Goal: Task Accomplishment & Management: Manage account settings

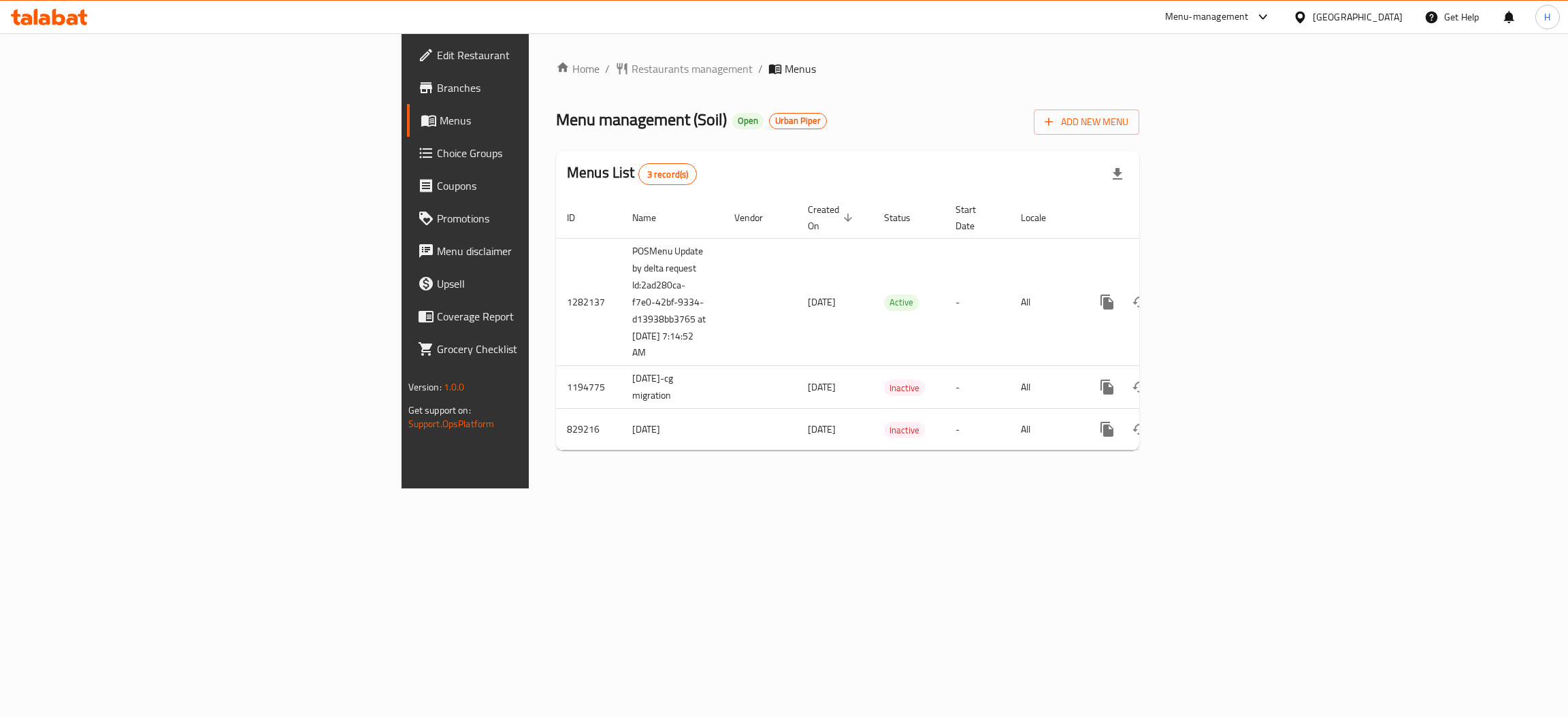
click at [787, 99] on div "Home / Restaurants management / Menus Menu management ( Soil ) Open Urban Piper…" at bounding box center [847, 261] width 584 height 401
click at [54, 19] on icon at bounding box center [59, 17] width 13 height 16
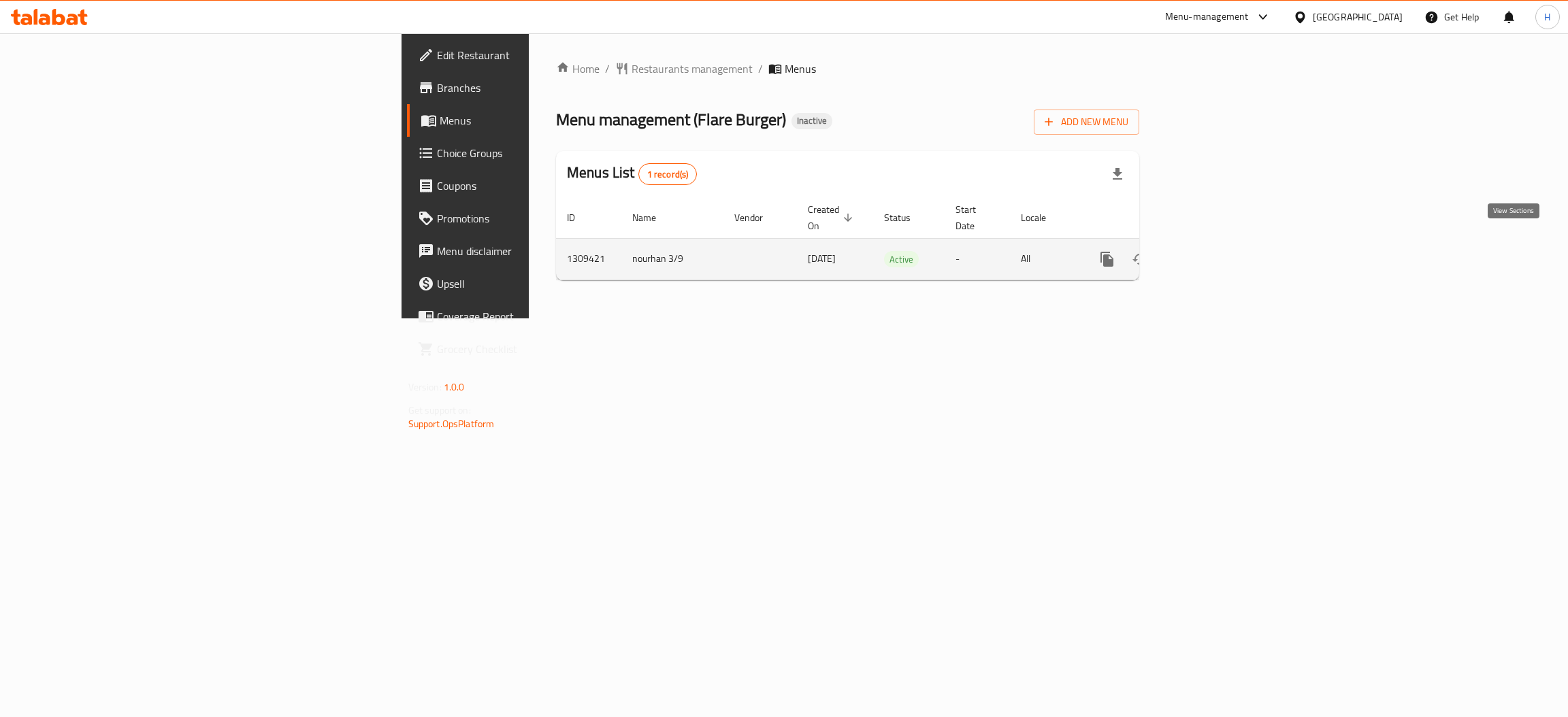
click at [1212, 253] on icon "enhanced table" at bounding box center [1205, 259] width 12 height 12
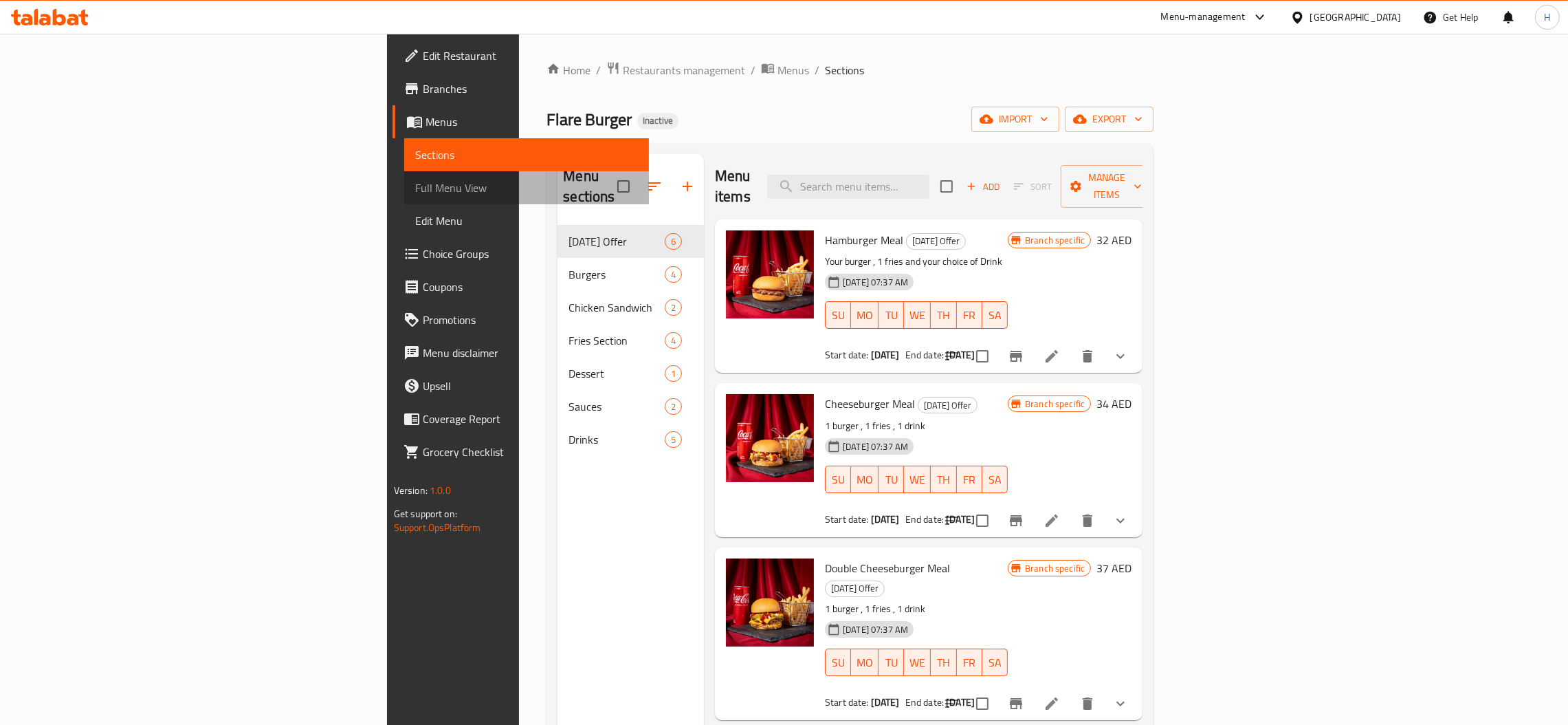
click at [415, 185] on span "Full Menu View" at bounding box center [526, 188] width 223 height 16
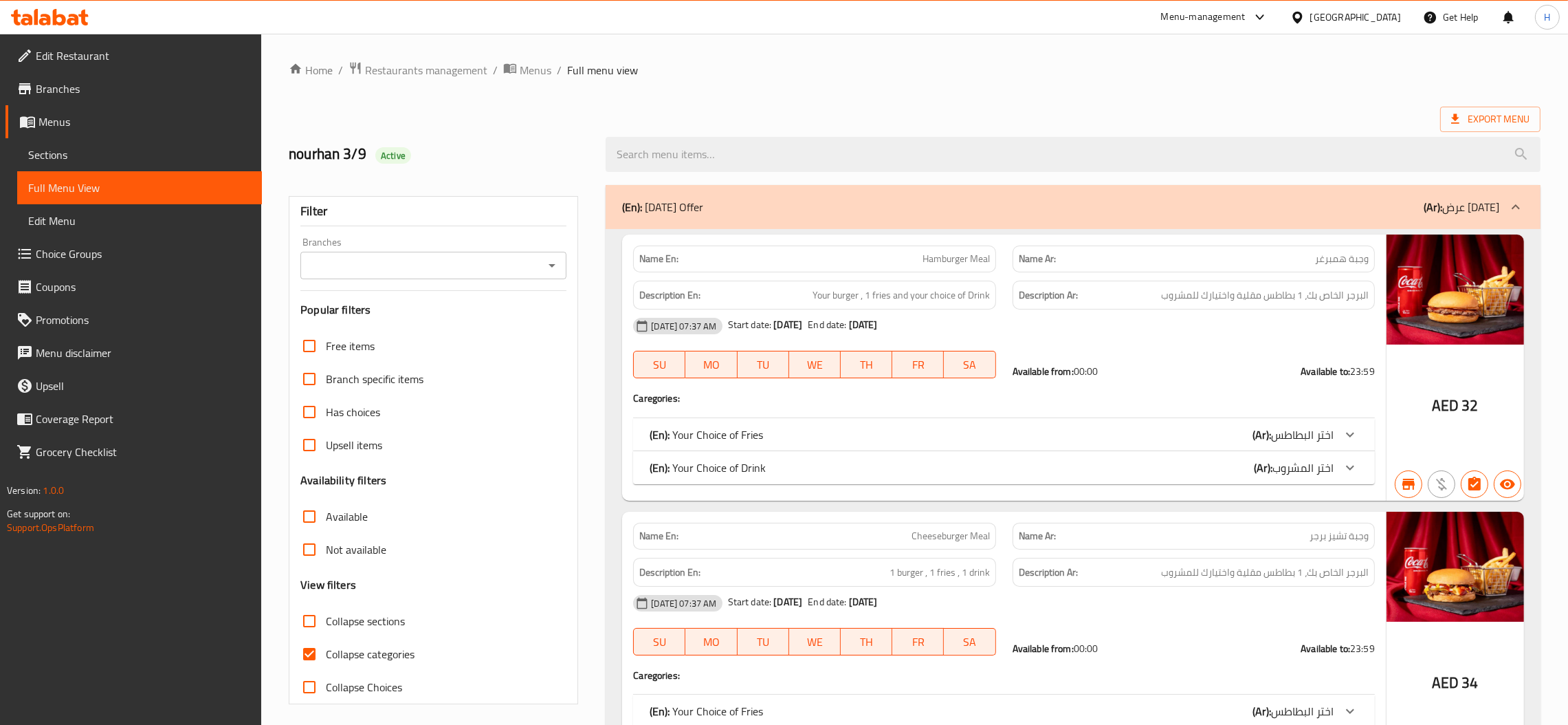
click at [543, 267] on button "Open" at bounding box center [552, 265] width 19 height 19
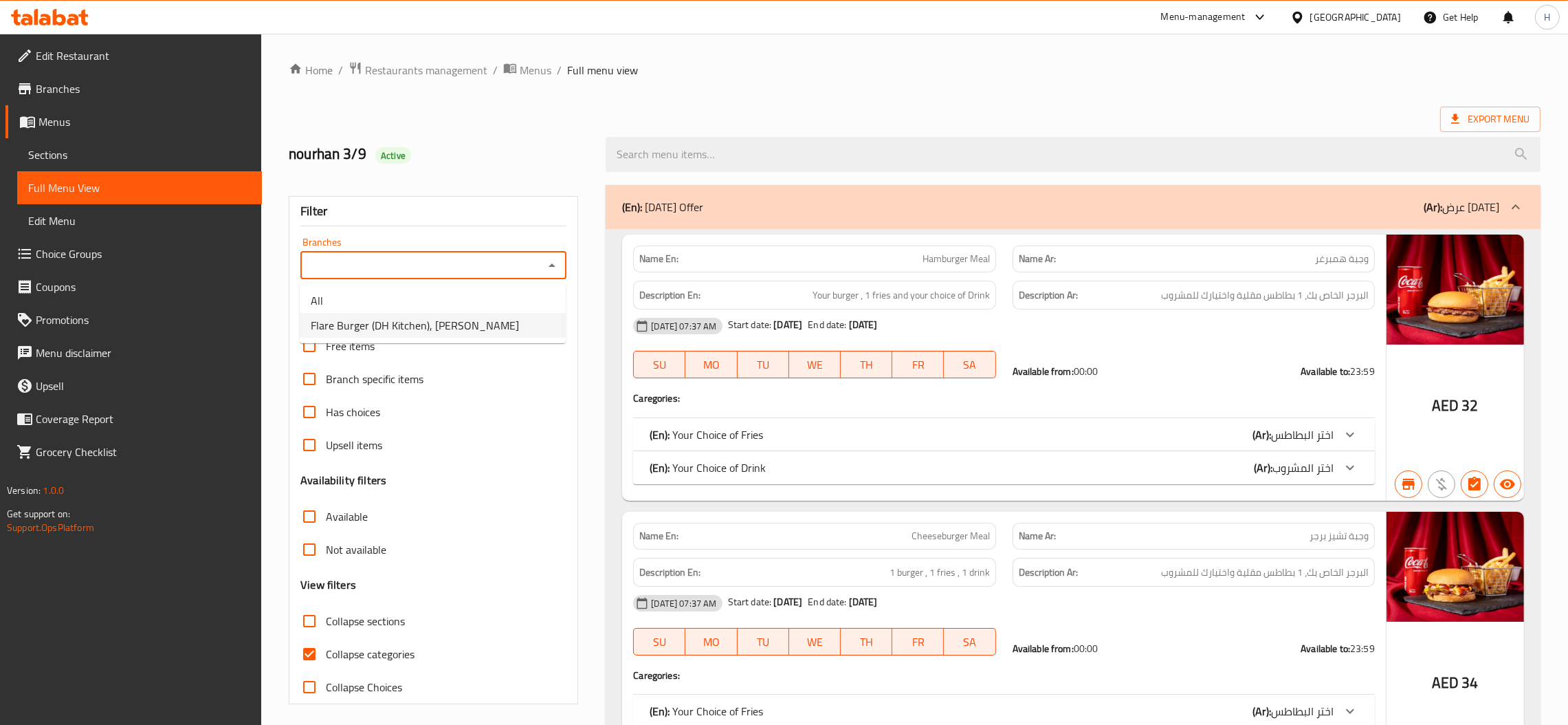
click at [462, 317] on span "Flare Burger (DH Kitchen), Al Rashidiya" at bounding box center [415, 326] width 208 height 16
type input "Flare Burger (DH Kitchen), Al Rashidiya"
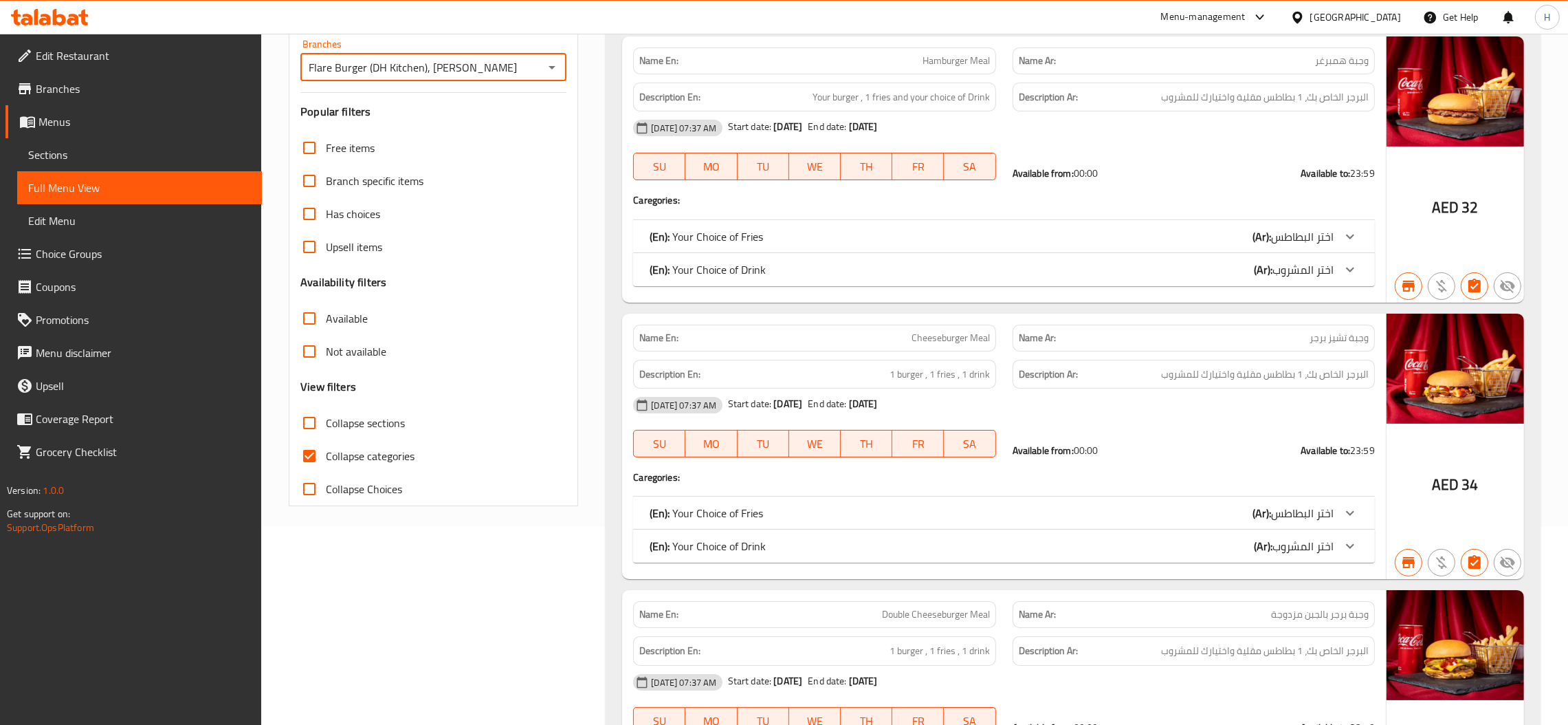
scroll to position [207, 0]
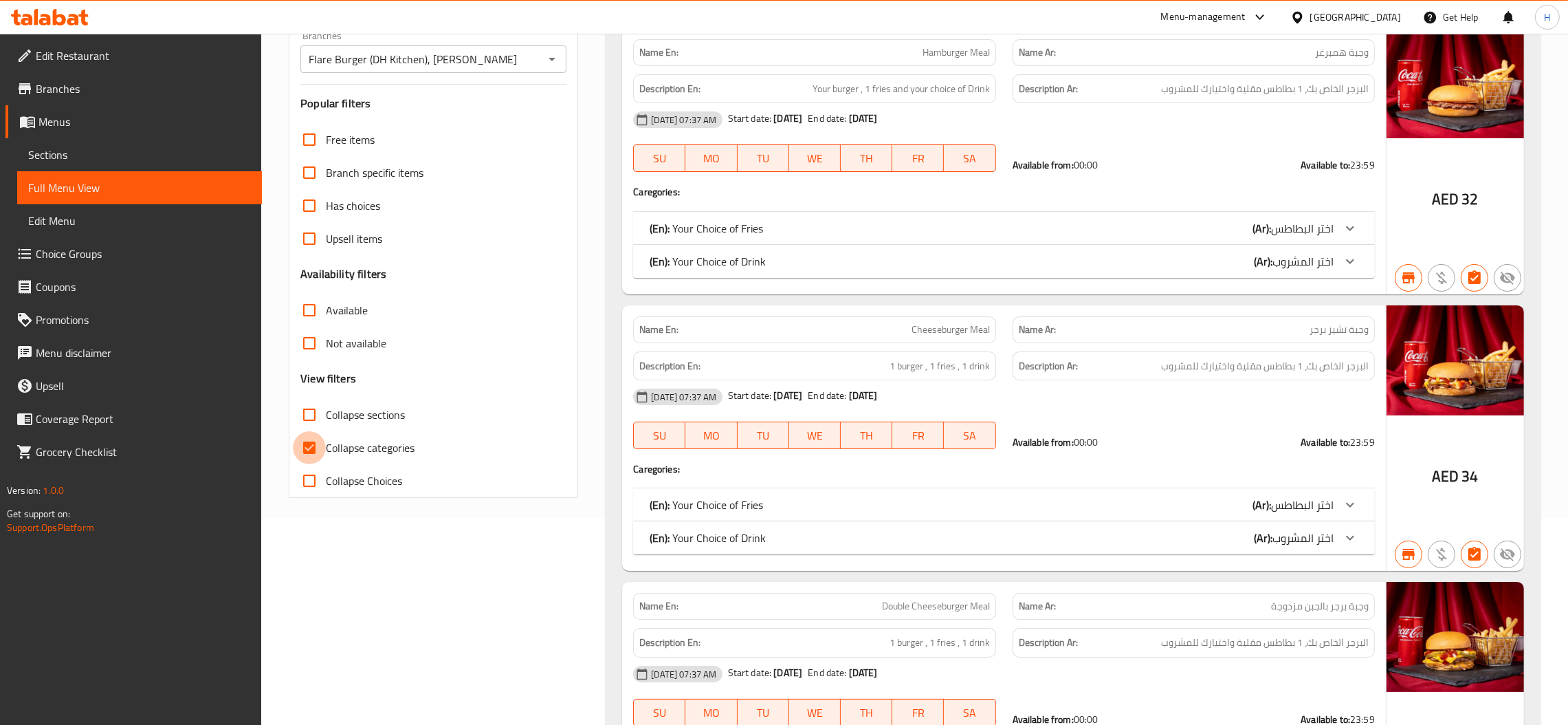
click at [314, 449] on input "Collapse categories" at bounding box center [309, 448] width 33 height 33
checkbox input "false"
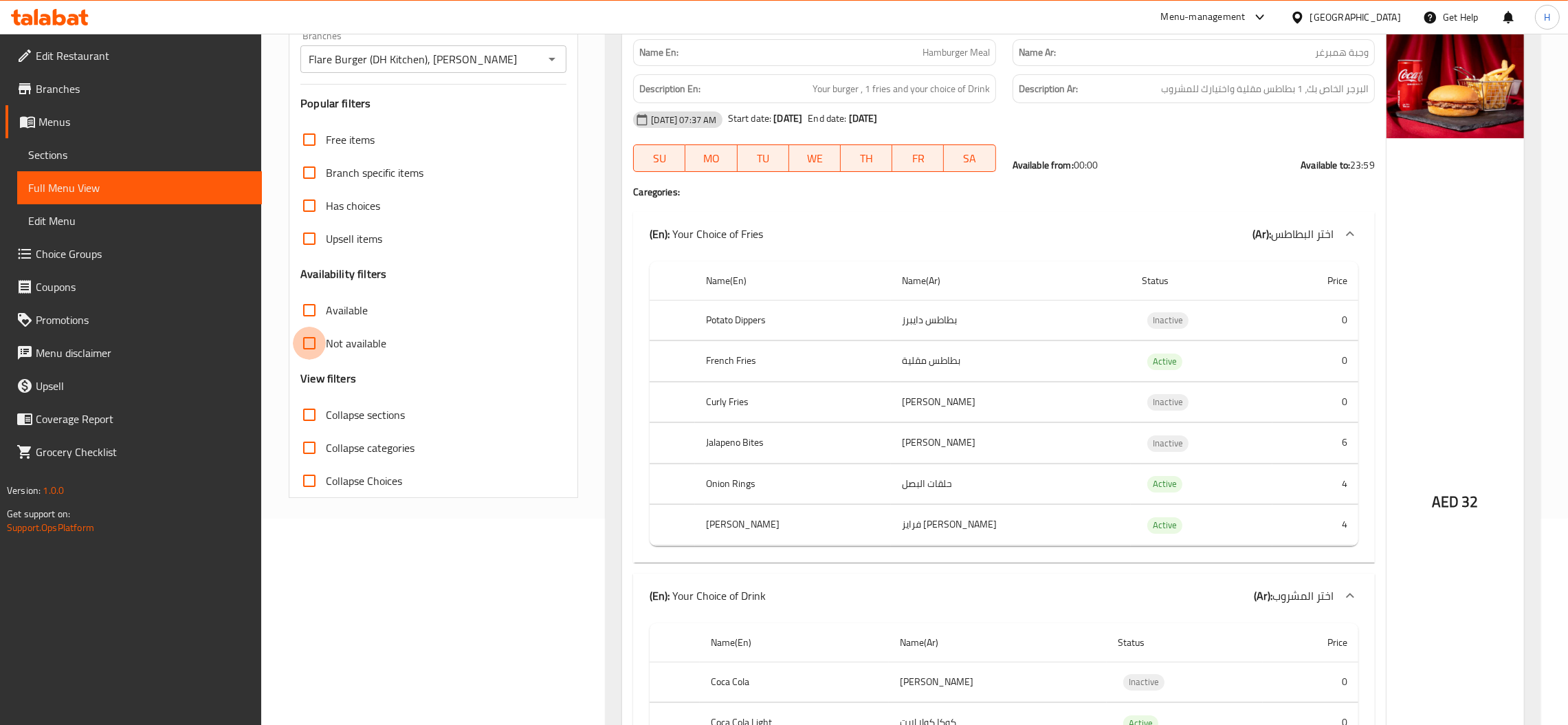
click at [312, 336] on input "Not available" at bounding box center [309, 343] width 33 height 33
checkbox input "true"
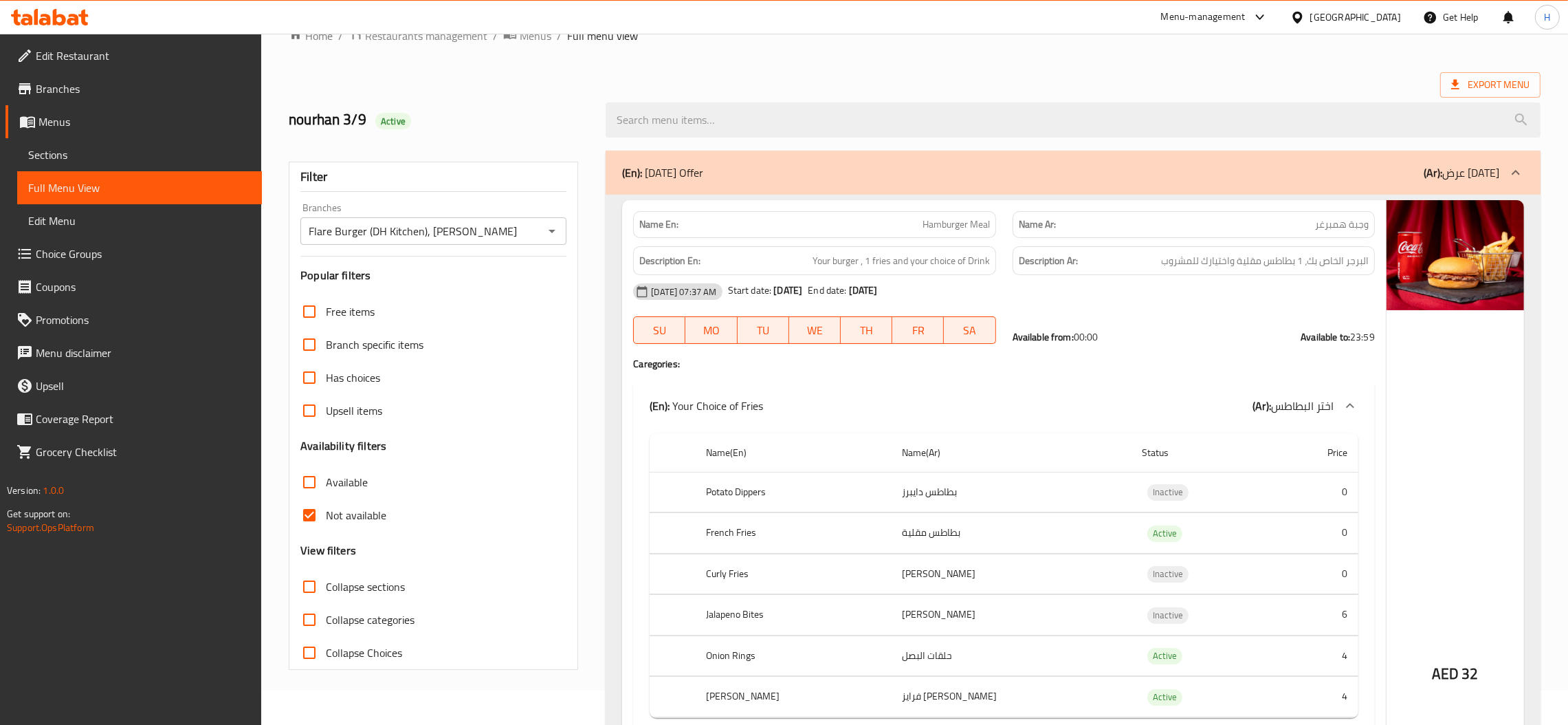
scroll to position [0, 0]
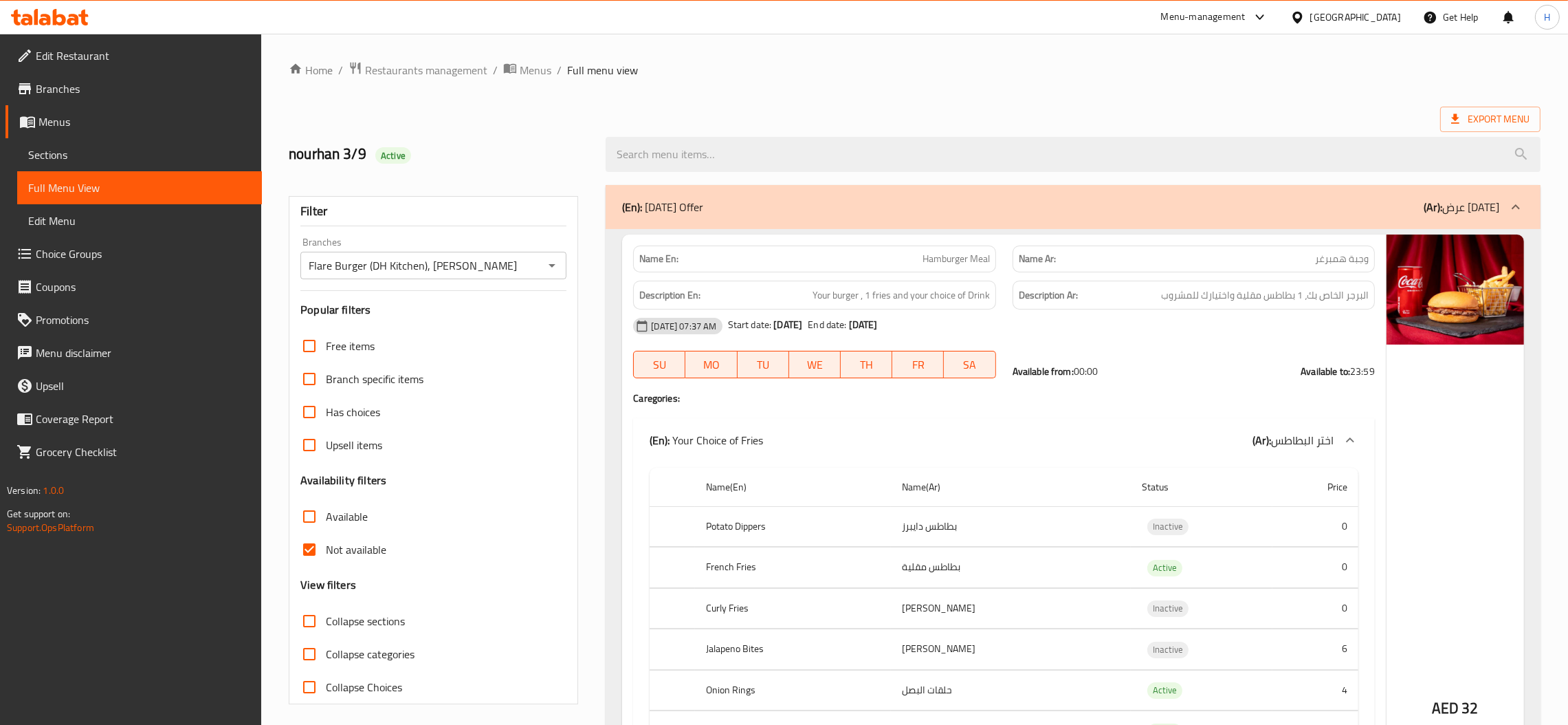
click at [87, 117] on span "Menus" at bounding box center [144, 121] width 212 height 16
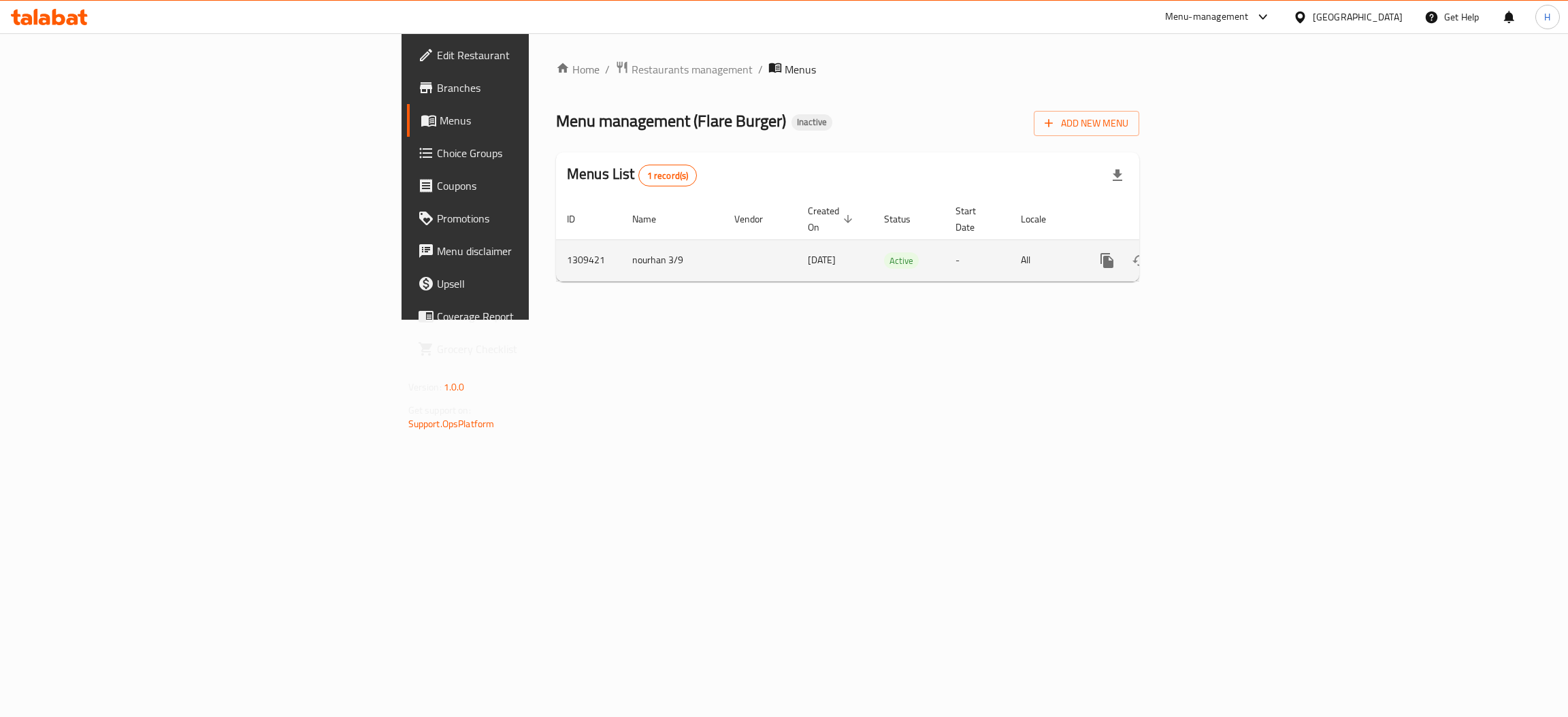
click at [1233, 248] on td "enhanced table" at bounding box center [1157, 260] width 153 height 41
click at [1213, 252] on icon "enhanced table" at bounding box center [1205, 260] width 16 height 16
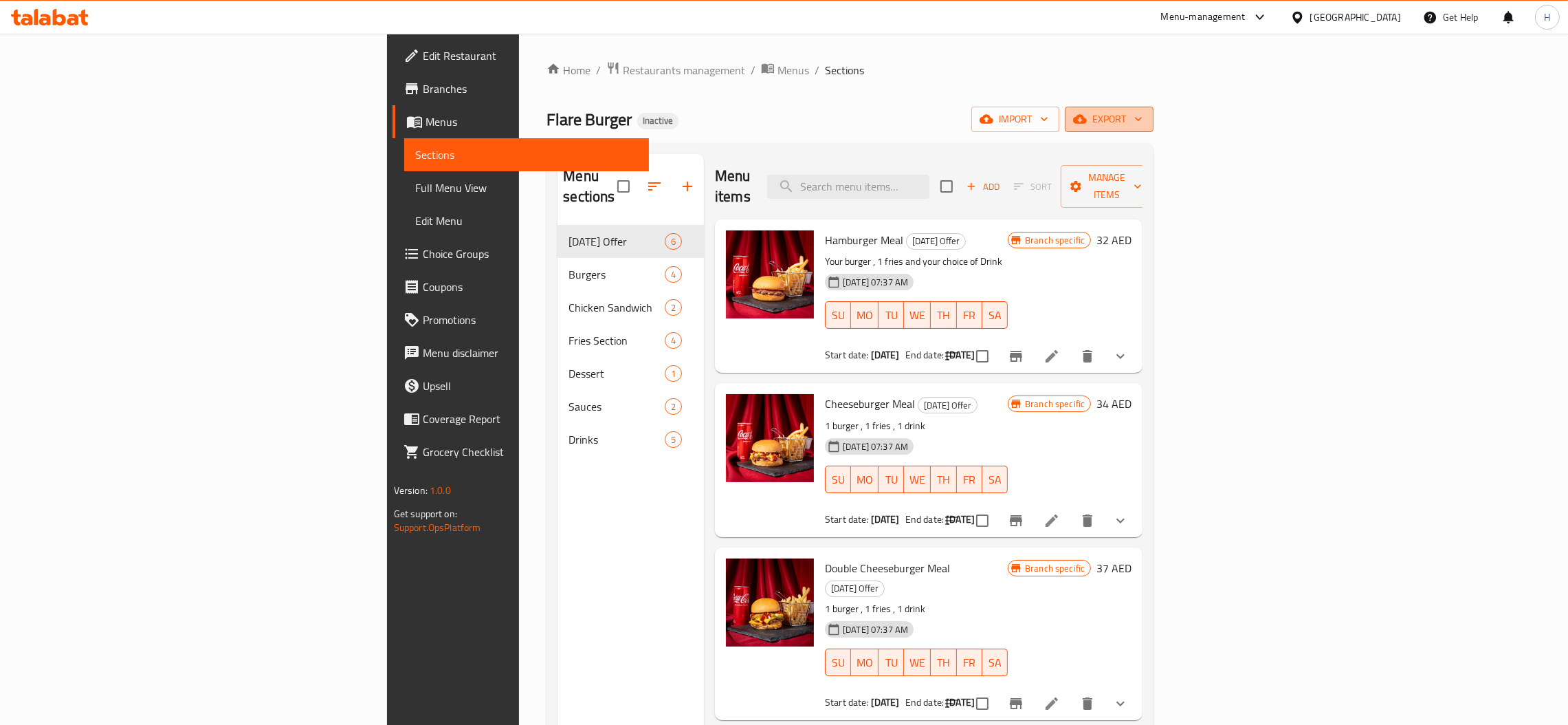
click at [1143, 126] on span "export" at bounding box center [1108, 119] width 66 height 17
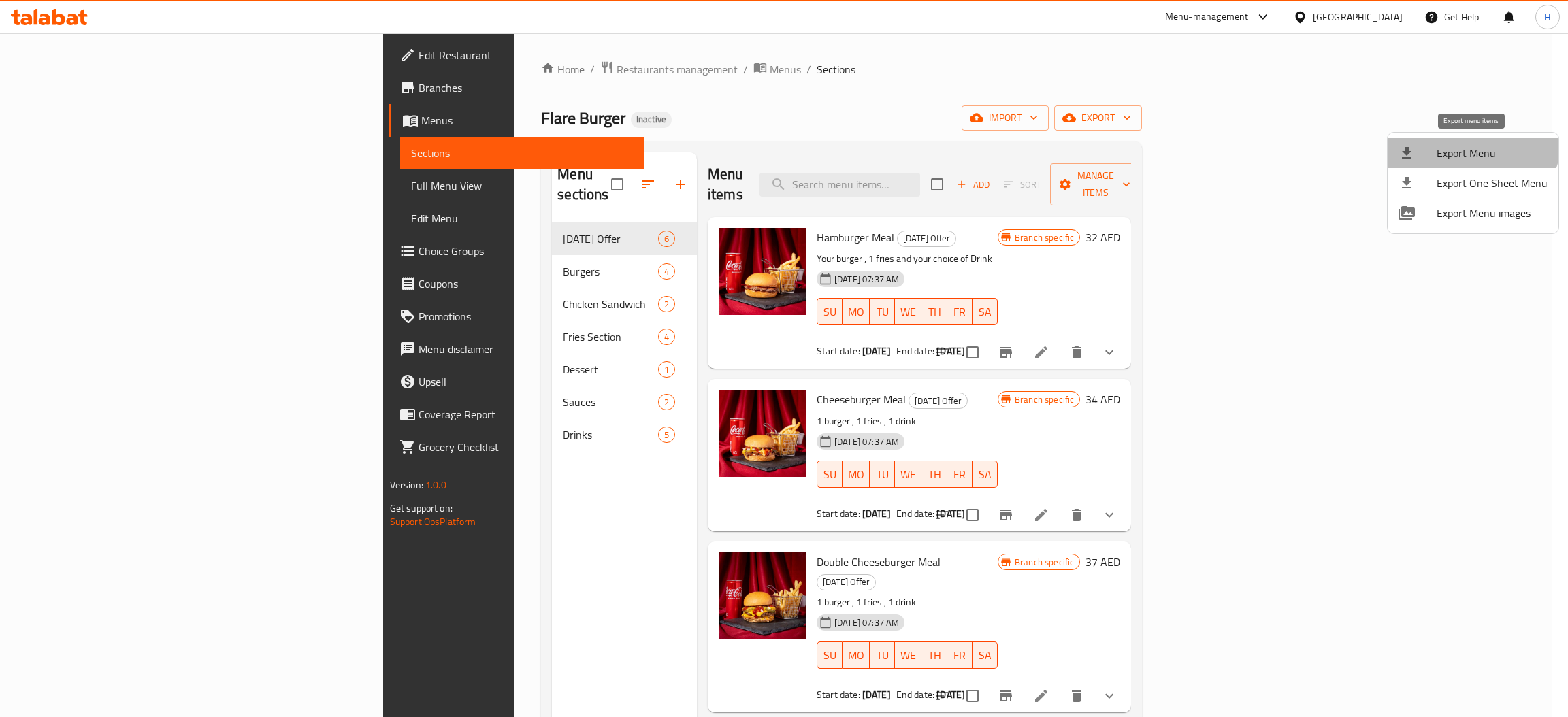
click at [1471, 139] on li "Export Menu" at bounding box center [1473, 152] width 170 height 30
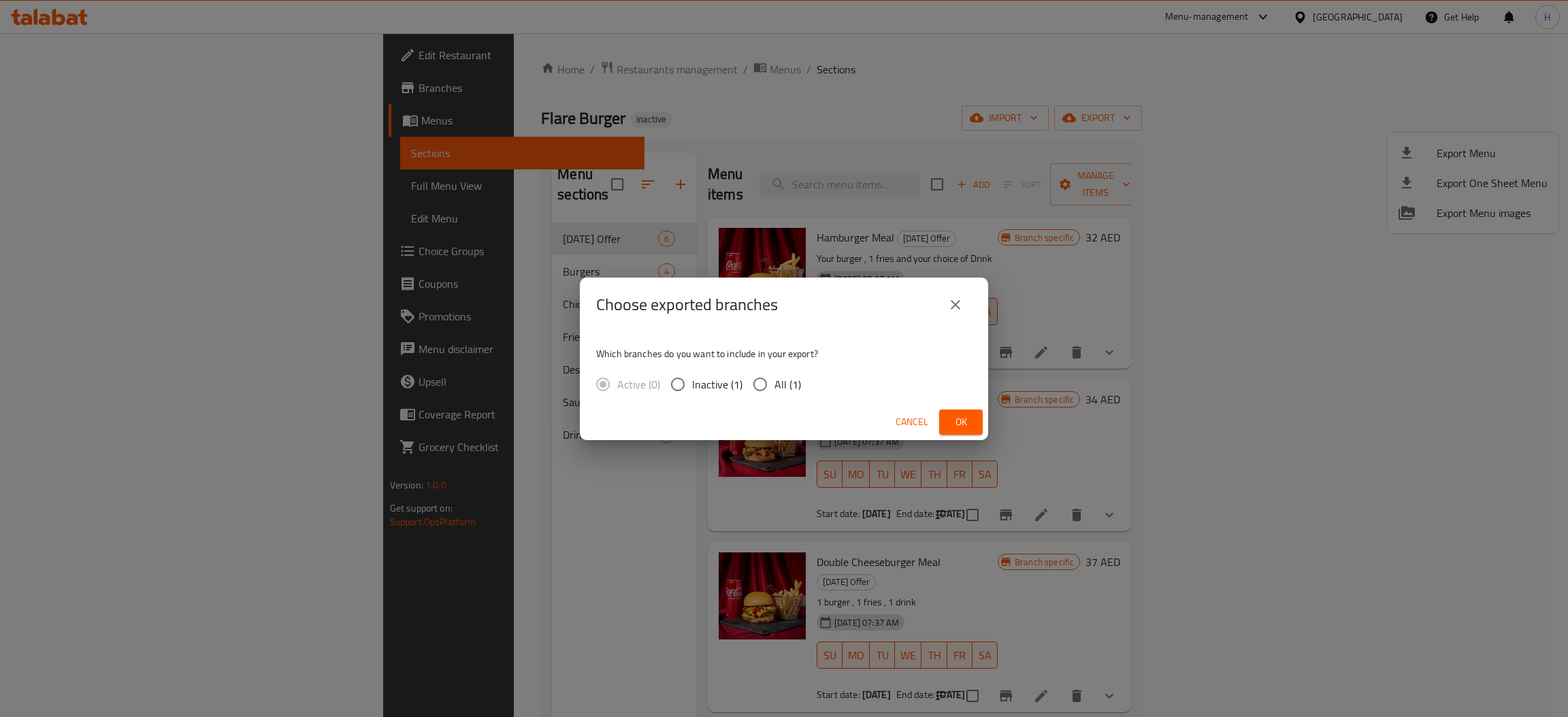
click at [758, 388] on input "All (1)" at bounding box center [760, 384] width 28 height 28
radio input "true"
click at [953, 420] on span "Ok" at bounding box center [961, 422] width 22 height 17
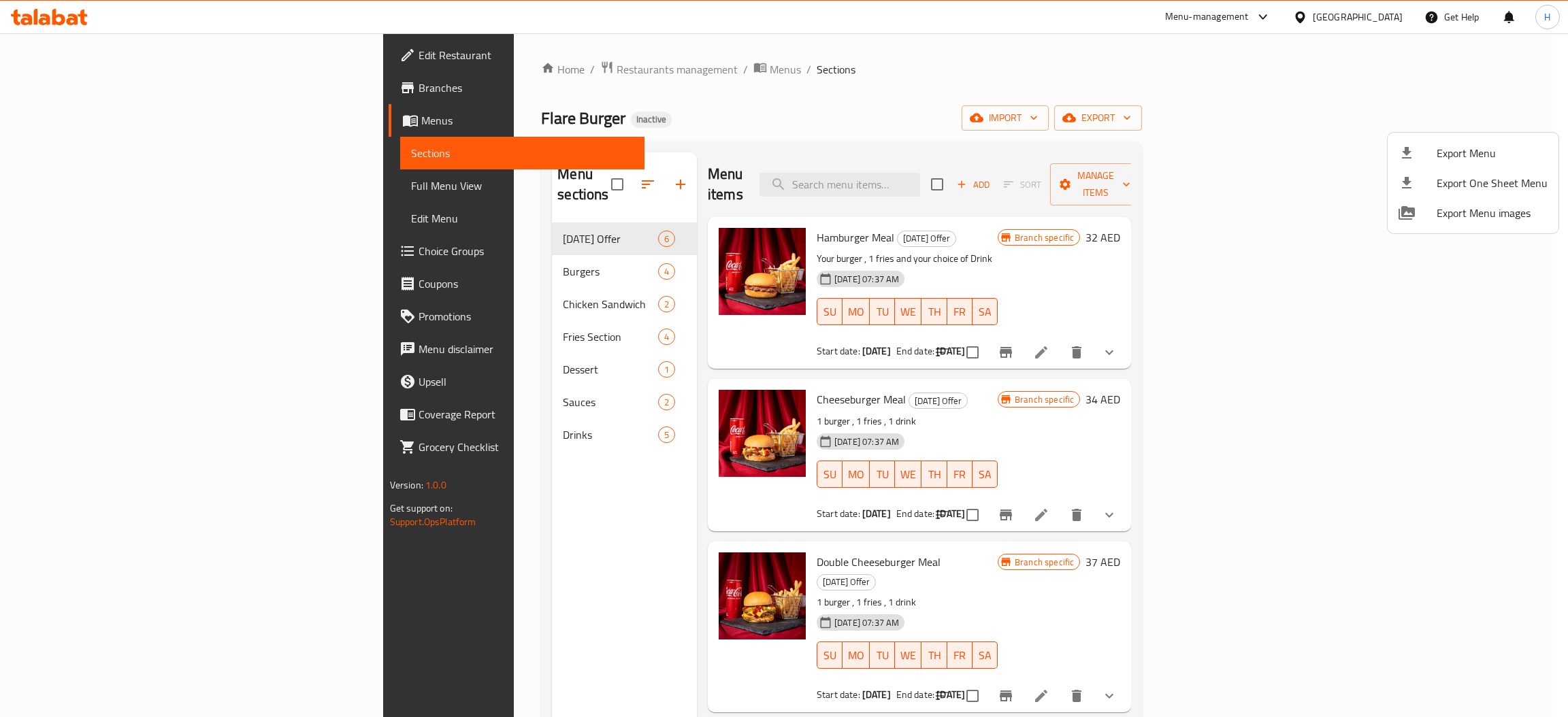
click at [54, 85] on div at bounding box center [784, 358] width 1568 height 717
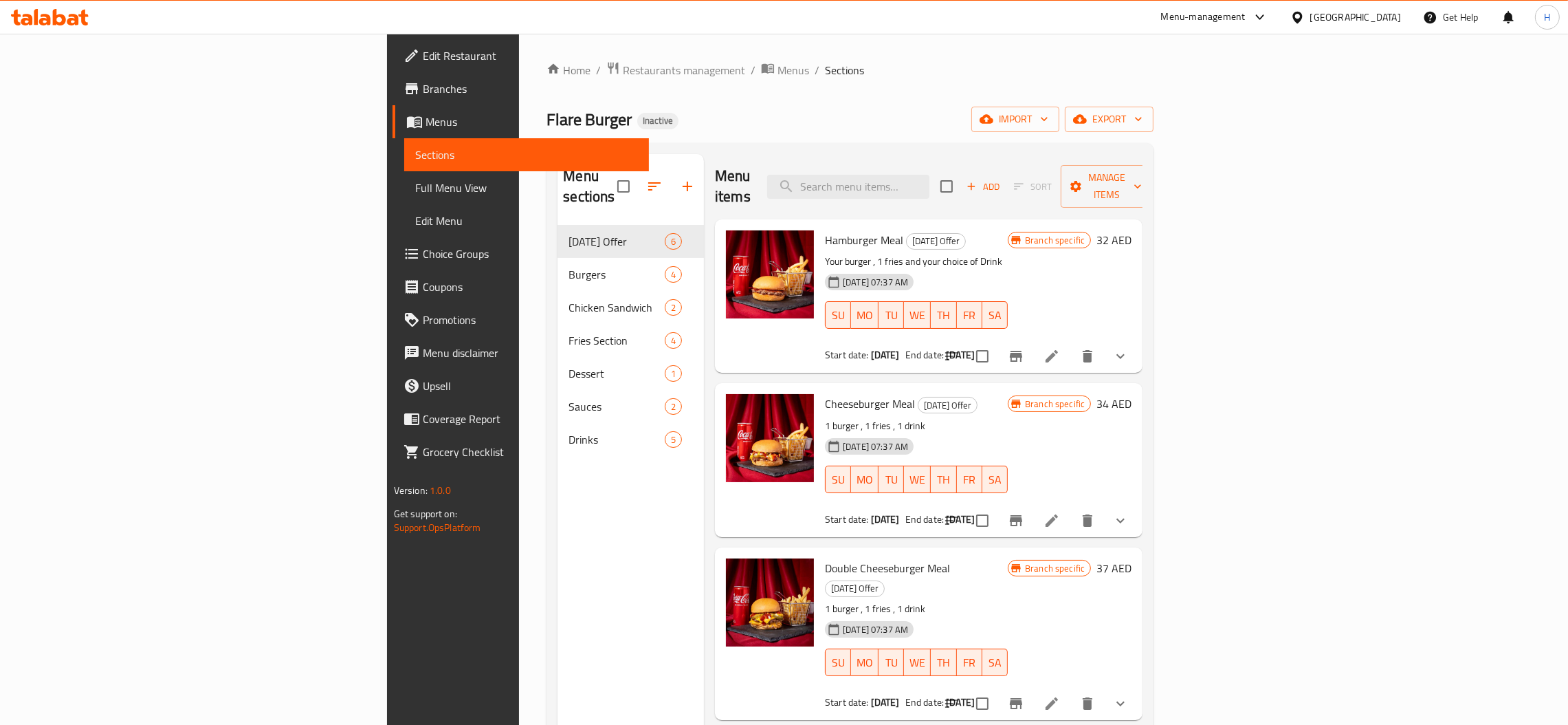
click at [425, 122] on span "Menus" at bounding box center [531, 121] width 212 height 16
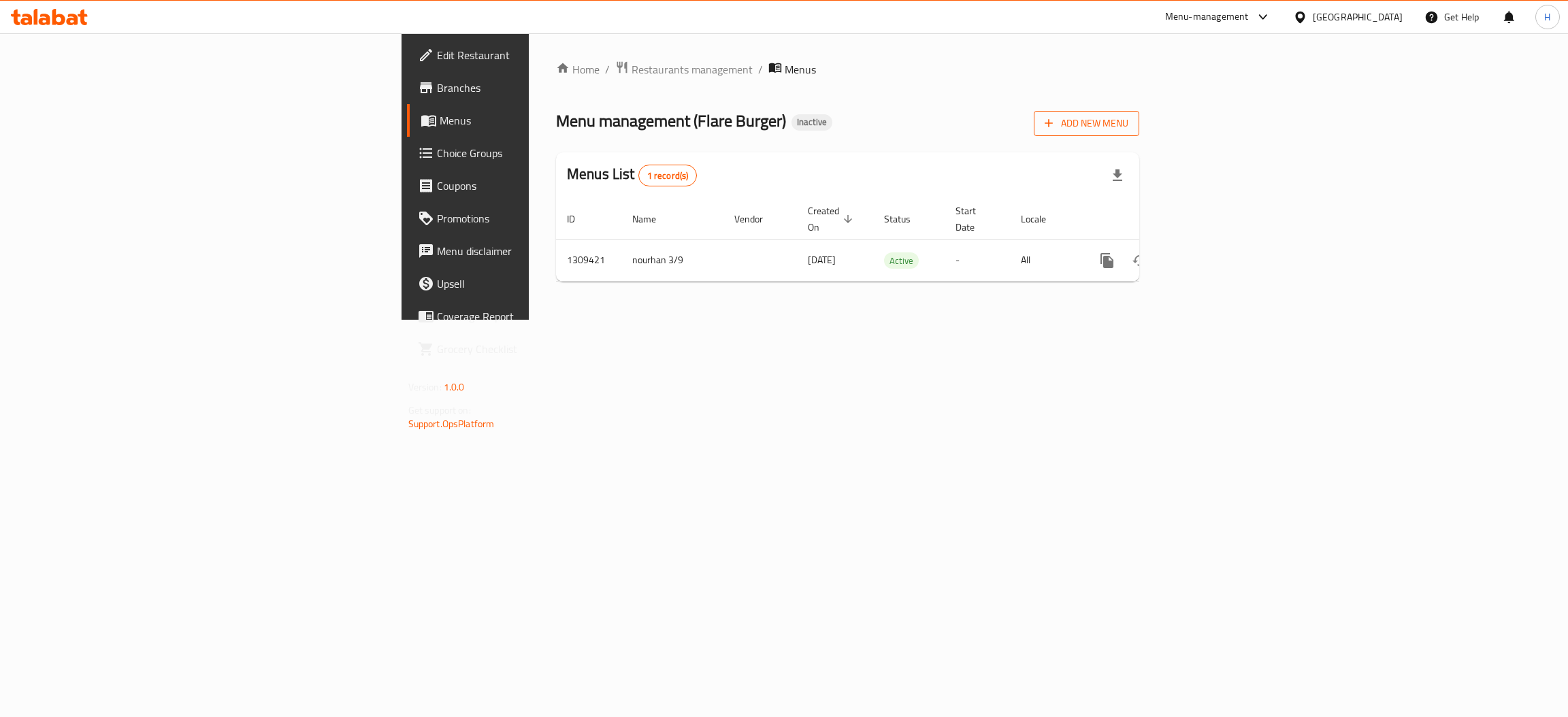
click at [1128, 122] on span "Add New Menu" at bounding box center [1086, 123] width 84 height 17
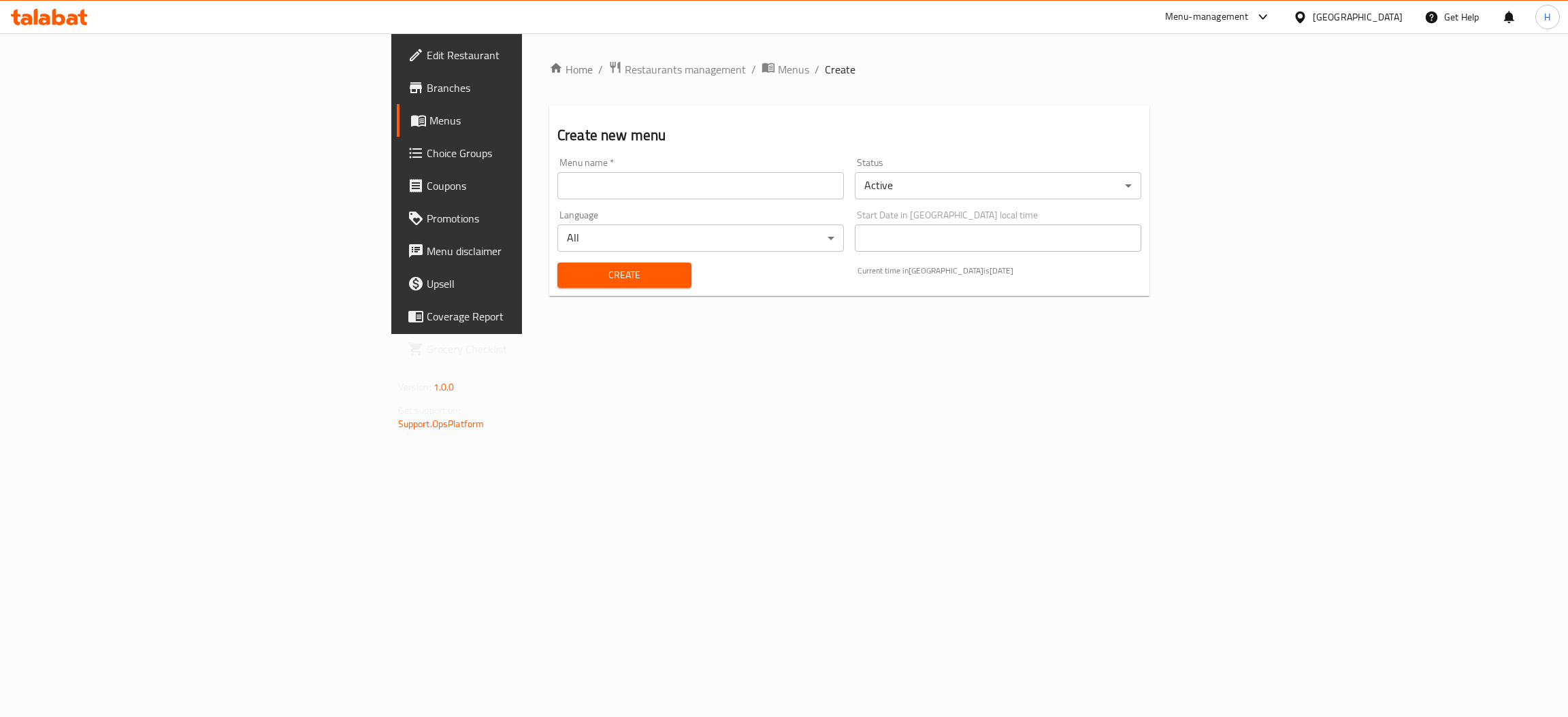
click at [685, 185] on input "text" at bounding box center [700, 186] width 286 height 28
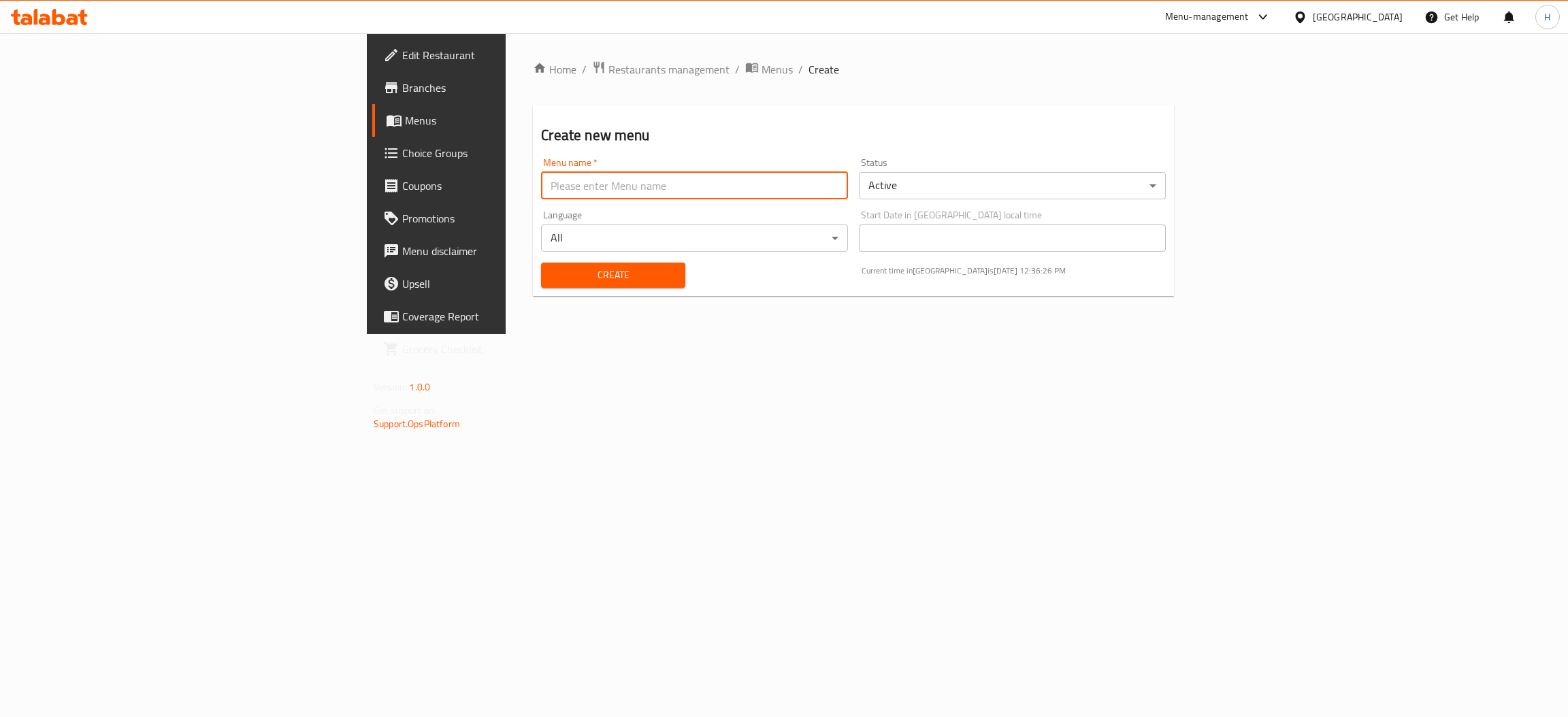
type input "Menu"
click at [552, 277] on span "Create" at bounding box center [613, 275] width 122 height 17
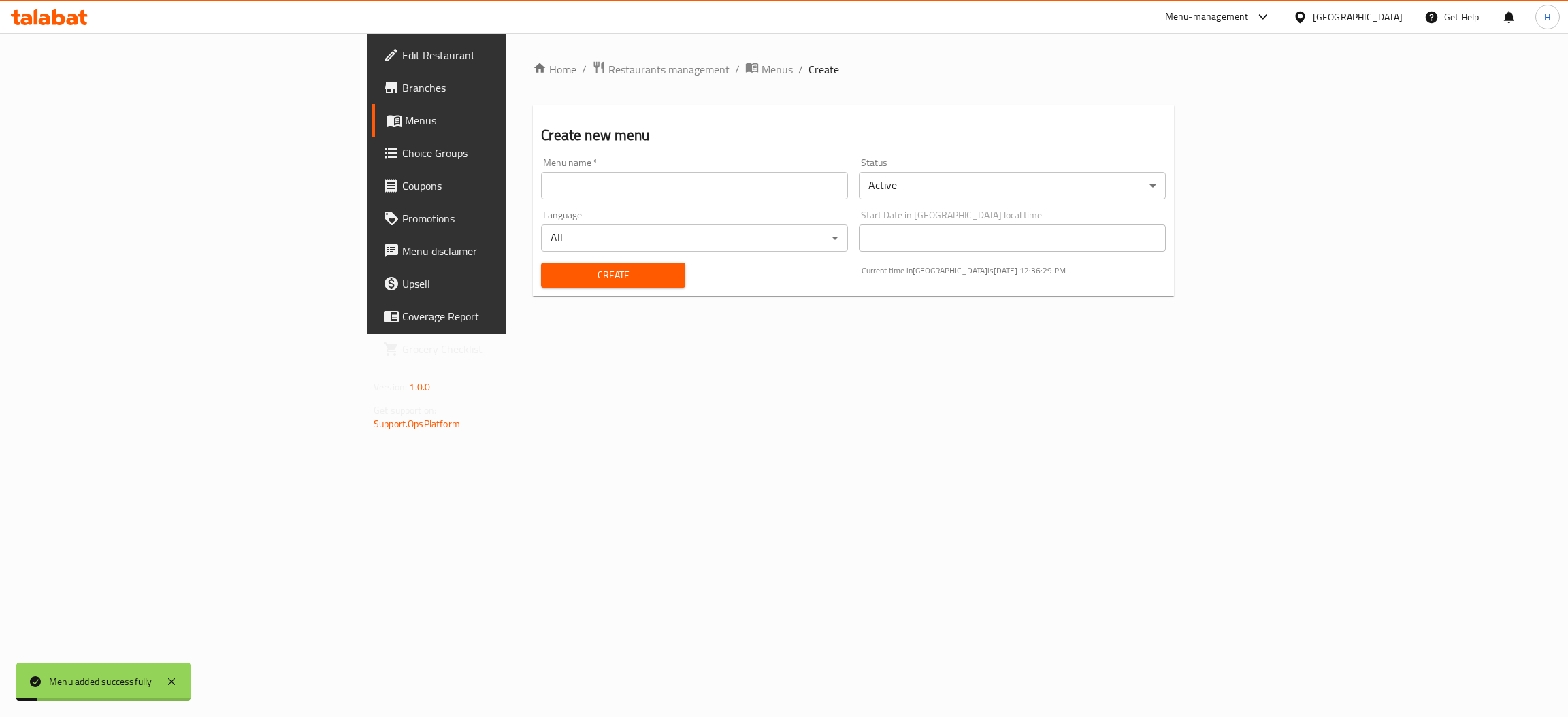
click at [405, 118] on span "Menus" at bounding box center [511, 120] width 213 height 16
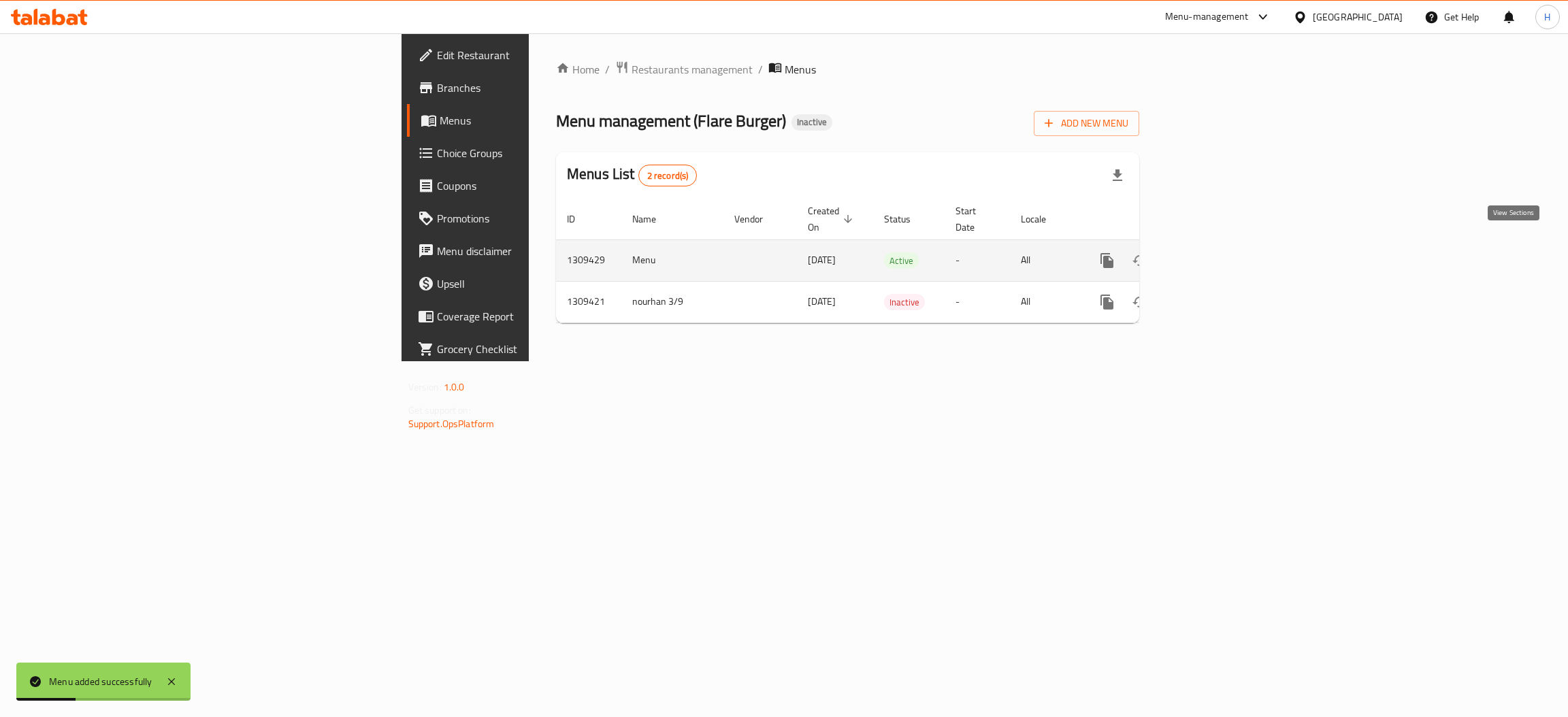
click at [1213, 252] on icon "enhanced table" at bounding box center [1205, 260] width 16 height 16
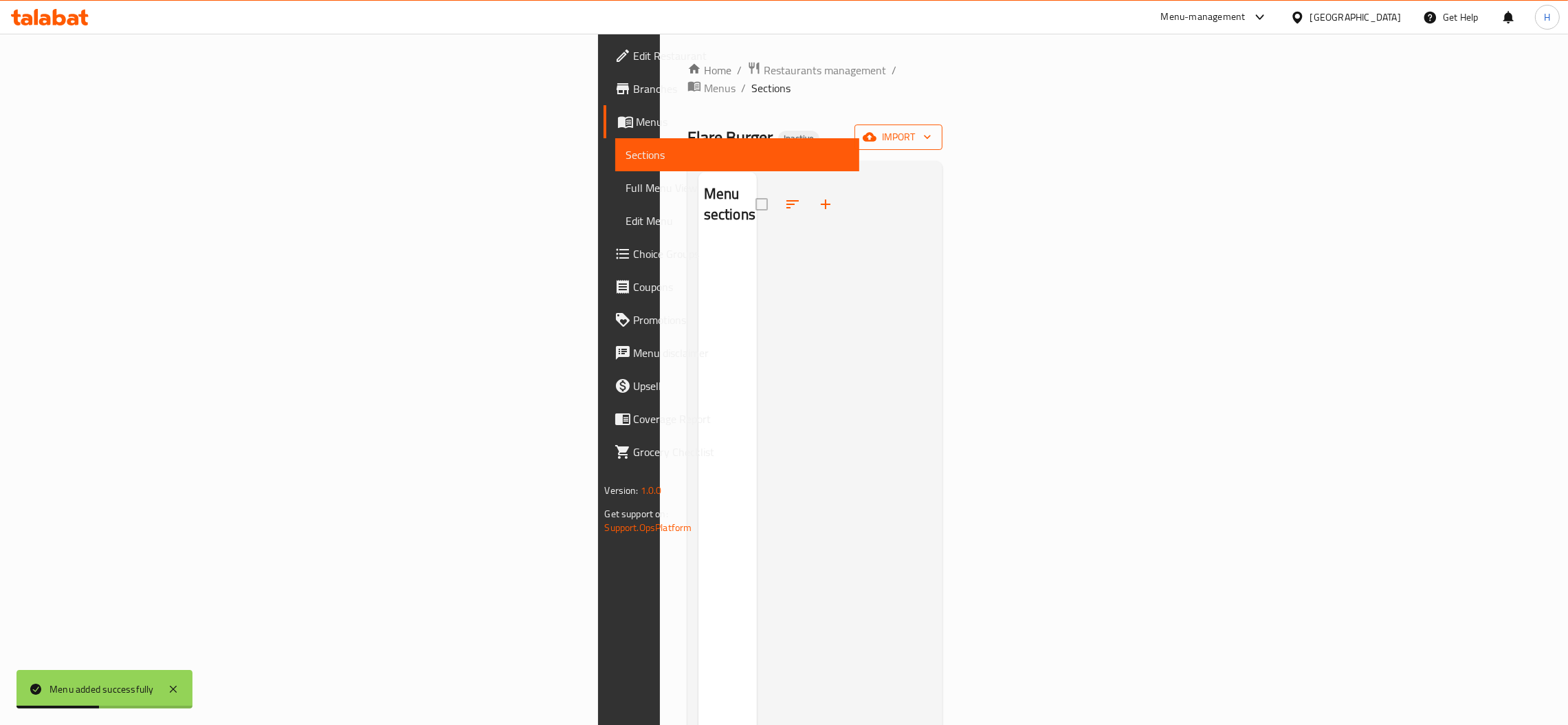
click at [931, 129] on span "import" at bounding box center [898, 137] width 66 height 17
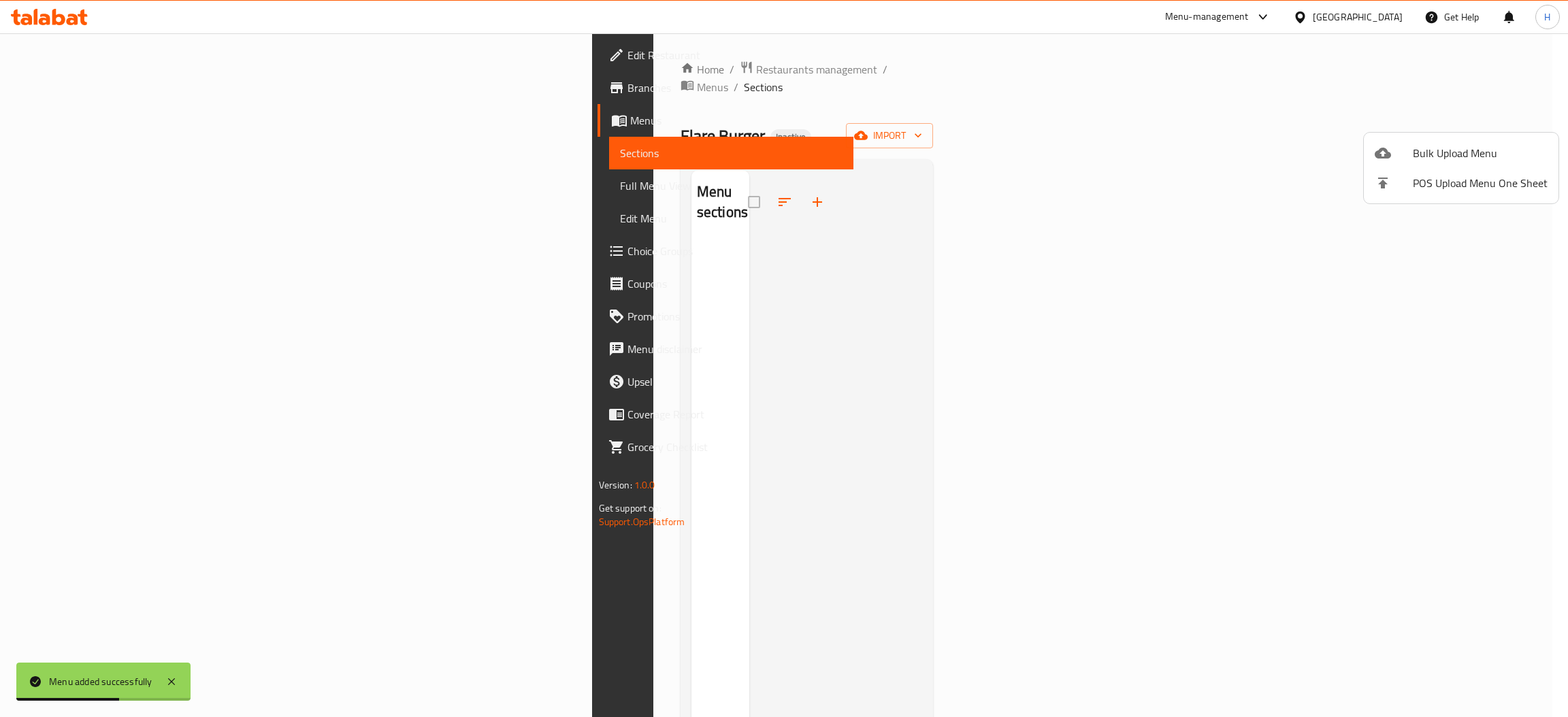
click at [480, 320] on div at bounding box center [784, 358] width 1568 height 717
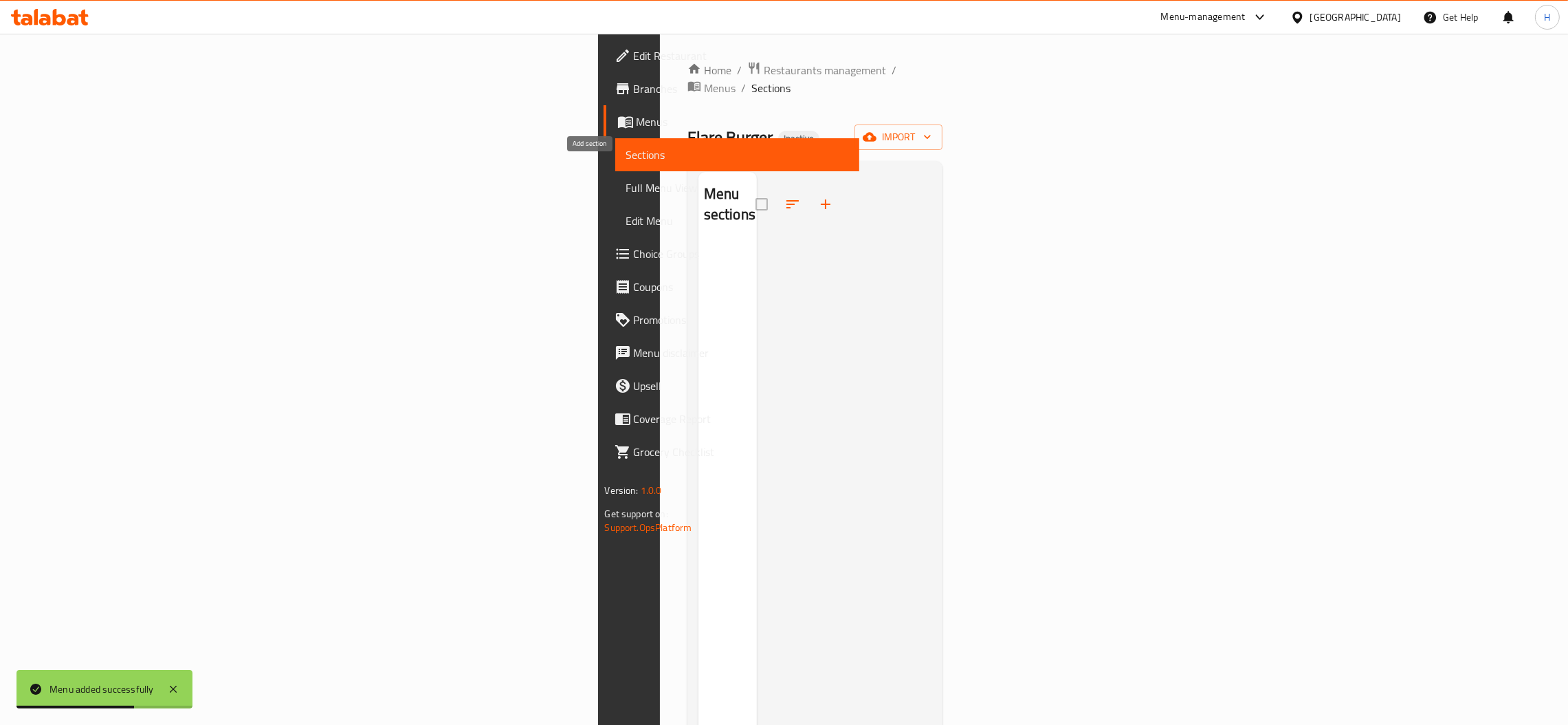
click at [817, 196] on icon "button" at bounding box center [825, 204] width 16 height 16
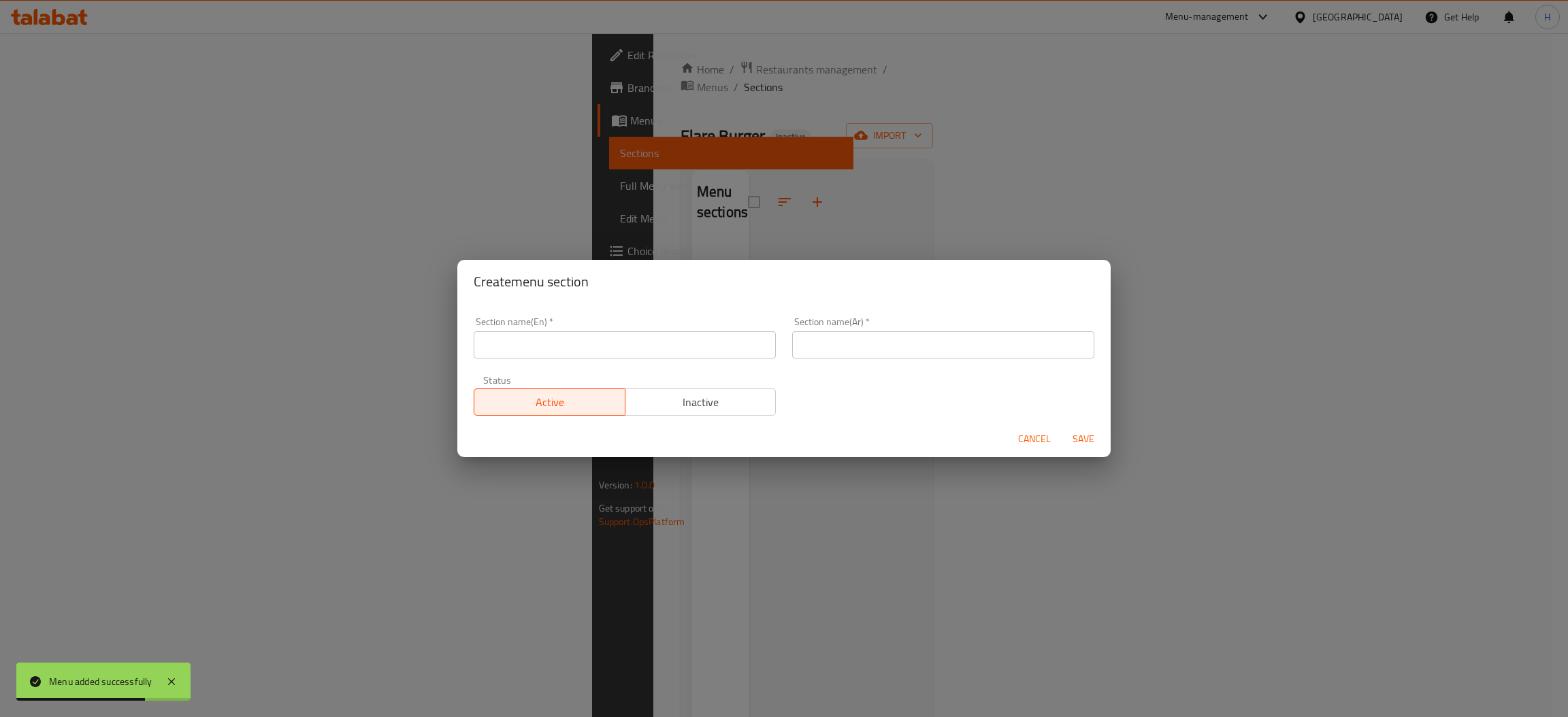
click at [639, 362] on div "Section name(En)   * Section name(En) *" at bounding box center [625, 337] width 318 height 58
drag, startPoint x: 648, startPoint y: 346, endPoint x: 653, endPoint y: 356, distance: 11.2
click at [648, 346] on input "text" at bounding box center [625, 345] width 302 height 28
type input "Your Choice of3"
drag, startPoint x: 859, startPoint y: 348, endPoint x: 869, endPoint y: 357, distance: 13.5
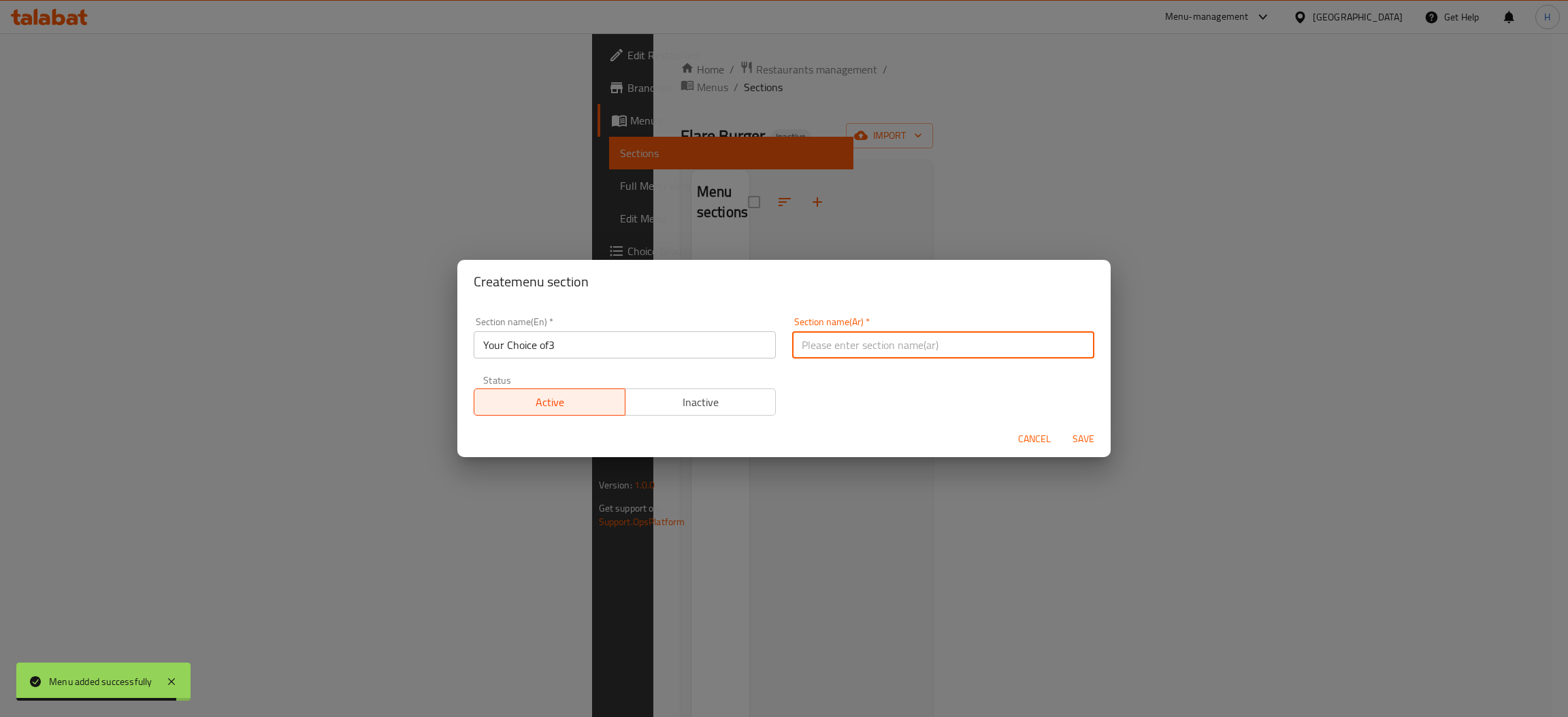
click at [859, 348] on input "text" at bounding box center [943, 345] width 302 height 28
type input "اختيارك من"
click at [1069, 444] on span "Save" at bounding box center [1083, 439] width 32 height 17
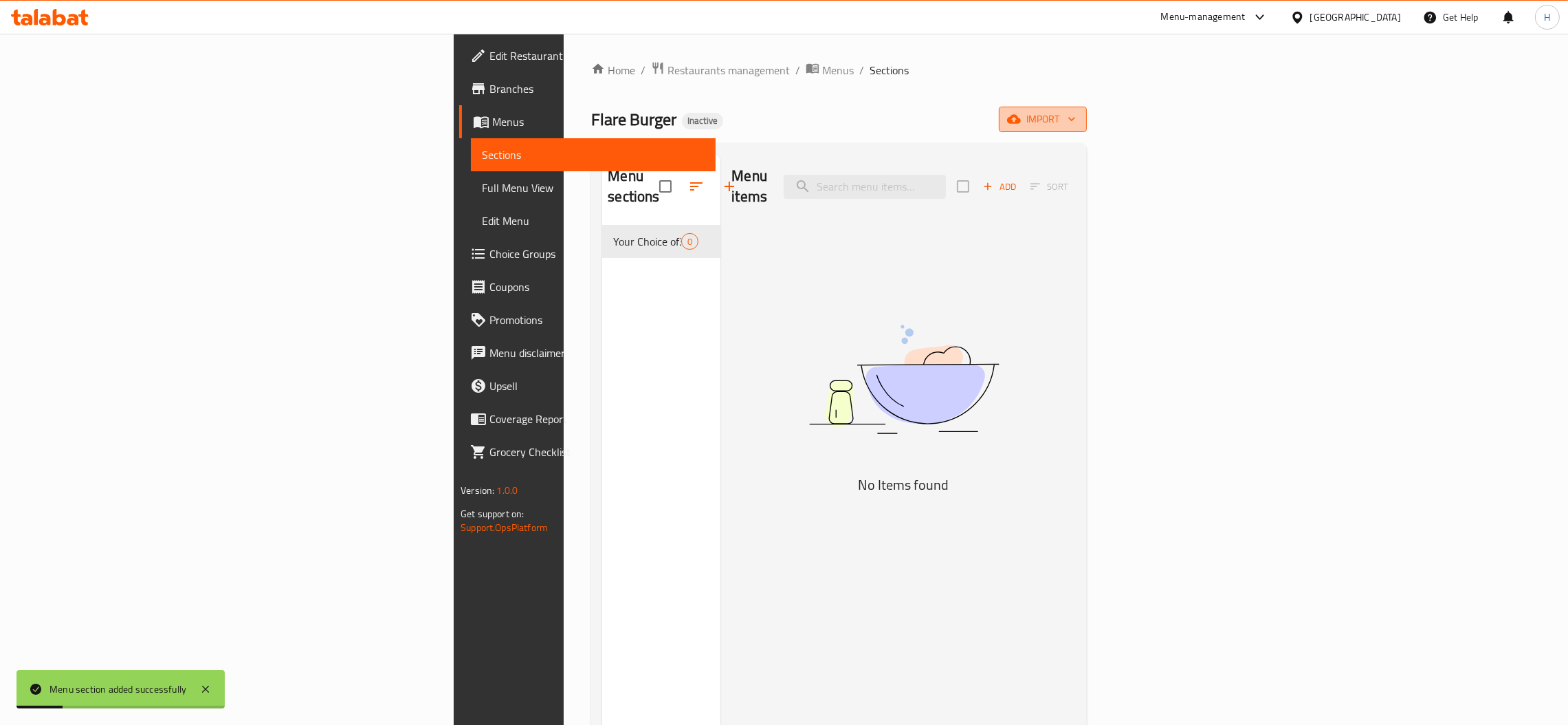
click at [1075, 118] on span "import" at bounding box center [1043, 119] width 66 height 17
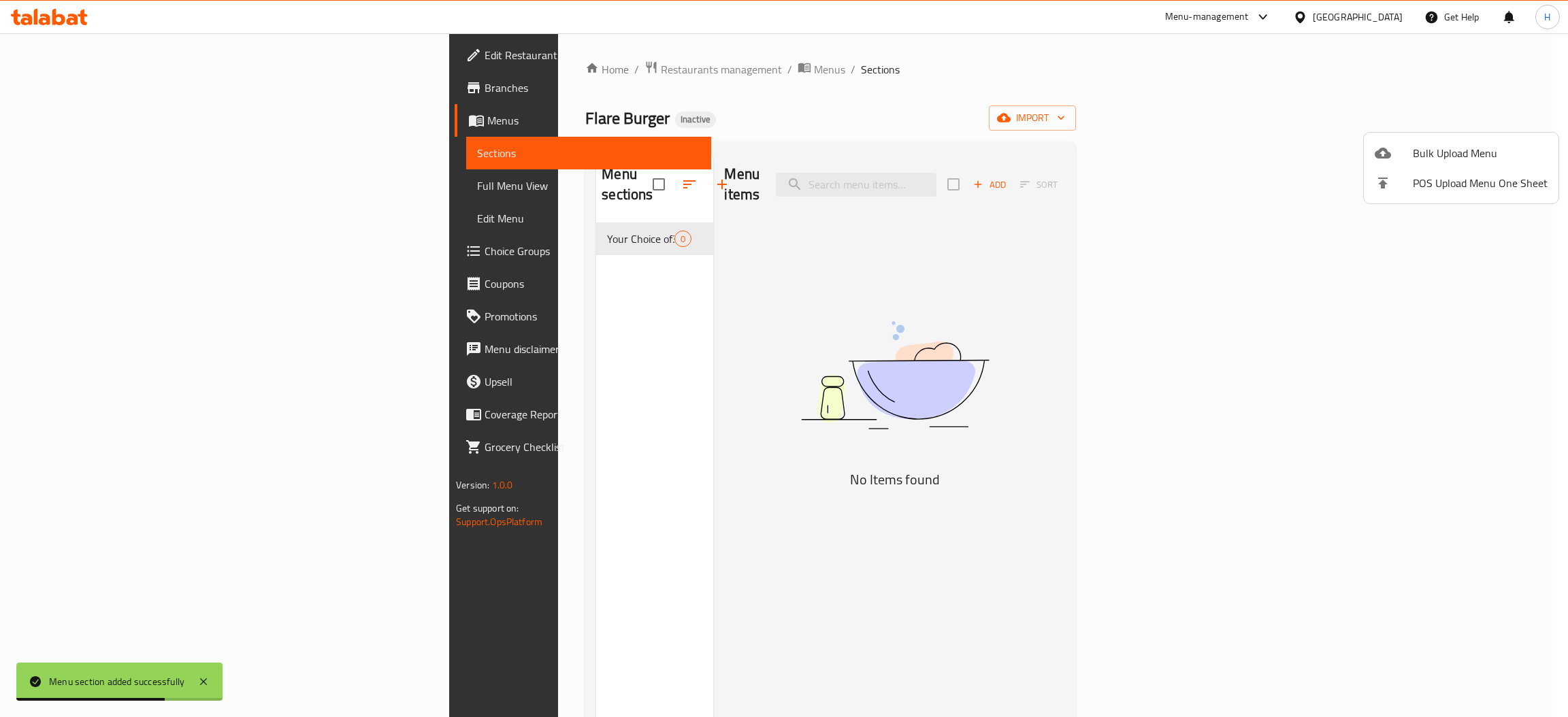
click at [1322, 193] on div at bounding box center [784, 358] width 1568 height 717
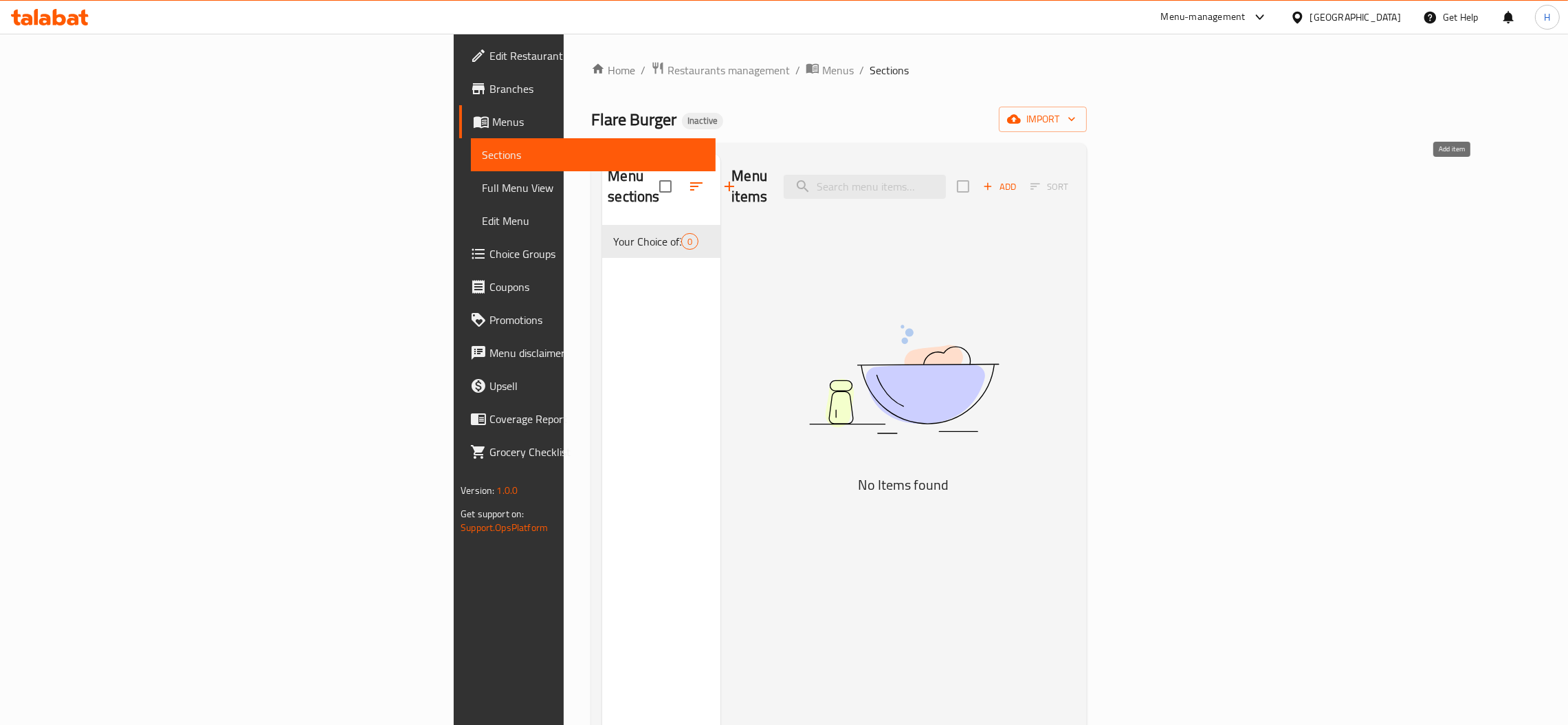
click at [994, 180] on icon "button" at bounding box center [987, 186] width 12 height 12
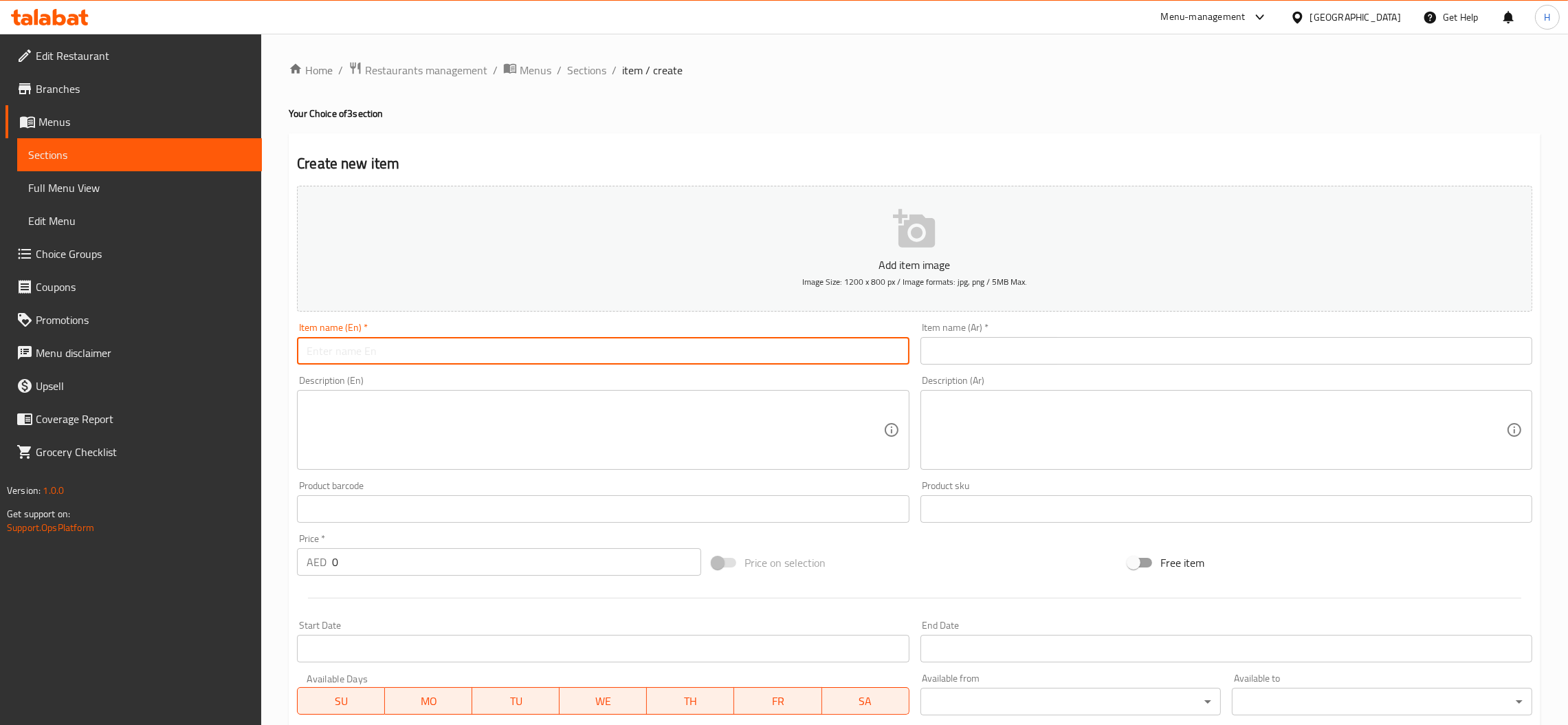
click at [735, 353] on input "text" at bounding box center [602, 351] width 611 height 28
type input "Cantaloupe"
click at [1069, 351] on input "text" at bounding box center [1226, 351] width 611 height 28
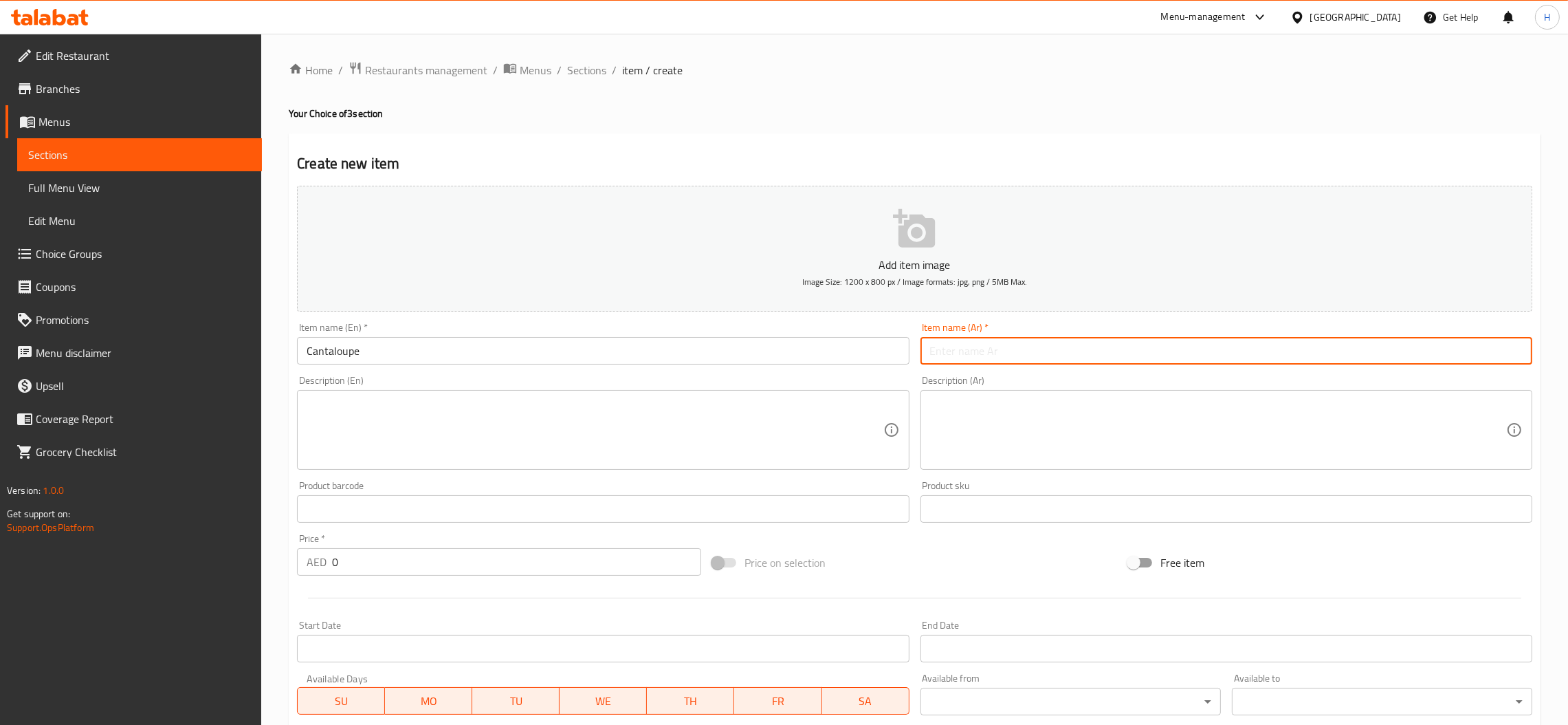
type input "كنتالوب"
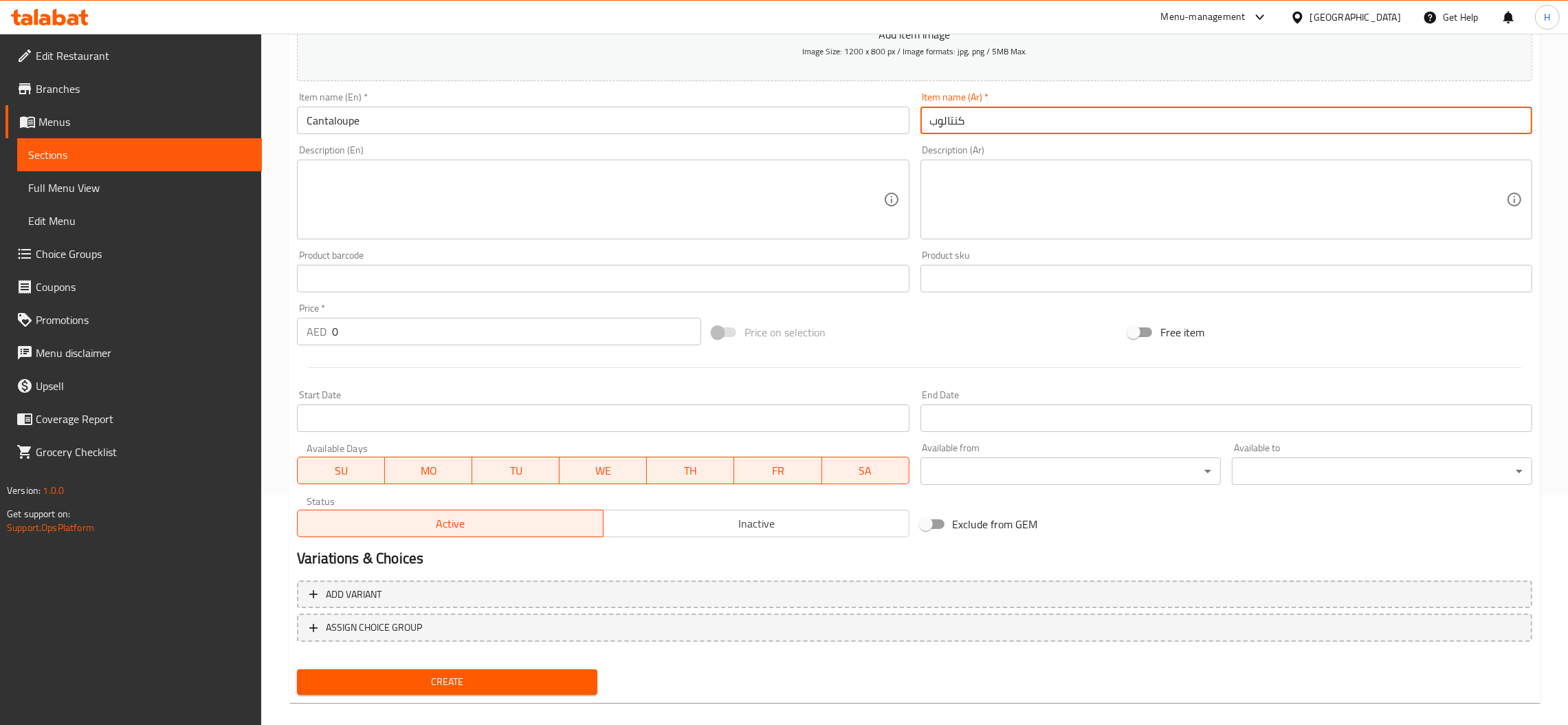
scroll to position [244, 0]
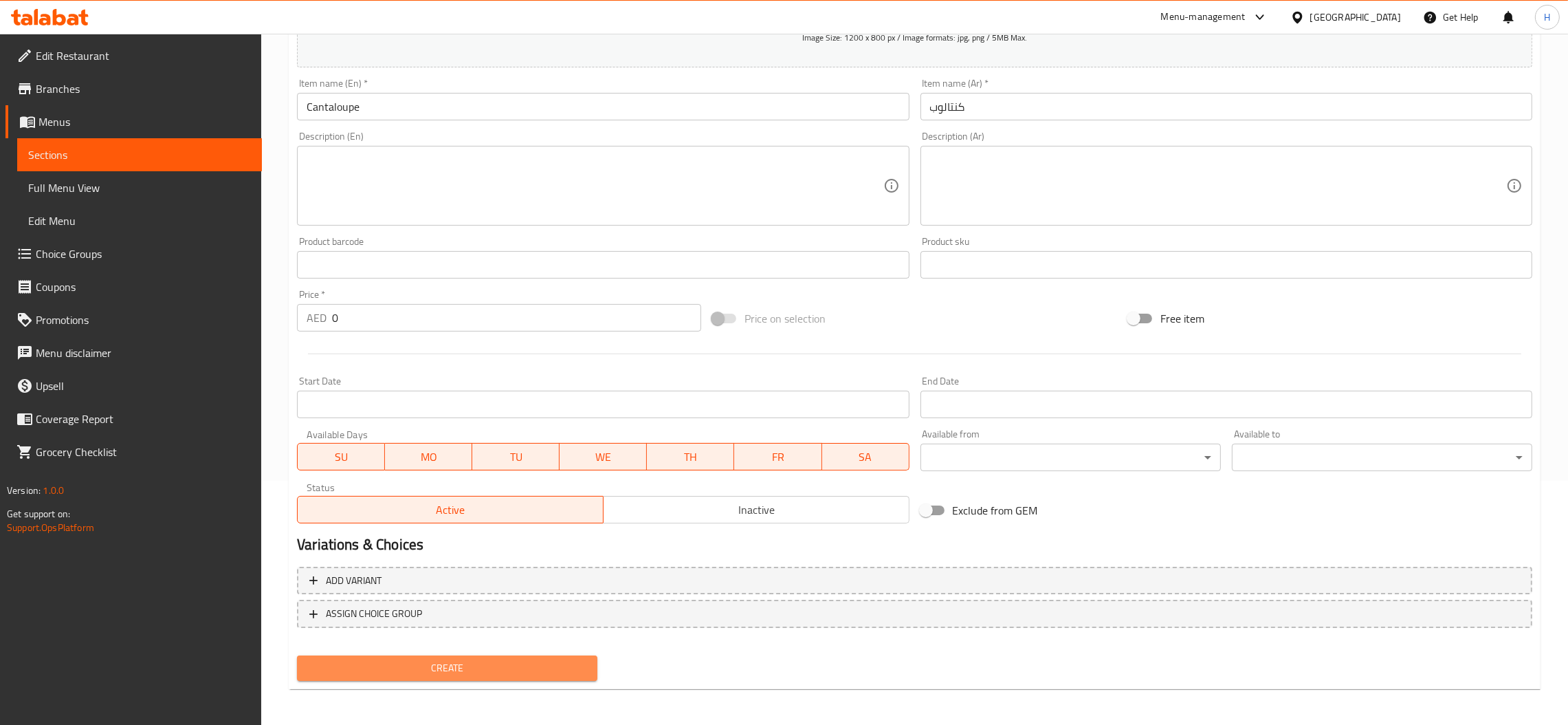
click at [402, 673] on span "Create" at bounding box center [448, 668] width 279 height 17
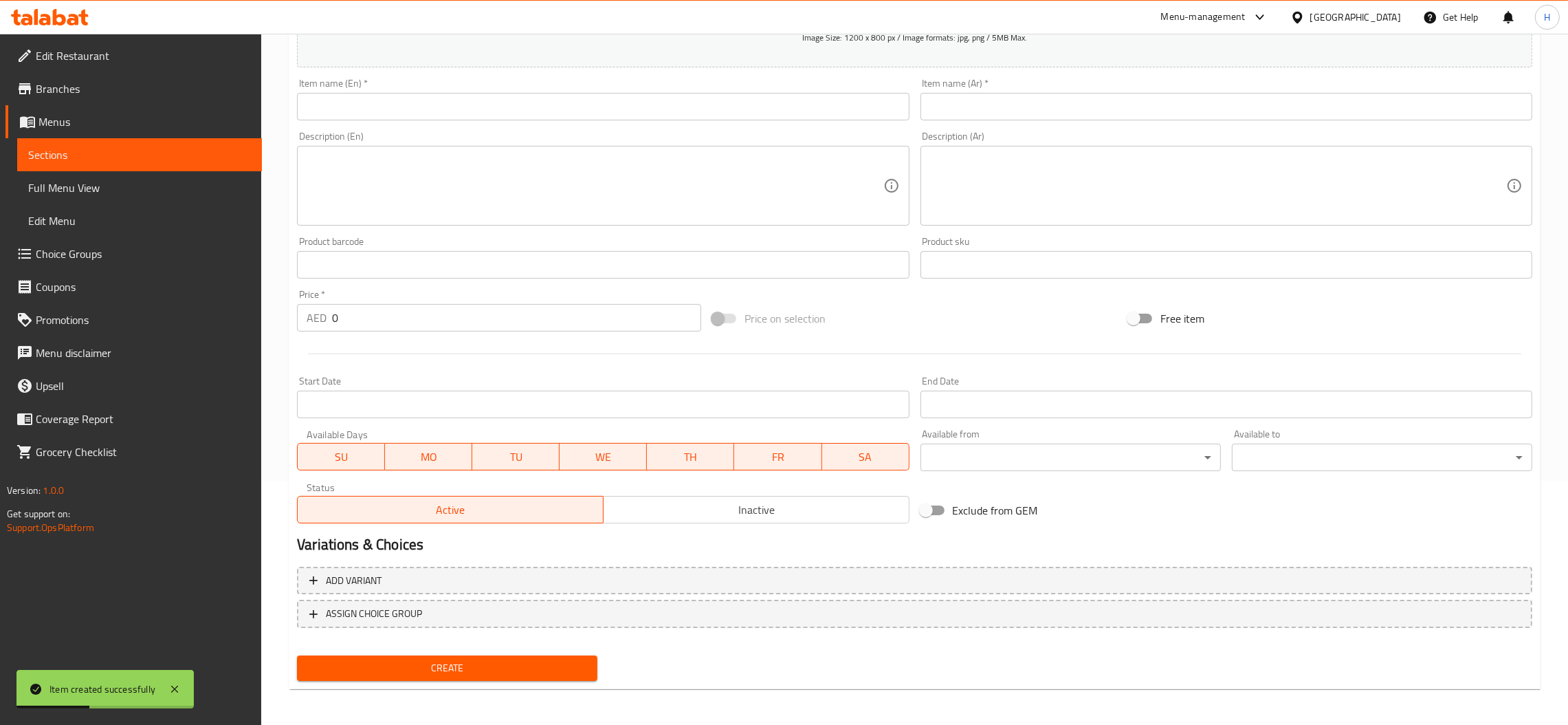
scroll to position [0, 0]
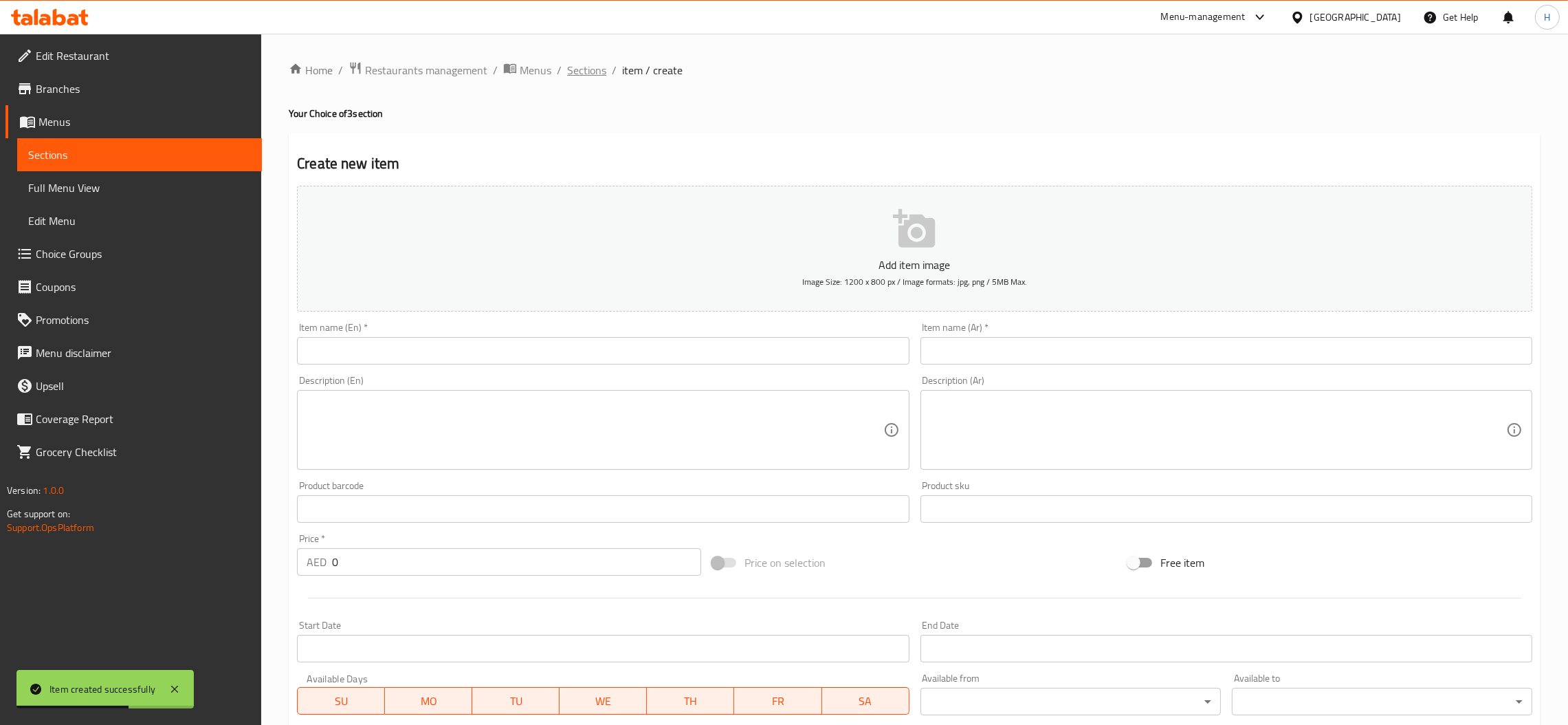
click at [598, 72] on span "Sections" at bounding box center [587, 70] width 39 height 16
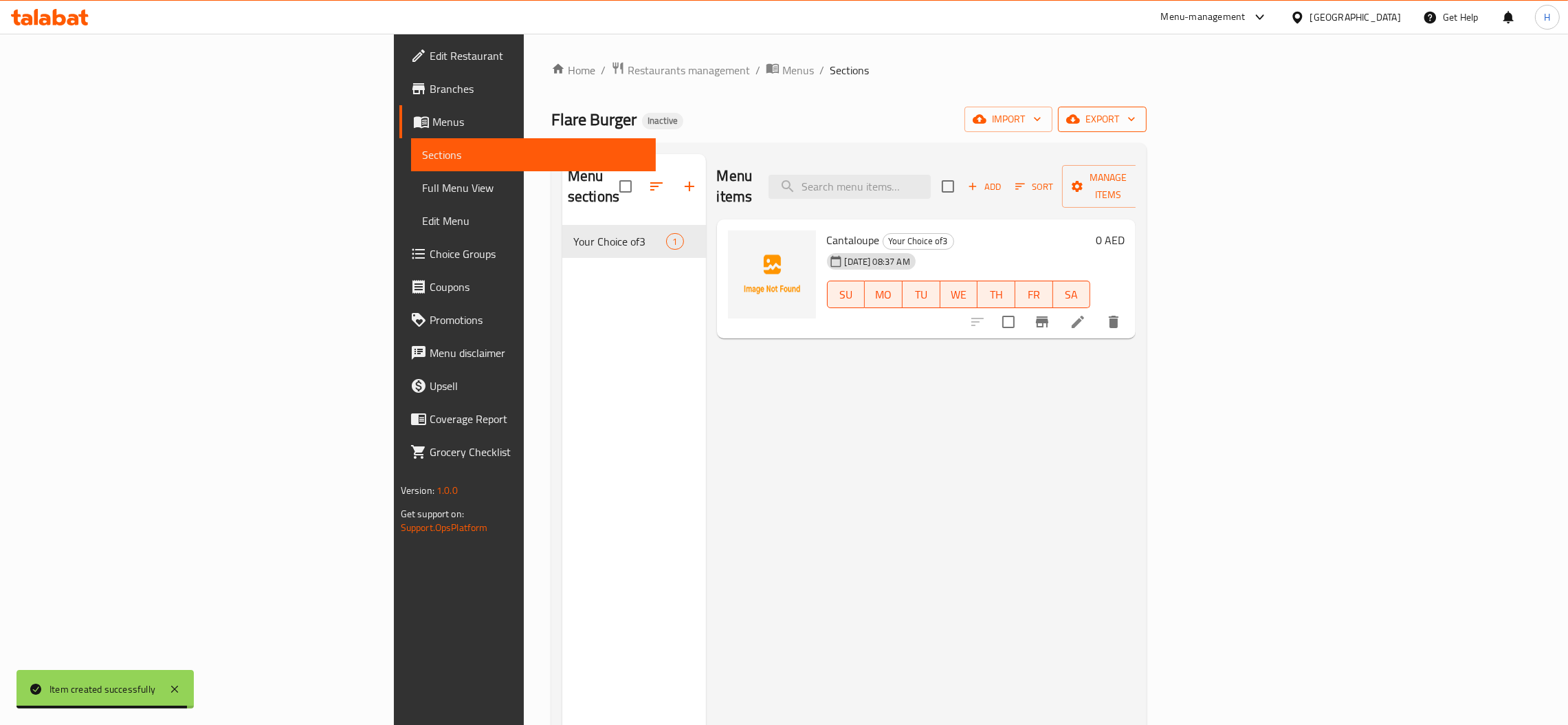
click at [1135, 119] on span "export" at bounding box center [1102, 119] width 66 height 17
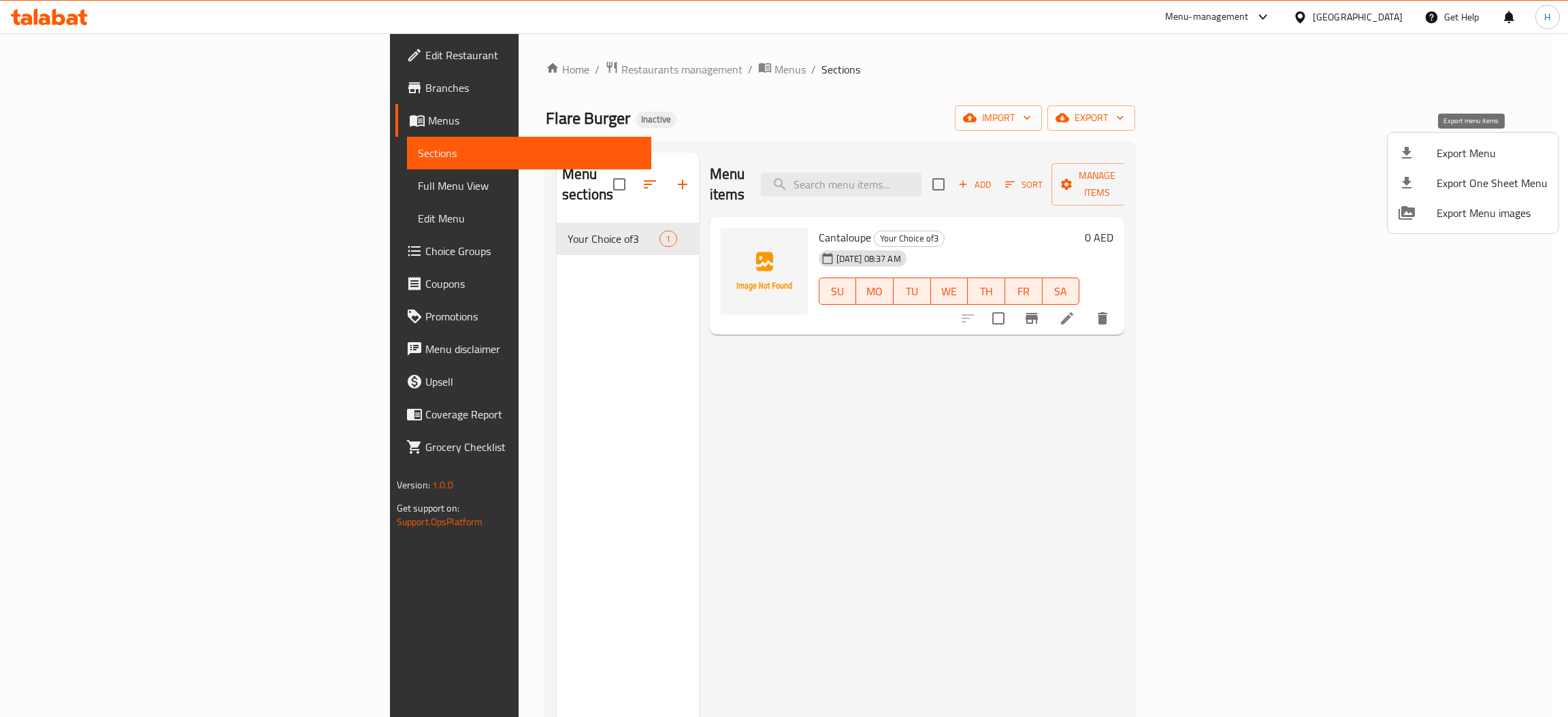
click at [1469, 161] on span "Export Menu" at bounding box center [1492, 153] width 111 height 16
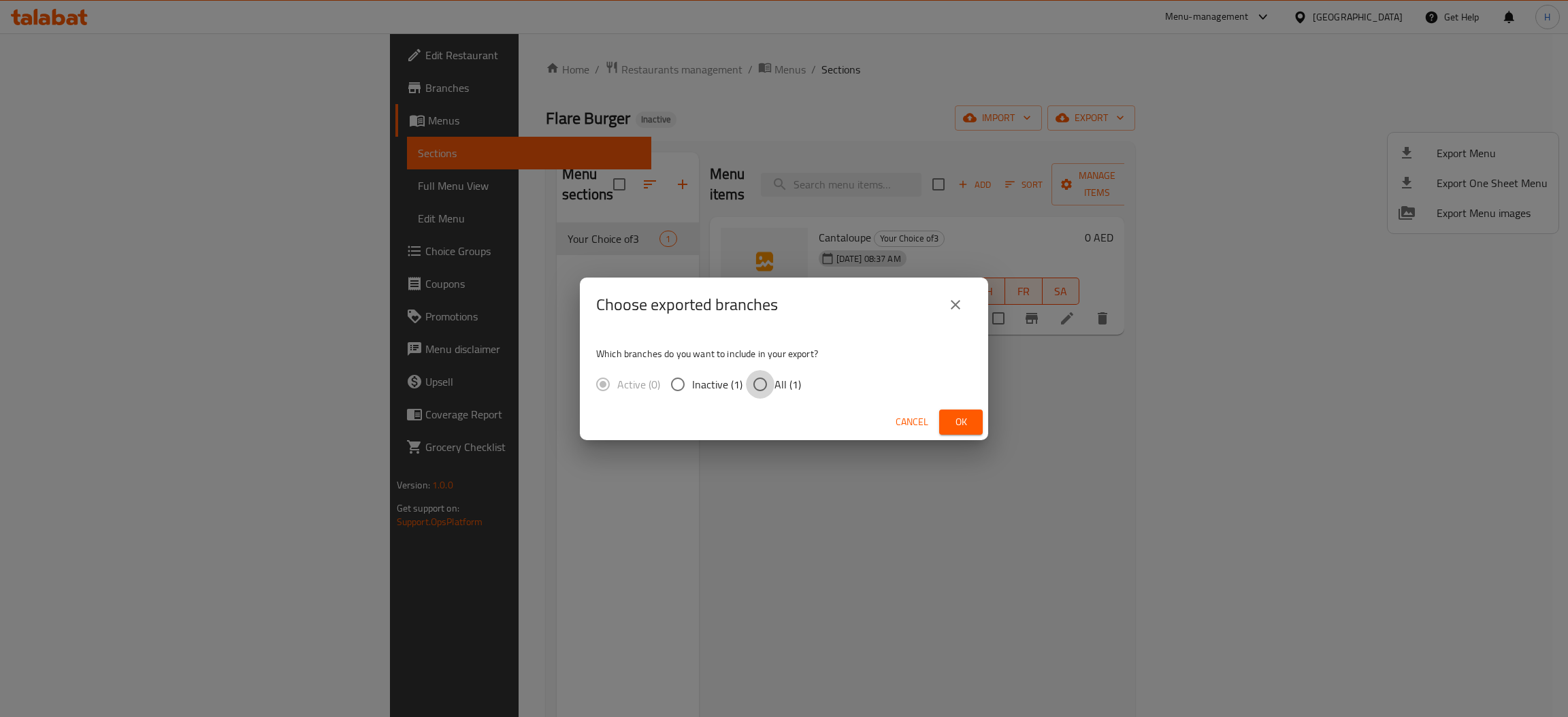
click at [759, 377] on input "All (1)" at bounding box center [760, 384] width 28 height 28
radio input "true"
click at [956, 422] on span "Ok" at bounding box center [961, 422] width 22 height 17
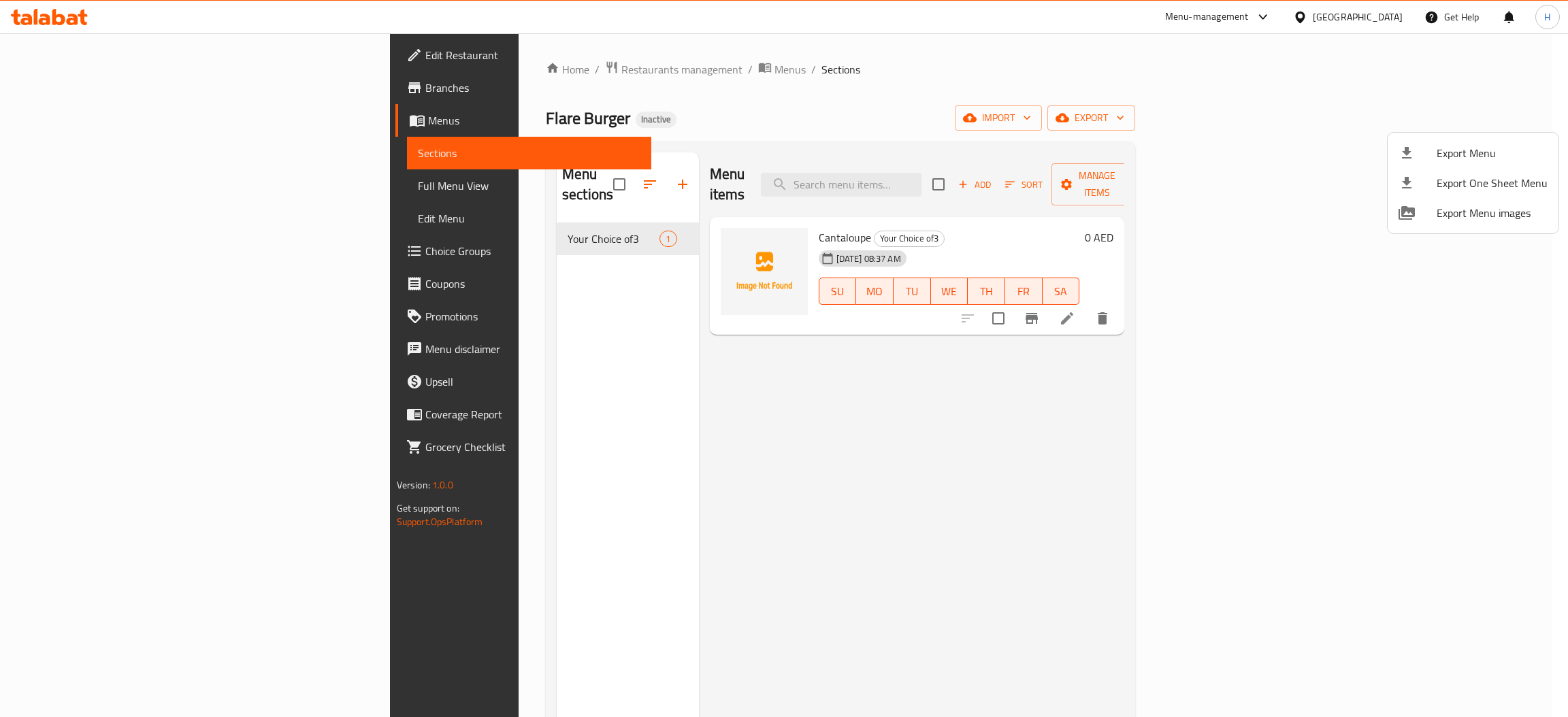
click at [571, 226] on div at bounding box center [784, 358] width 1568 height 717
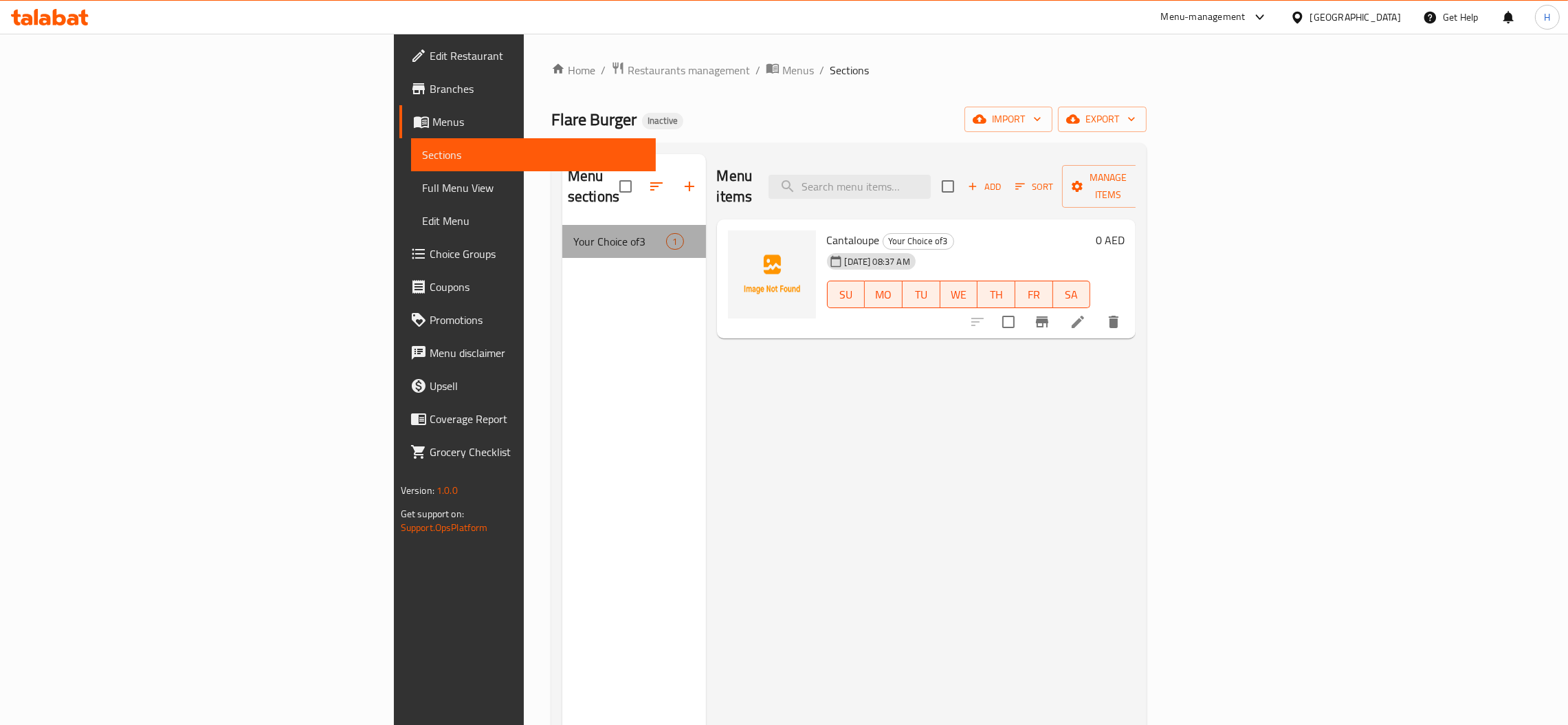
click at [593, 225] on div "Your Choice of3 1" at bounding box center [634, 241] width 143 height 33
click at [611, 180] on input "checkbox" at bounding box center [625, 186] width 29 height 29
checkbox input "true"
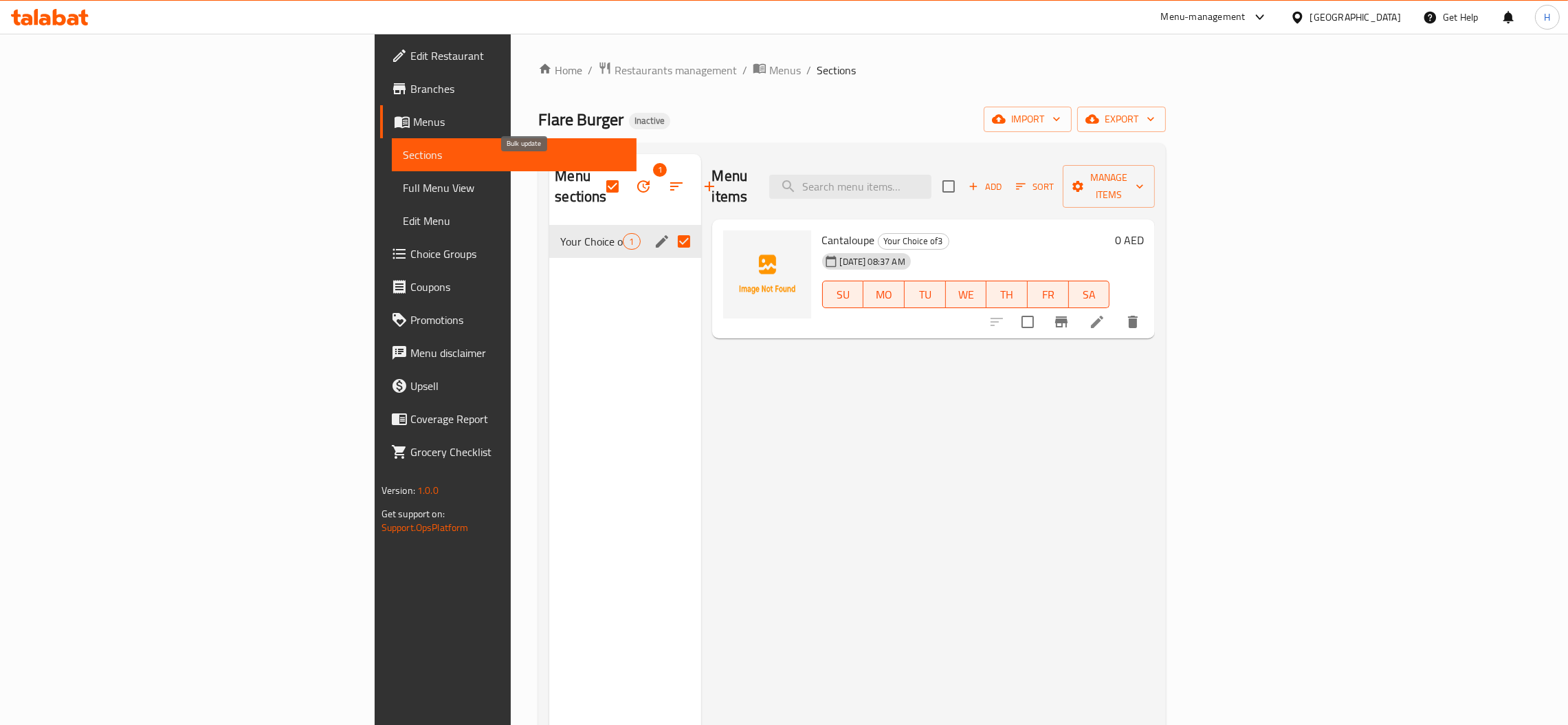
click at [635, 178] on icon "button" at bounding box center [643, 186] width 16 height 16
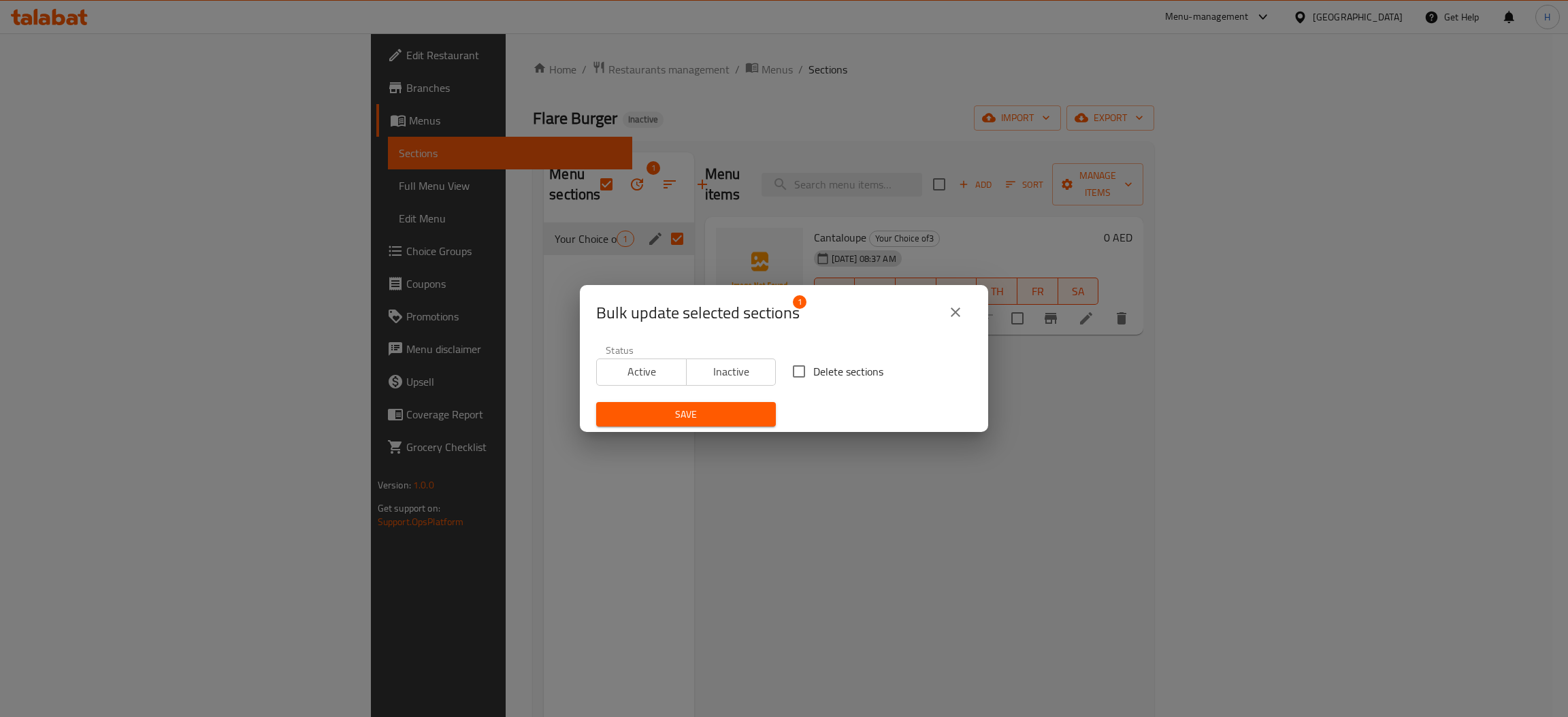
click at [803, 377] on input "Delete sections" at bounding box center [799, 371] width 28 height 28
checkbox input "true"
click at [739, 402] on button "Save" at bounding box center [686, 414] width 179 height 25
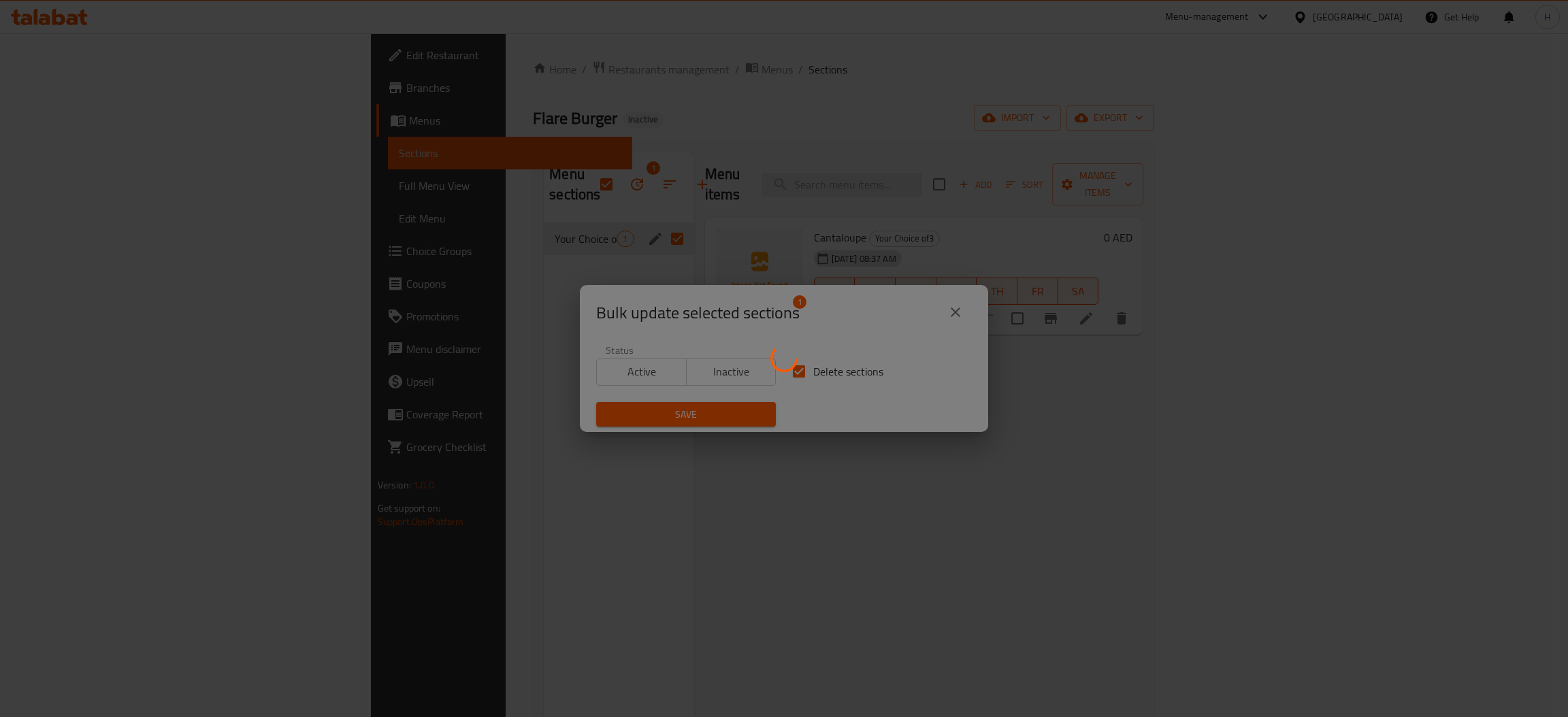
checkbox input "false"
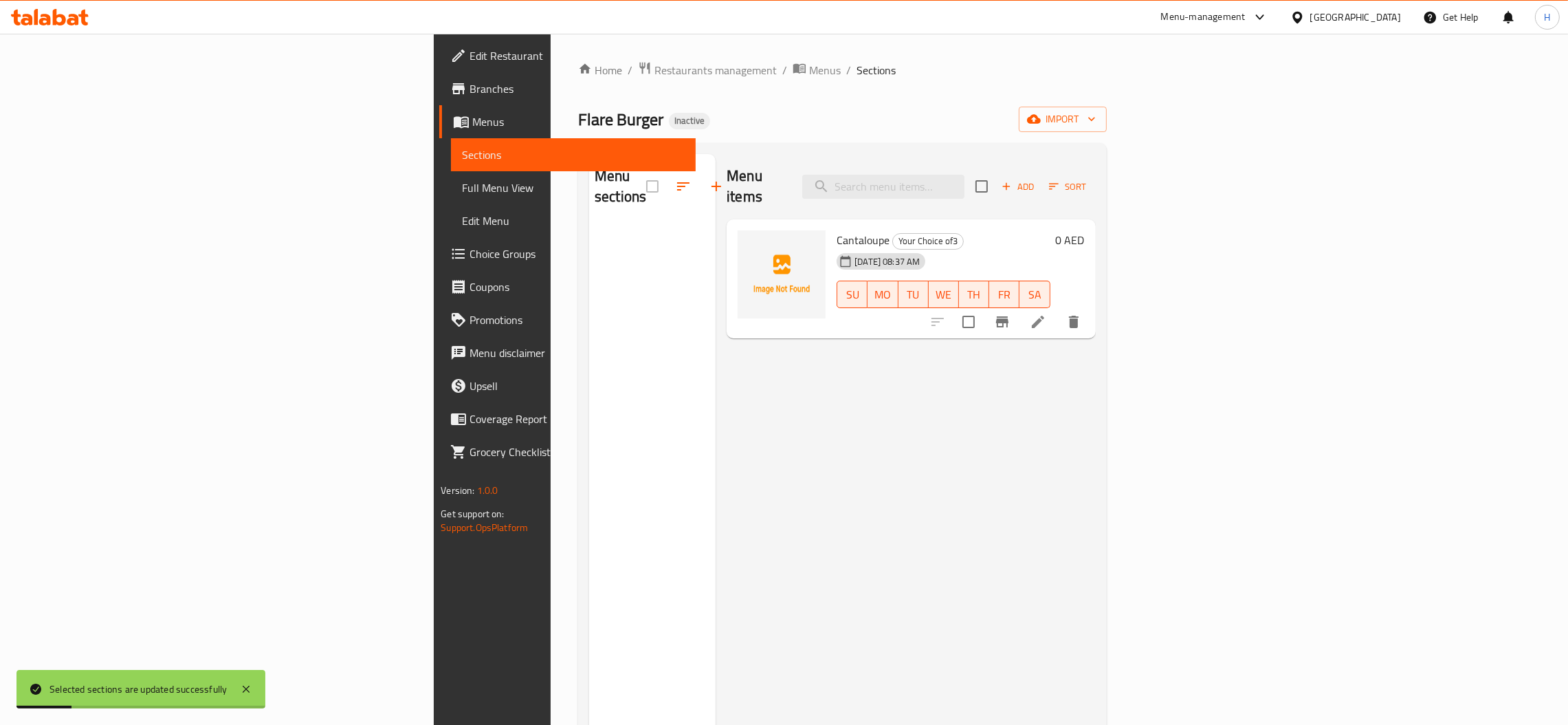
click at [807, 382] on div "Menu items Add Sort Cantaloupe Your Choice of3 03-09-2025 08:37 AM SU MO TU WE …" at bounding box center [905, 517] width 380 height 725
click at [1090, 305] on button "delete" at bounding box center [1074, 321] width 33 height 33
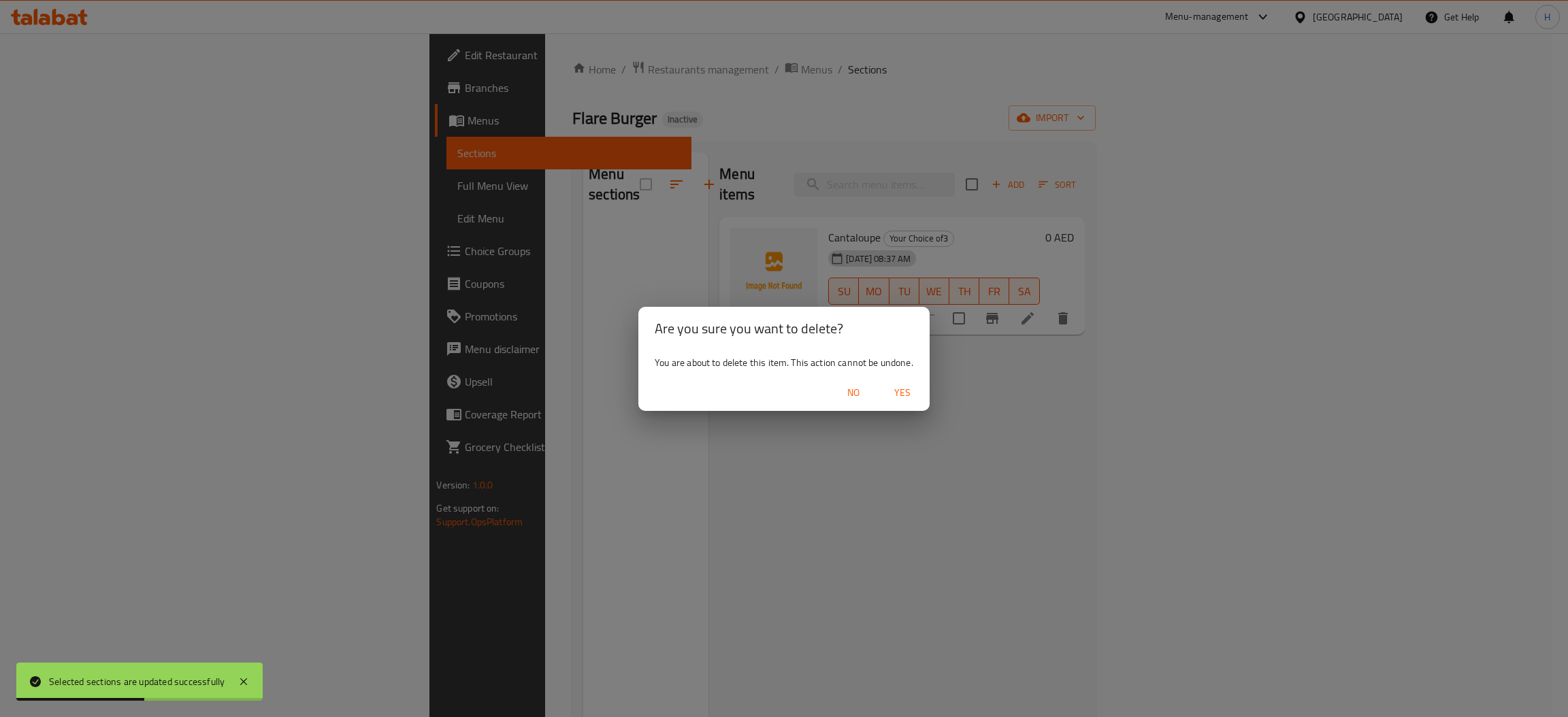
click at [896, 394] on span "Yes" at bounding box center [902, 393] width 32 height 17
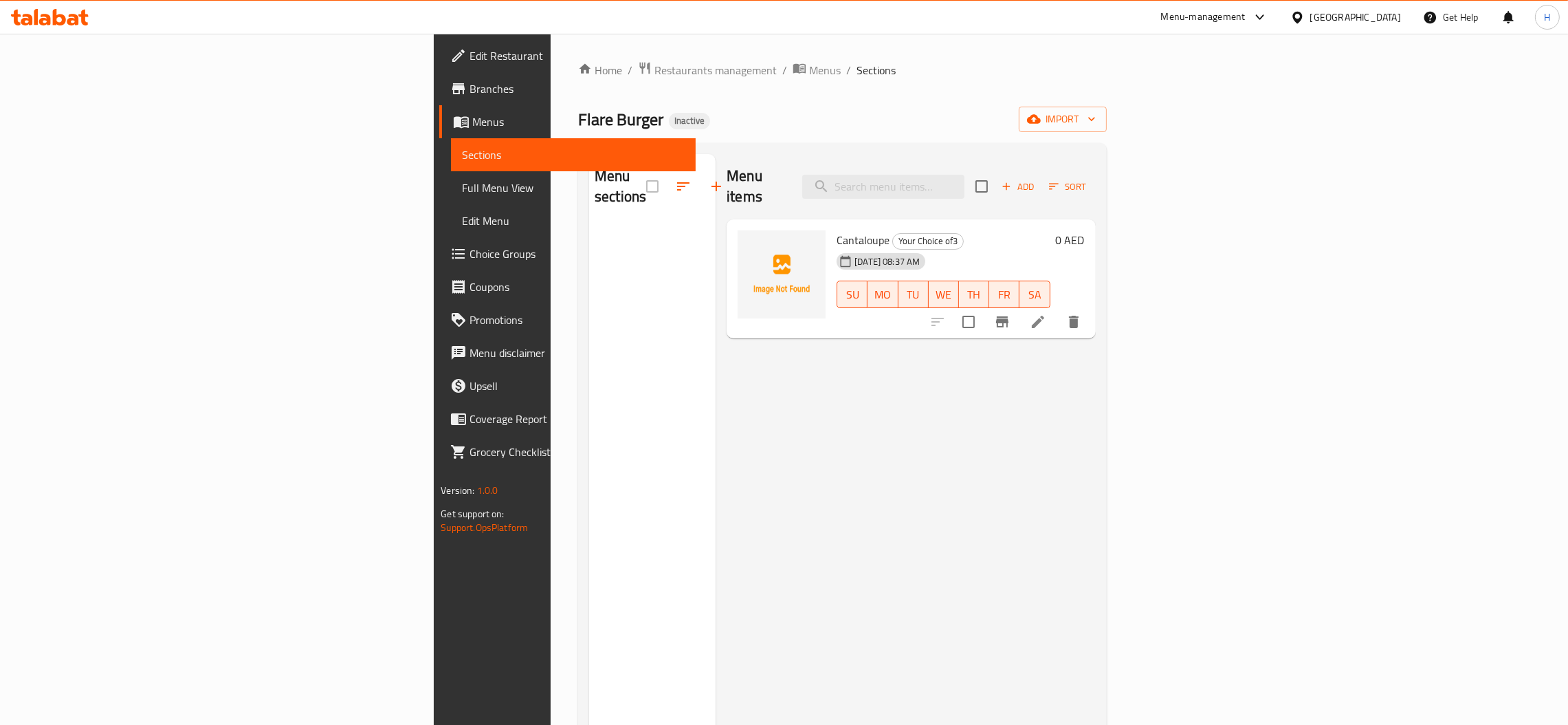
click at [472, 113] on span "Menus" at bounding box center [578, 121] width 212 height 16
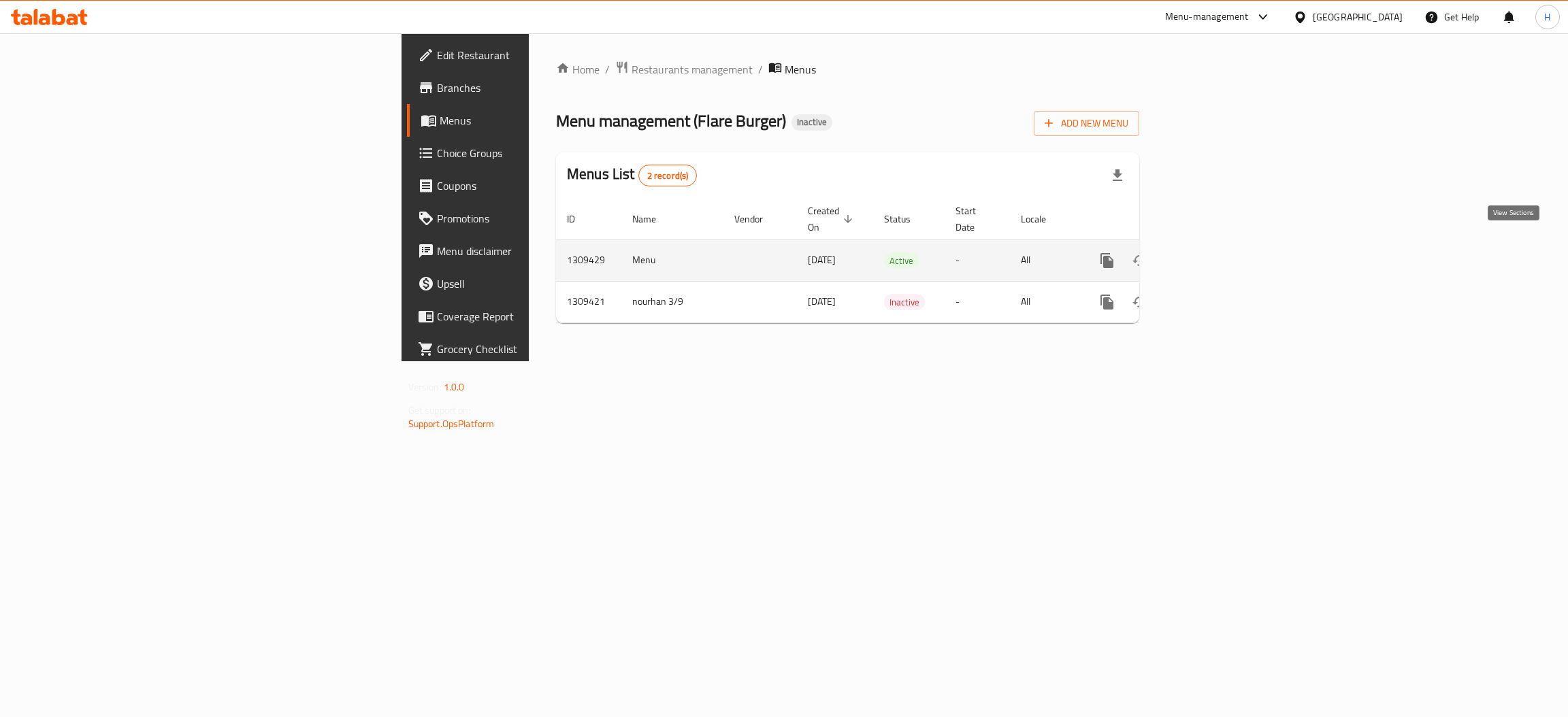
click at [1213, 252] on icon "enhanced table" at bounding box center [1205, 260] width 16 height 16
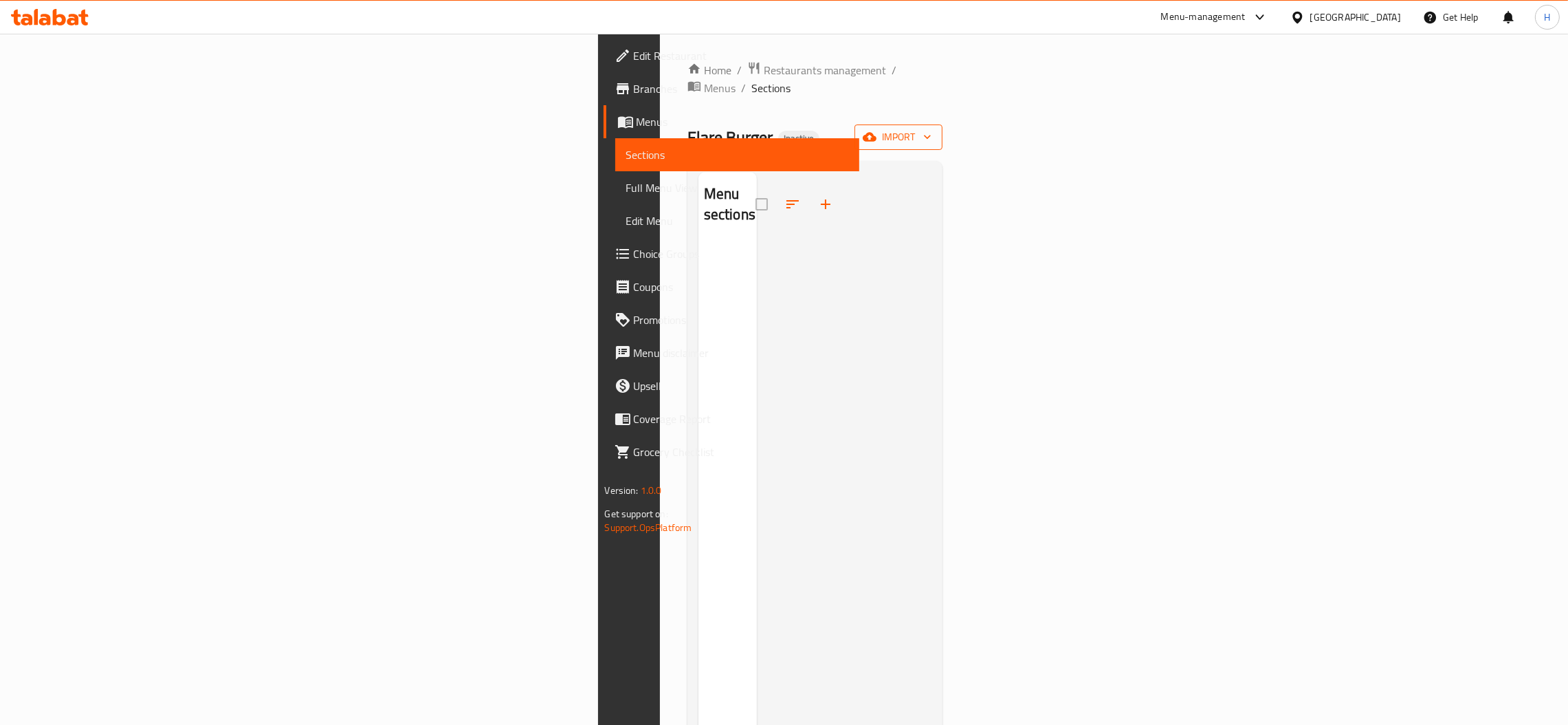
click at [931, 129] on span "import" at bounding box center [898, 137] width 66 height 17
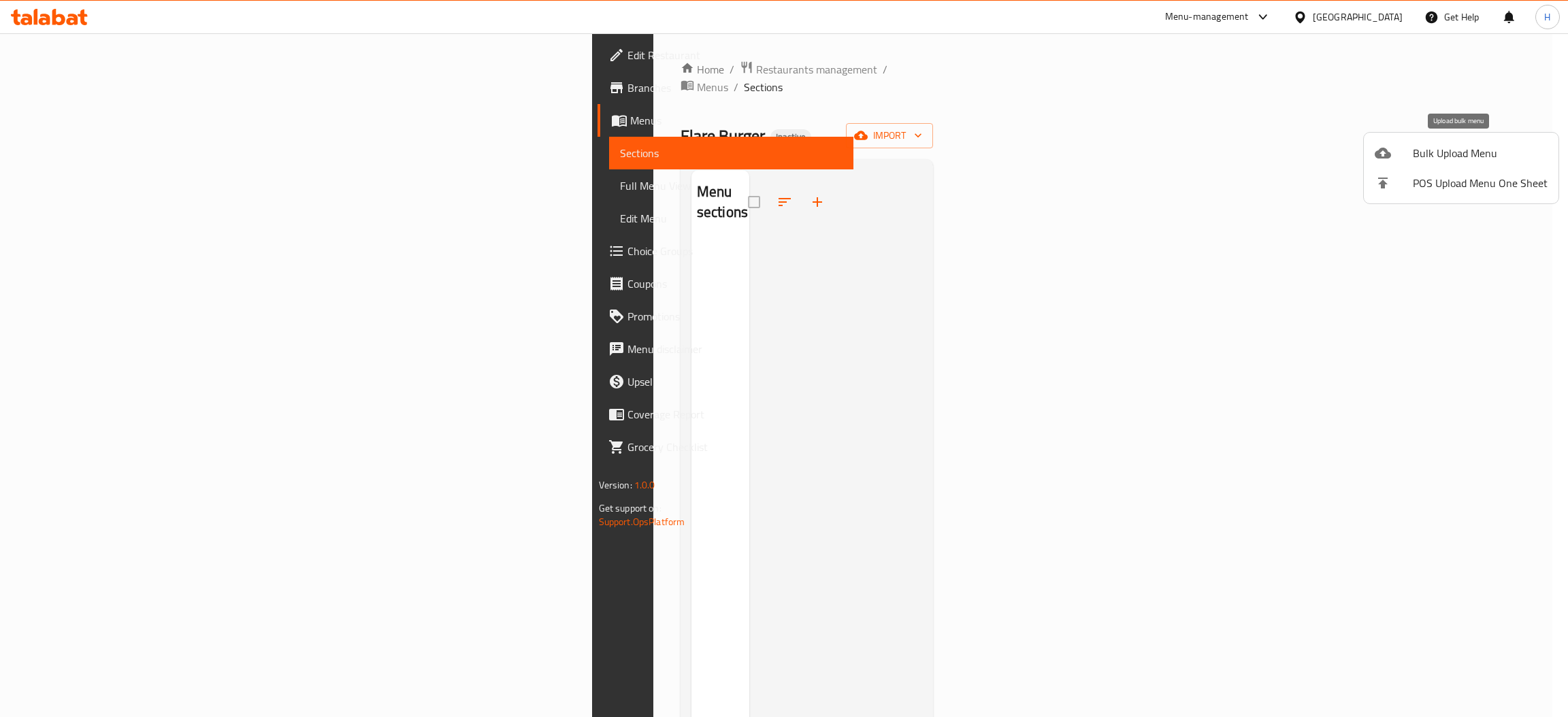
click at [1428, 153] on span "Bulk Upload Menu" at bounding box center [1480, 153] width 135 height 16
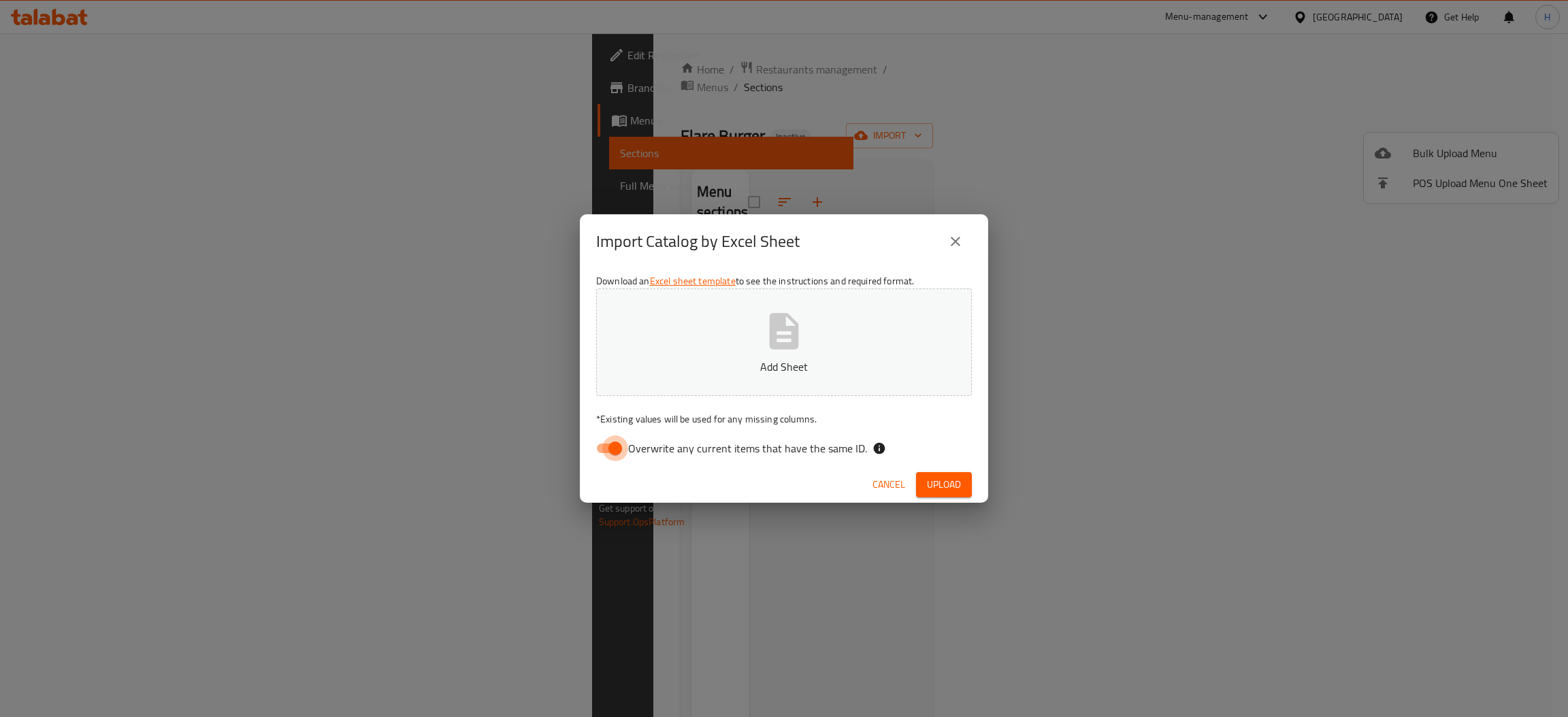
click at [602, 447] on input "Overwrite any current items that have the same ID." at bounding box center [615, 449] width 78 height 26
checkbox input "false"
click at [928, 481] on span "Upload" at bounding box center [944, 484] width 34 height 17
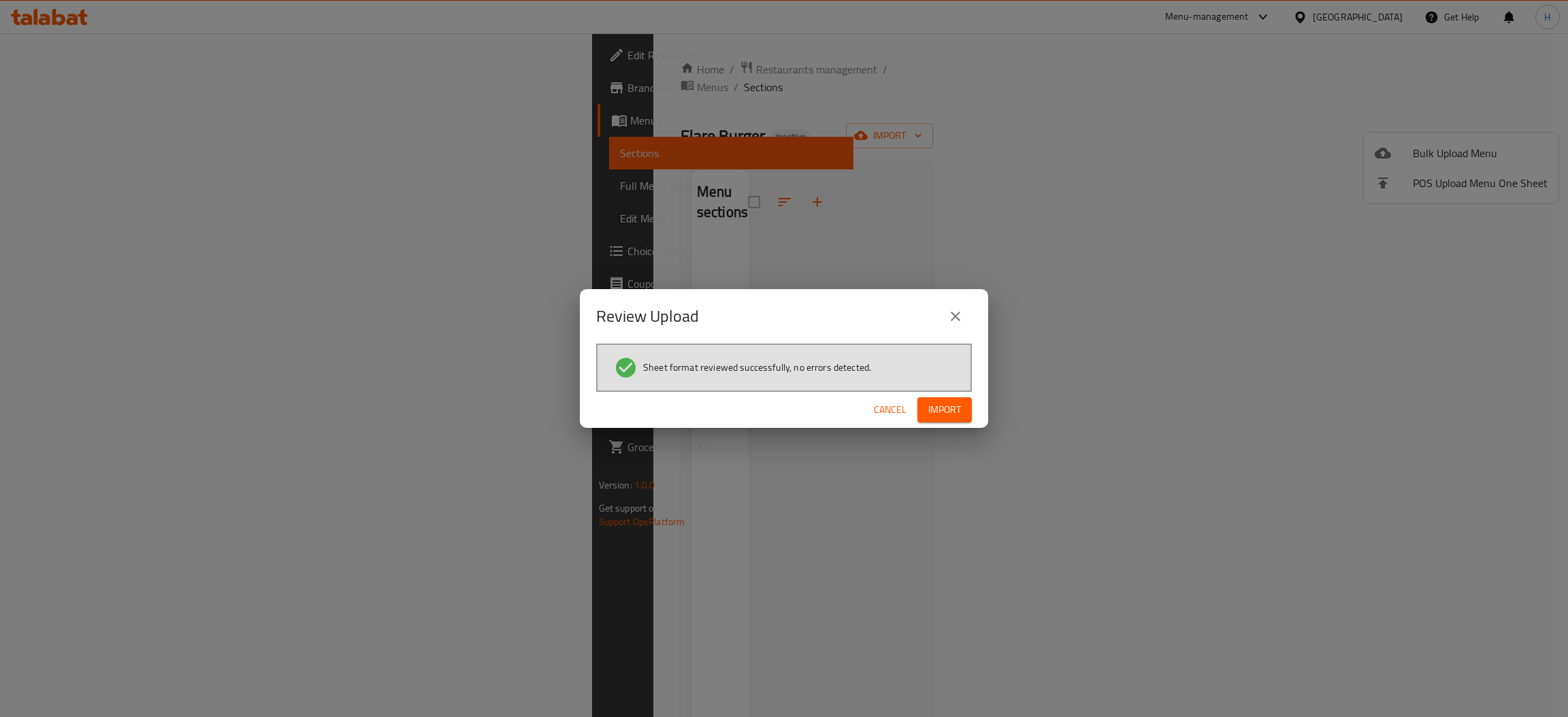
click at [930, 410] on span "Import" at bounding box center [945, 410] width 32 height 17
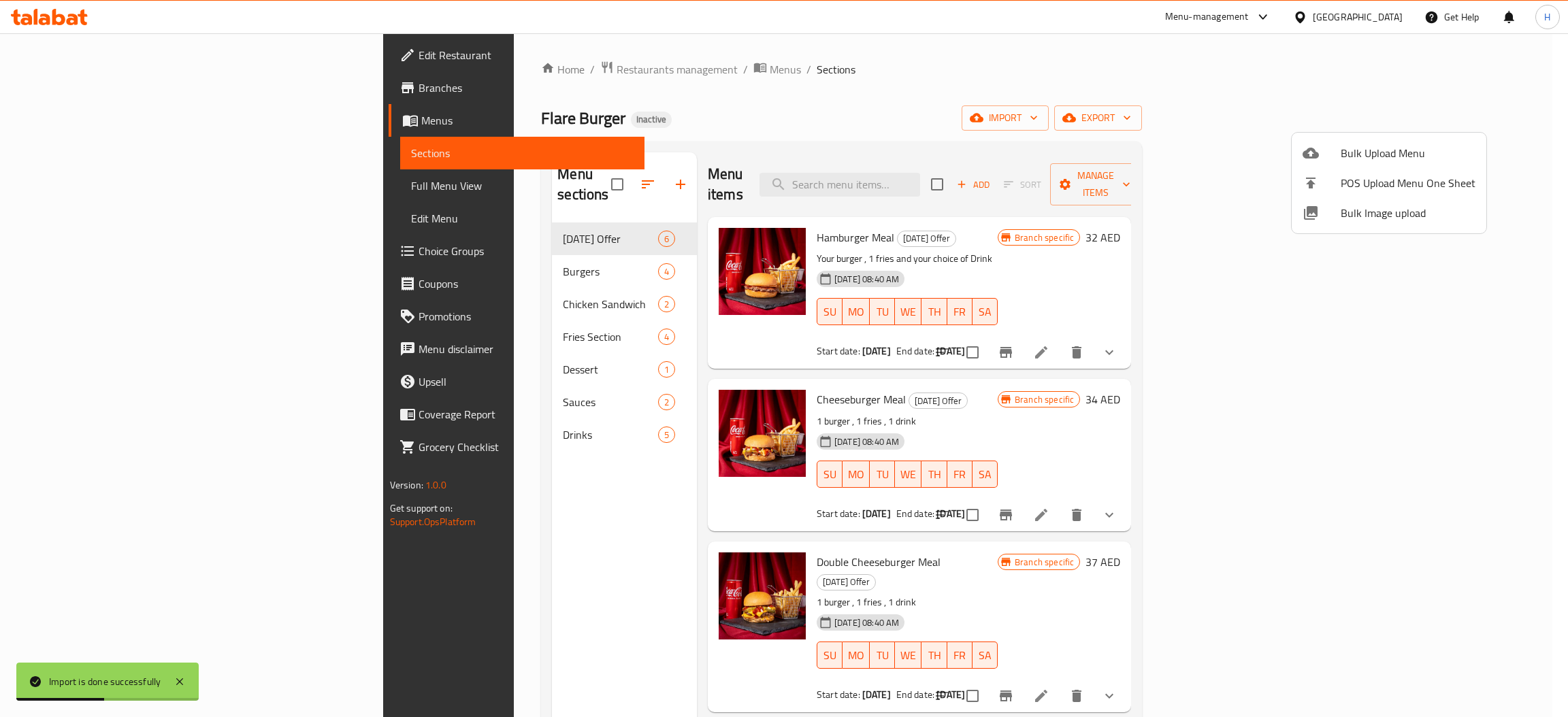
click at [50, 191] on div at bounding box center [784, 358] width 1568 height 717
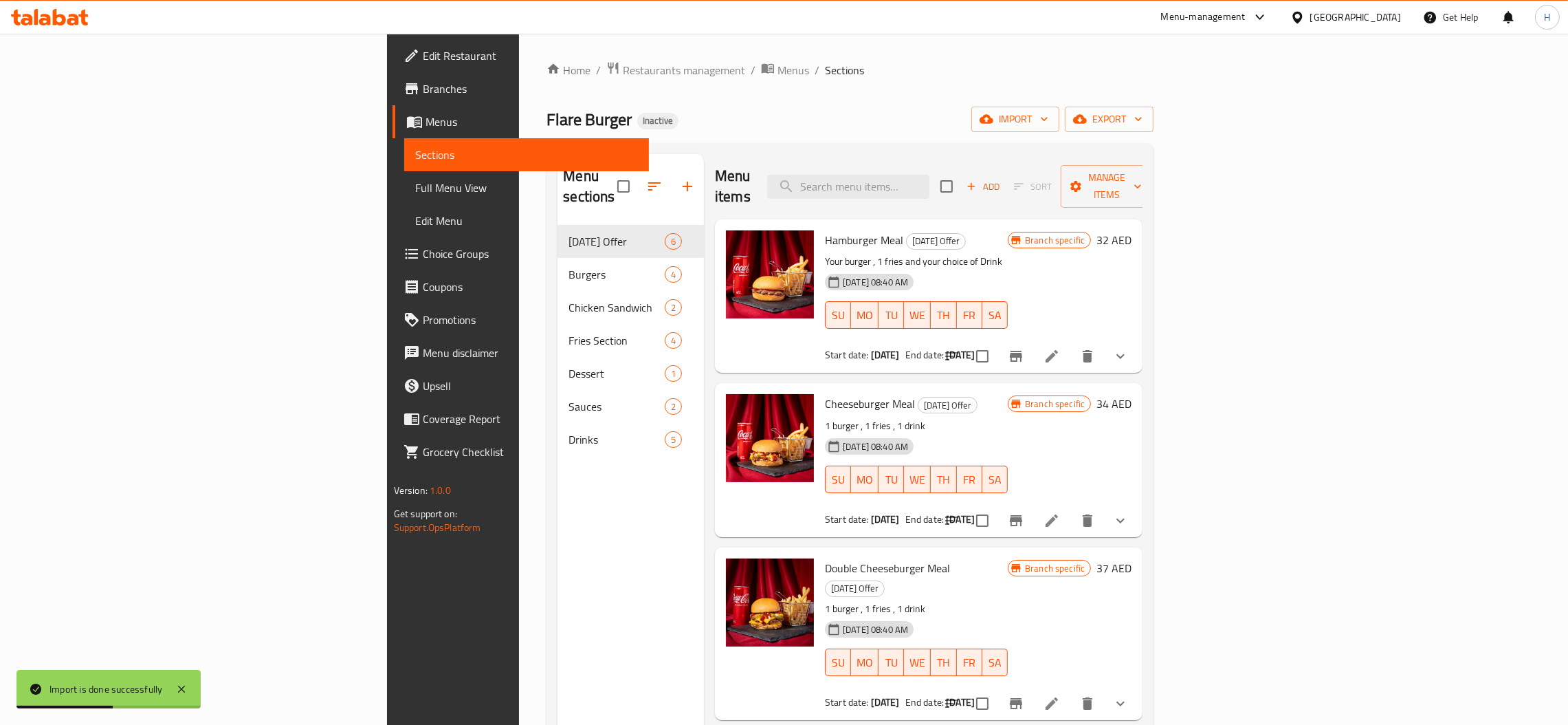
click at [415, 193] on span "Full Menu View" at bounding box center [526, 188] width 223 height 16
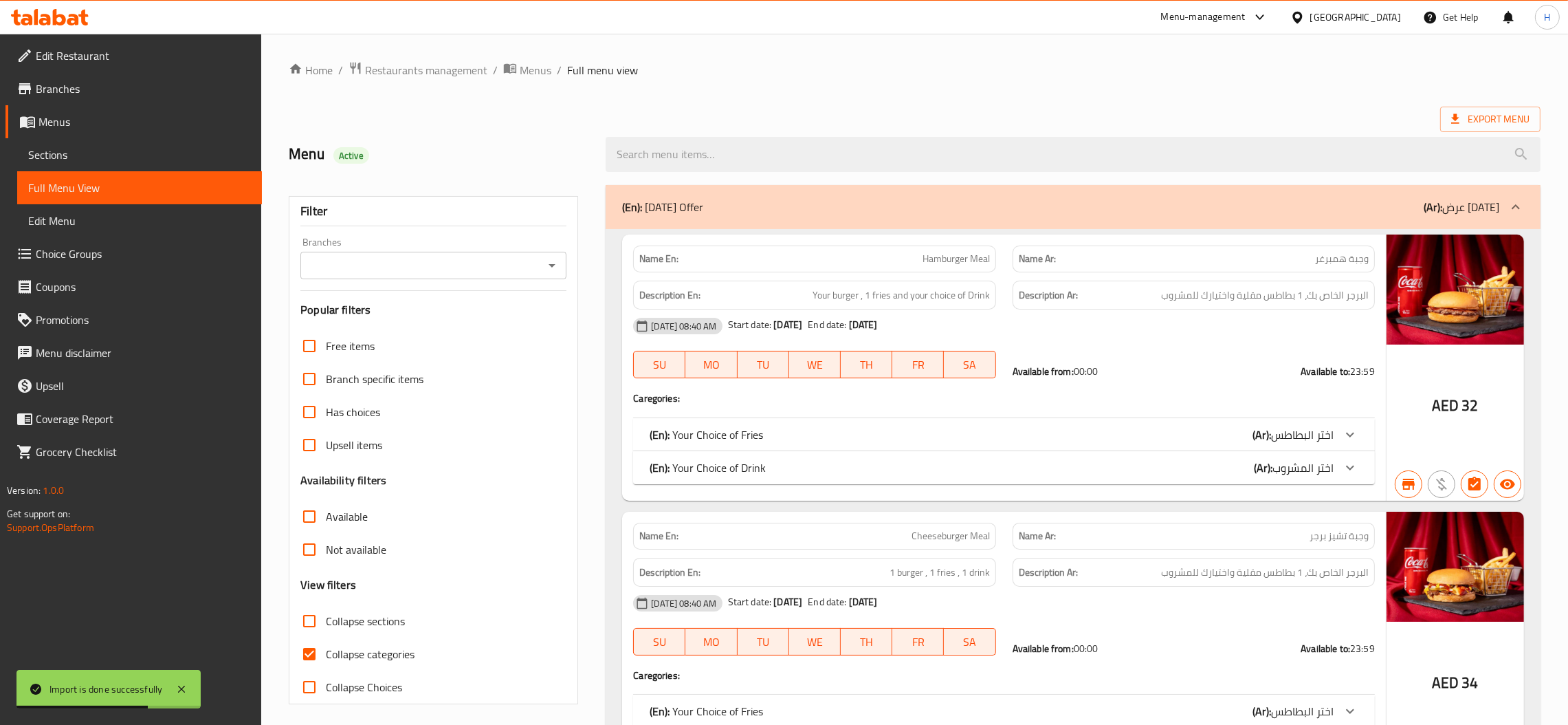
click at [492, 271] on input "Branches" at bounding box center [421, 265] width 235 height 19
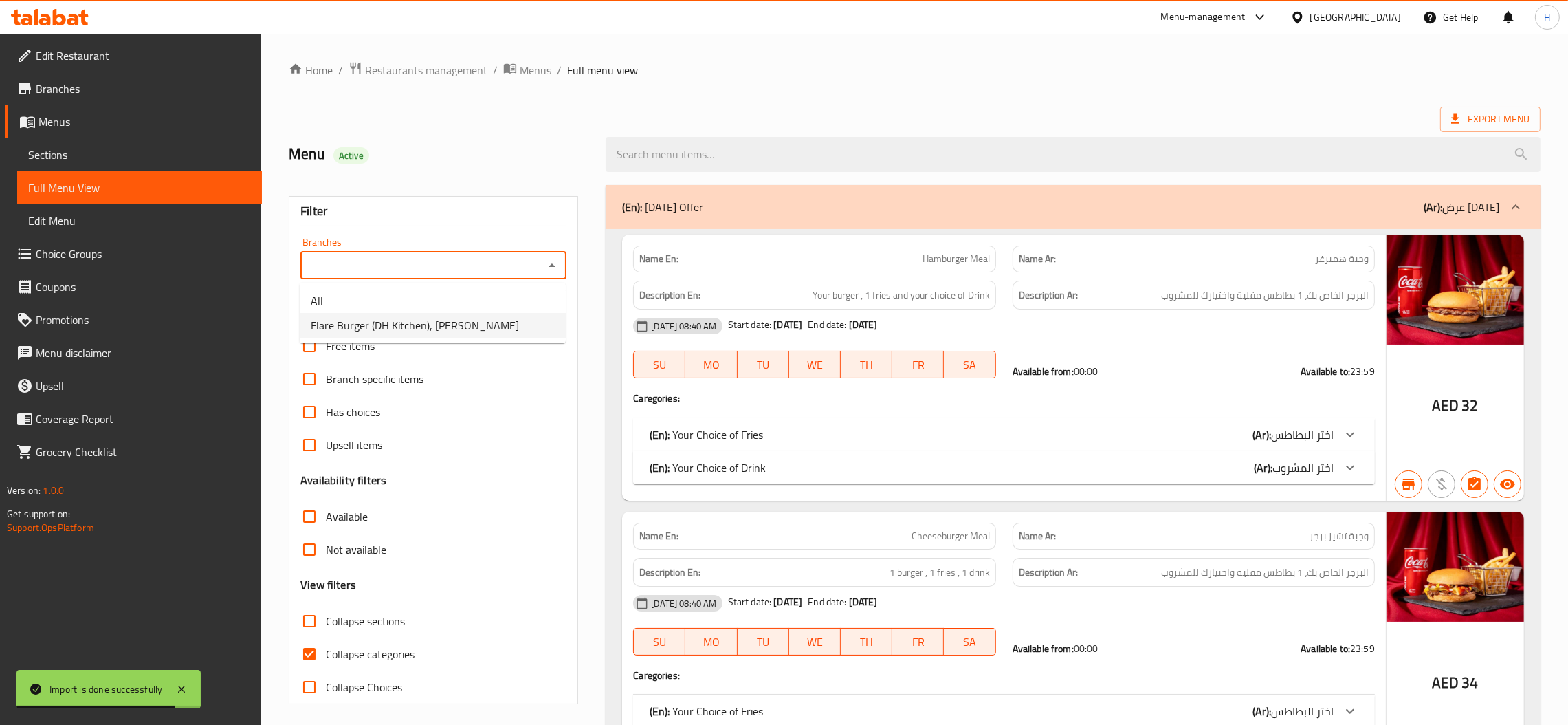
click at [475, 317] on span "Flare Burger (DH Kitchen), Al Rashidiya" at bounding box center [415, 326] width 208 height 16
type input "Flare Burger (DH Kitchen), Al Rashidiya"
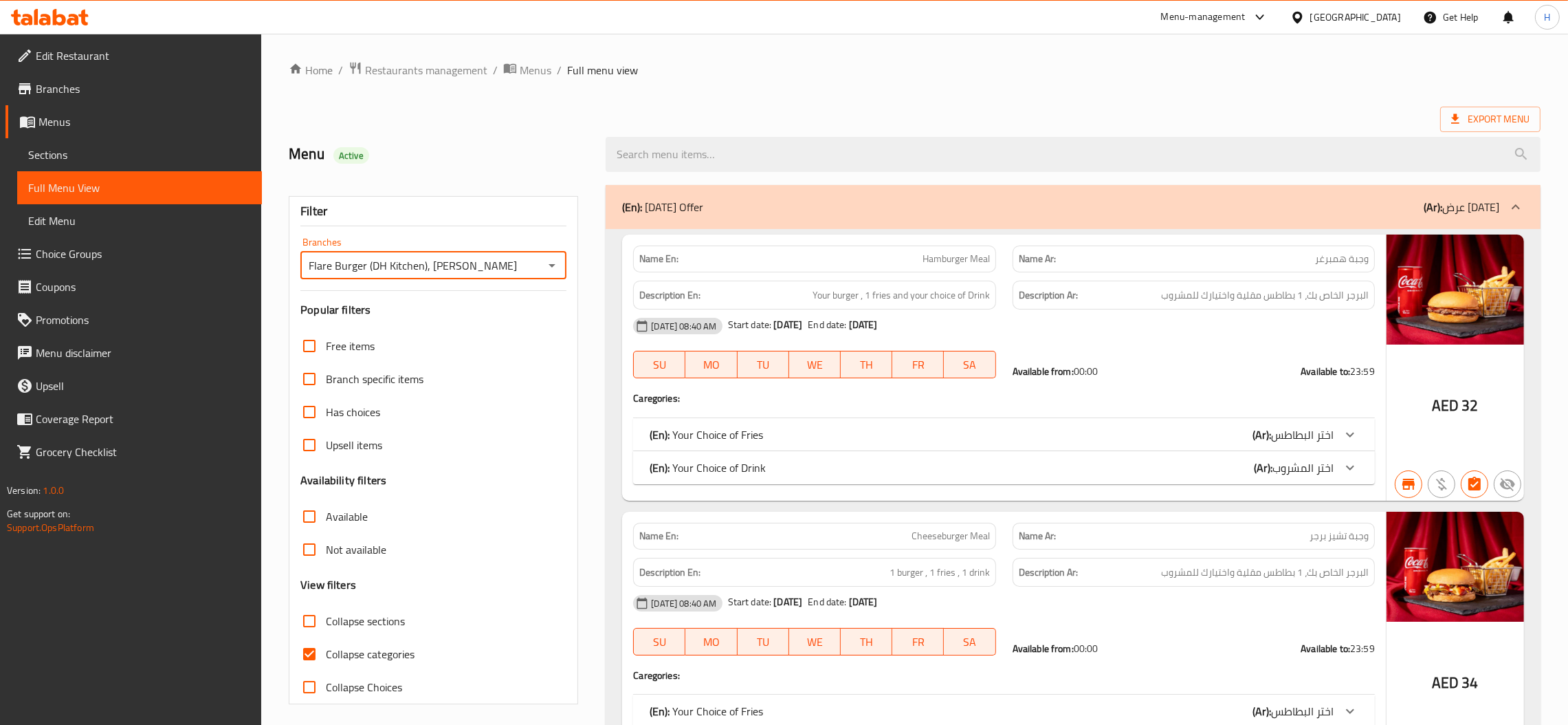
scroll to position [103, 0]
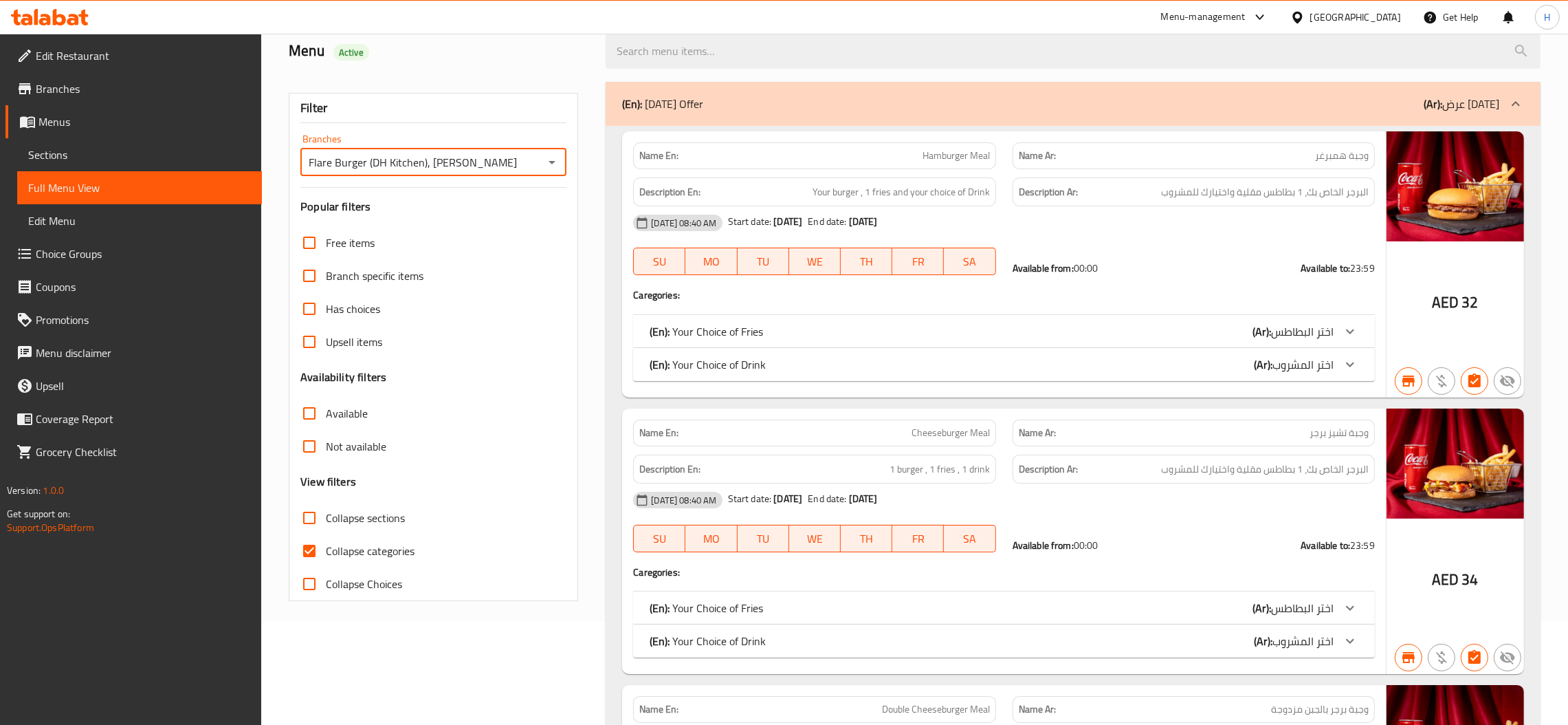
click at [313, 545] on input "Collapse categories" at bounding box center [309, 551] width 33 height 33
checkbox input "false"
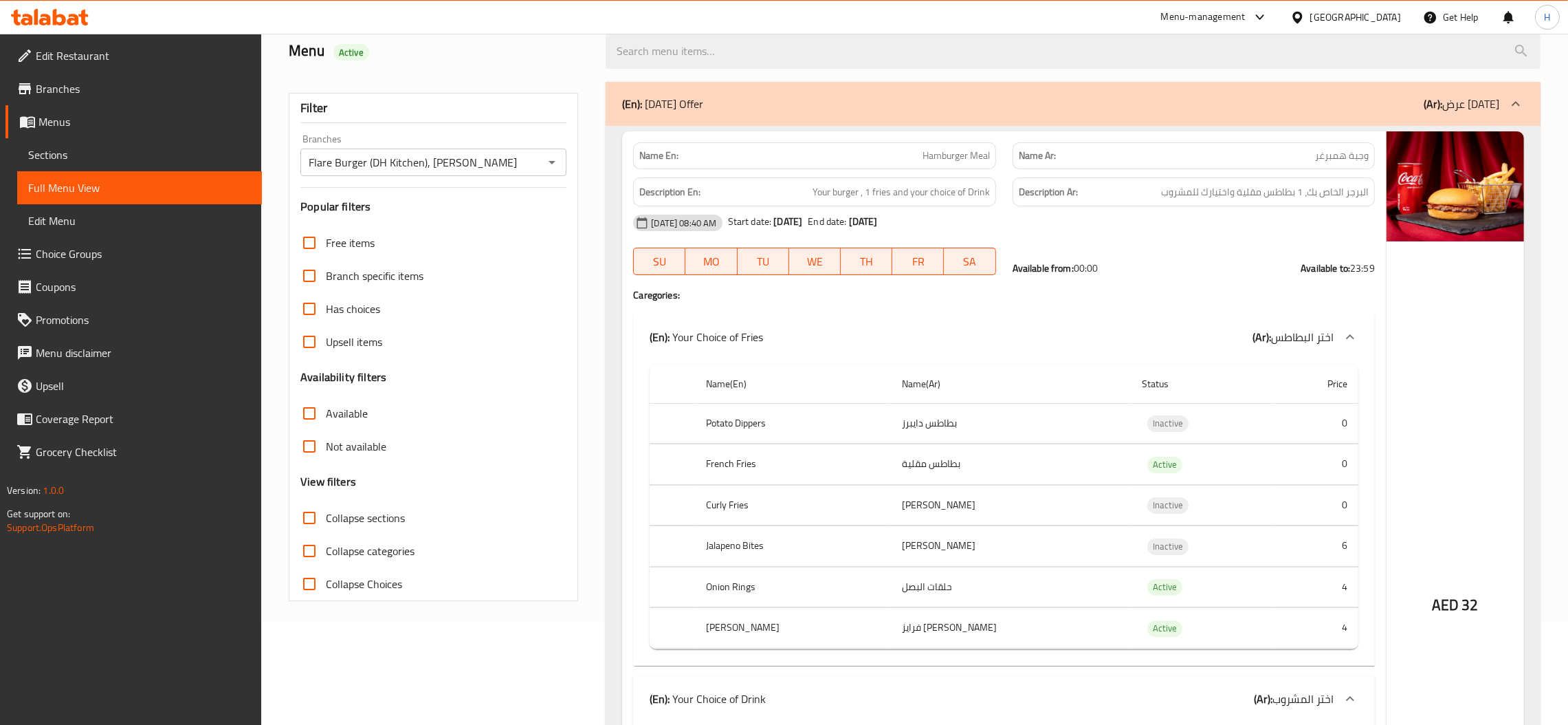
click at [320, 411] on input "Available" at bounding box center [309, 413] width 33 height 33
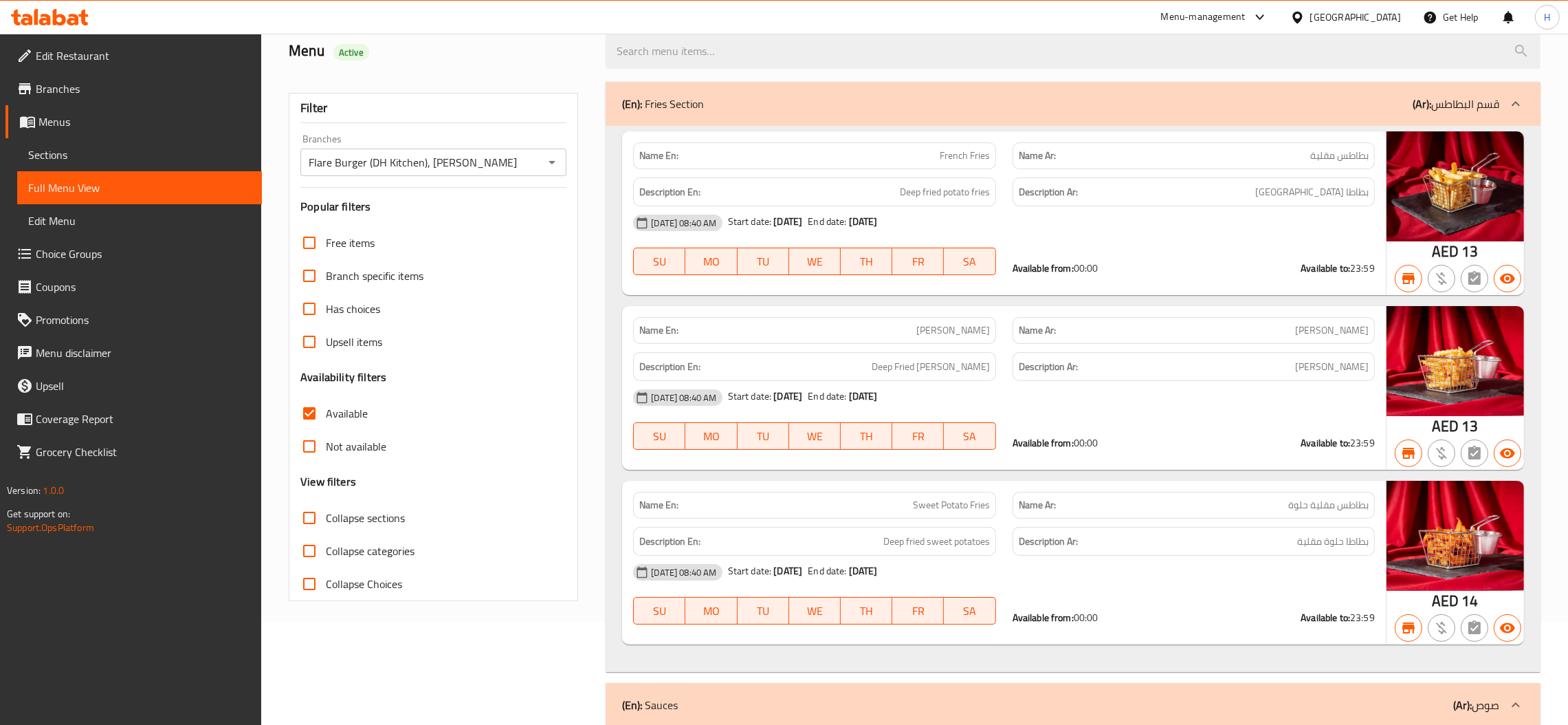
click at [320, 411] on input "Available" at bounding box center [309, 413] width 33 height 33
checkbox input "false"
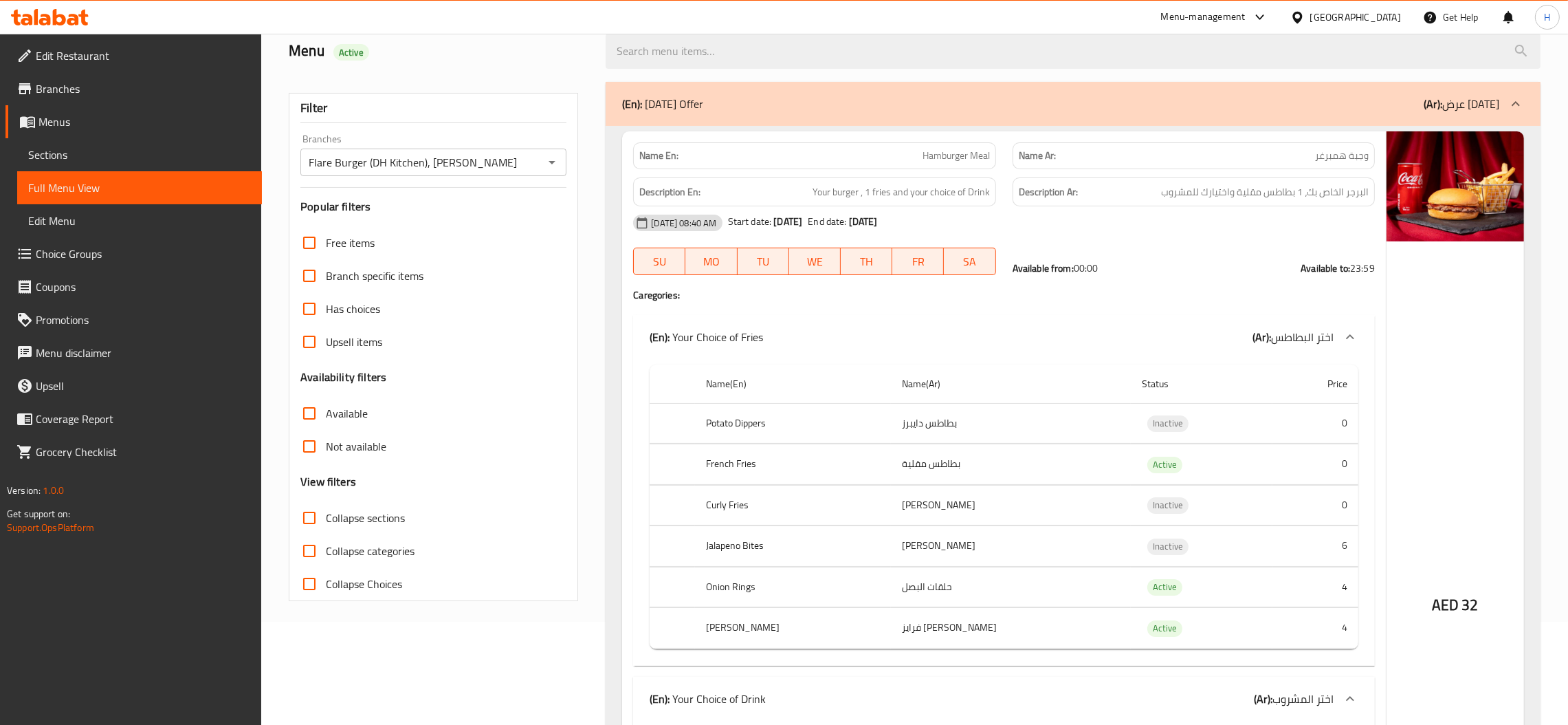
click at [311, 445] on input "Not available" at bounding box center [309, 446] width 33 height 33
checkbox input "true"
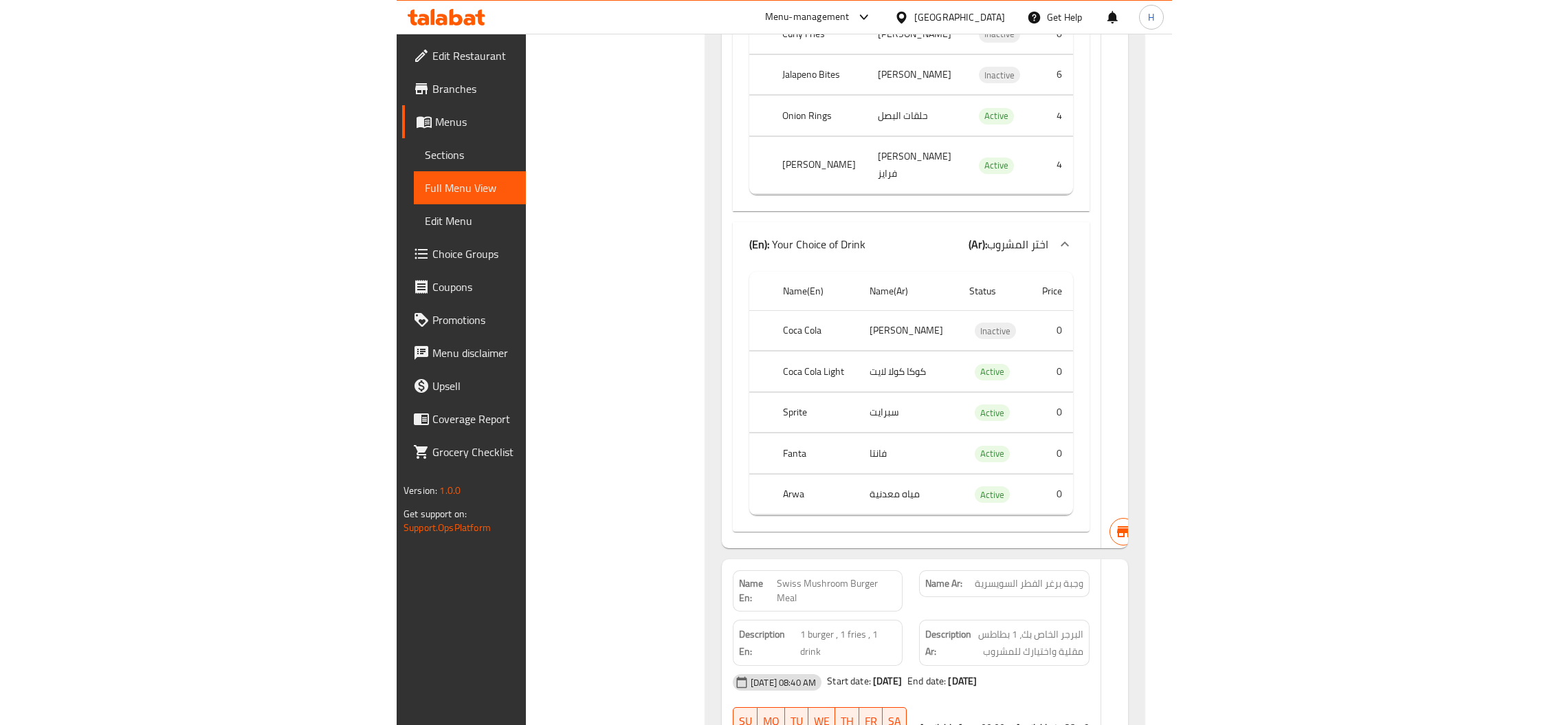
scroll to position [2475, 0]
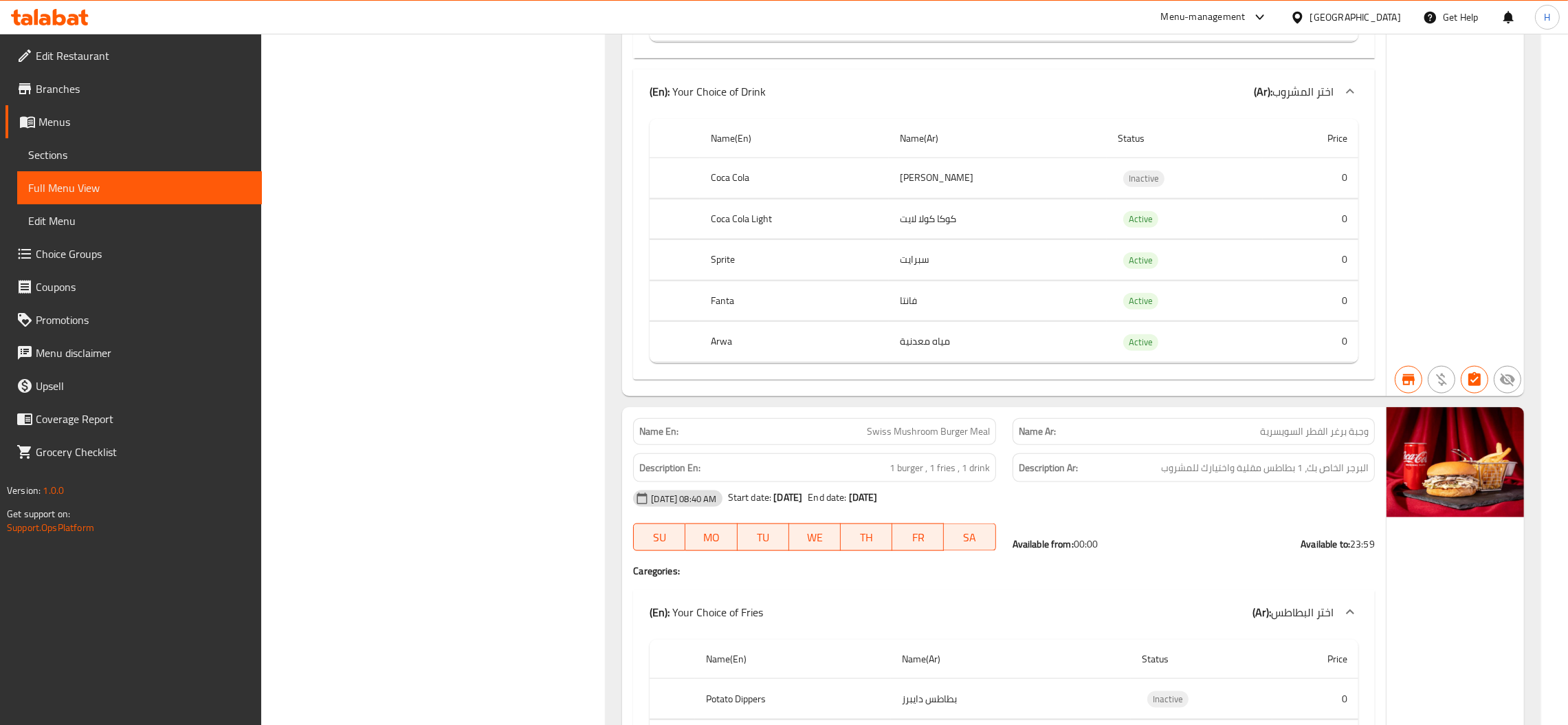
click at [70, 117] on span "Menus" at bounding box center [144, 121] width 212 height 16
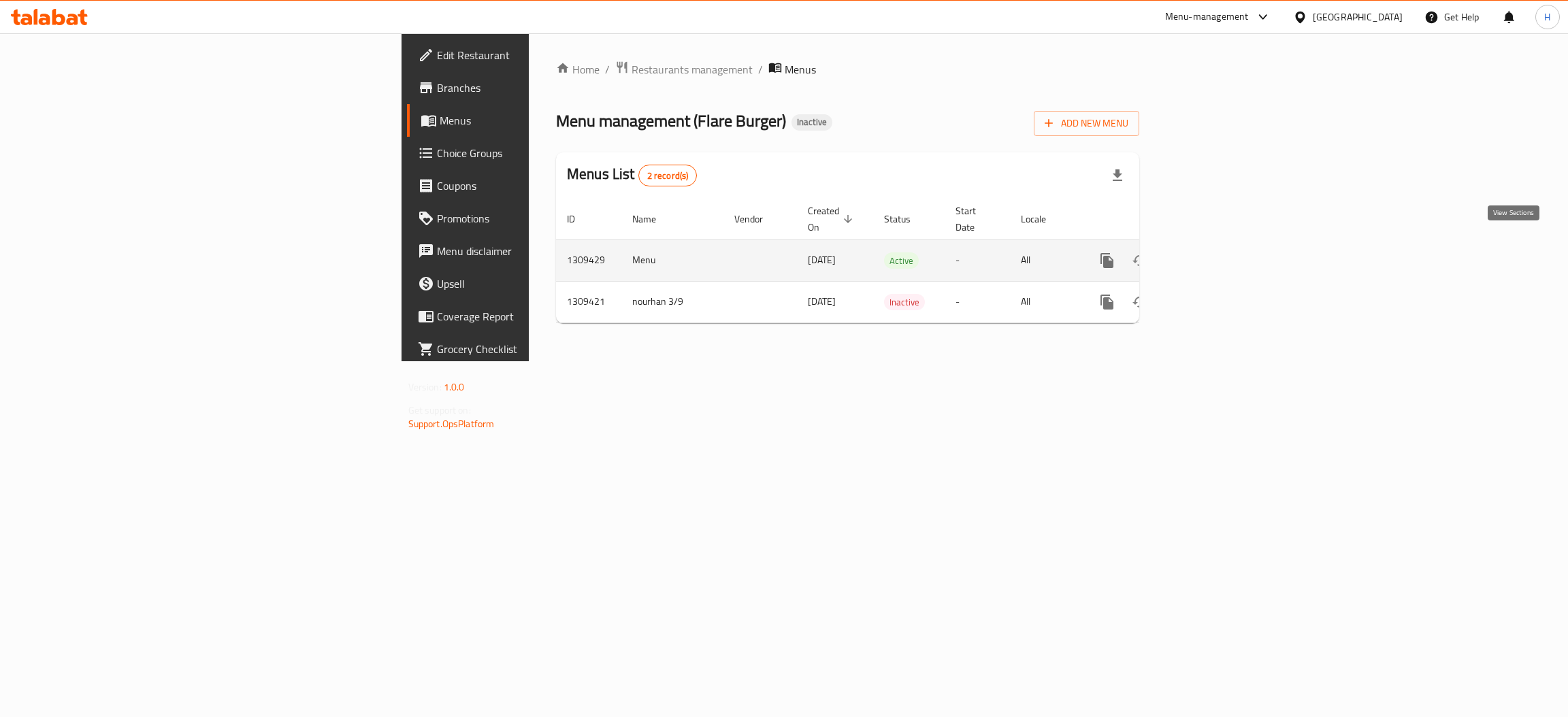
click at [1213, 252] on icon "enhanced table" at bounding box center [1205, 260] width 16 height 16
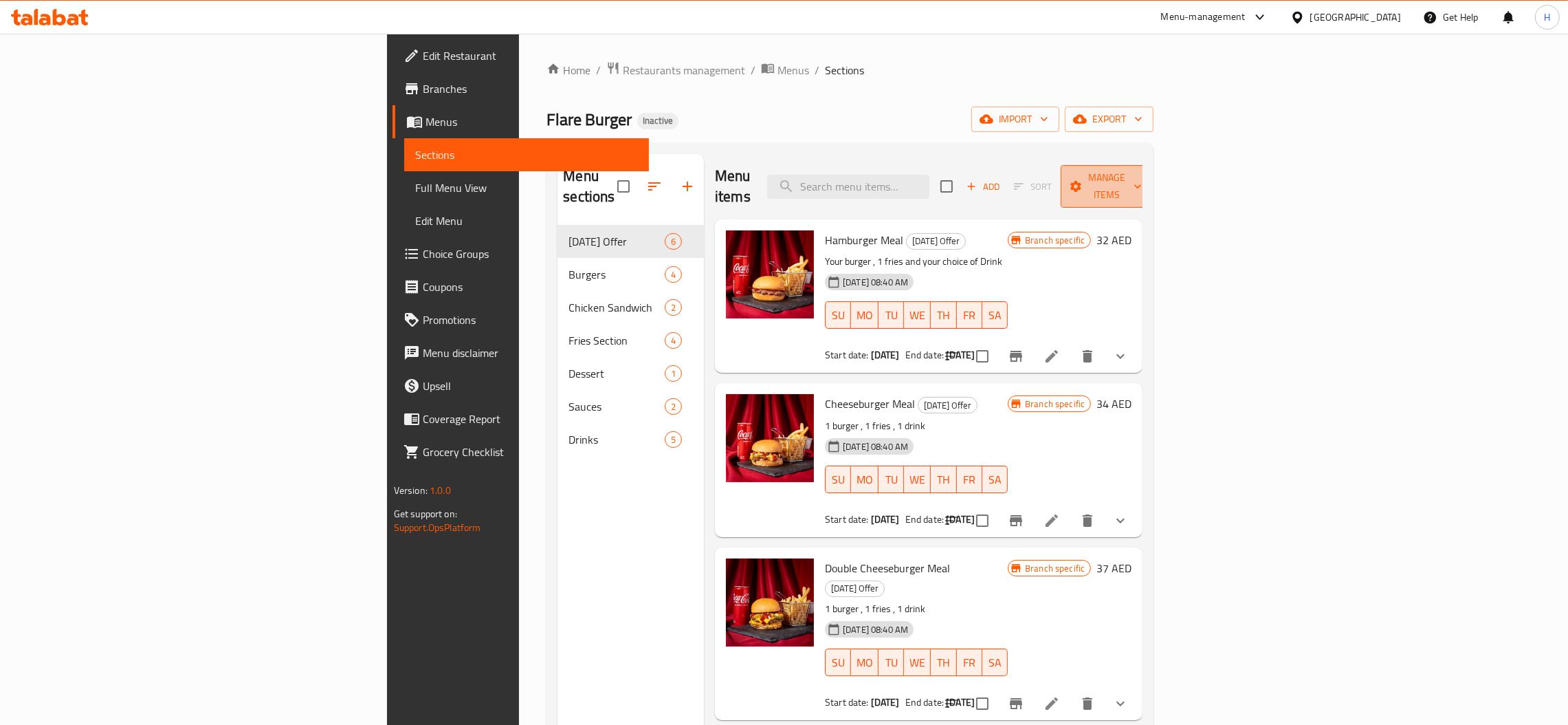
click at [1142, 177] on span "Manage items" at bounding box center [1107, 186] width 70 height 34
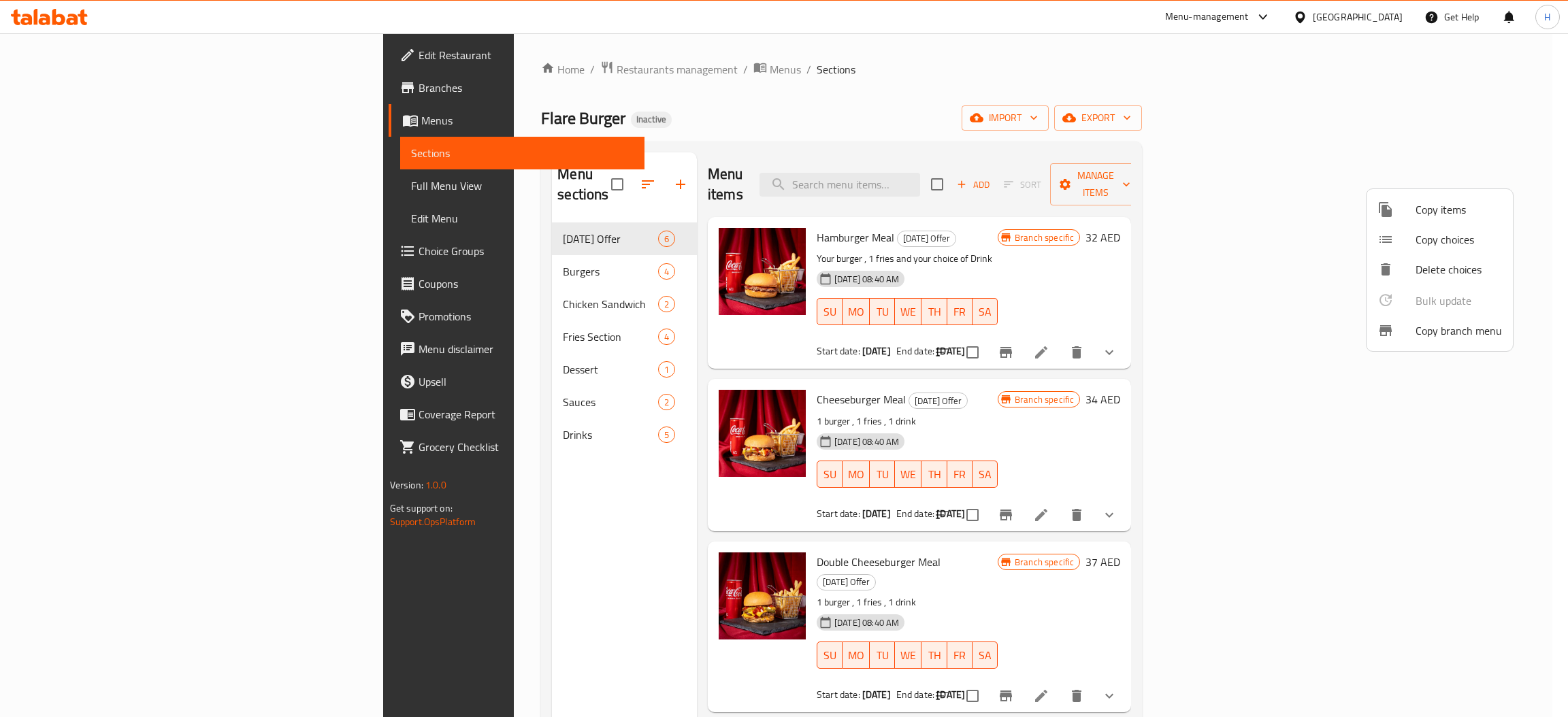
click at [798, 331] on div at bounding box center [784, 358] width 1568 height 717
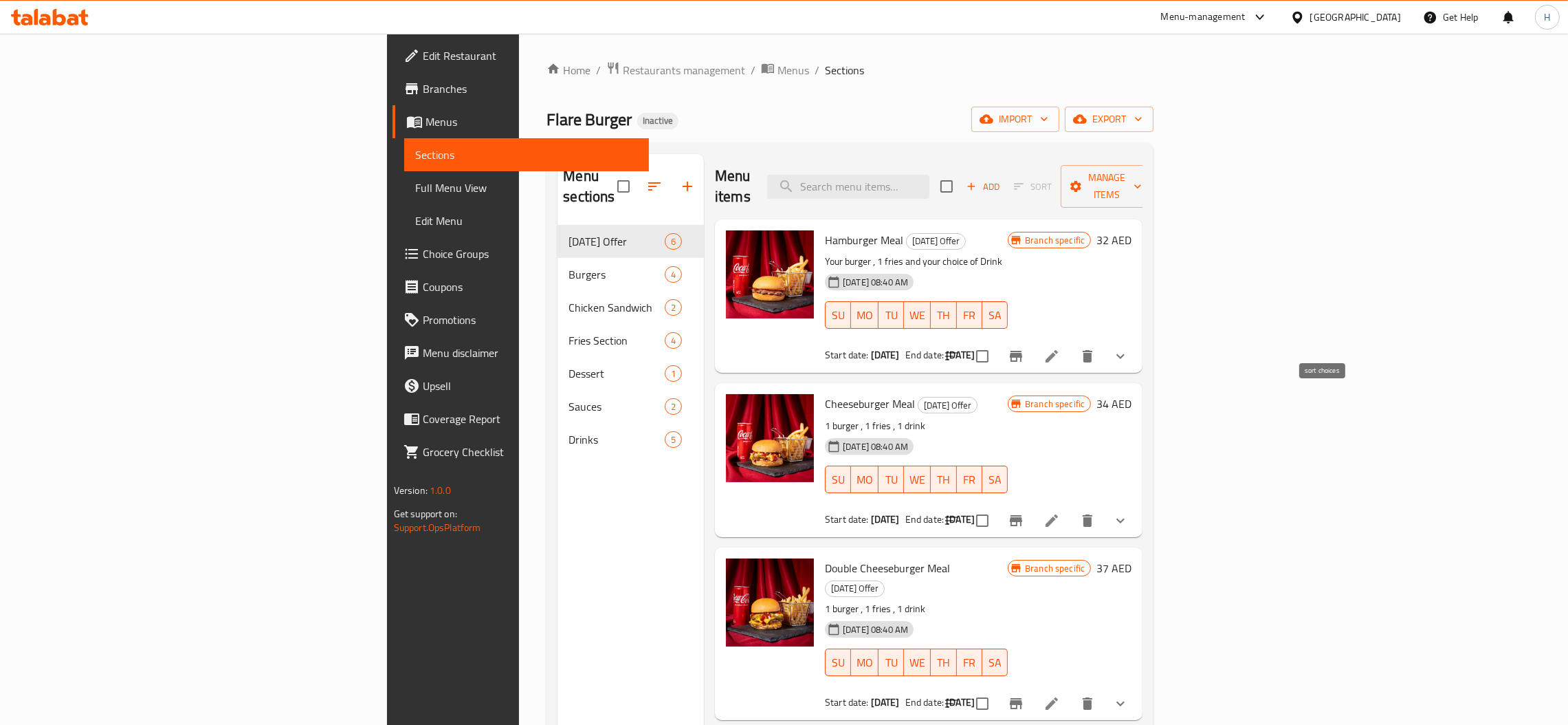
click at [960, 348] on icon "sort-choices" at bounding box center [951, 356] width 16 height 16
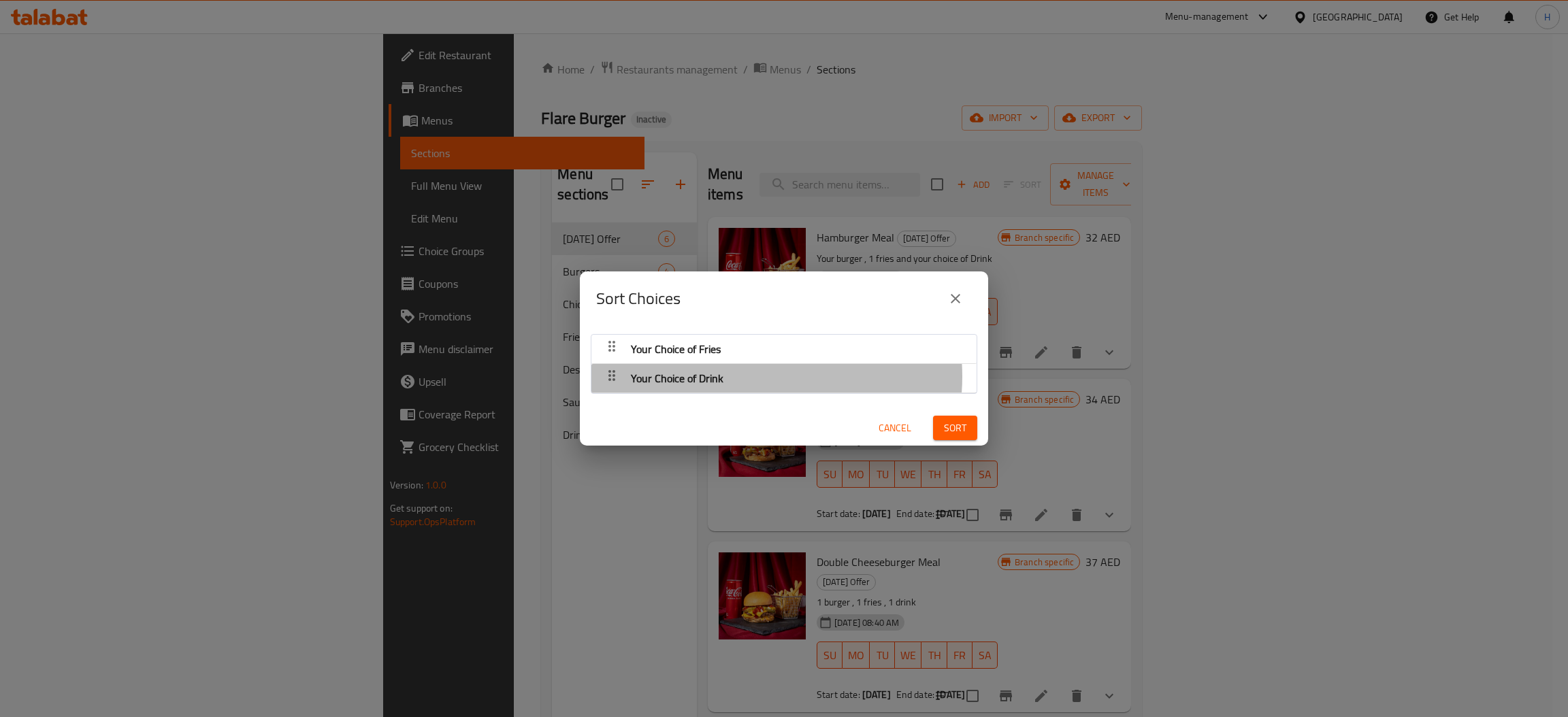
click at [747, 365] on div "Your Choice of Drink" at bounding box center [784, 349] width 372 height 32
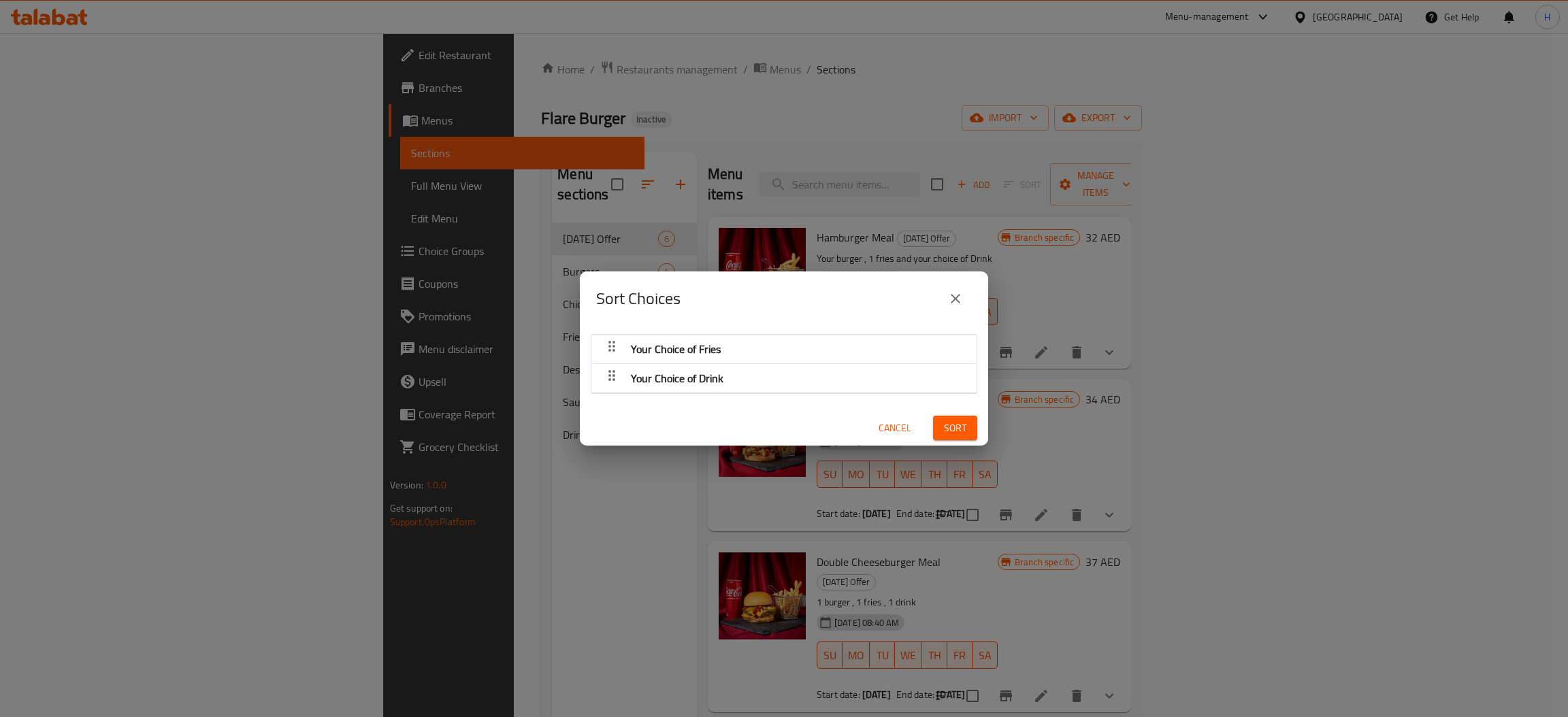
click at [610, 352] on icon "button" at bounding box center [612, 346] width 6 height 11
click at [873, 436] on button "Cancel" at bounding box center [895, 427] width 44 height 25
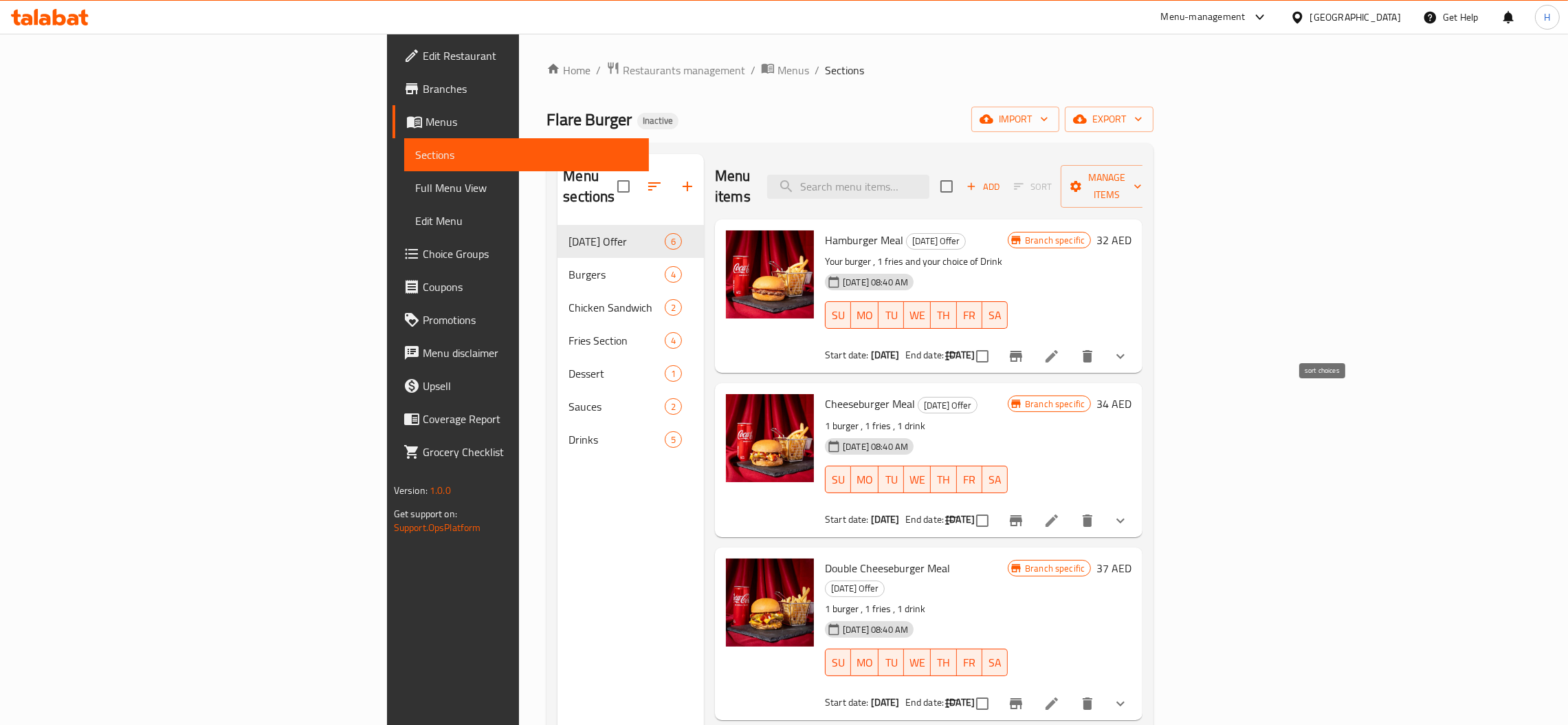
click at [960, 348] on icon "sort-choices" at bounding box center [951, 356] width 16 height 16
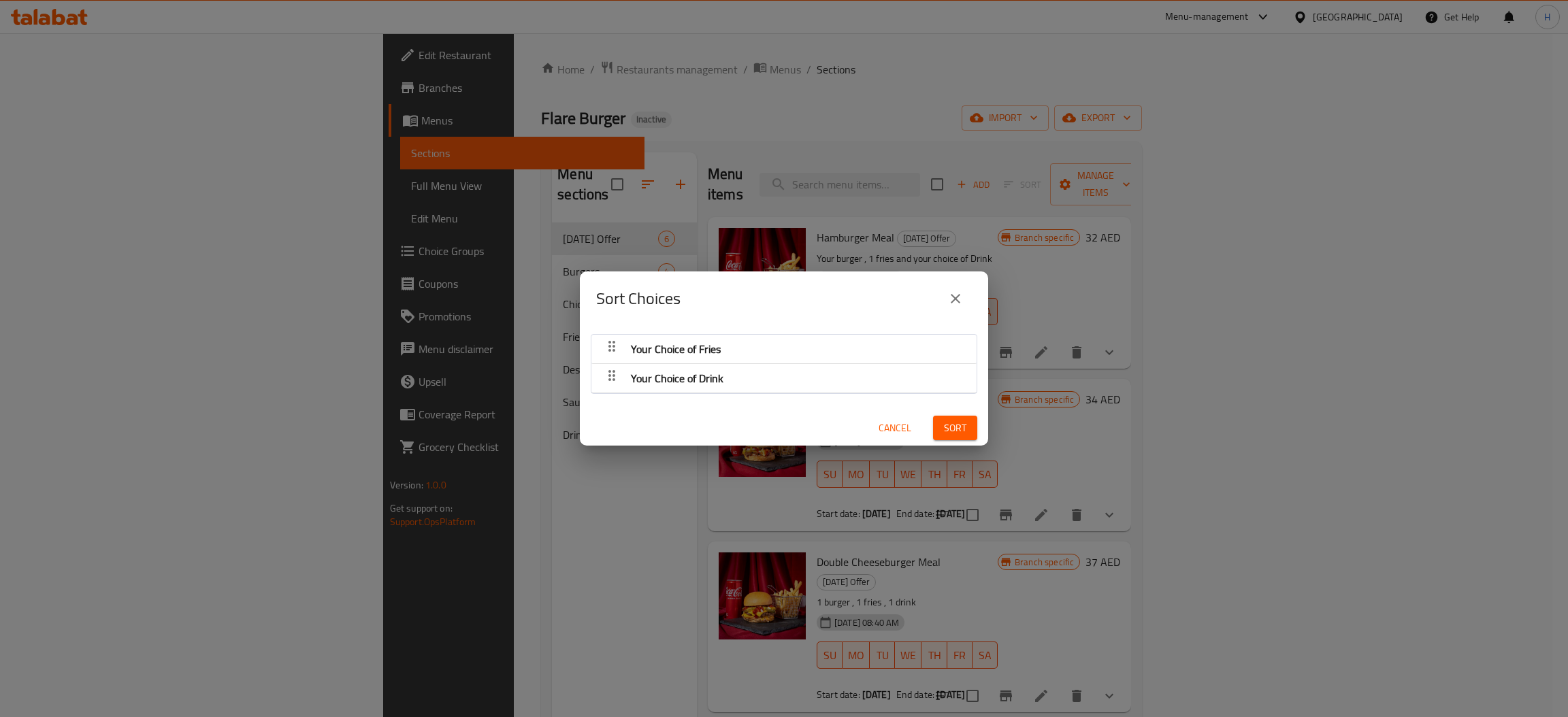
click at [1313, 331] on div "Sort Choices Your Choice of Fries Your Choice of Drink Cancel Sort" at bounding box center [784, 358] width 1568 height 717
click at [1368, 333] on div "Sort Choices Your Choice of Fries Your Choice of Drink Cancel Sort" at bounding box center [784, 358] width 1568 height 717
click at [961, 290] on icon "close" at bounding box center [955, 298] width 16 height 16
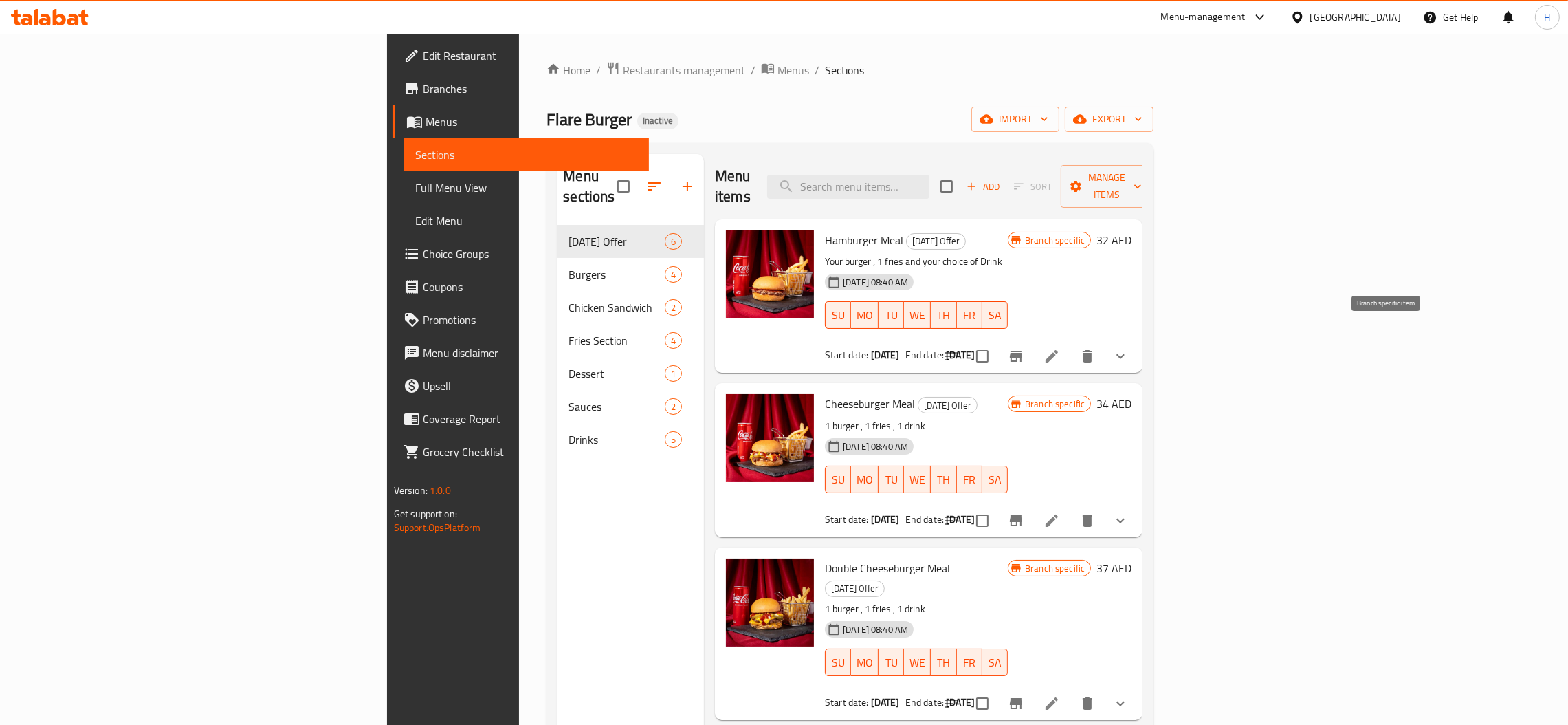
click at [1022, 351] on icon "Branch-specific-item" at bounding box center [1016, 356] width 12 height 11
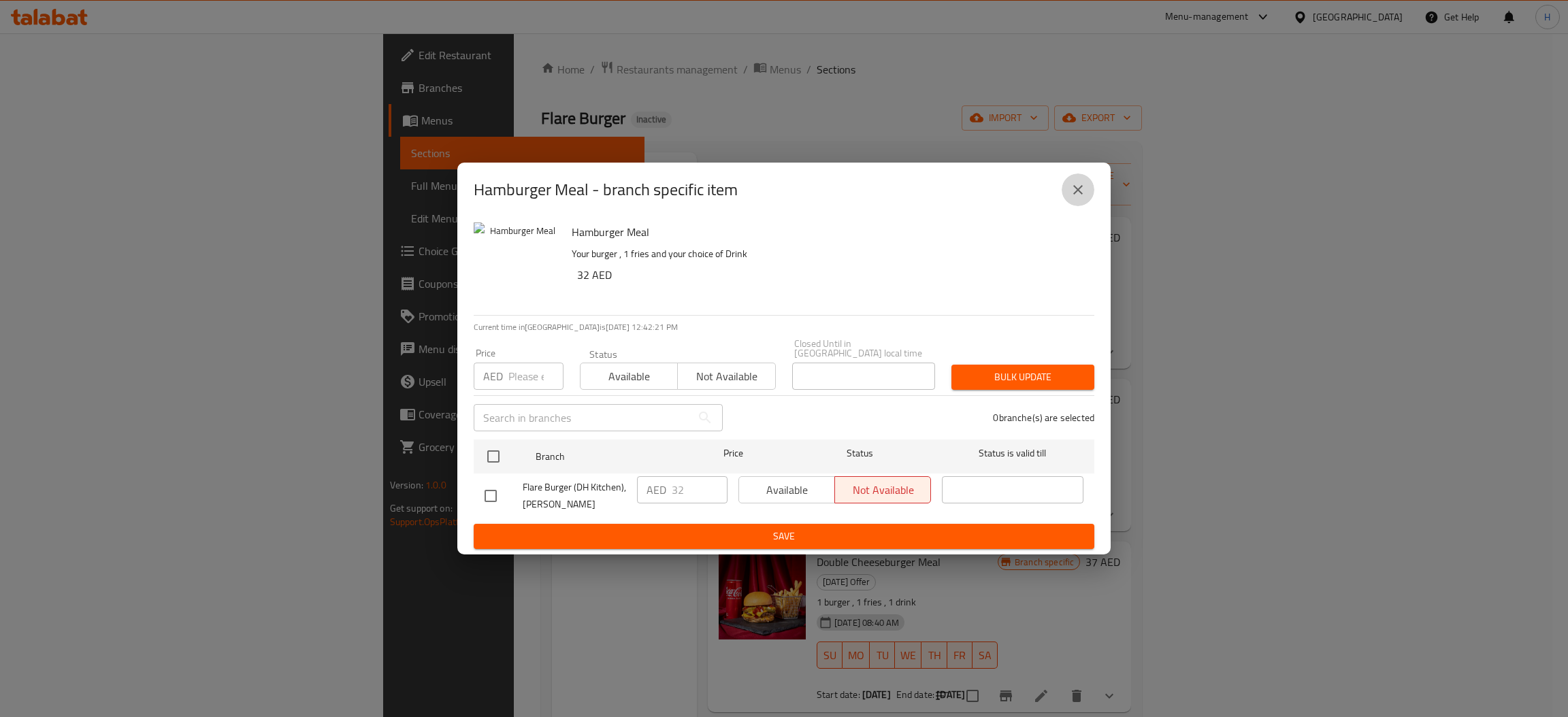
click at [1073, 196] on icon "close" at bounding box center [1078, 190] width 16 height 16
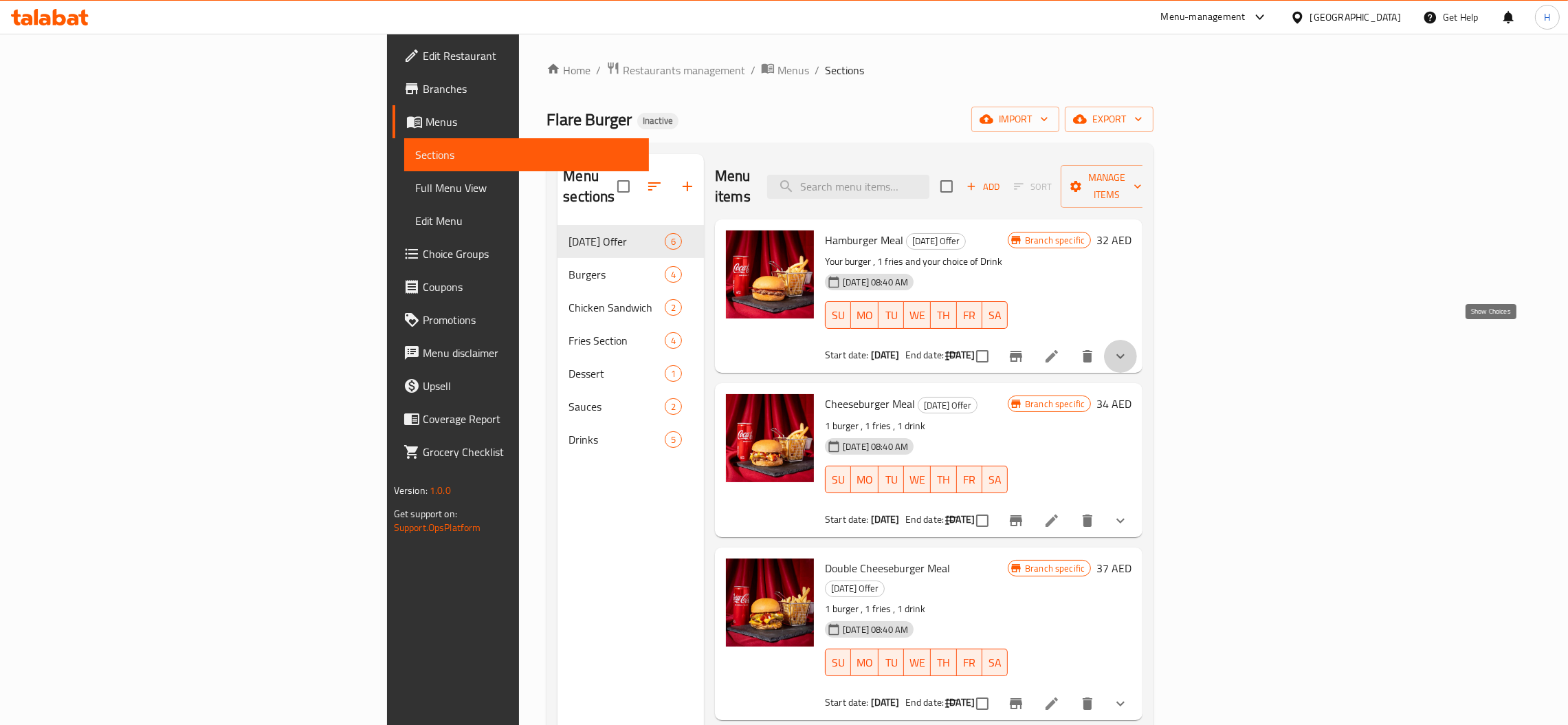
click at [1129, 348] on icon "show more" at bounding box center [1120, 356] width 16 height 16
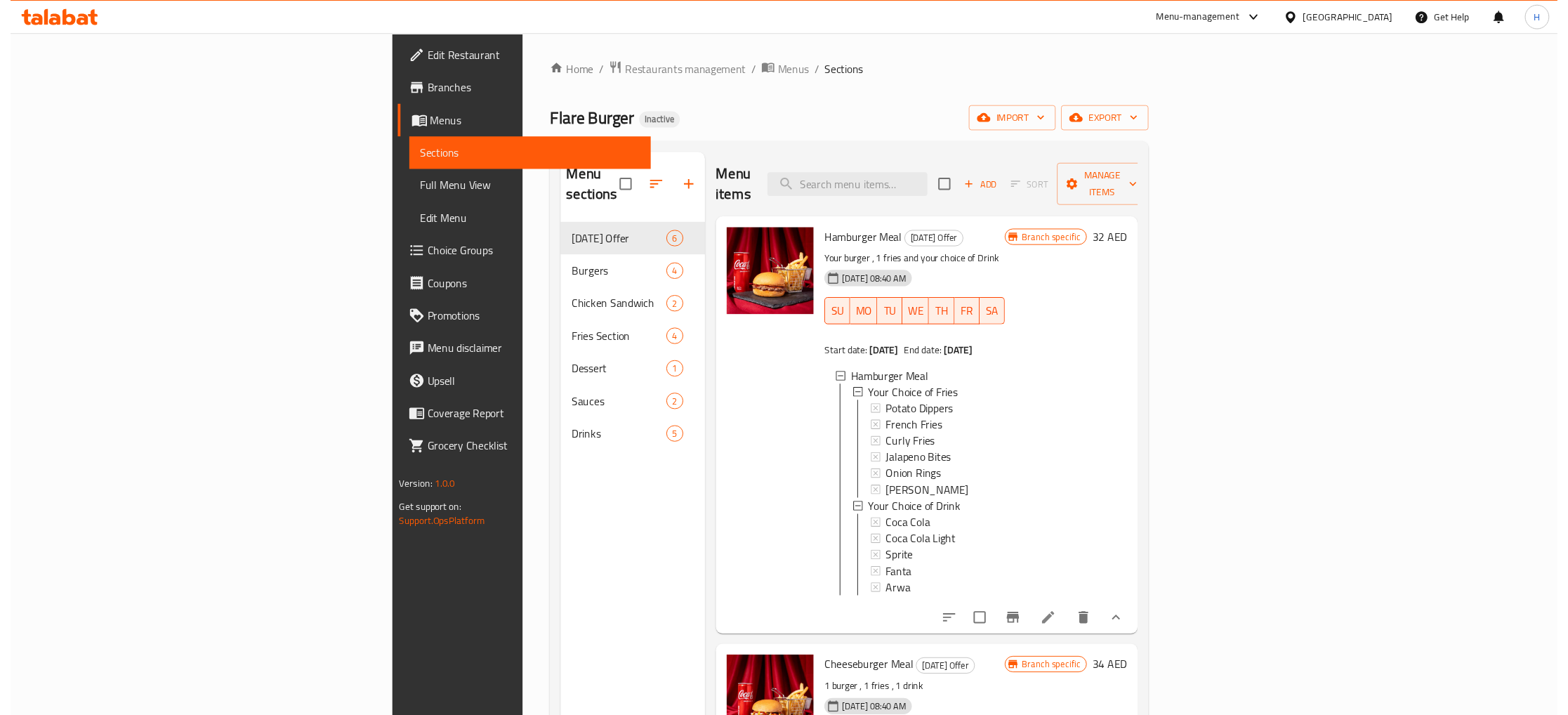
scroll to position [2, 0]
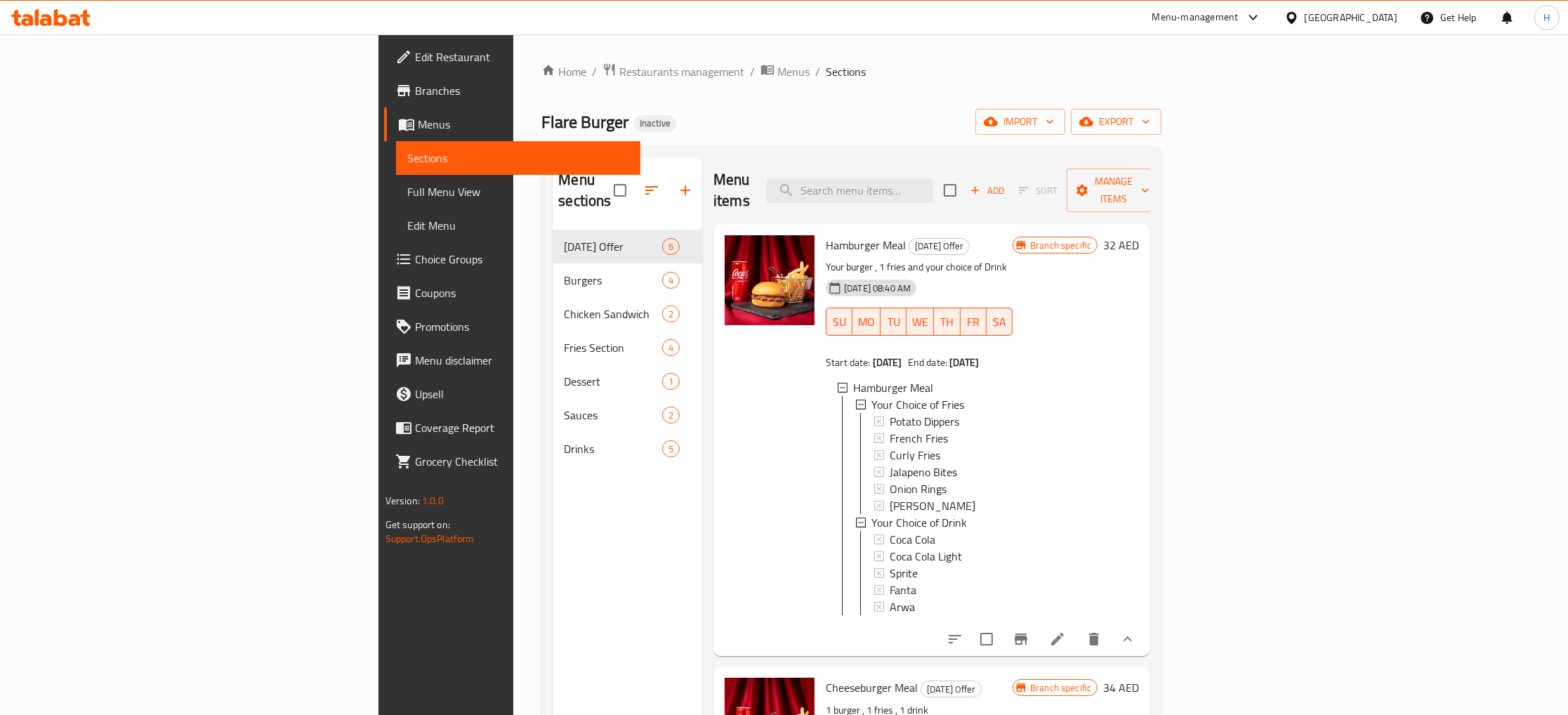
click at [553, 463] on div "Menu sections Today's Offer 6 Burgers 4 Chicken Sandwich 2 Fries Section 4 Dess…" at bounding box center [627, 515] width 150 height 715
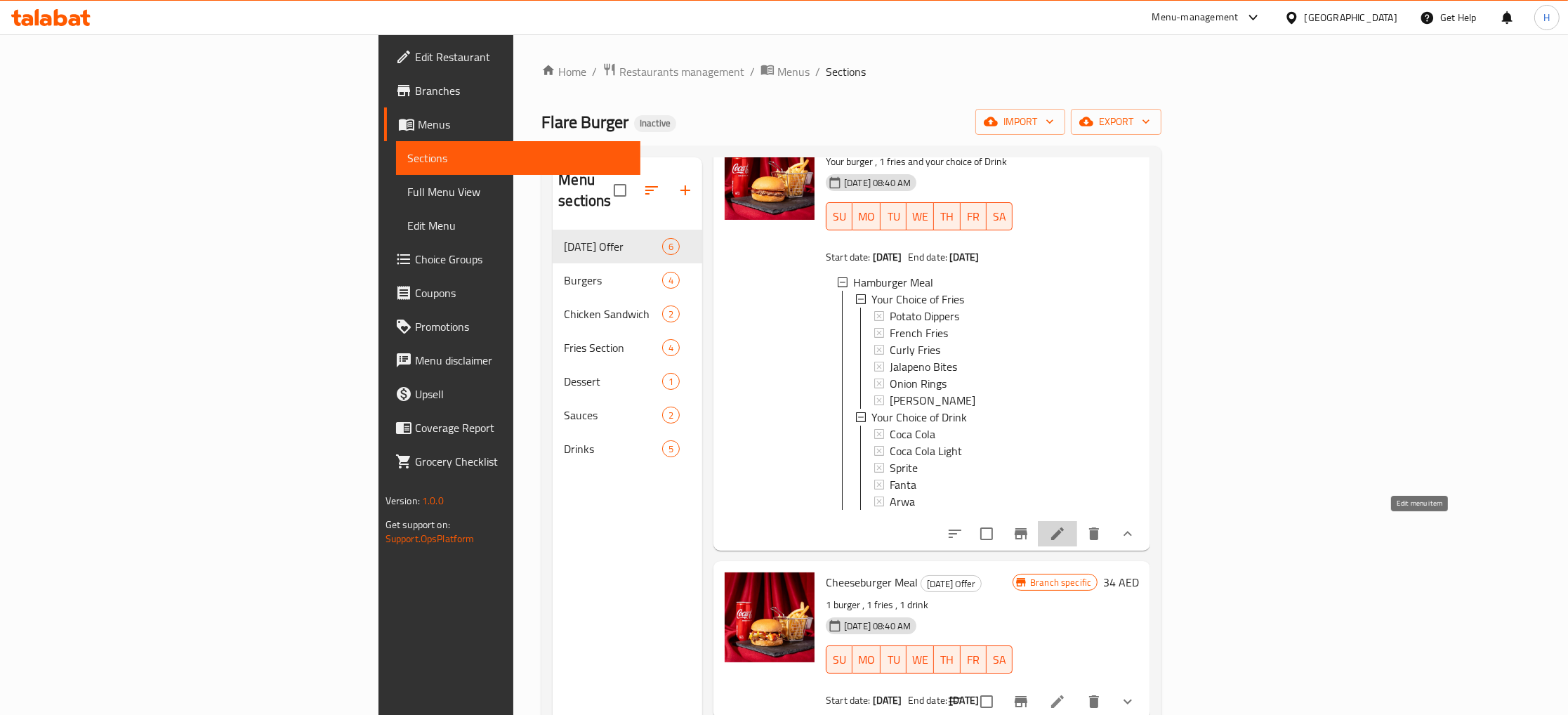
click at [1066, 525] on icon at bounding box center [1058, 533] width 17 height 17
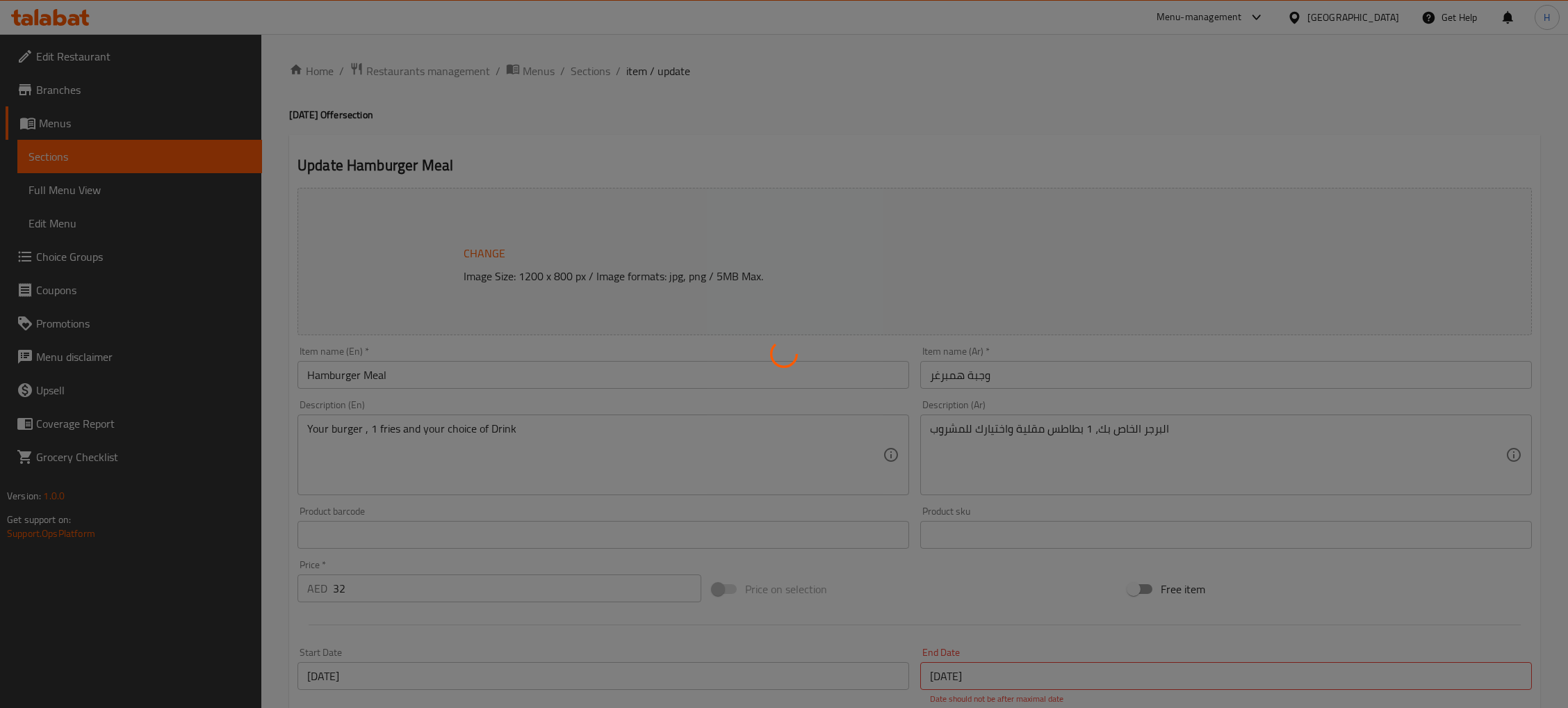
type input "اختر البطاطس"
type input "1"
type input "اختر المشروب"
type input "1"
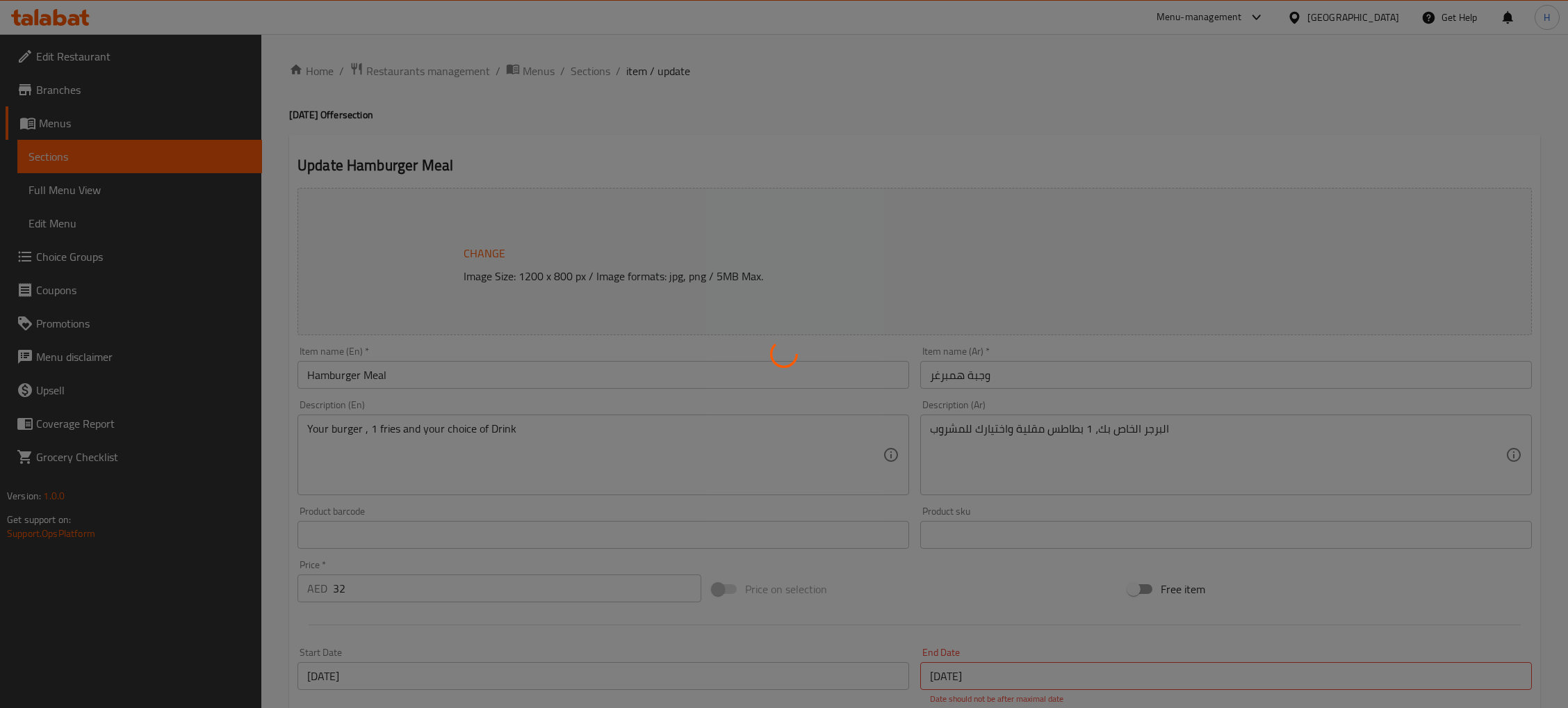
type input "1"
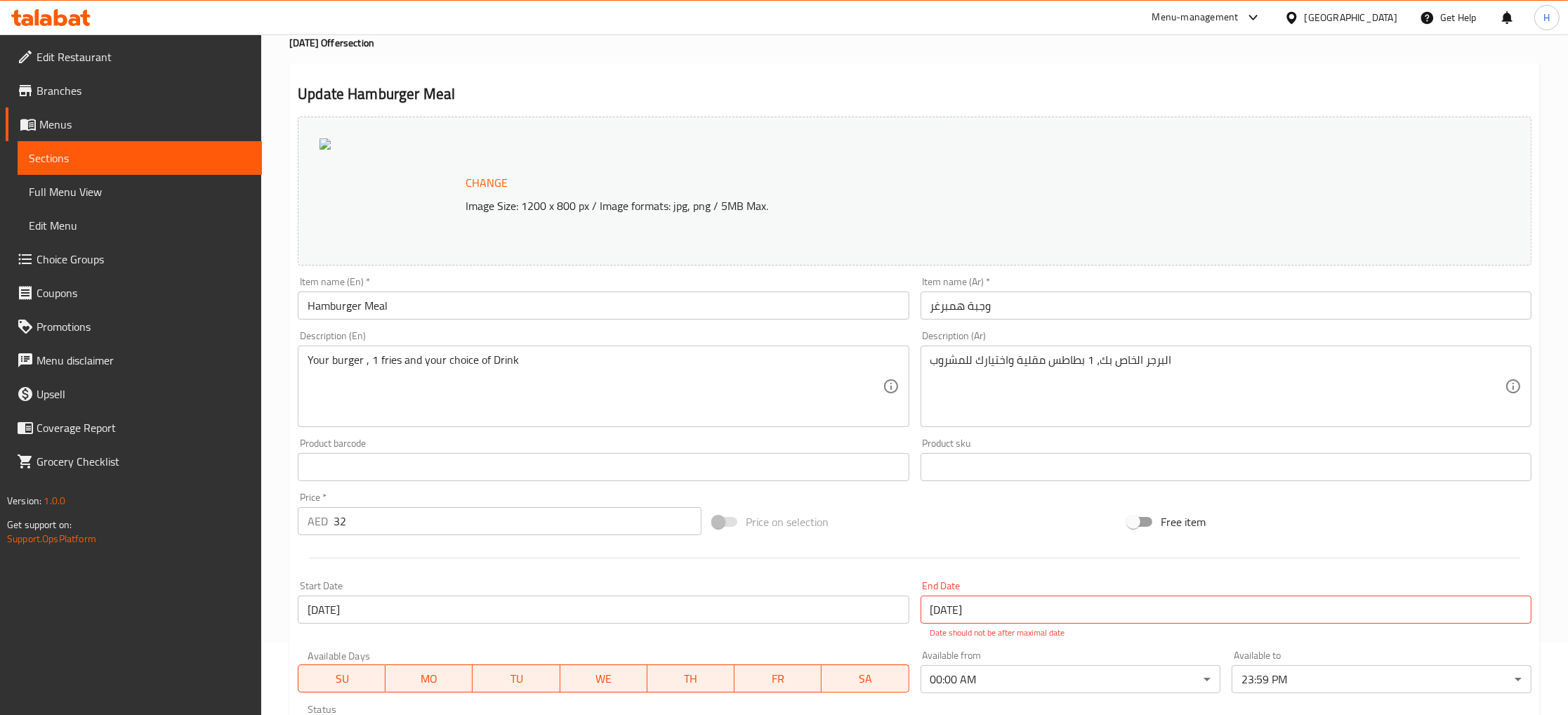
scroll to position [394, 0]
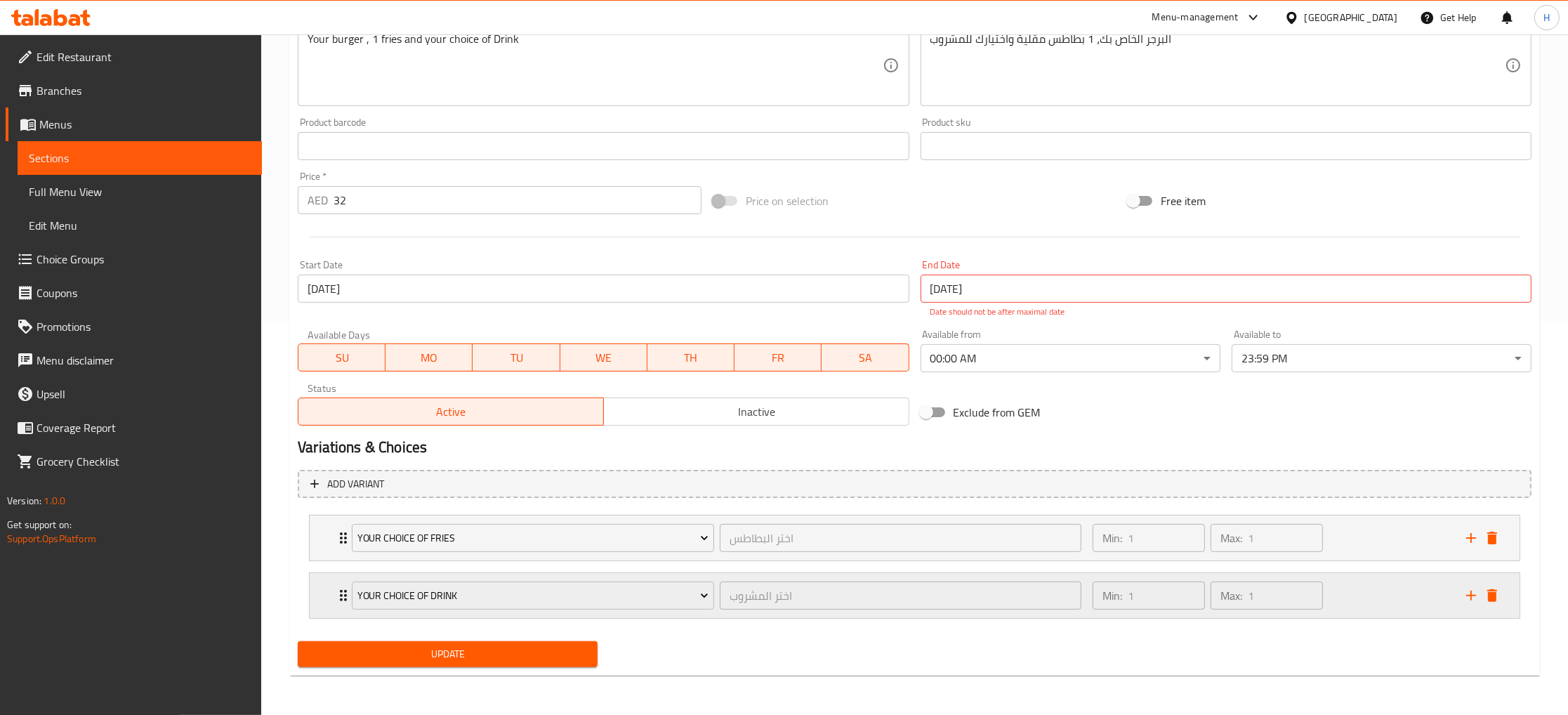
click at [331, 560] on div "Your Choice of Drink اختر المشروب ​ Min: 1 ​ Max: 1 ​" at bounding box center [915, 538] width 1210 height 45
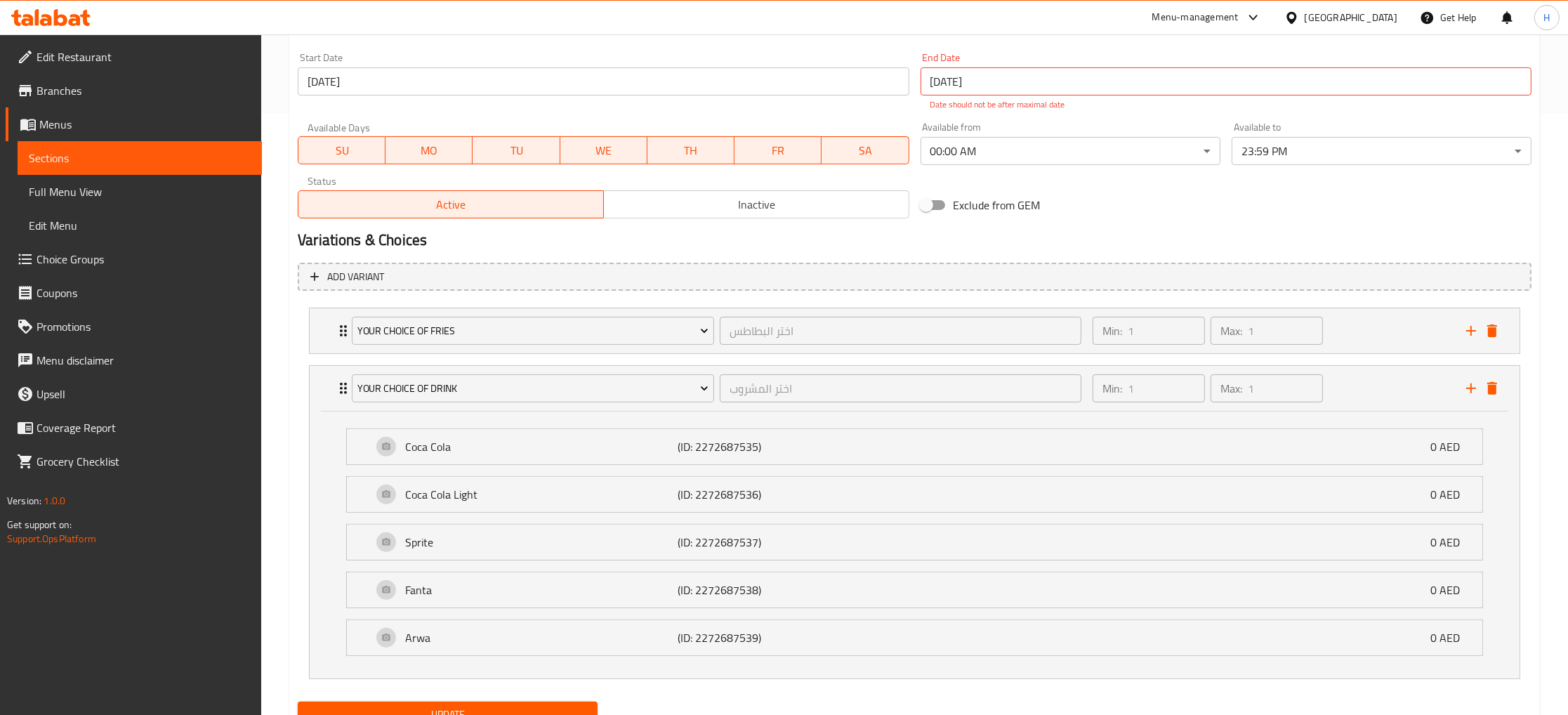
scroll to position [604, 0]
click at [61, 188] on span "Full Menu View" at bounding box center [139, 192] width 222 height 17
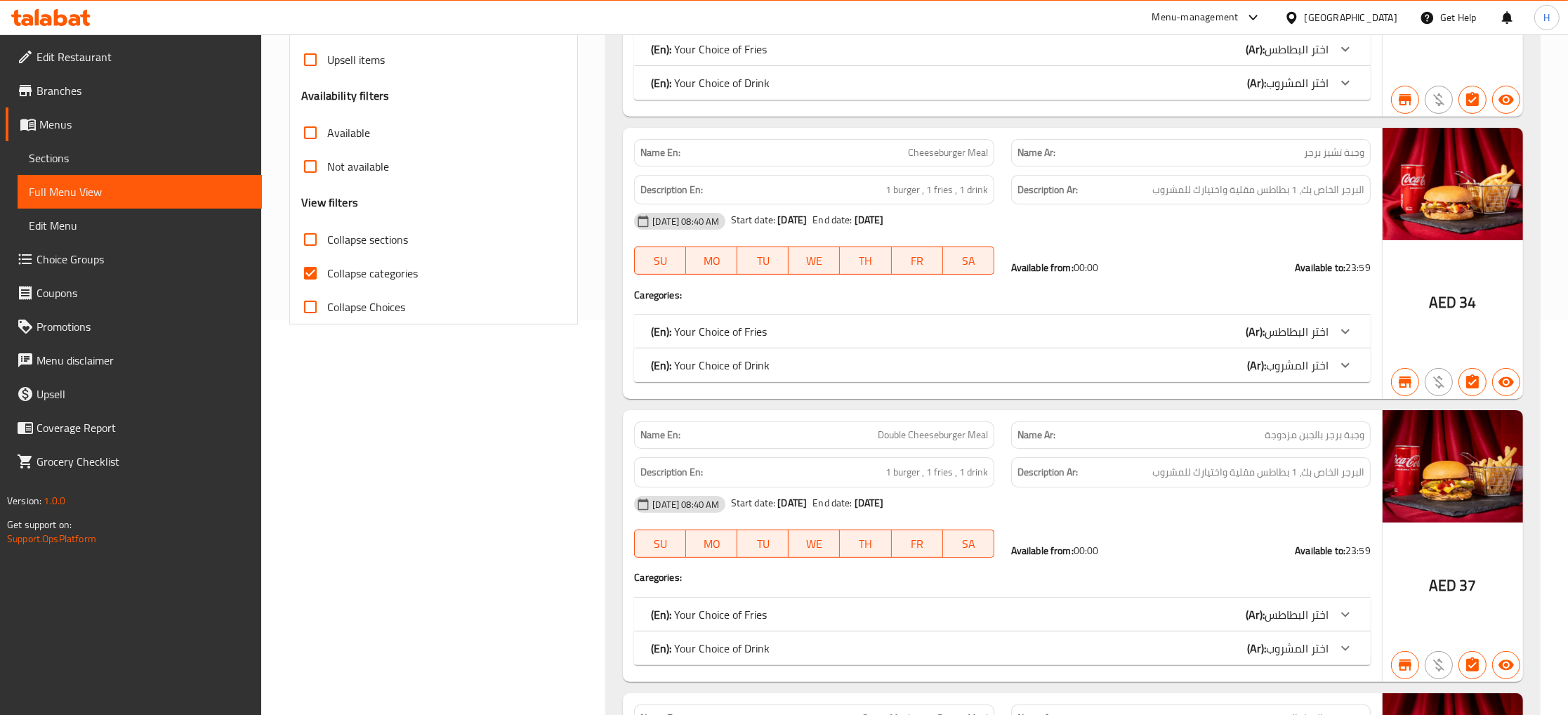
scroll to position [394, 0]
click at [96, 252] on span "Choice Groups" at bounding box center [144, 259] width 214 height 17
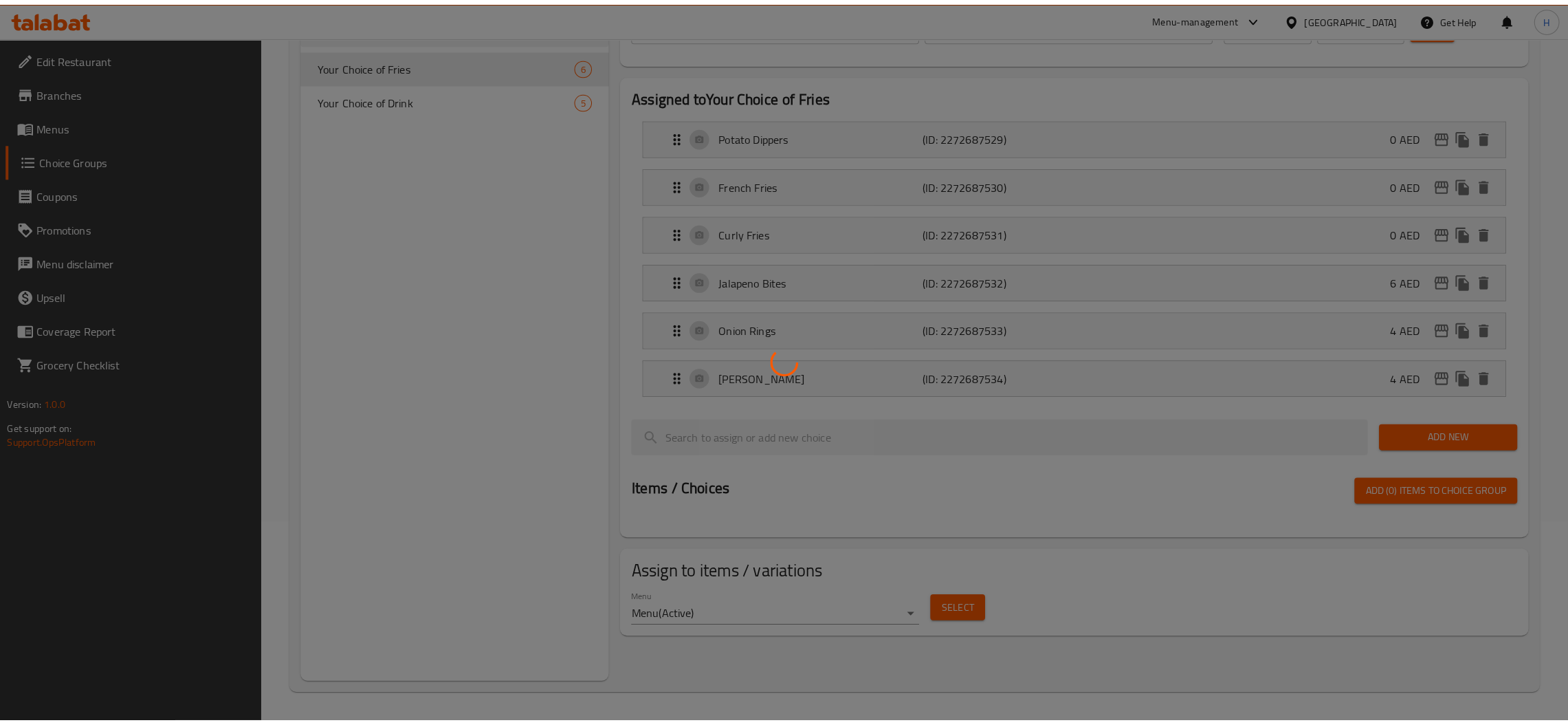
scroll to position [195, 0]
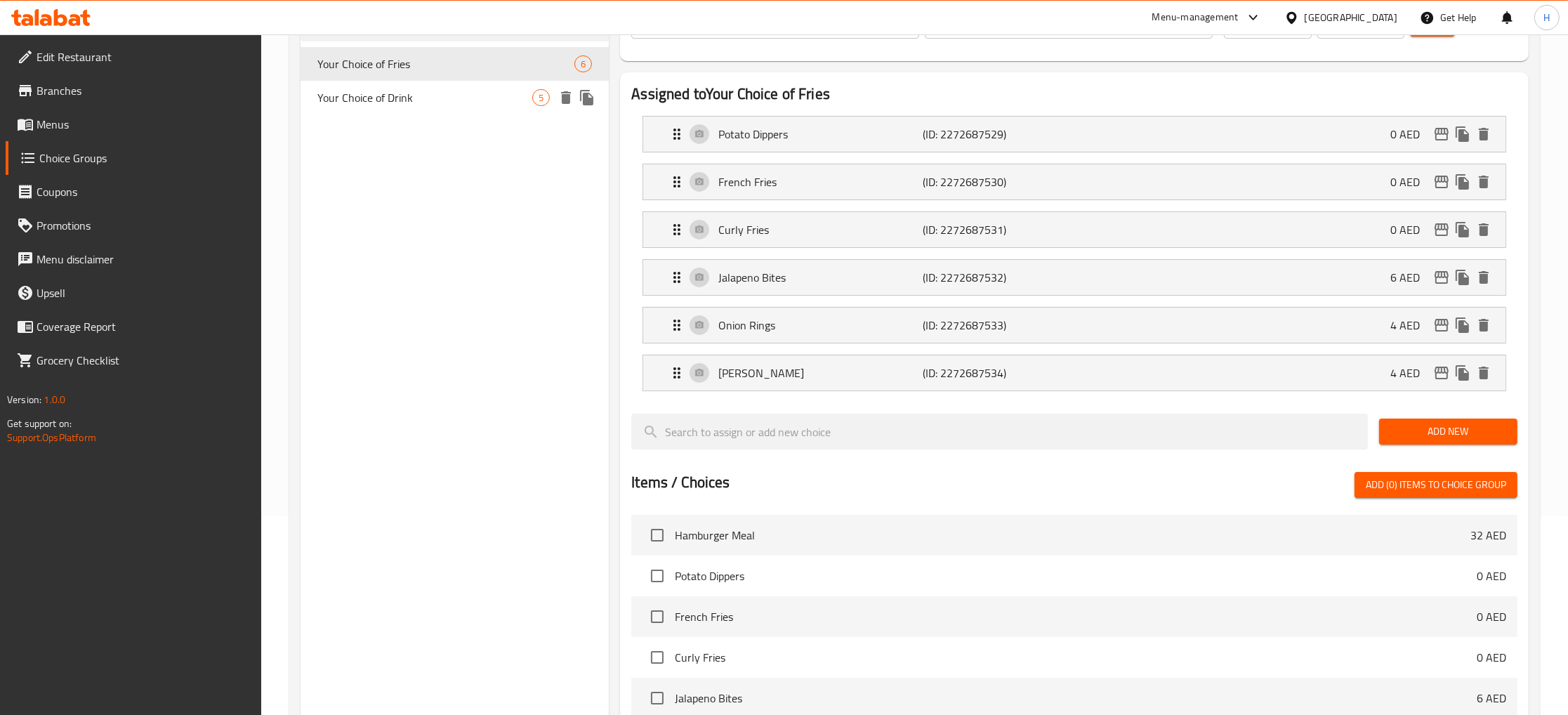
click at [408, 100] on span "Your Choice of Drink" at bounding box center [425, 97] width 215 height 17
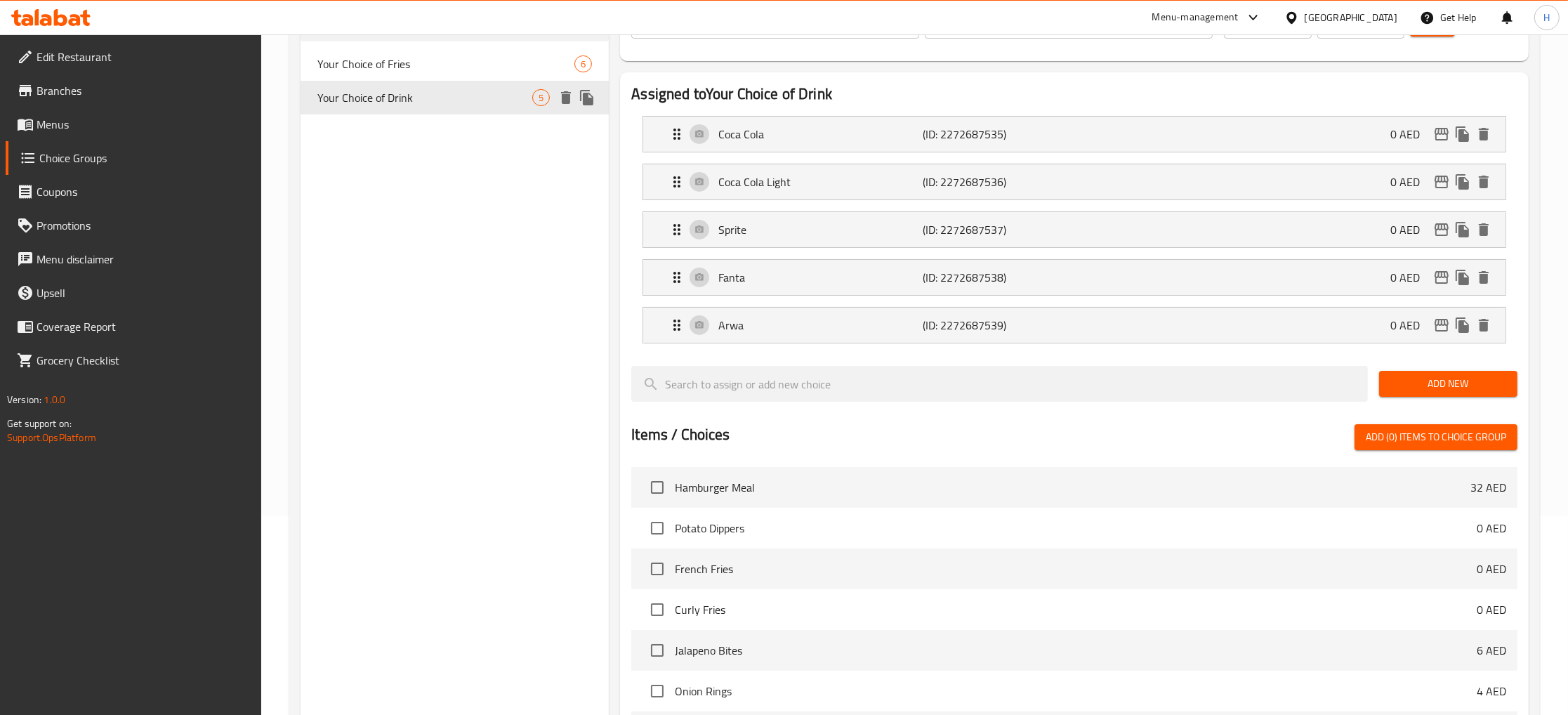
type input "Your Choice of Drink"
type input "اختر المشروب"
click at [1438, 133] on icon "edit" at bounding box center [1442, 134] width 14 height 13
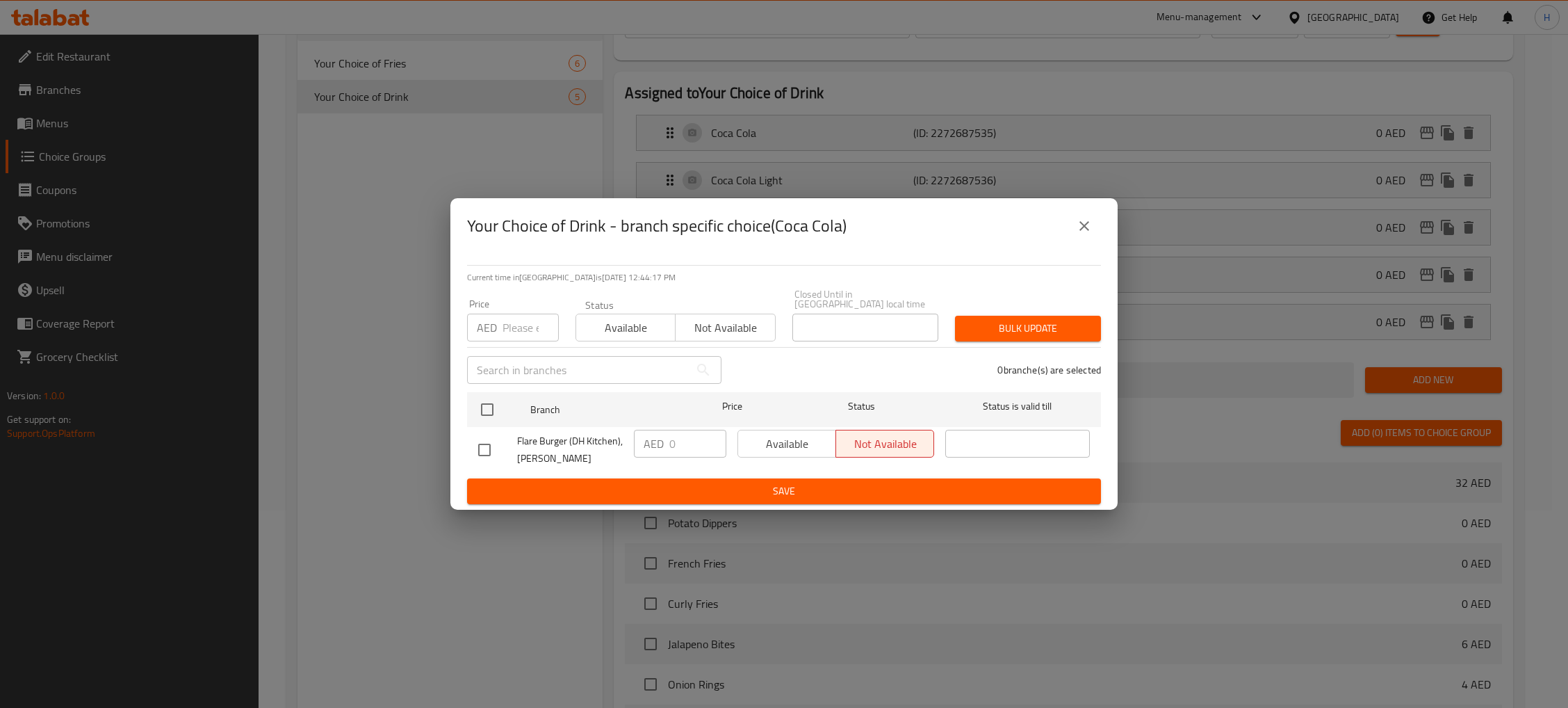
click at [794, 450] on div "Available Not available" at bounding box center [835, 444] width 196 height 28
click at [777, 441] on div "Available Not available" at bounding box center [835, 444] width 196 height 28
click at [486, 409] on input "checkbox" at bounding box center [486, 409] width 29 height 29
checkbox input "true"
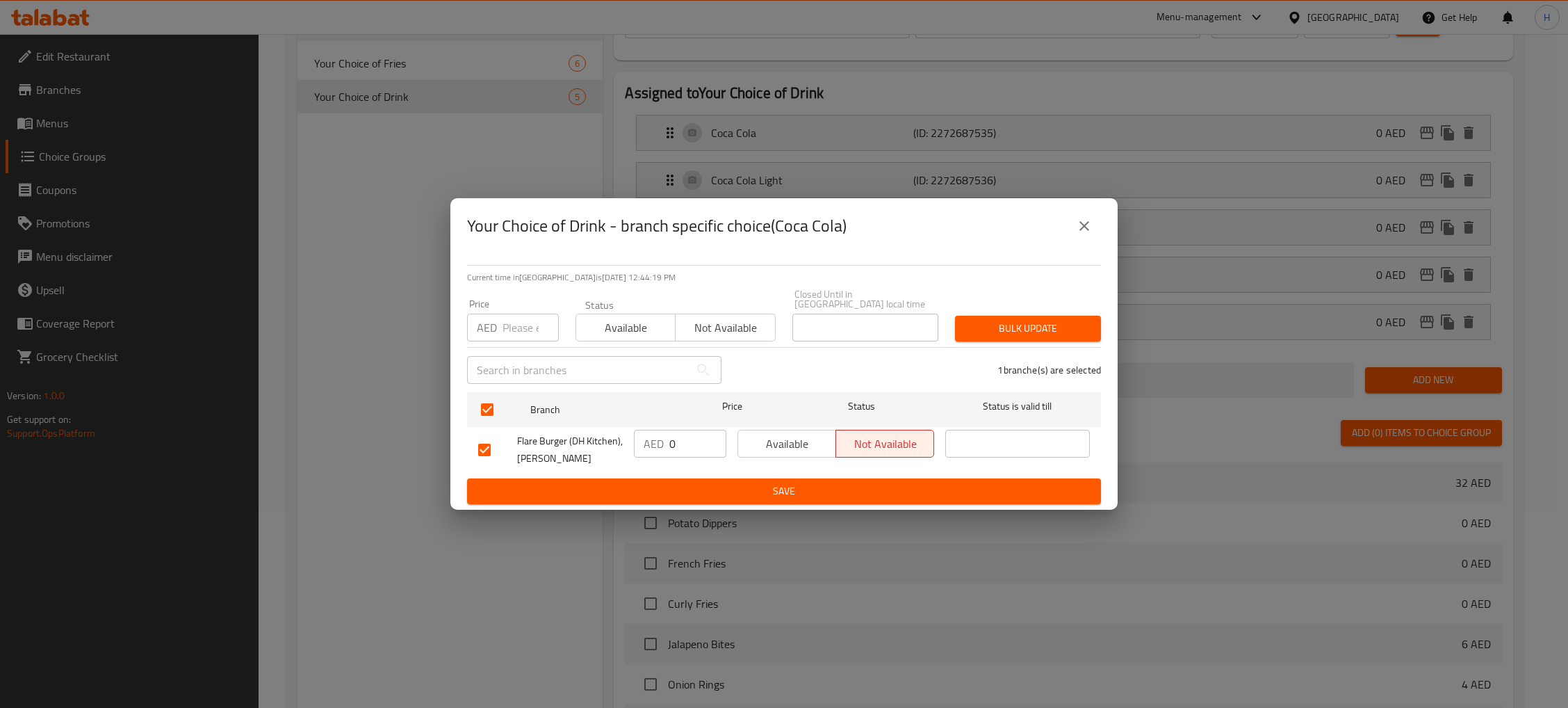
click at [794, 440] on span "Available" at bounding box center [786, 444] width 87 height 20
click at [825, 489] on span "Save" at bounding box center [784, 491] width 612 height 17
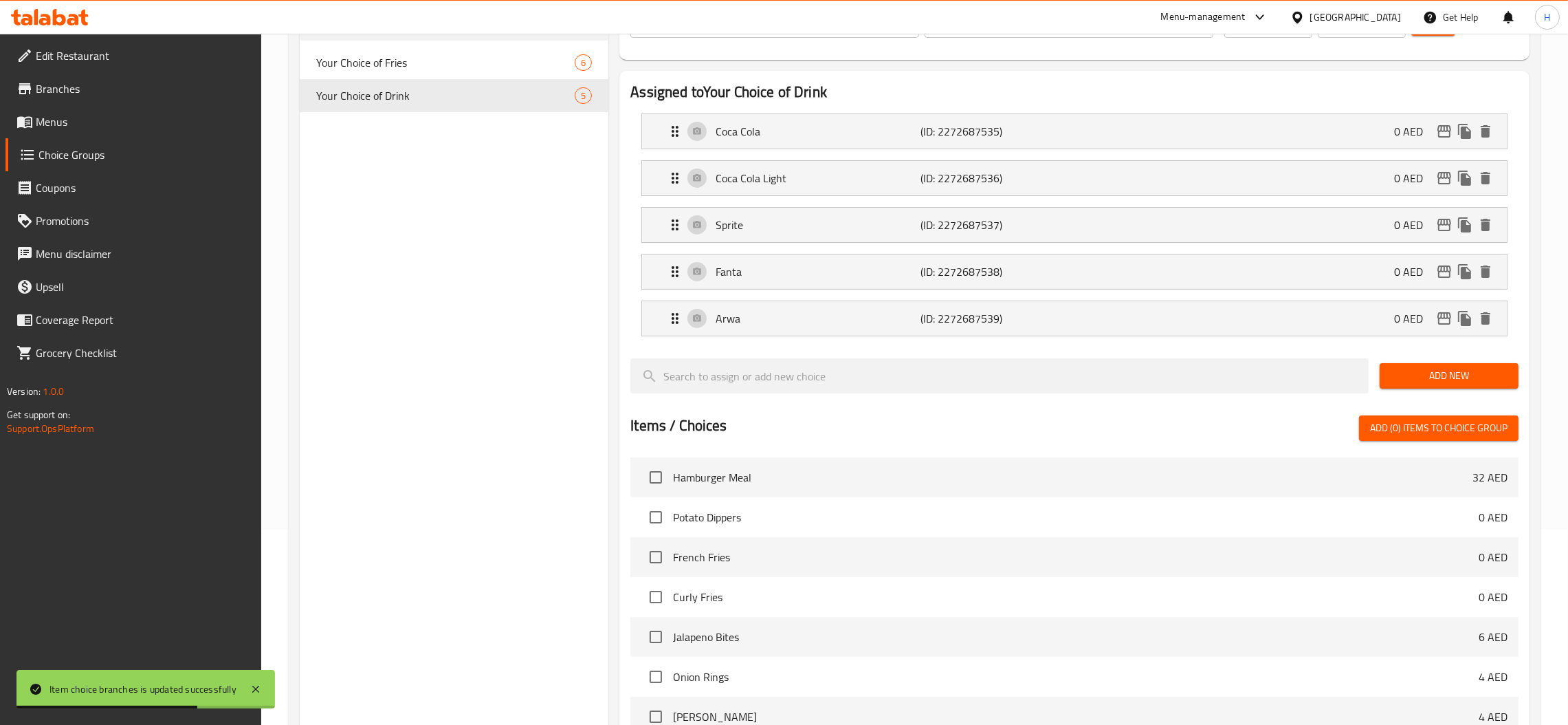
click at [89, 119] on span "Menus" at bounding box center [143, 121] width 215 height 16
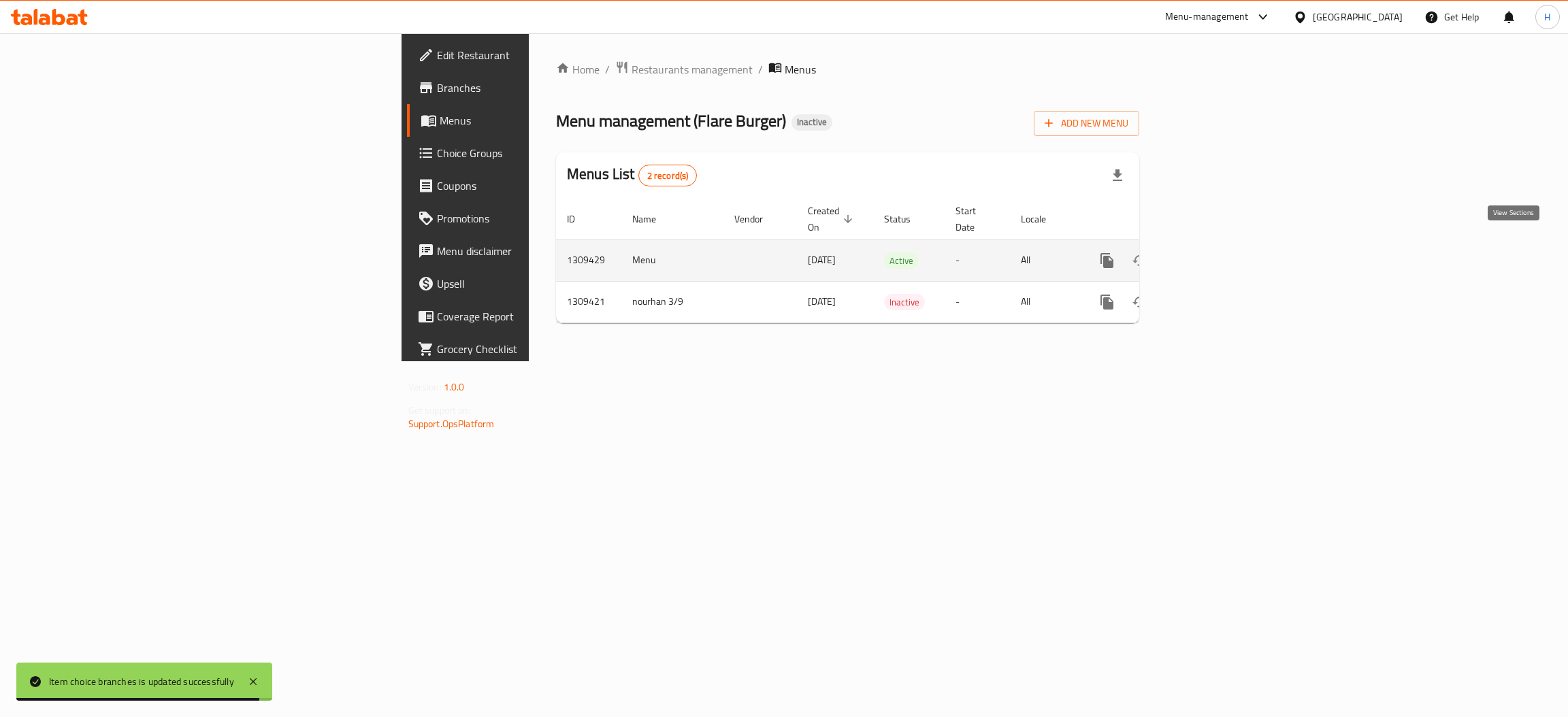
click at [1213, 252] on icon "enhanced table" at bounding box center [1205, 260] width 16 height 16
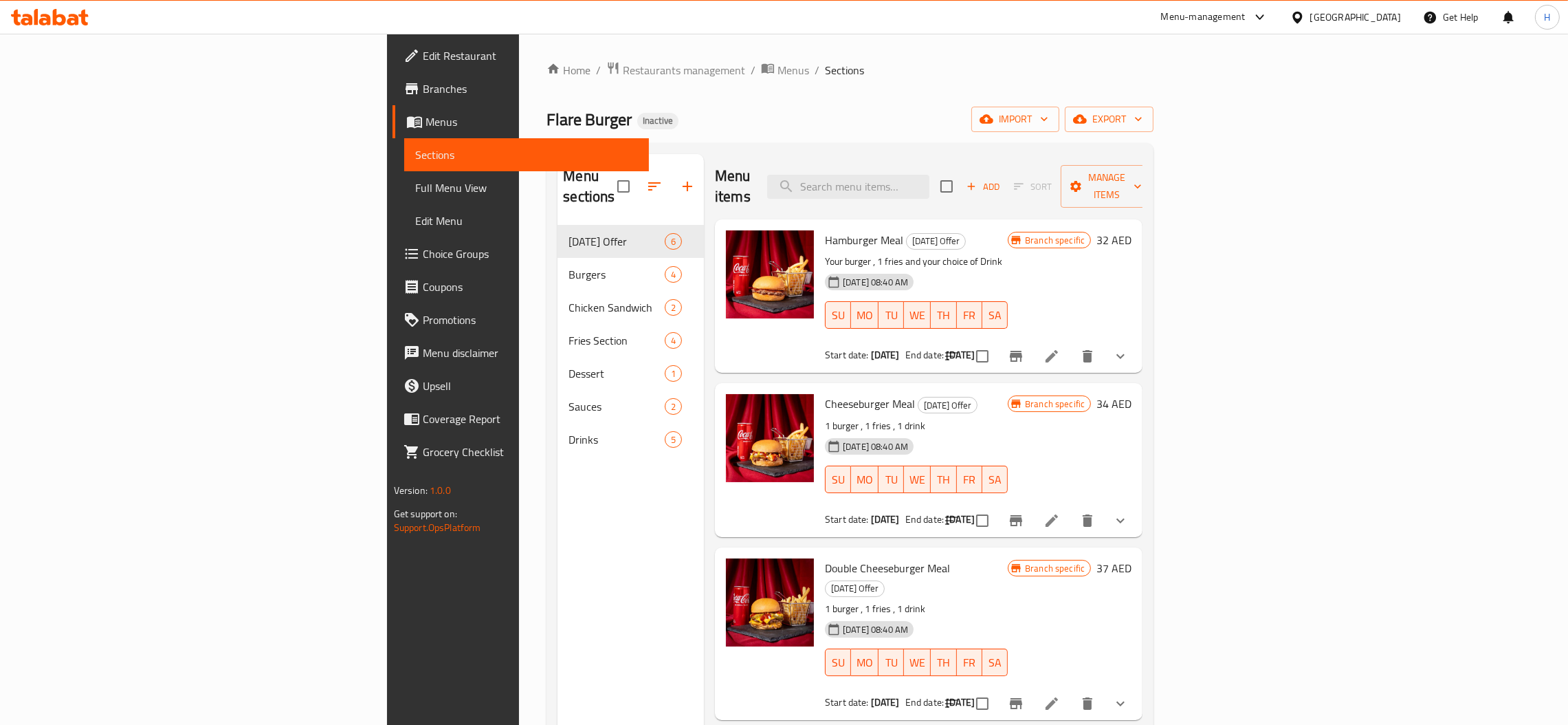
click at [415, 185] on span "Full Menu View" at bounding box center [526, 188] width 223 height 16
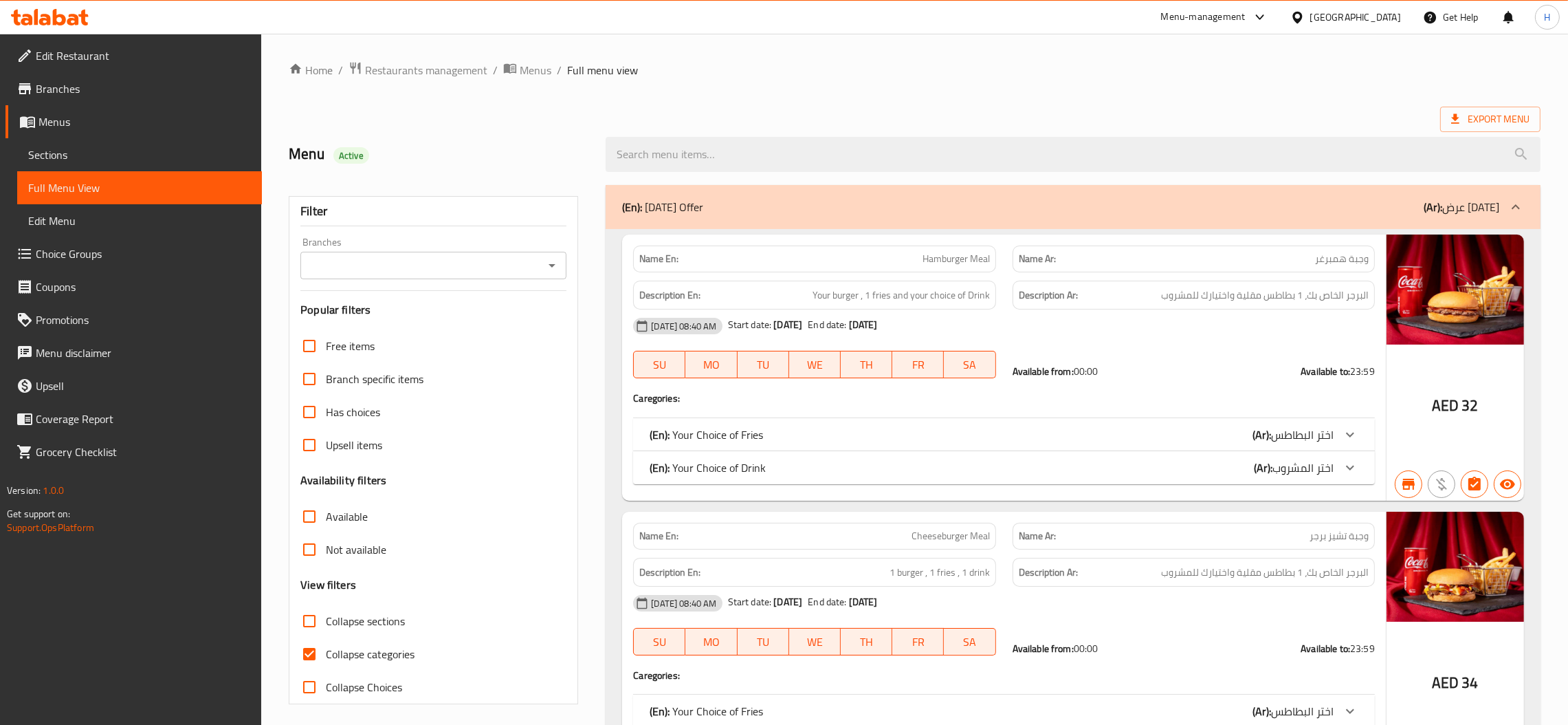
scroll to position [103, 0]
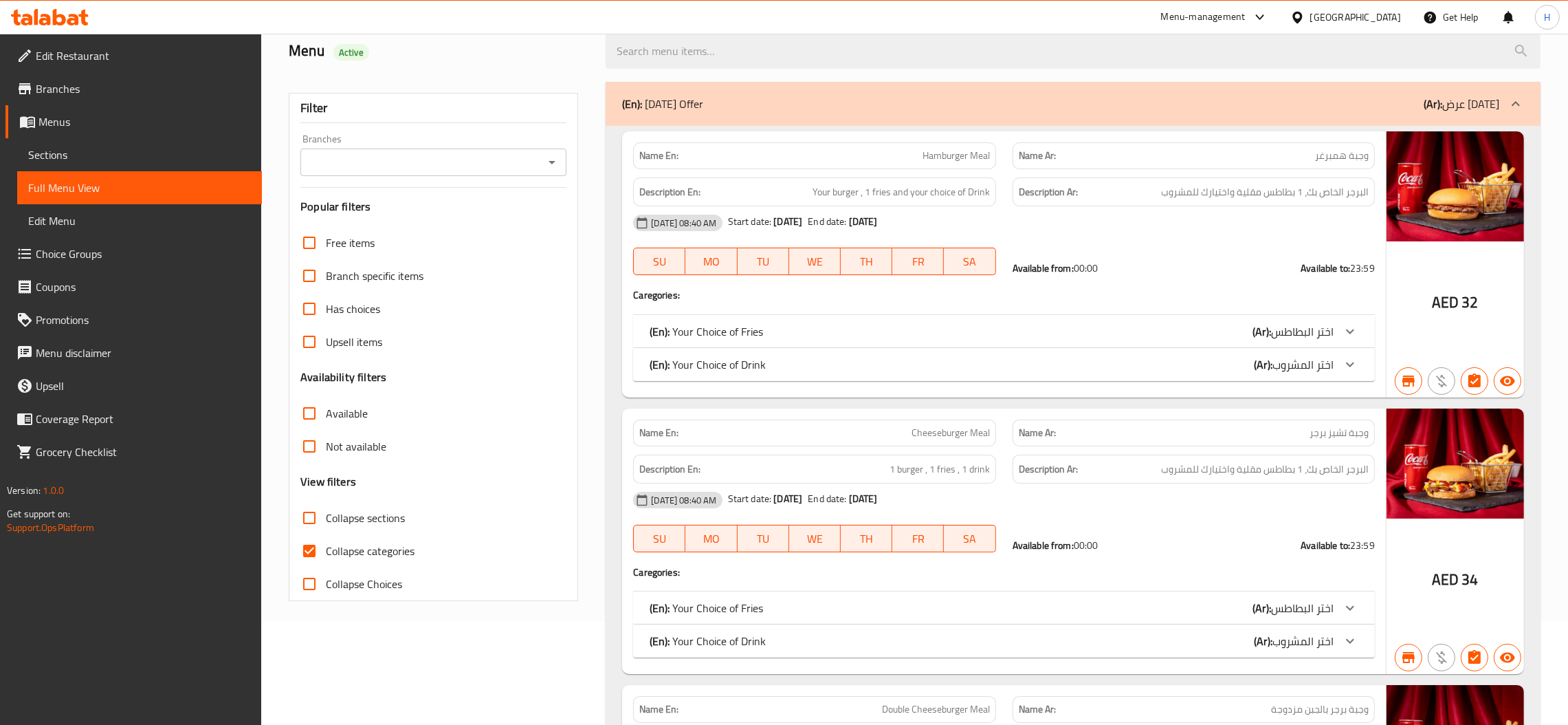
click at [311, 543] on input "Collapse categories" at bounding box center [309, 551] width 33 height 33
checkbox input "false"
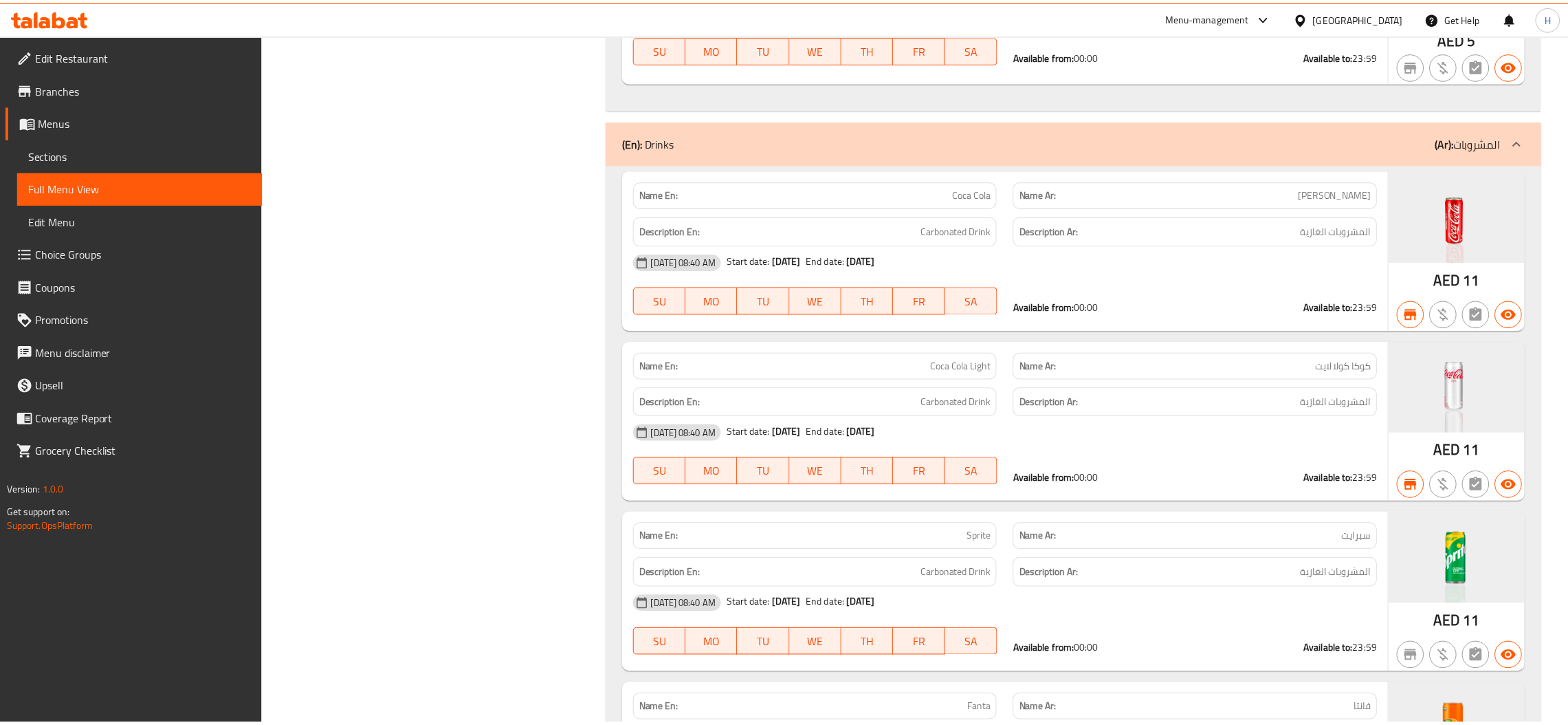
scroll to position [8553, 0]
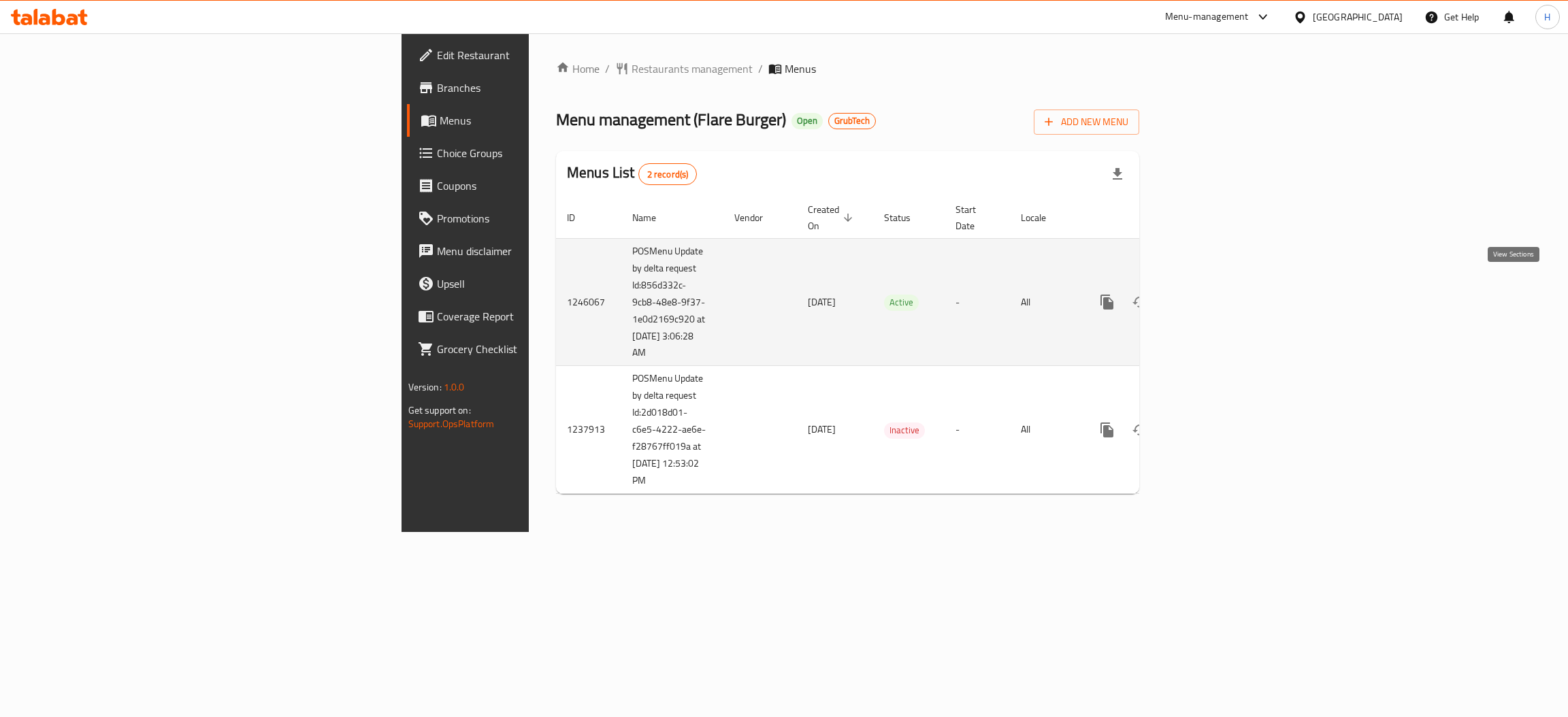
click at [1213, 294] on icon "enhanced table" at bounding box center [1205, 302] width 16 height 16
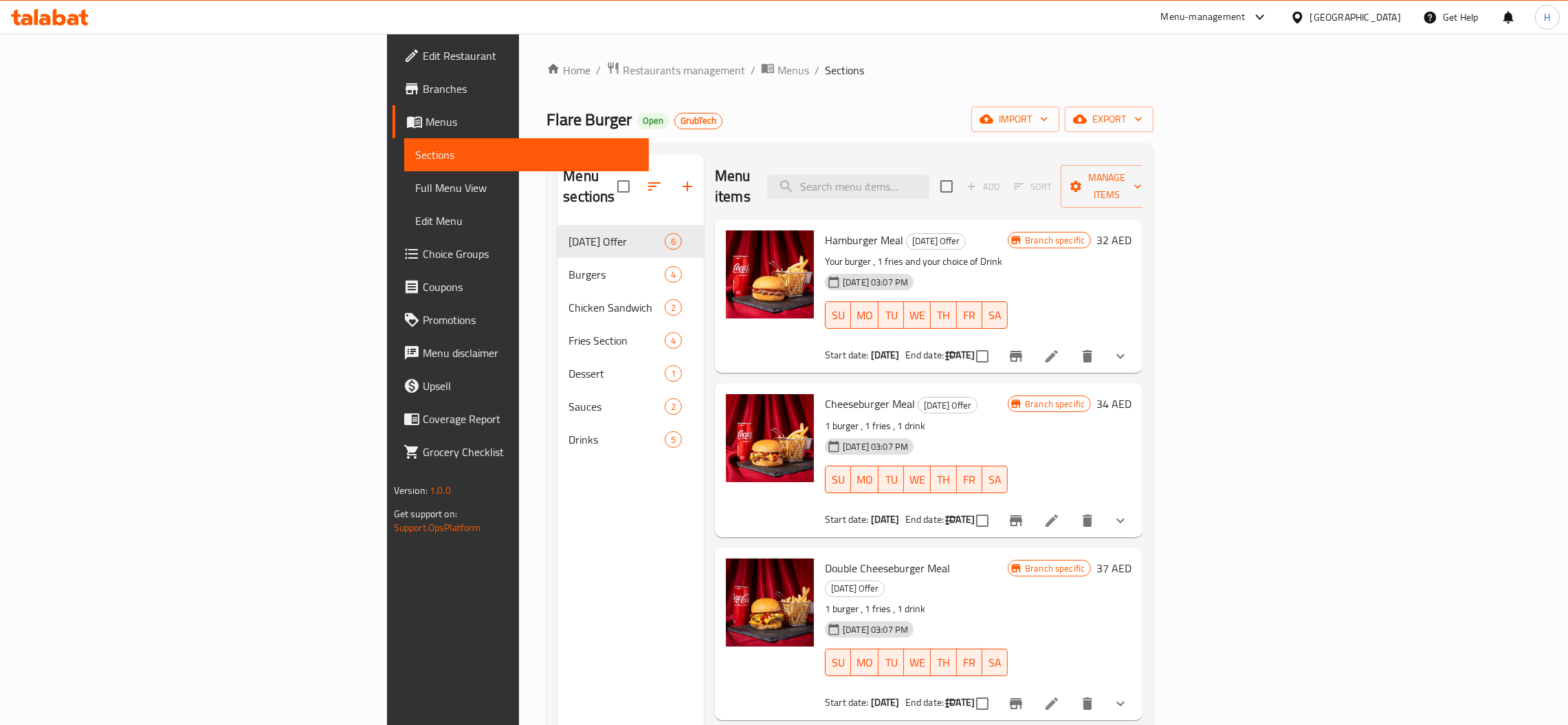
click at [415, 187] on span "Full Menu View" at bounding box center [526, 188] width 223 height 16
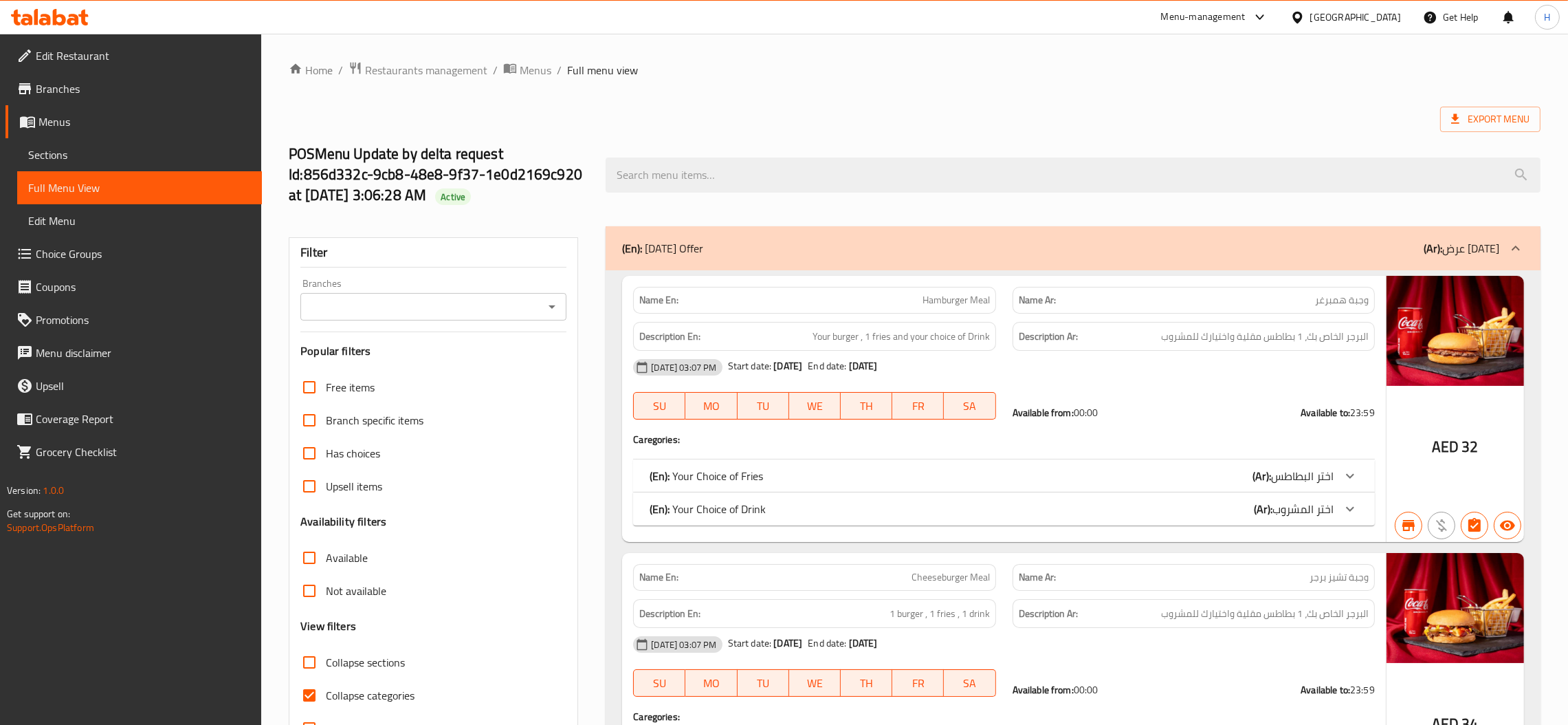
click at [521, 309] on input "Branches" at bounding box center [421, 306] width 235 height 19
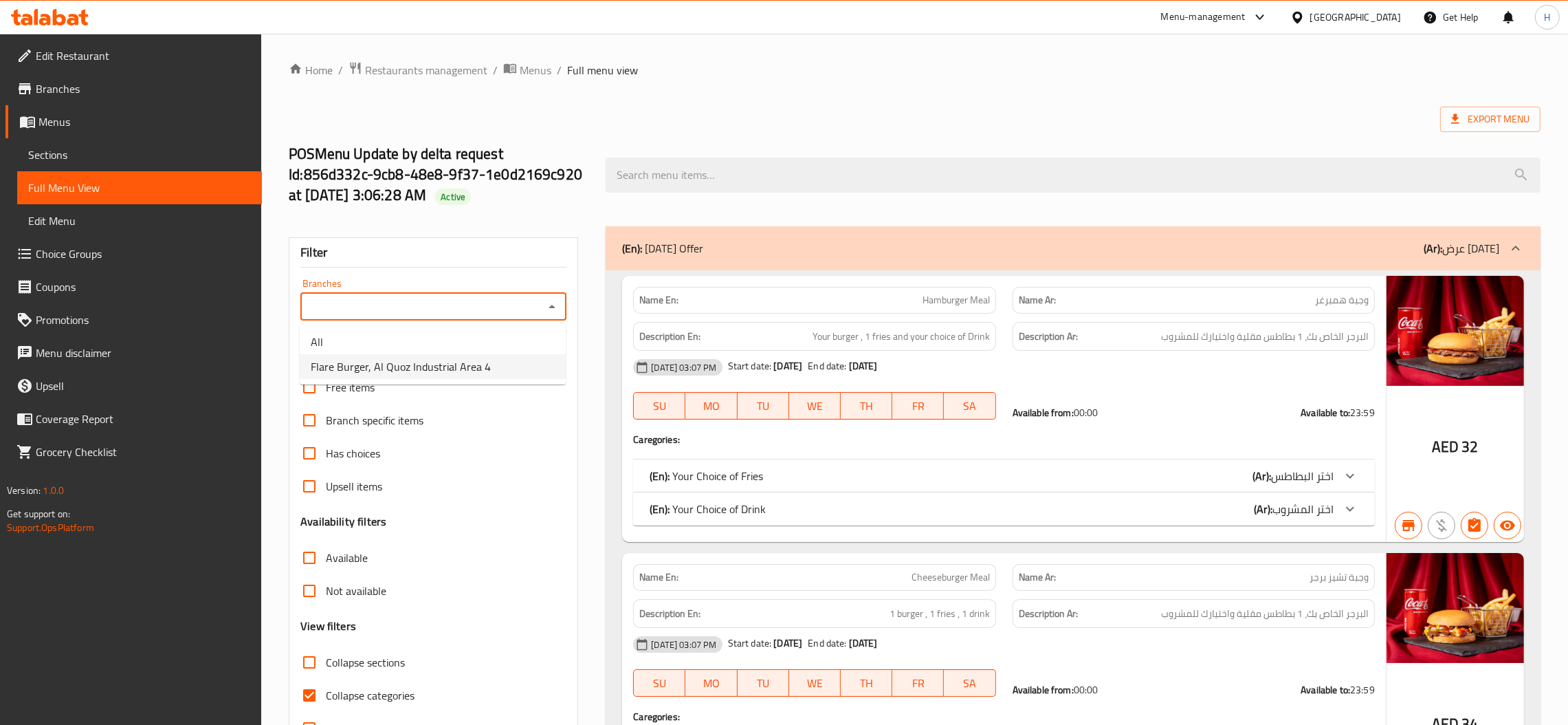
click at [466, 370] on span "Flare Burger, Al Quoz Industrial Area 4" at bounding box center [401, 367] width 180 height 16
type input "Flare Burger, Al Quoz Industrial Area 4"
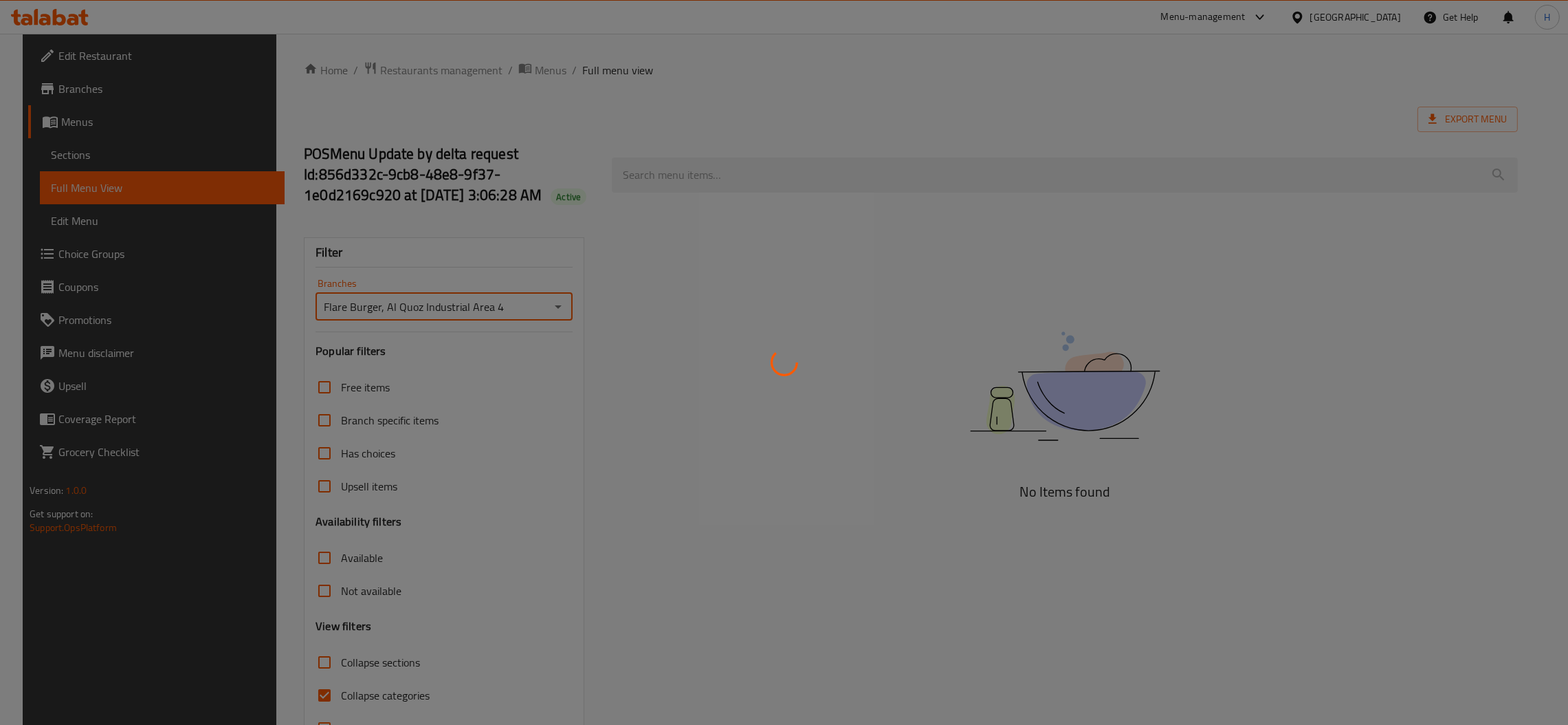
scroll to position [48, 0]
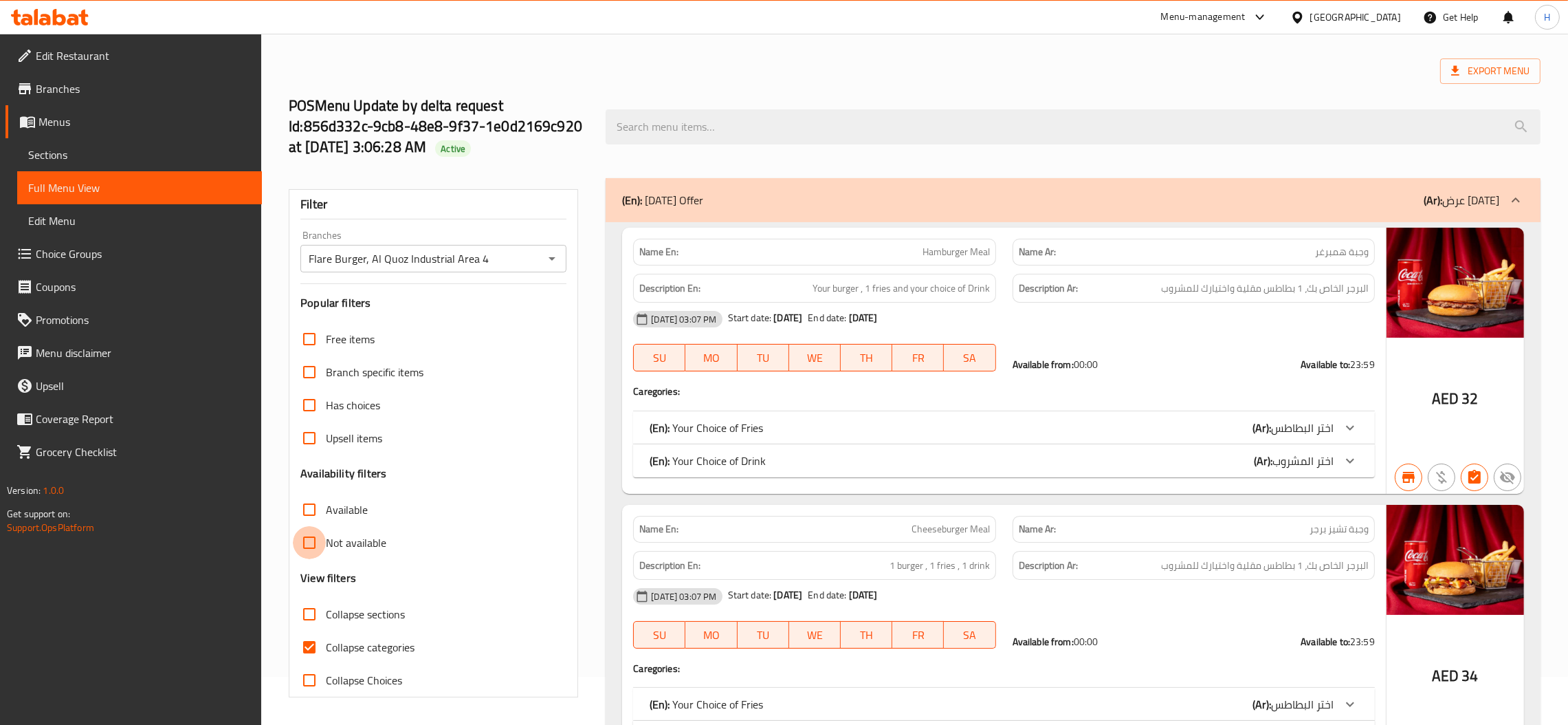
click at [304, 548] on input "Not available" at bounding box center [309, 542] width 33 height 33
checkbox input "true"
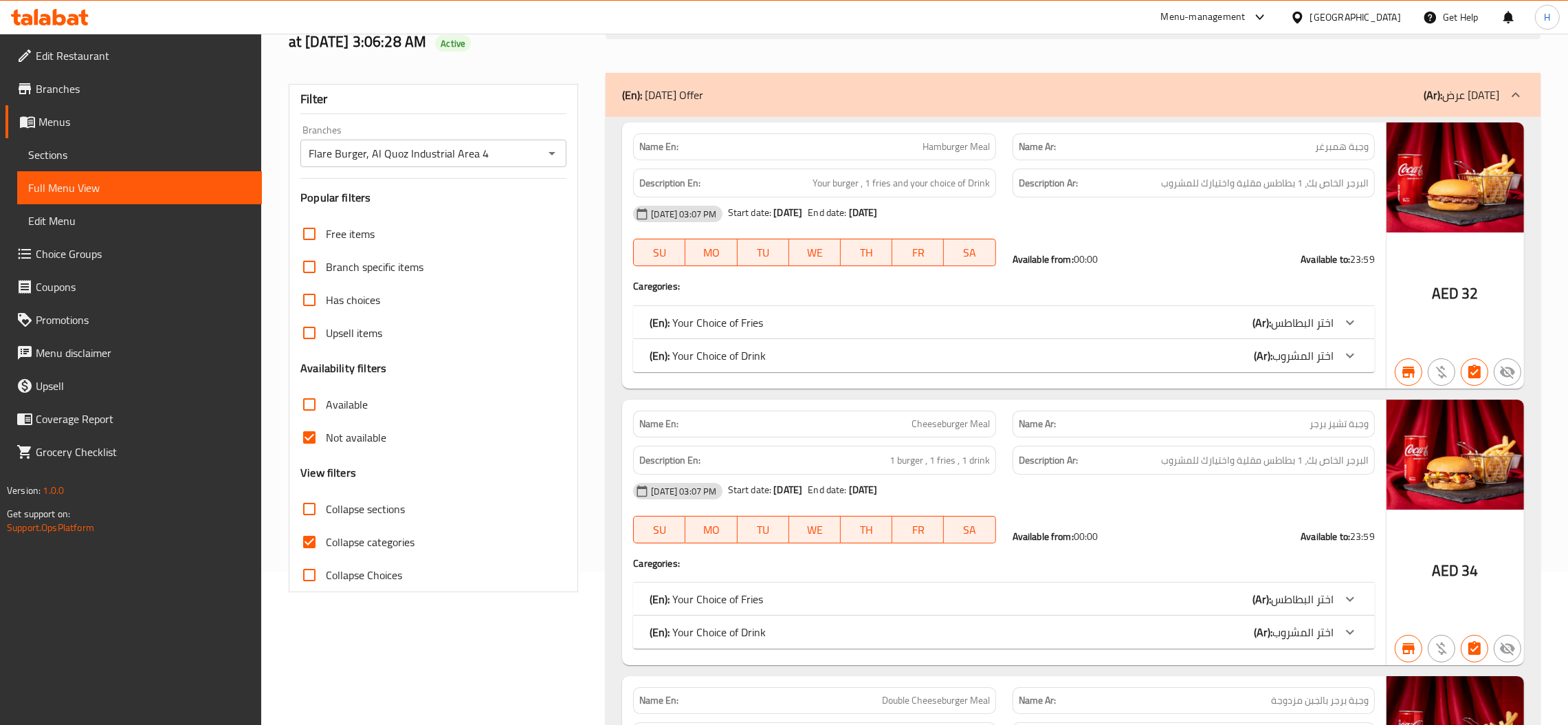
scroll to position [151, 0]
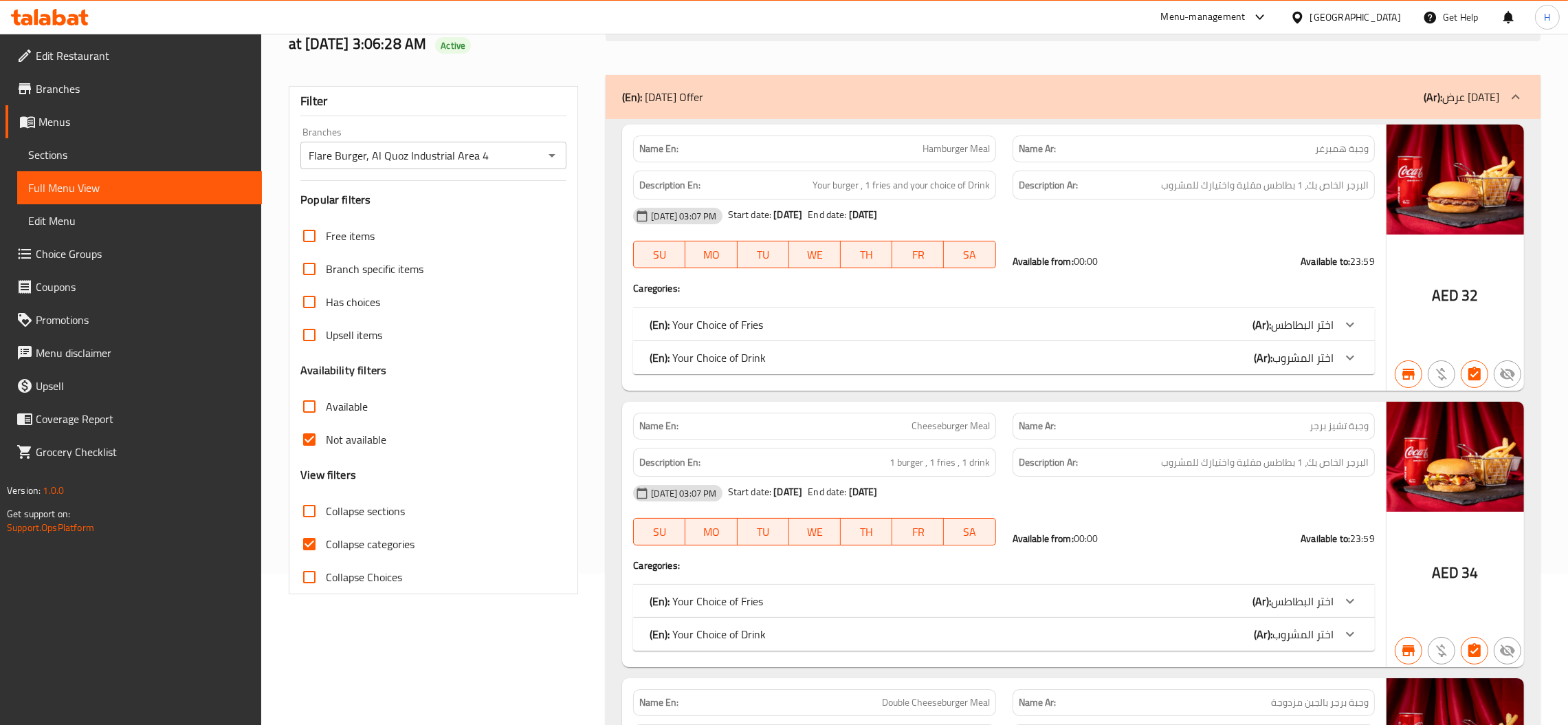
click at [949, 144] on span "Hamburger Meal" at bounding box center [956, 149] width 67 height 15
copy span "Hamburger Meal"
click at [307, 540] on input "Collapse categories" at bounding box center [309, 544] width 33 height 33
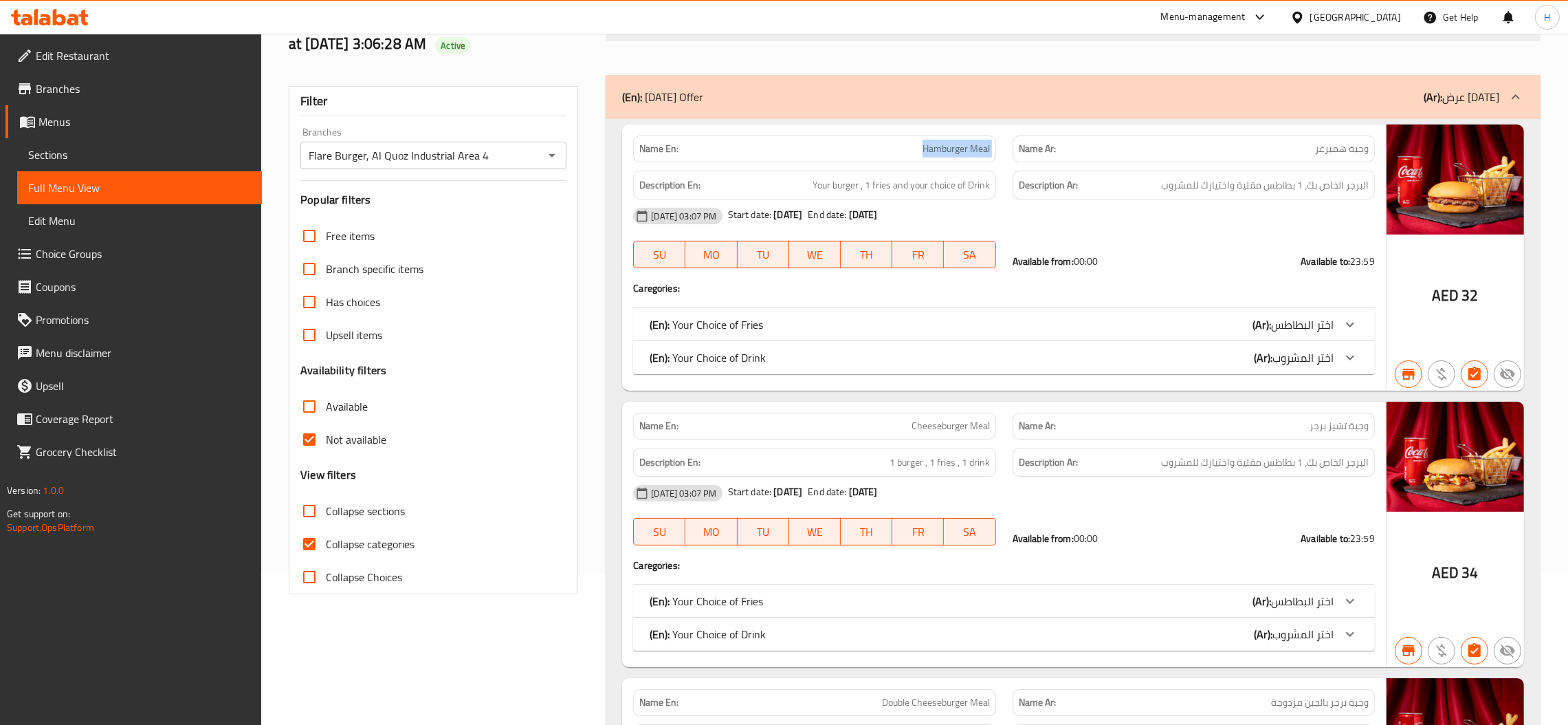
checkbox input "false"
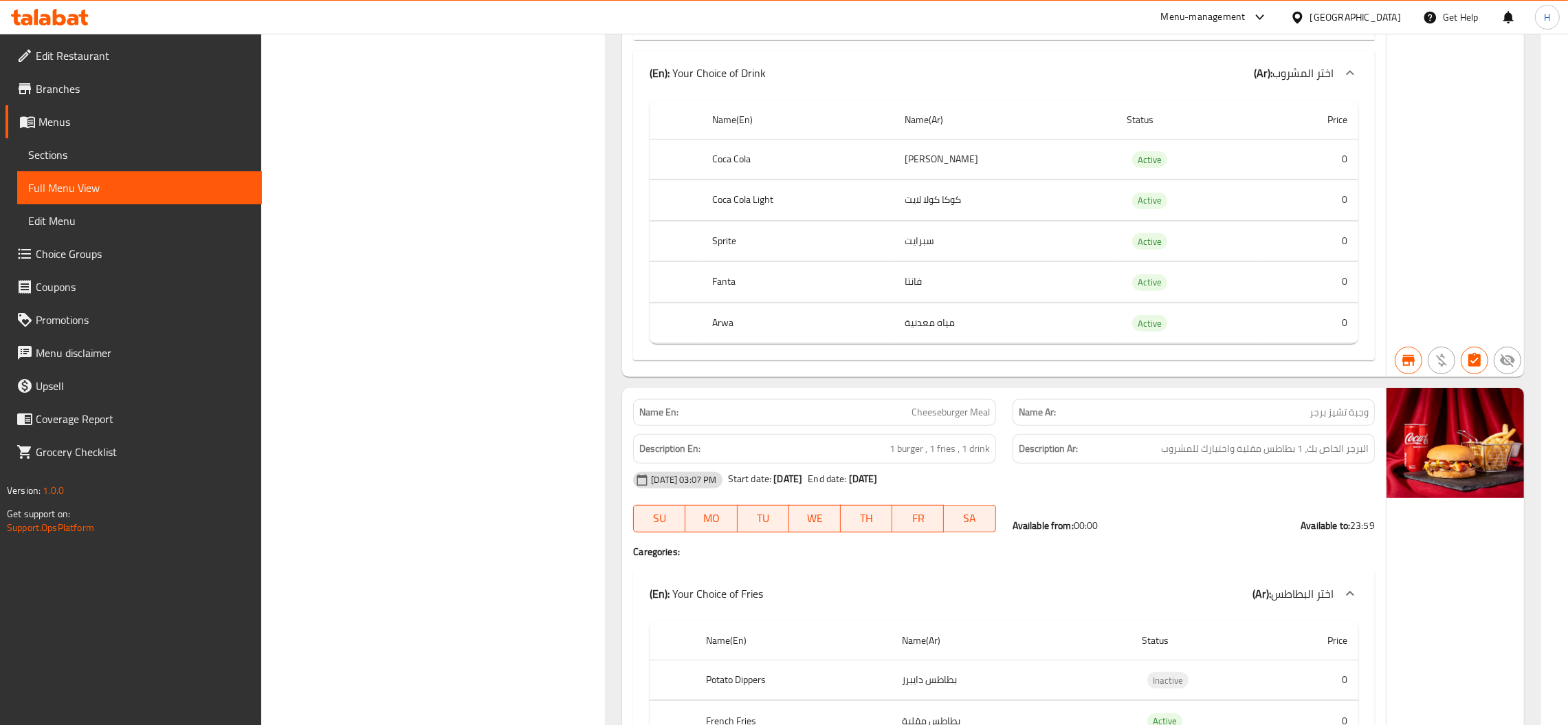
scroll to position [0, 0]
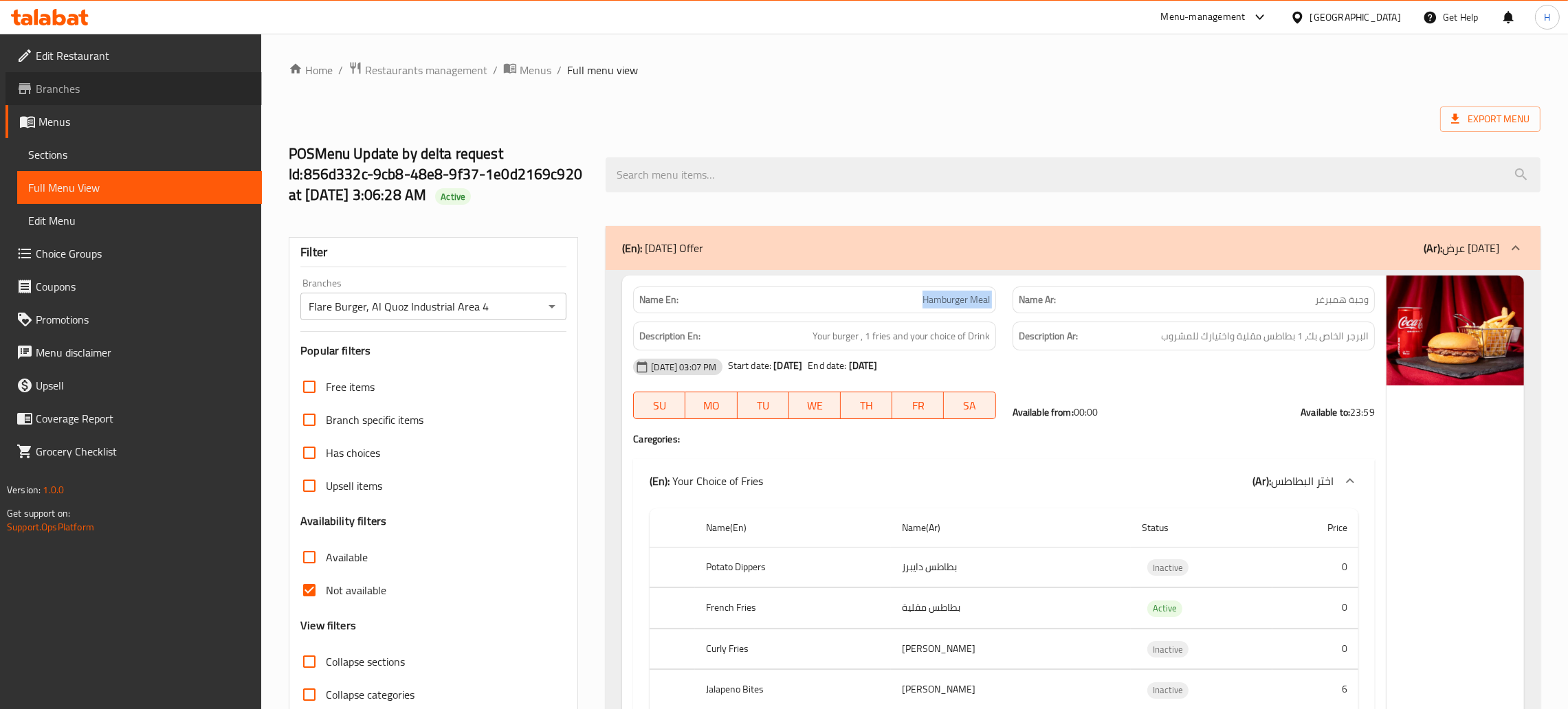
click at [63, 94] on span "Branches" at bounding box center [143, 89] width 215 height 16
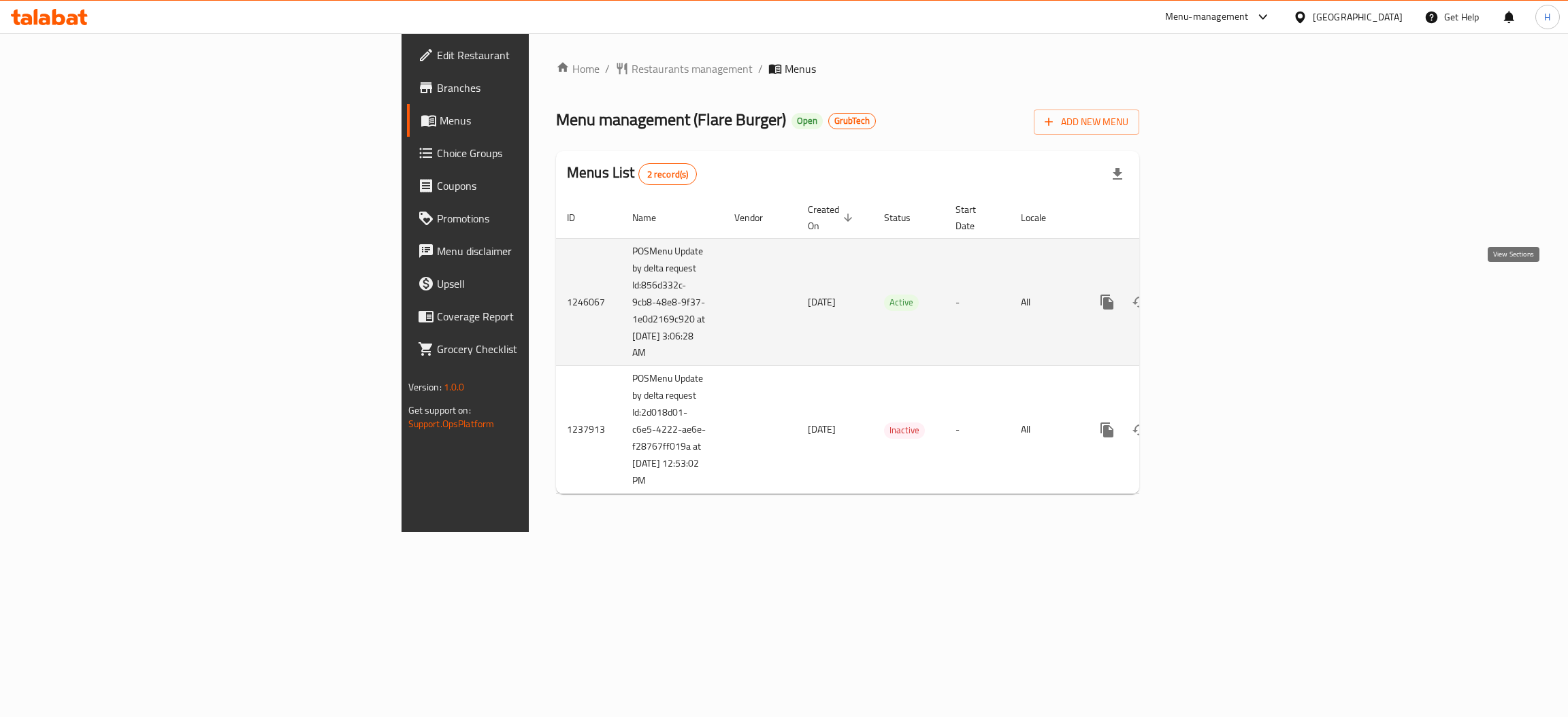
click at [1213, 294] on icon "enhanced table" at bounding box center [1205, 302] width 16 height 16
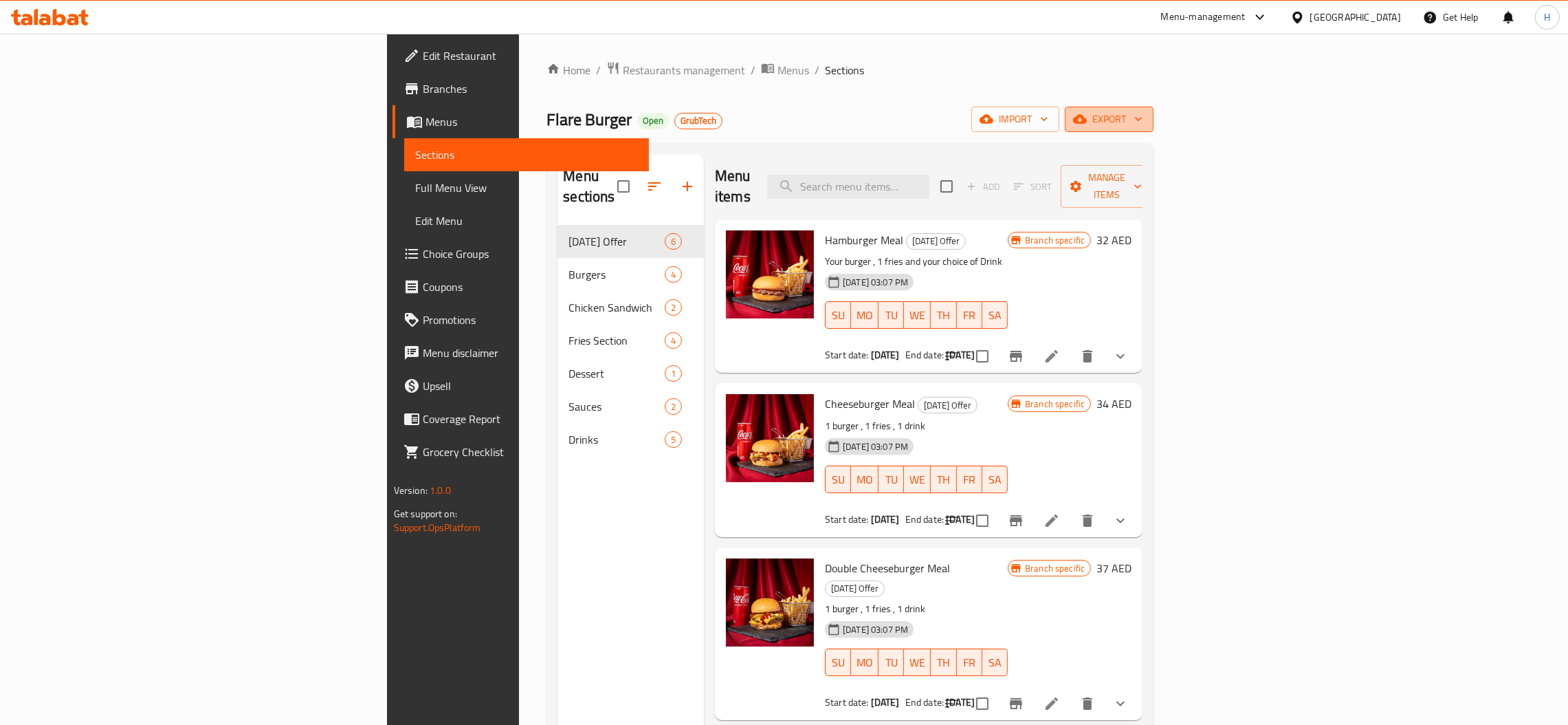
click at [1143, 117] on span "export" at bounding box center [1108, 119] width 66 height 17
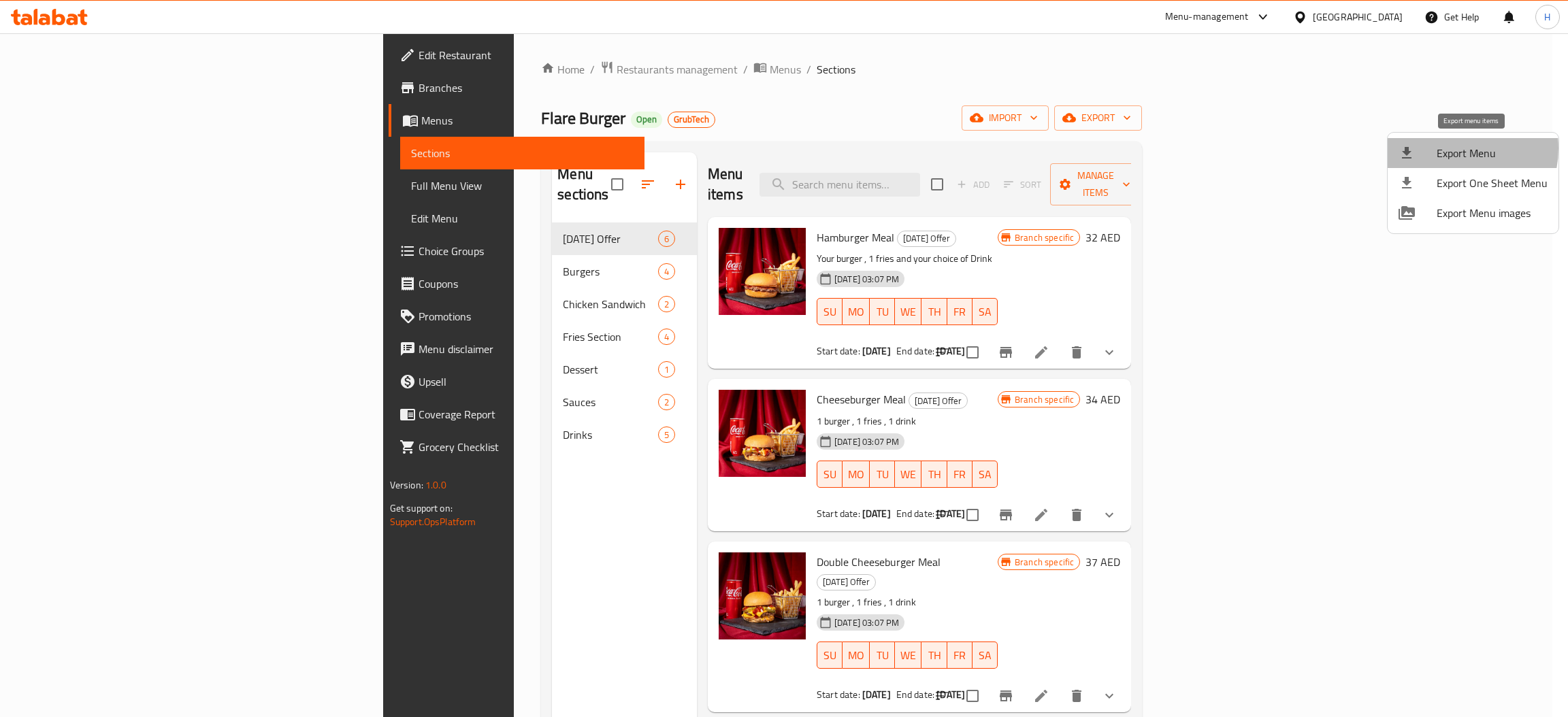
click at [1451, 148] on span "Export Menu" at bounding box center [1492, 153] width 111 height 16
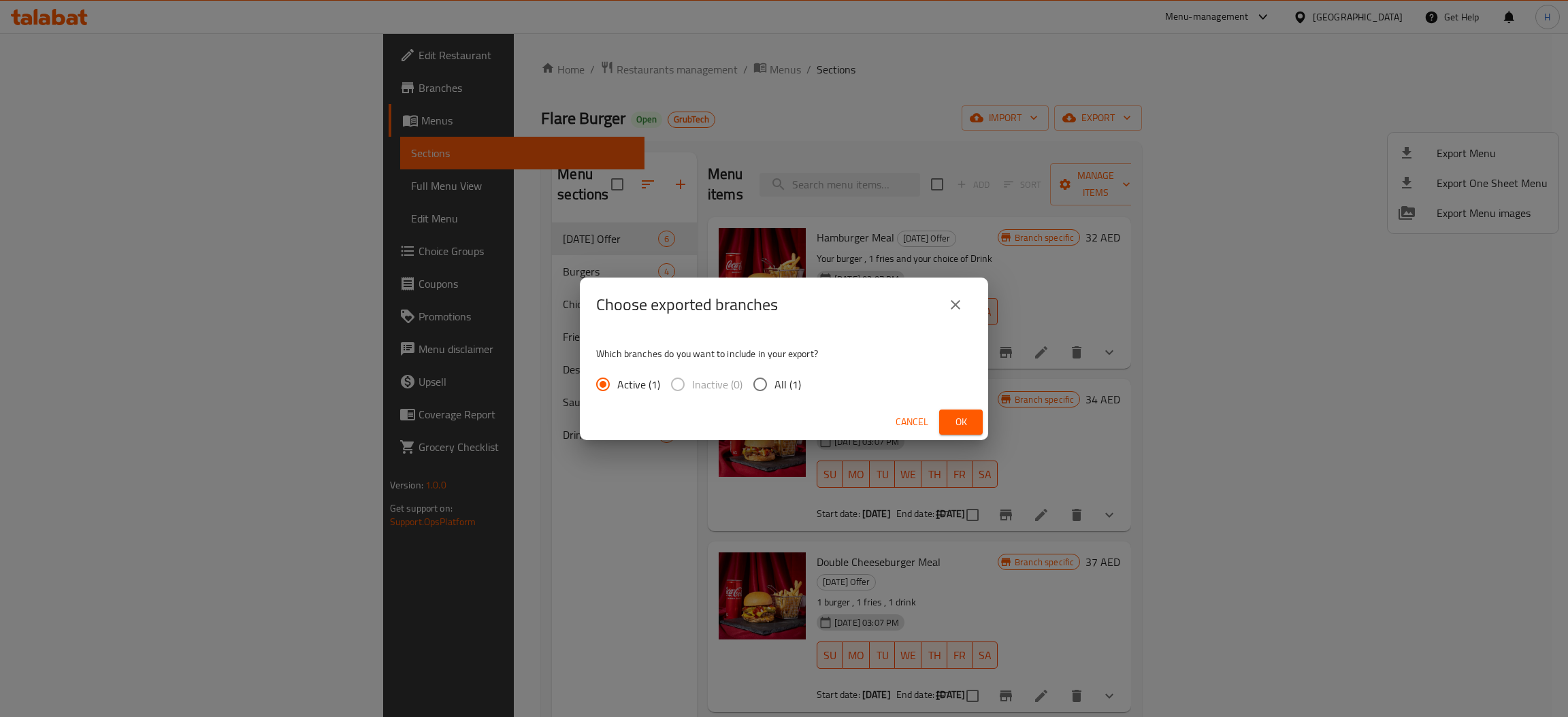
click at [756, 389] on input "All (1)" at bounding box center [760, 384] width 28 height 28
radio input "true"
click at [954, 422] on span "Ok" at bounding box center [961, 422] width 22 height 17
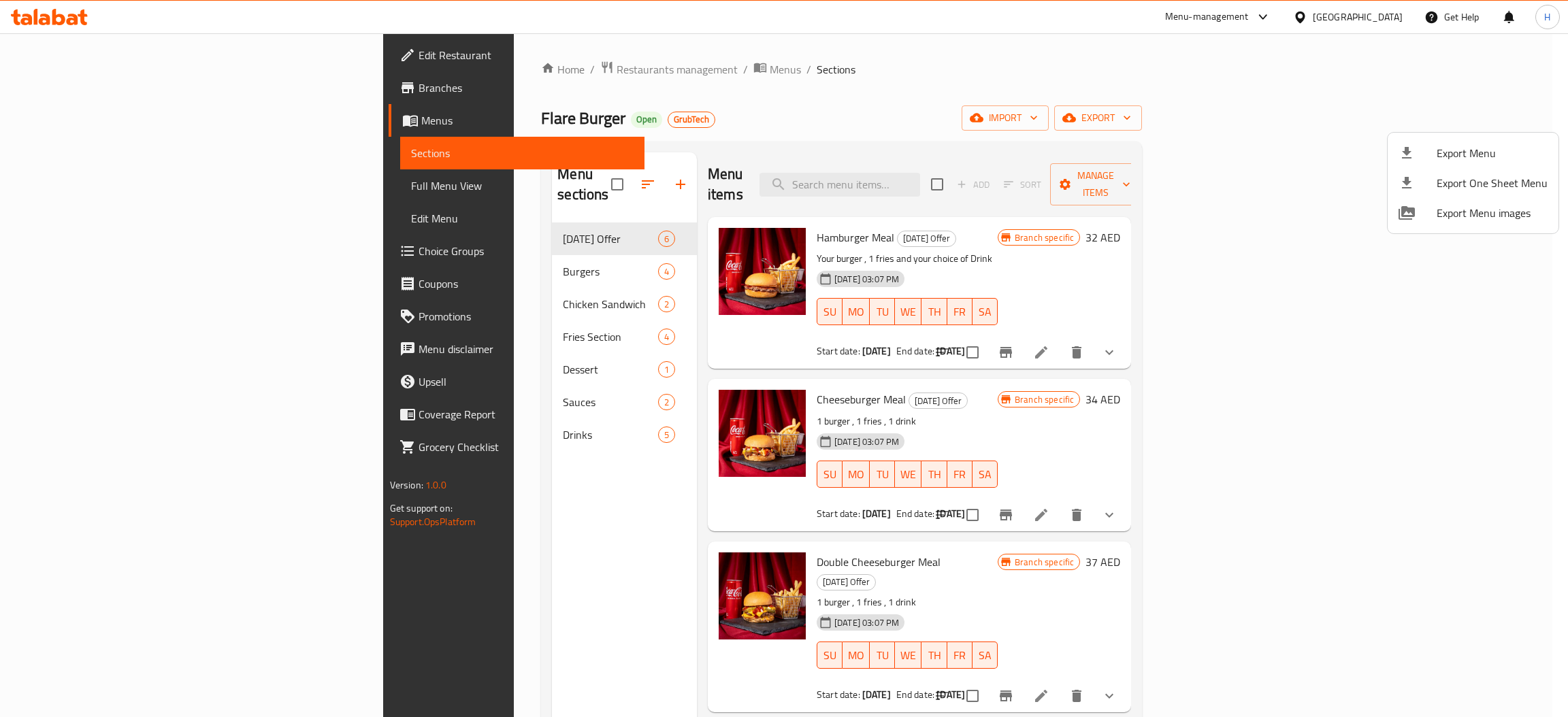
click at [78, 87] on div at bounding box center [784, 358] width 1568 height 717
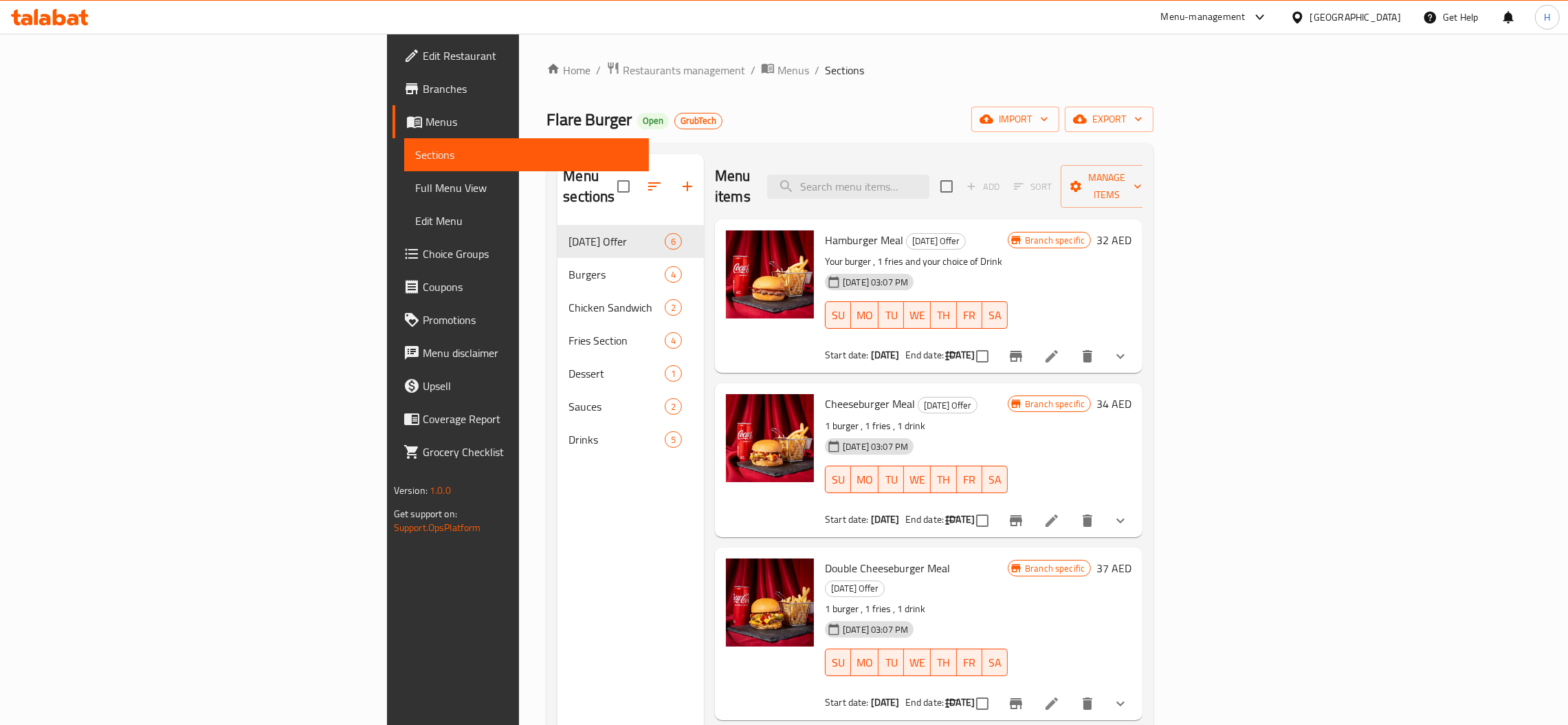
click at [423, 89] on span "Branches" at bounding box center [530, 89] width 215 height 16
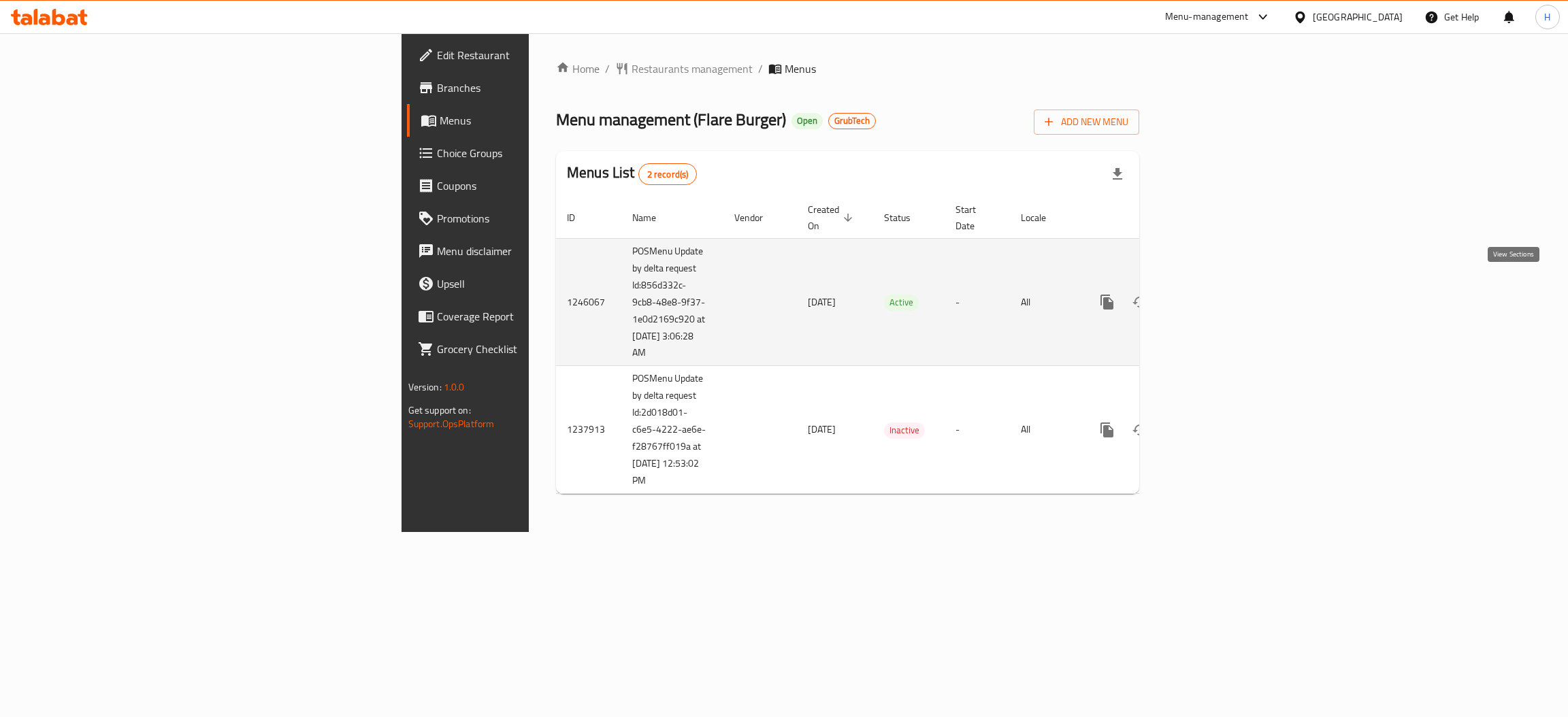
click at [1213, 294] on icon "enhanced table" at bounding box center [1205, 302] width 16 height 16
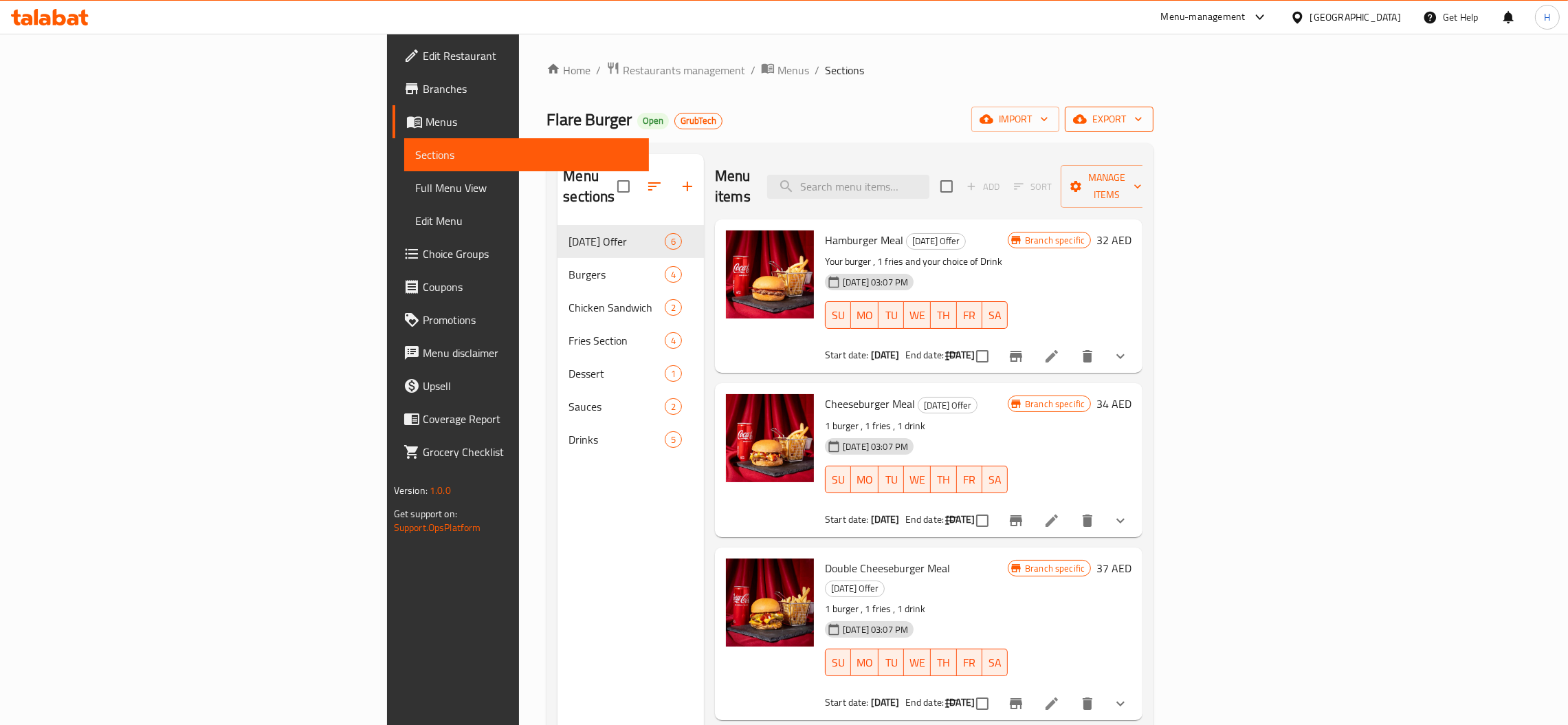
click at [1143, 123] on span "export" at bounding box center [1108, 119] width 66 height 17
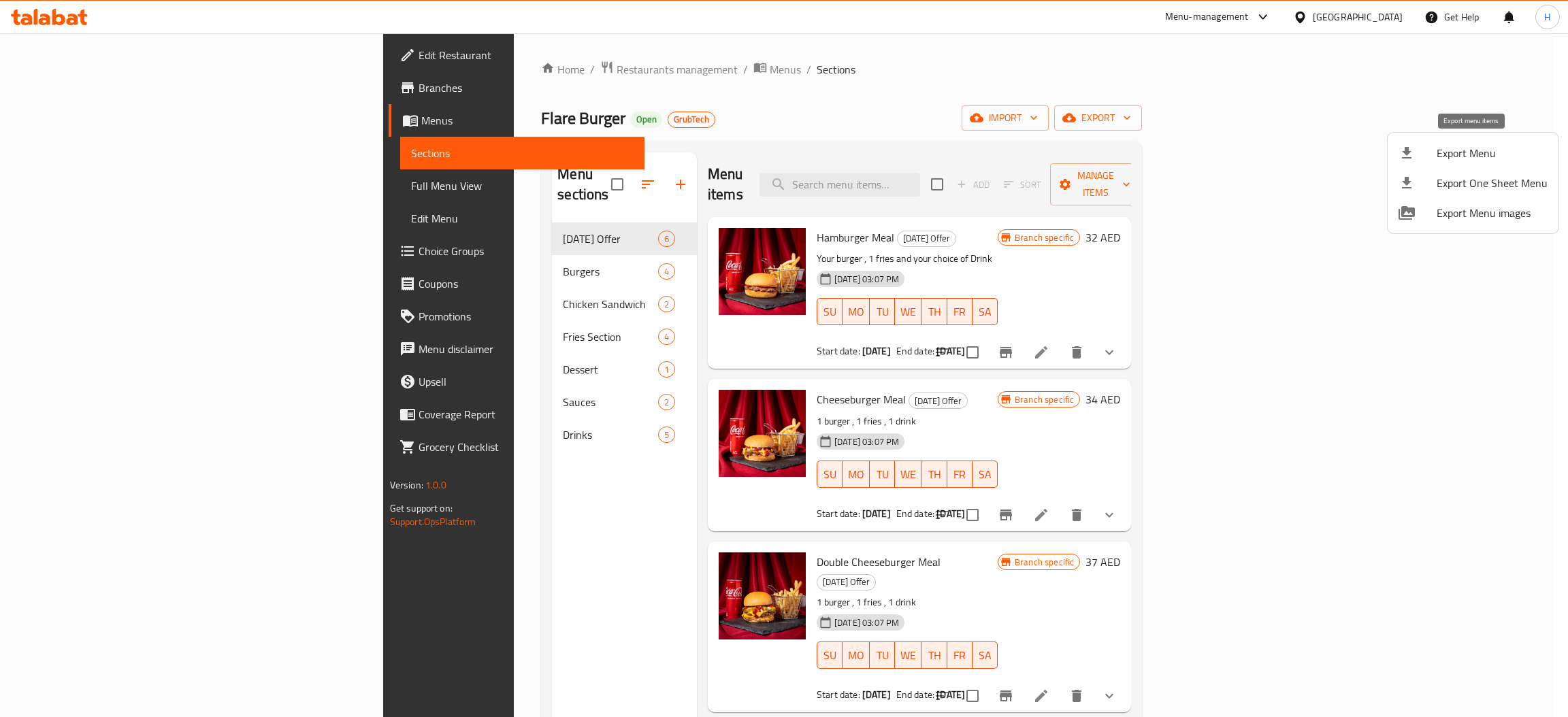
click at [1445, 150] on span "Export Menu" at bounding box center [1492, 153] width 111 height 16
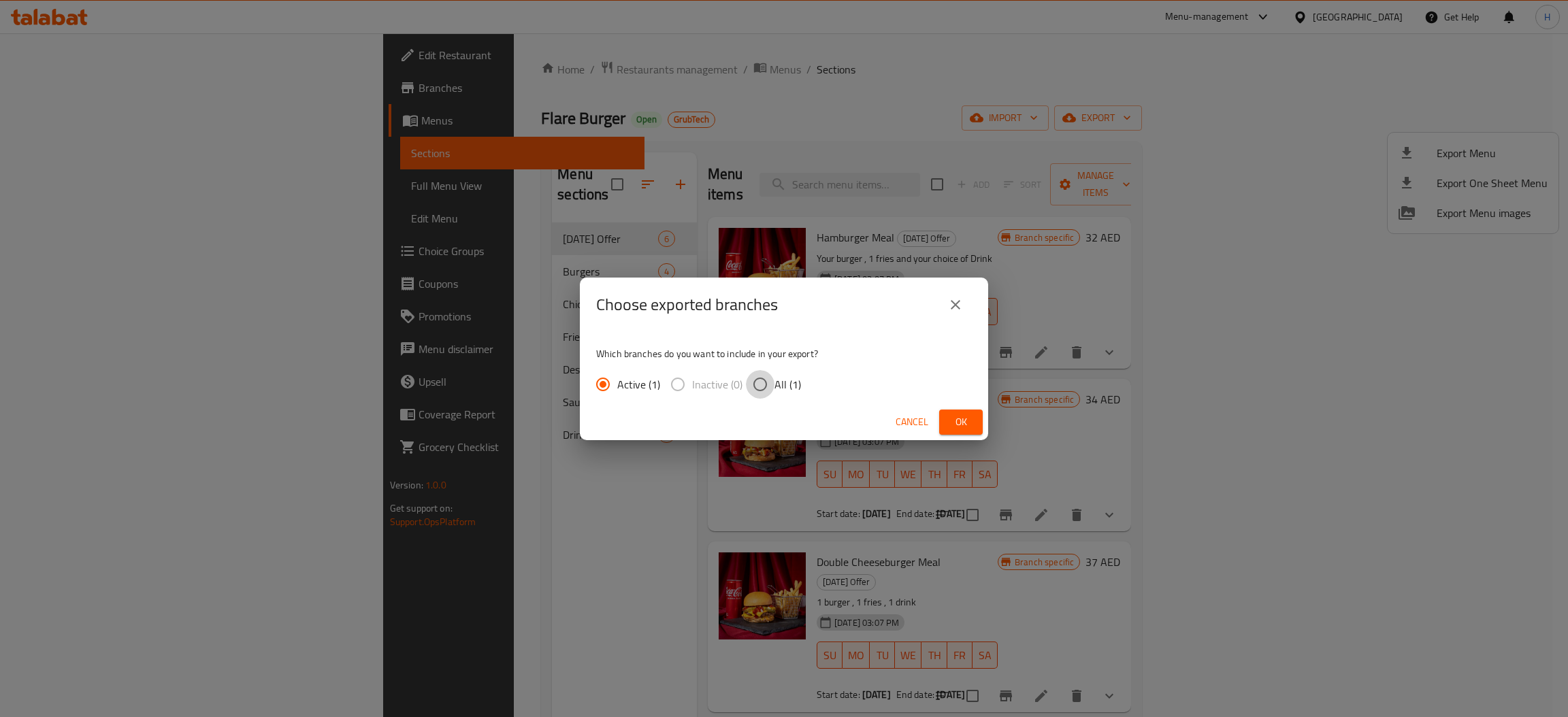
click at [758, 377] on input "All (1)" at bounding box center [760, 384] width 28 height 28
radio input "true"
click at [963, 420] on span "Ok" at bounding box center [961, 422] width 22 height 17
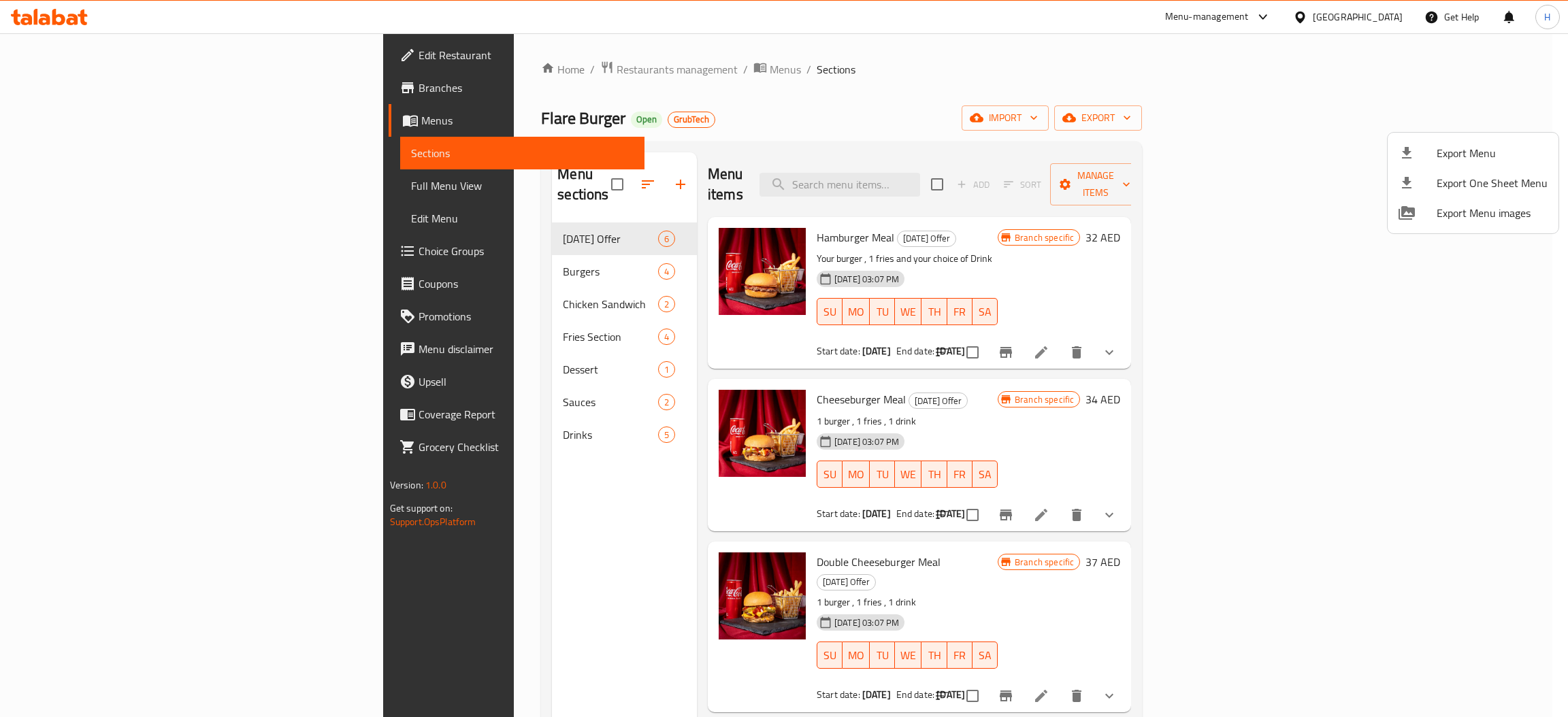
click at [79, 185] on div at bounding box center [784, 358] width 1568 height 717
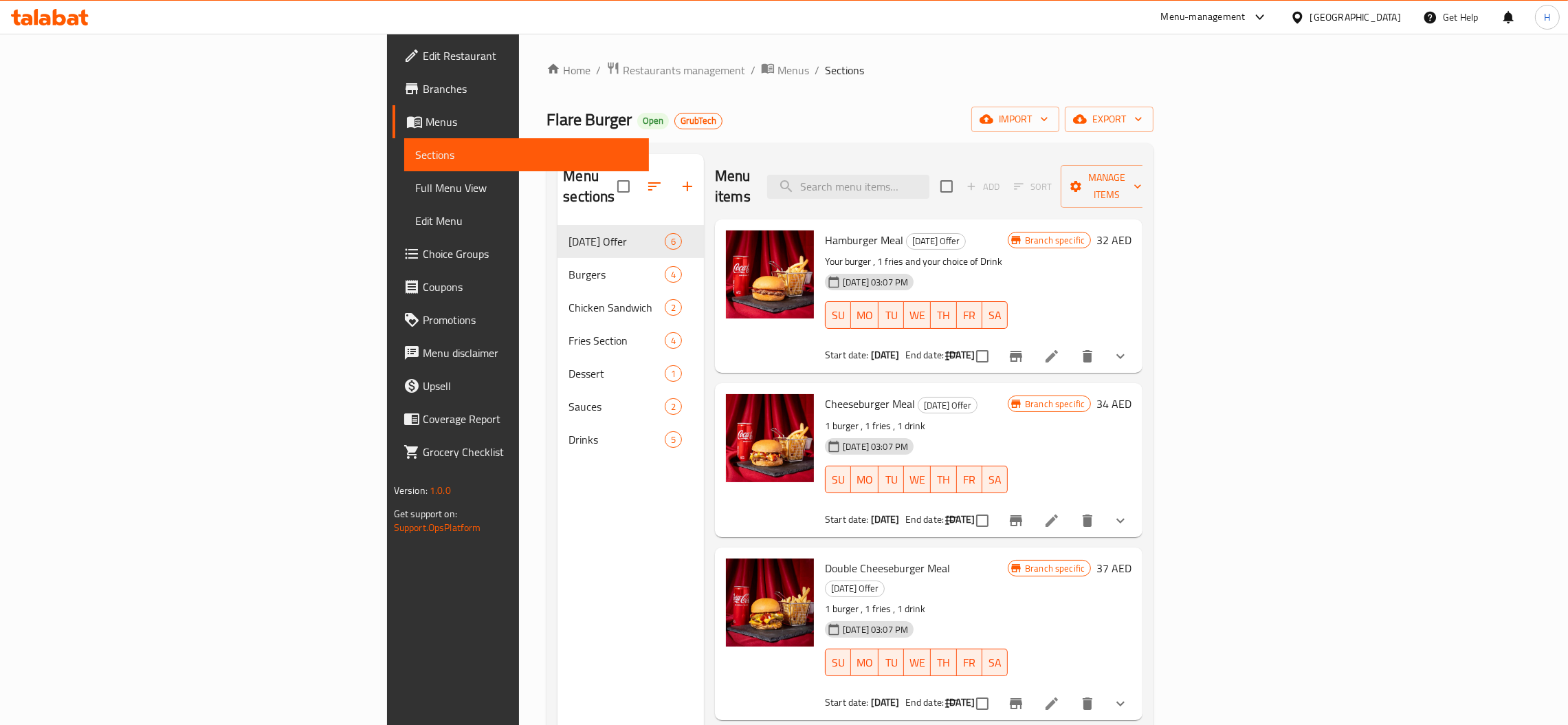
click at [415, 187] on span "Full Menu View" at bounding box center [526, 188] width 223 height 16
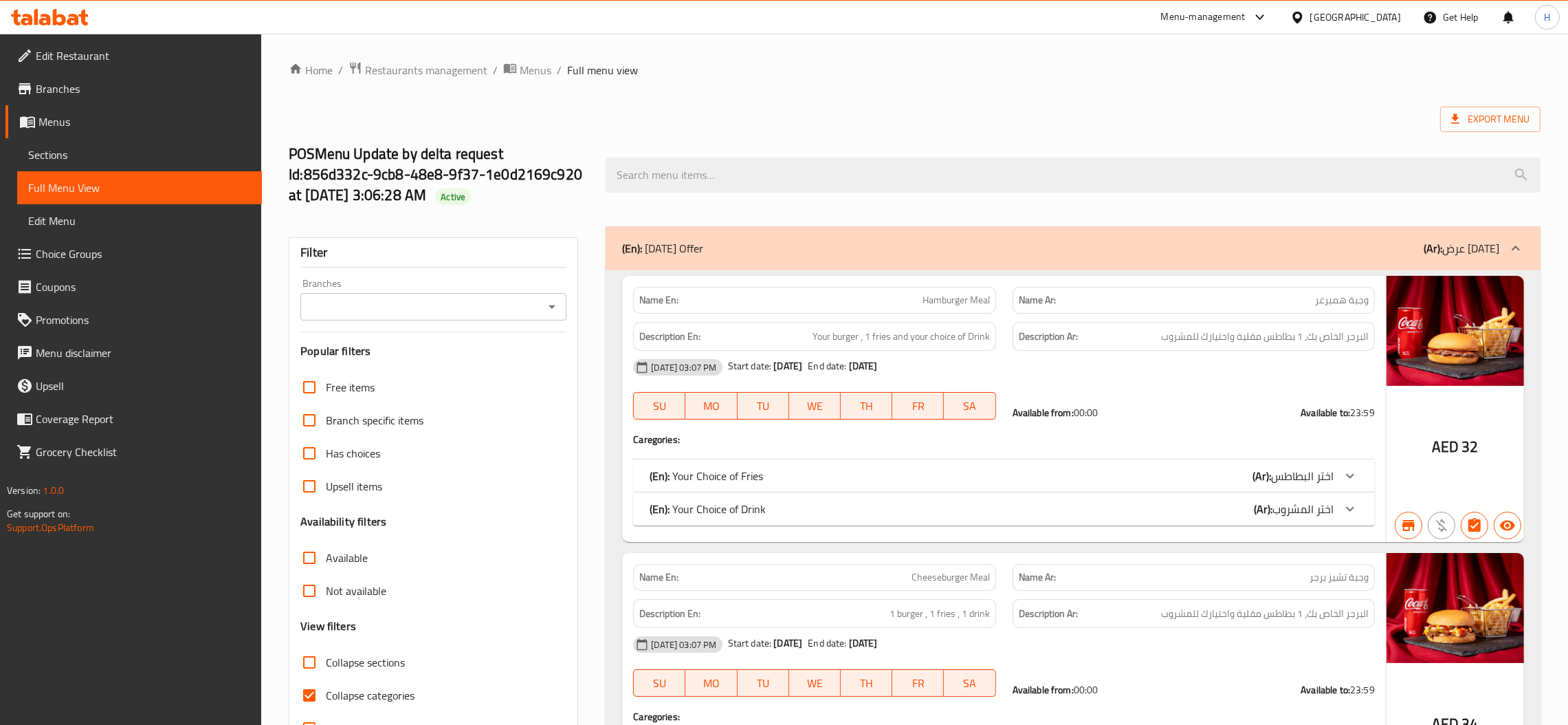
click at [543, 313] on div at bounding box center [552, 306] width 18 height 19
click at [549, 308] on icon "Open" at bounding box center [552, 307] width 16 height 16
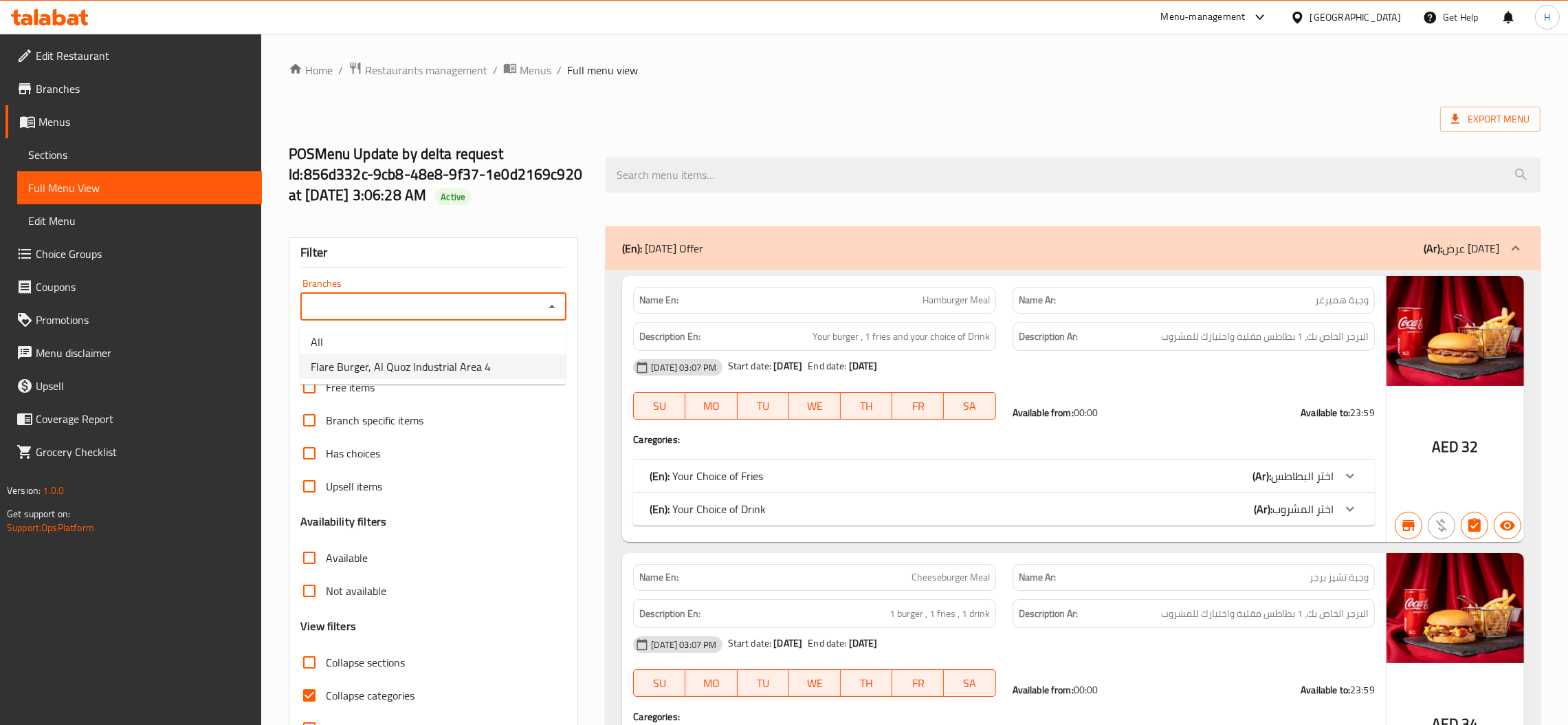
click at [474, 363] on span "Flare Burger, Al Quoz Industrial Area 4" at bounding box center [401, 367] width 180 height 16
type input "Flare Burger, Al Quoz Industrial Area 4"
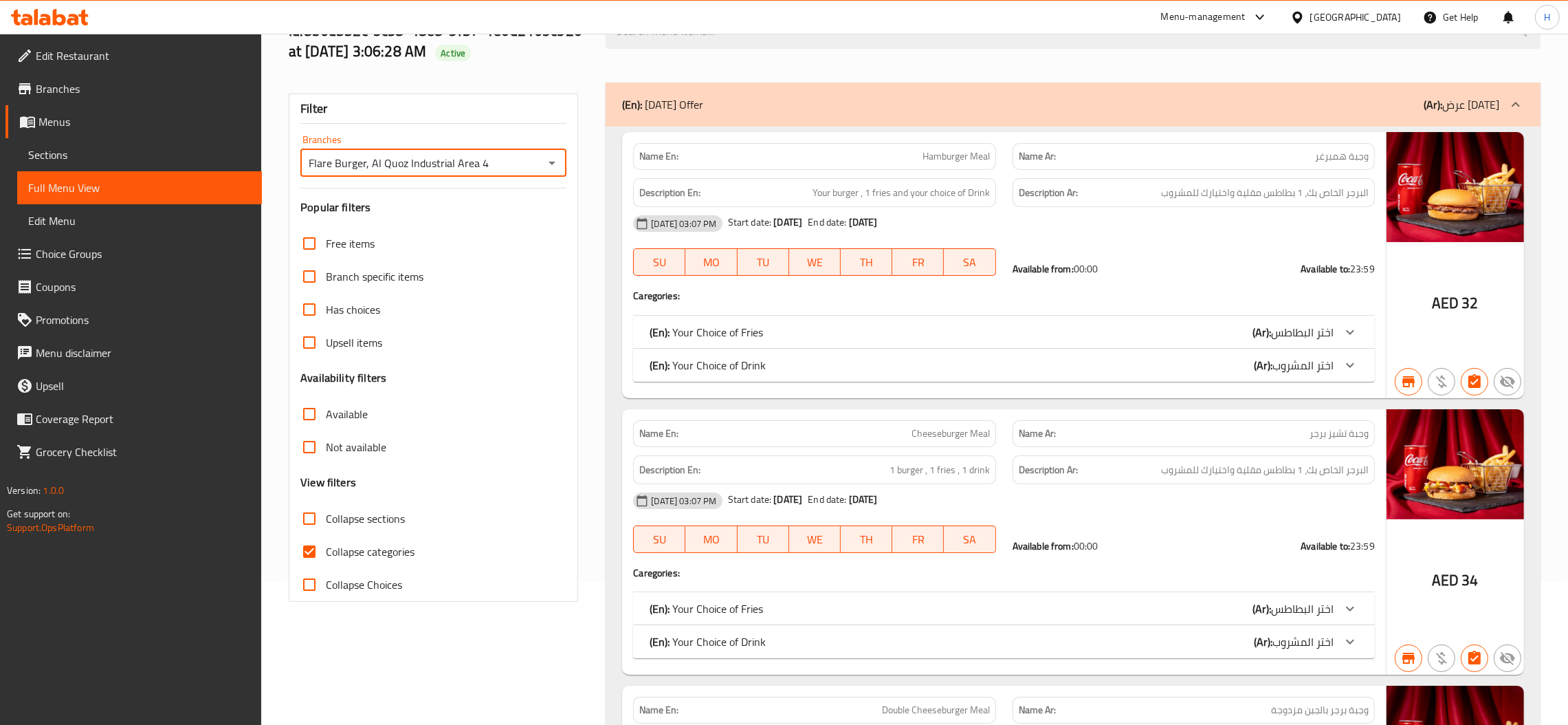
scroll to position [207, 0]
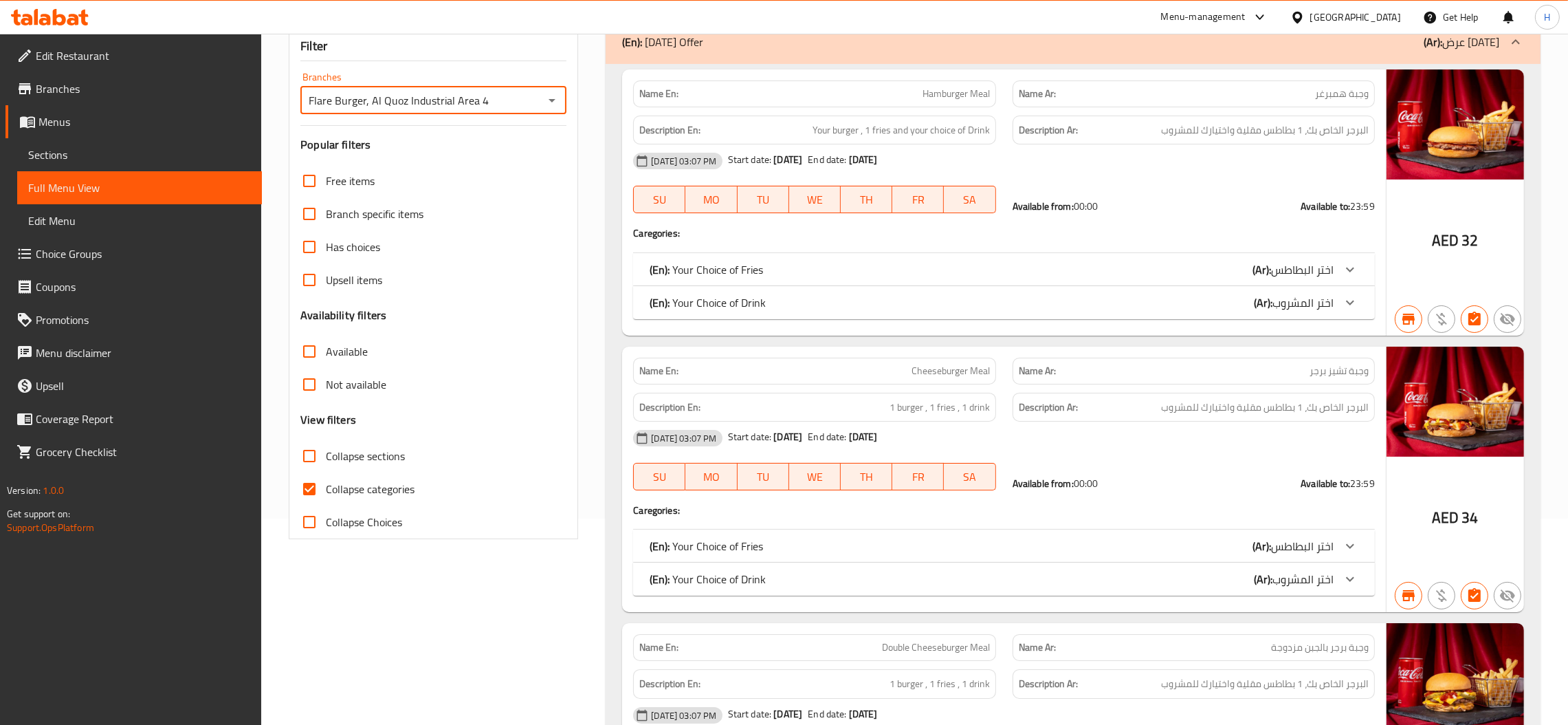
click at [311, 489] on input "Collapse categories" at bounding box center [309, 489] width 33 height 33
checkbox input "false"
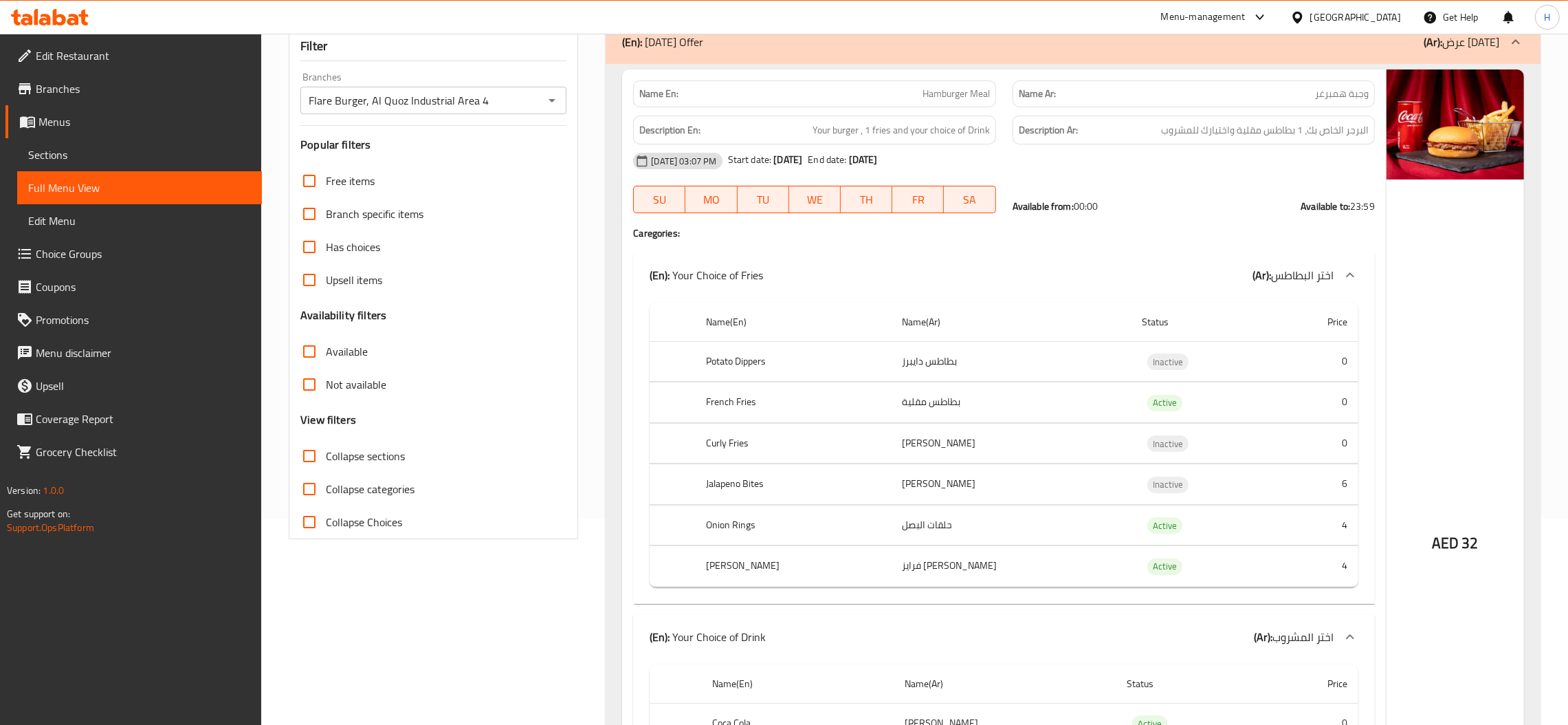
click at [309, 384] on input "Not available" at bounding box center [309, 385] width 33 height 33
checkbox input "true"
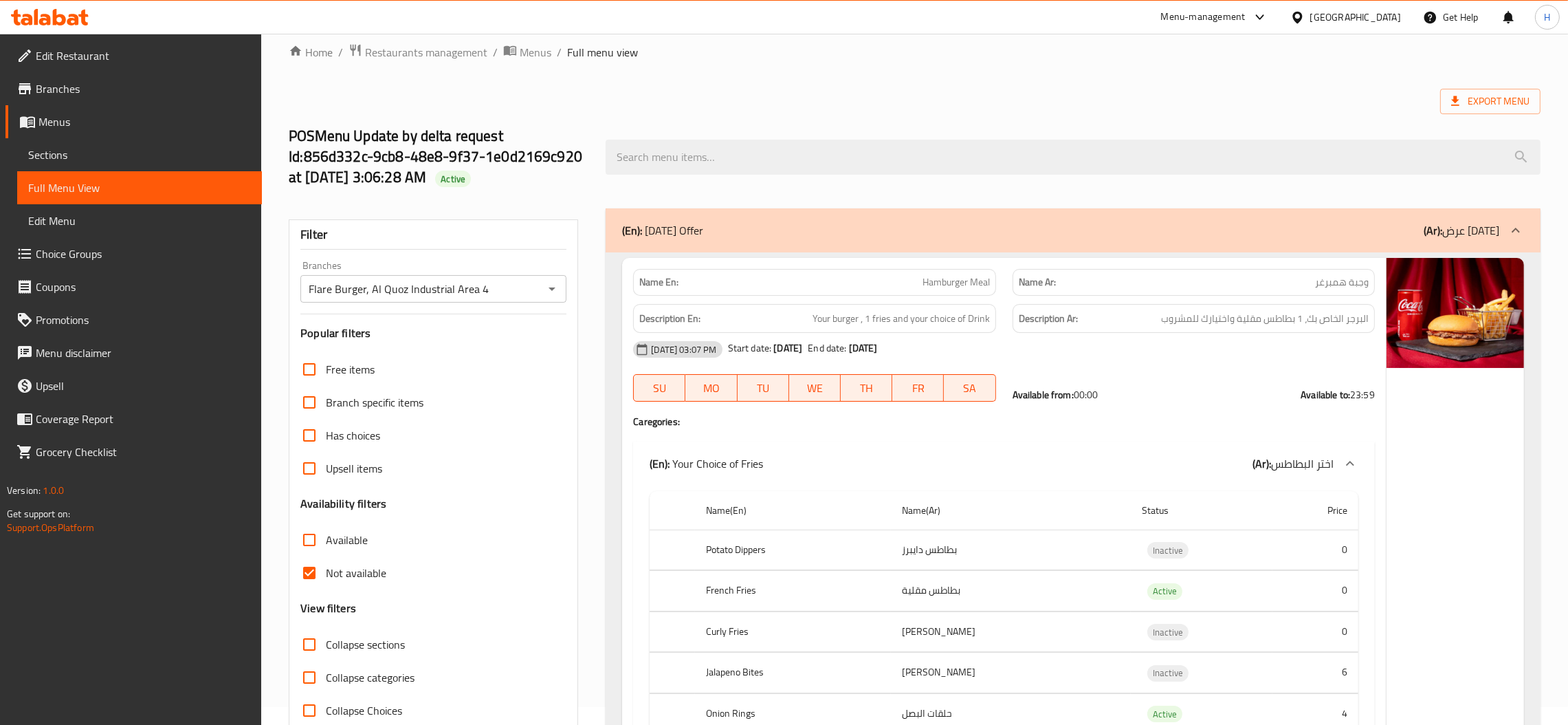
scroll to position [0, 0]
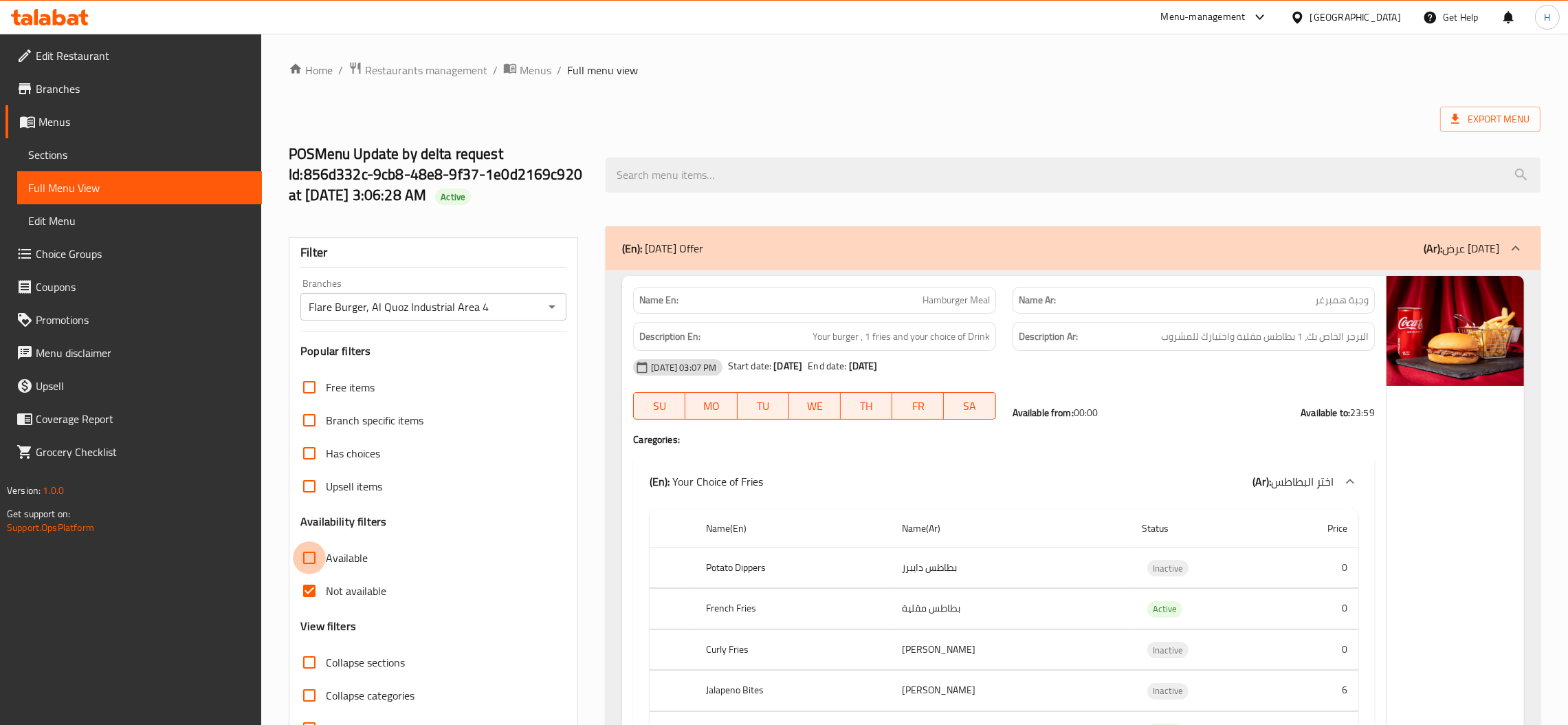
click at [307, 556] on input "Available" at bounding box center [309, 558] width 33 height 33
checkbox input "true"
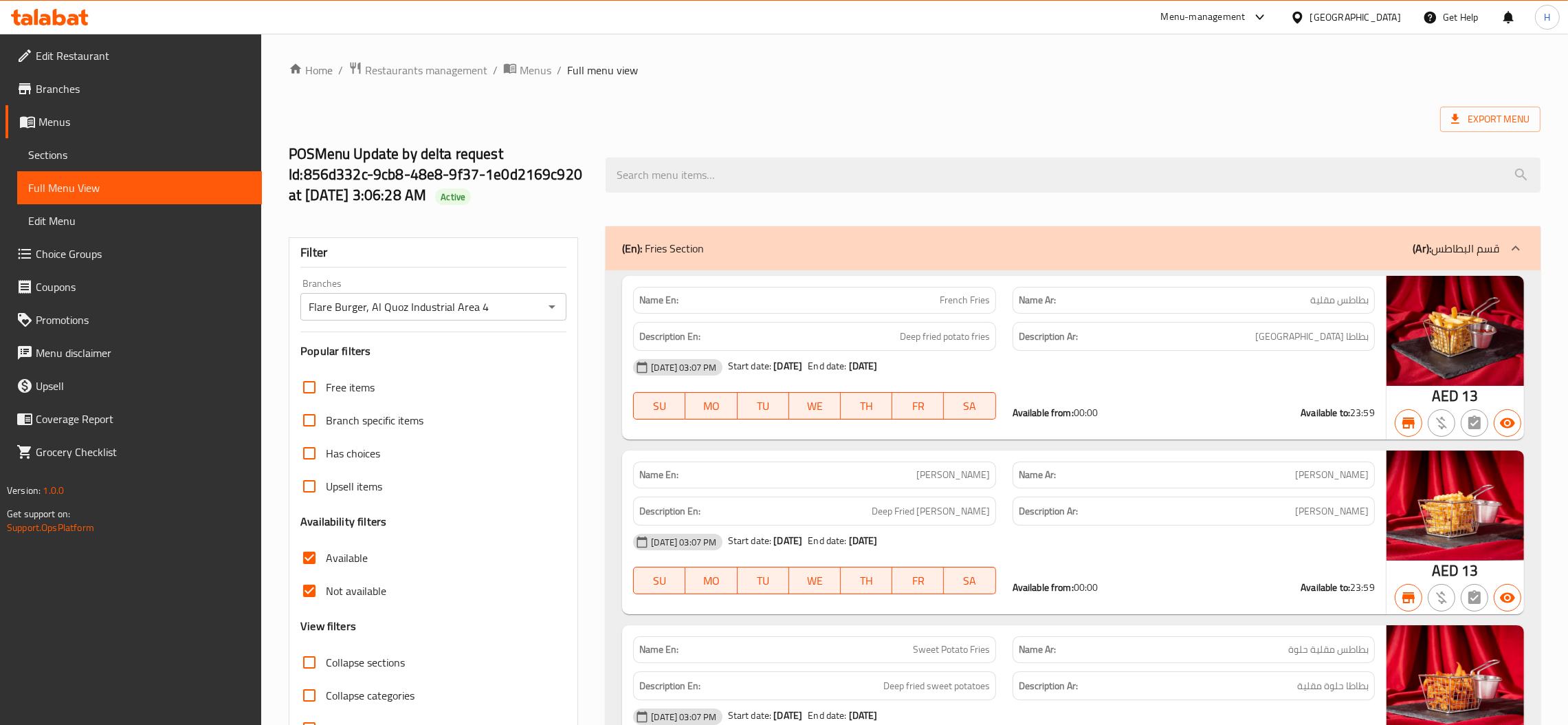
click at [309, 590] on input "Not available" at bounding box center [309, 590] width 33 height 33
checkbox input "false"
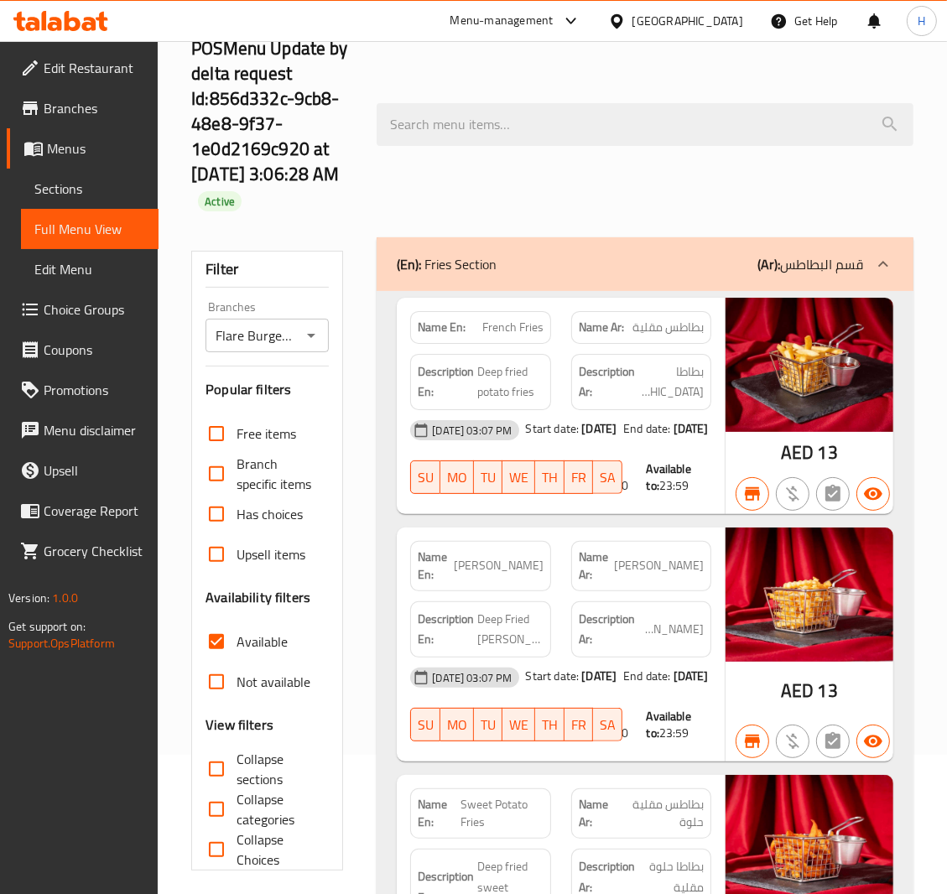
scroll to position [126, 0]
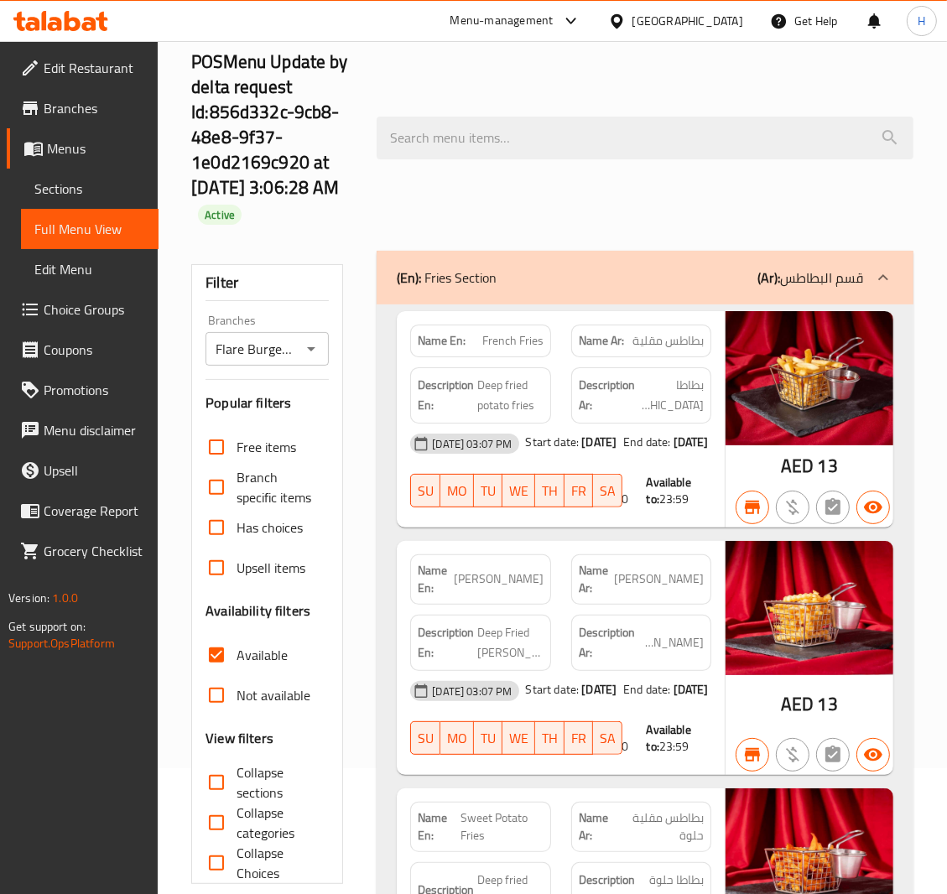
click at [319, 361] on div at bounding box center [310, 348] width 22 height 23
click at [316, 349] on icon "Open" at bounding box center [311, 349] width 20 height 20
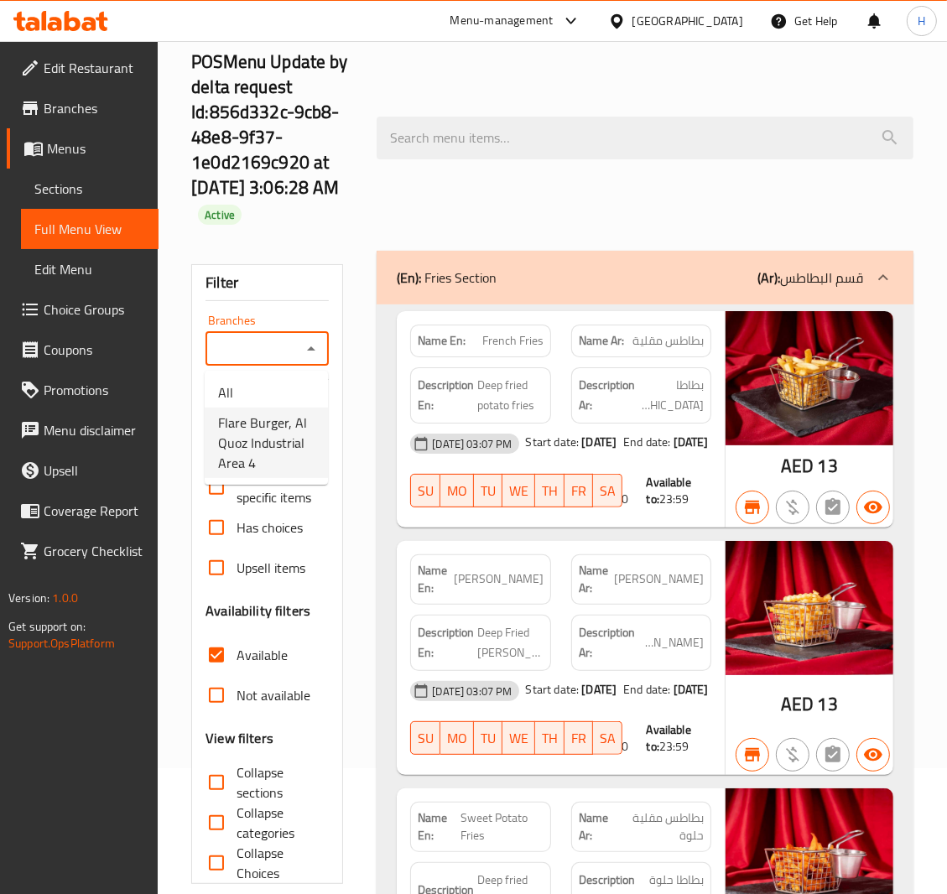
click at [291, 449] on span "Flare Burger, Al Quoz Industrial Area 4" at bounding box center [266, 443] width 96 height 60
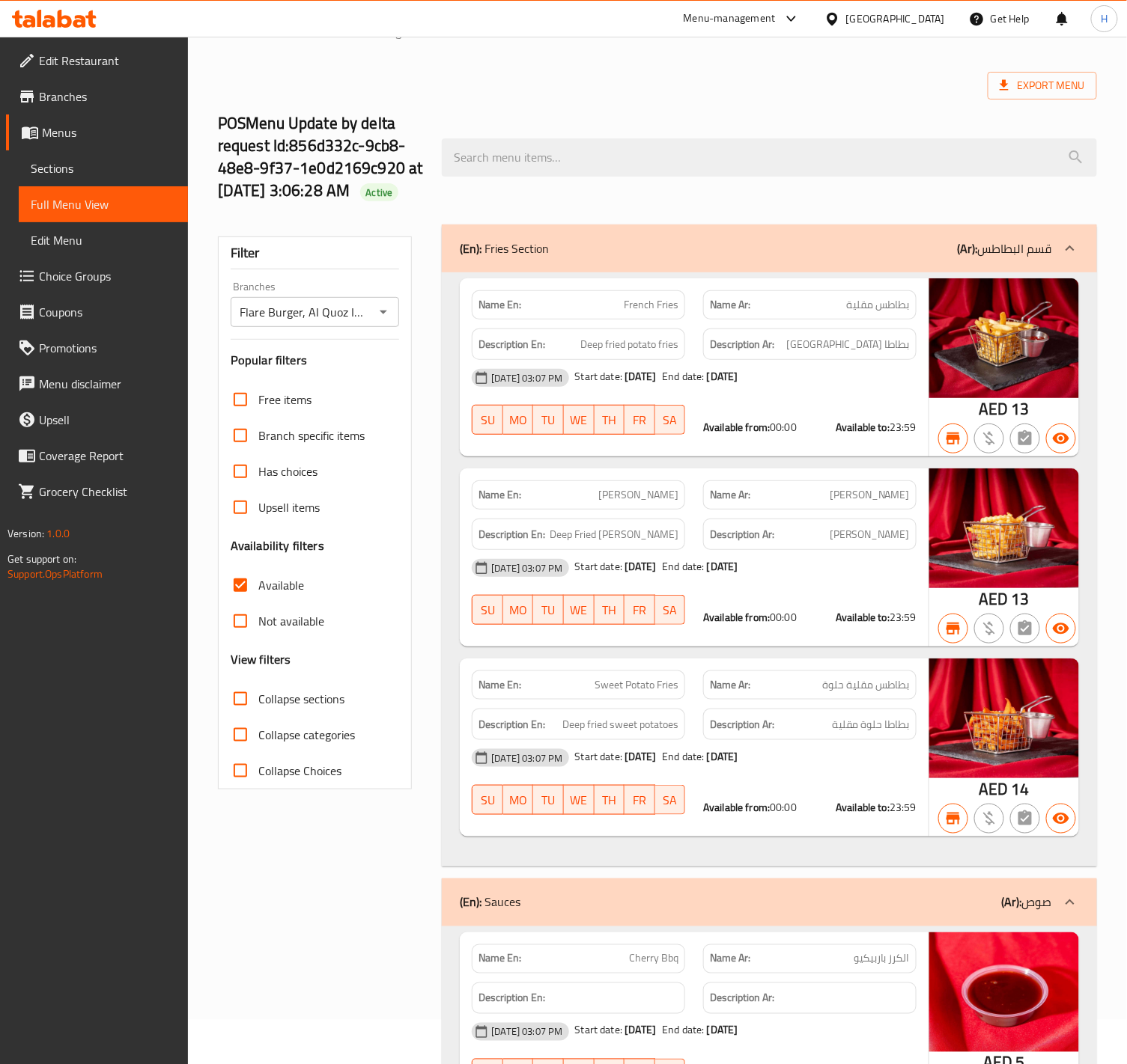
scroll to position [37, 0]
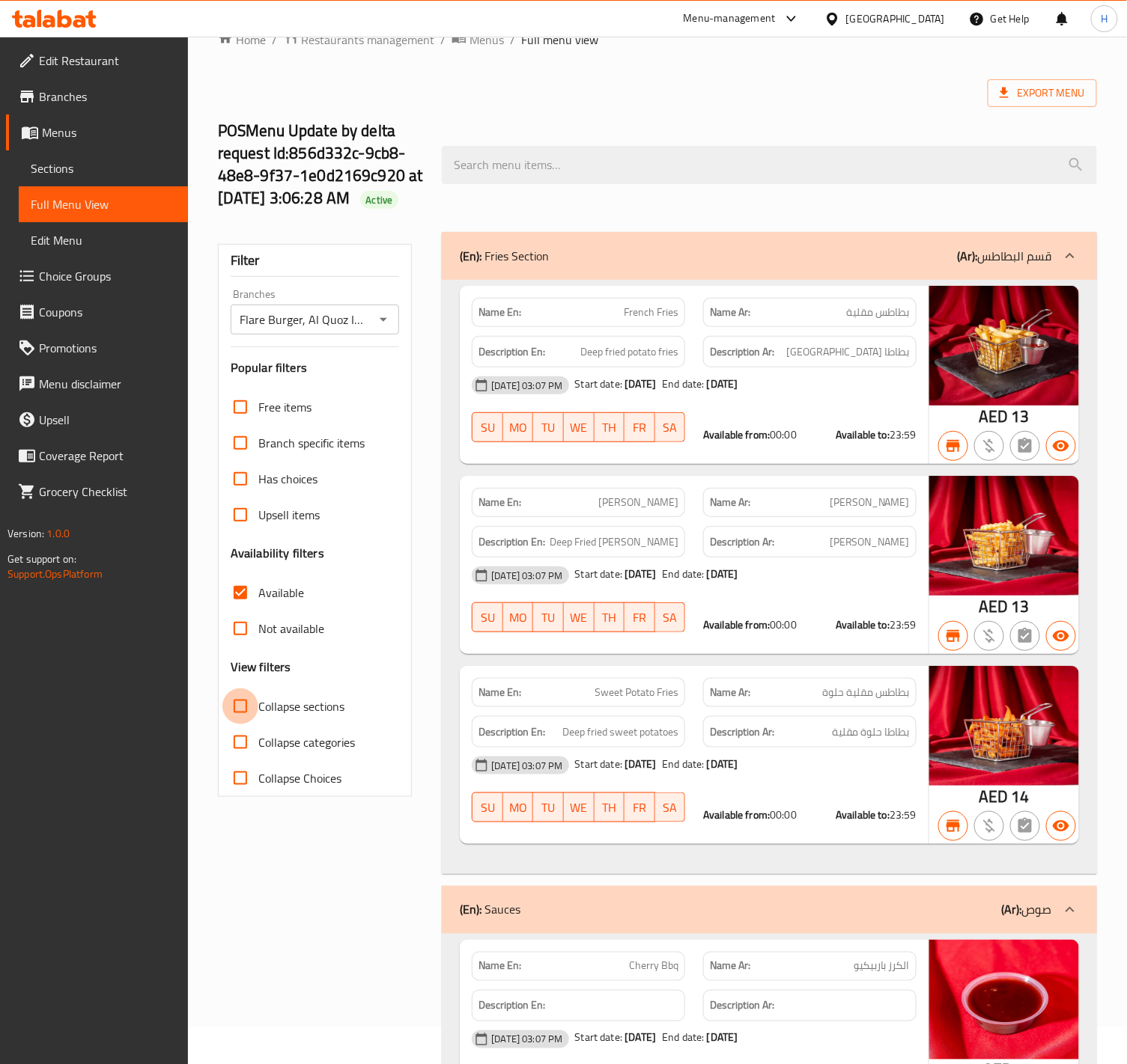
click at [234, 711] on input "Collapse sections" at bounding box center [240, 706] width 36 height 36
checkbox input "true"
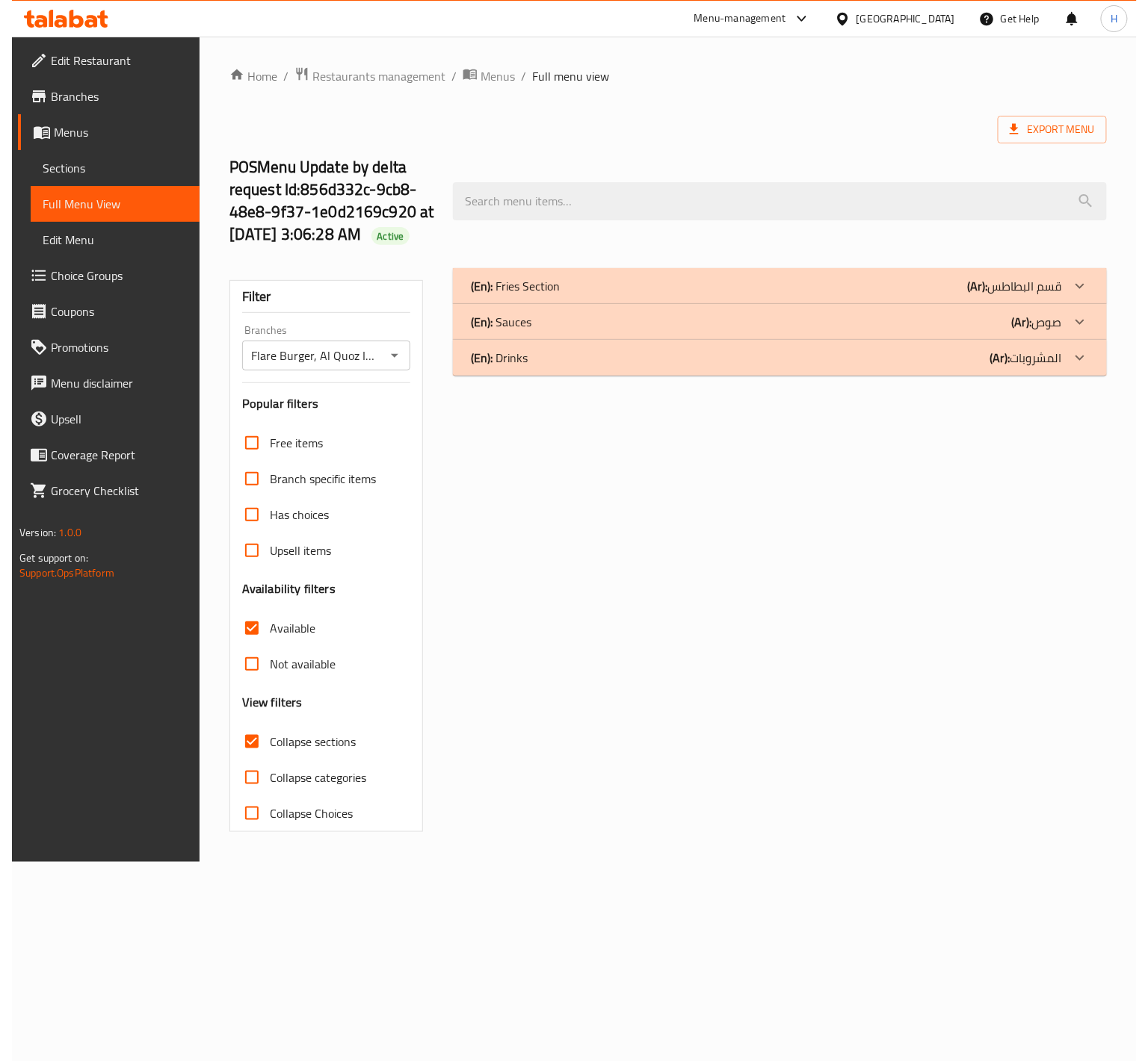
scroll to position [0, 0]
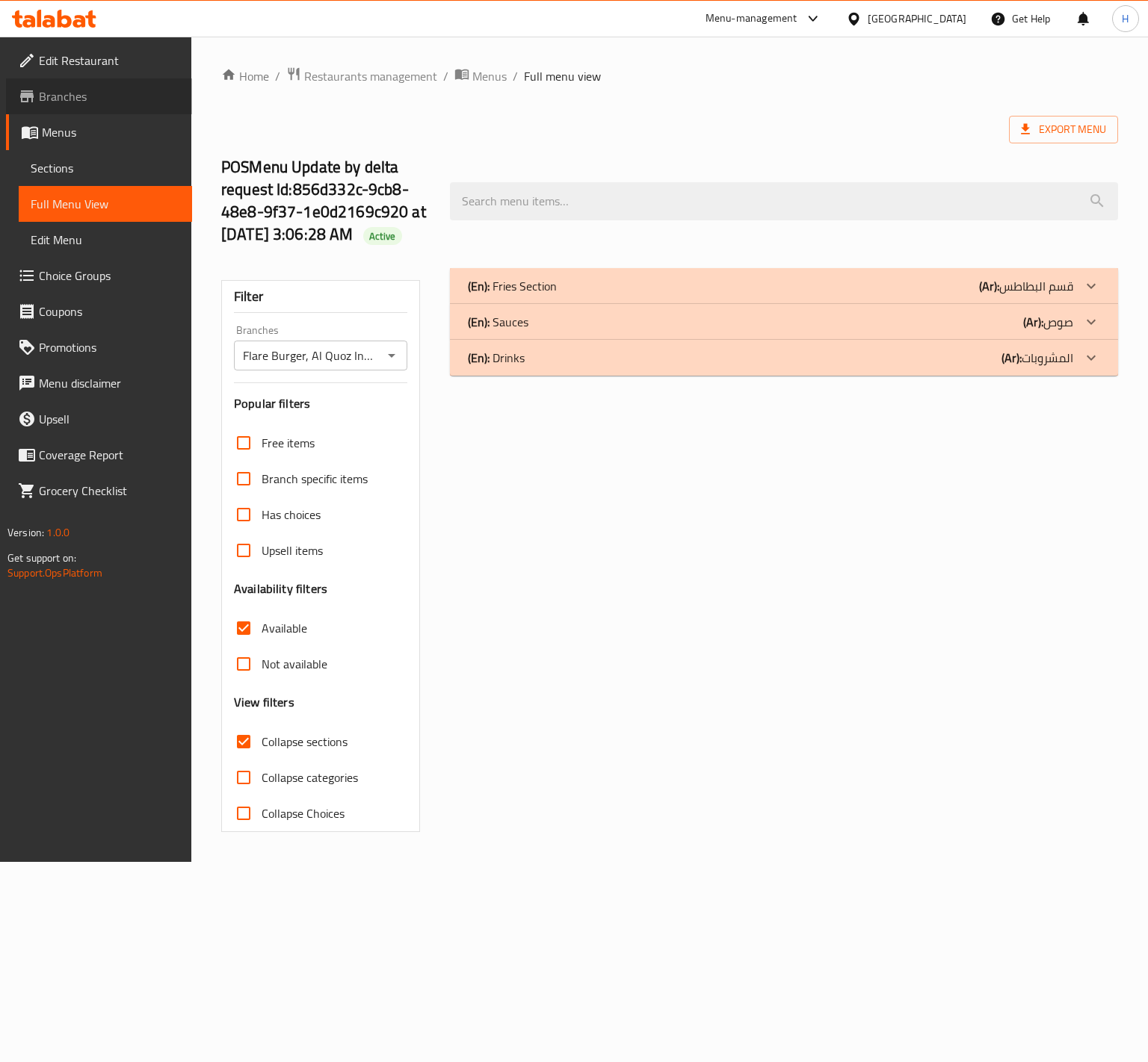
click at [70, 96] on span "Branches" at bounding box center [110, 96] width 141 height 18
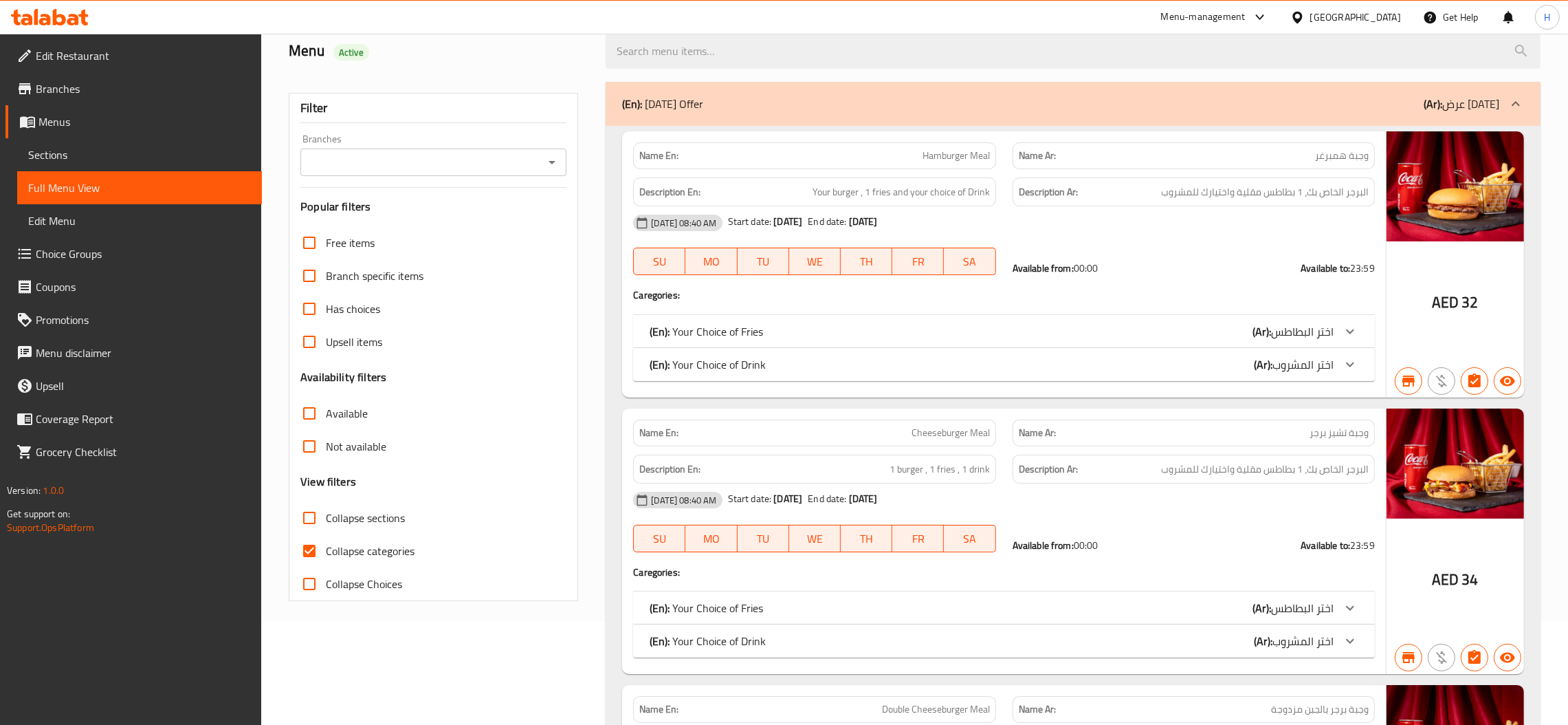
scroll to position [207, 0]
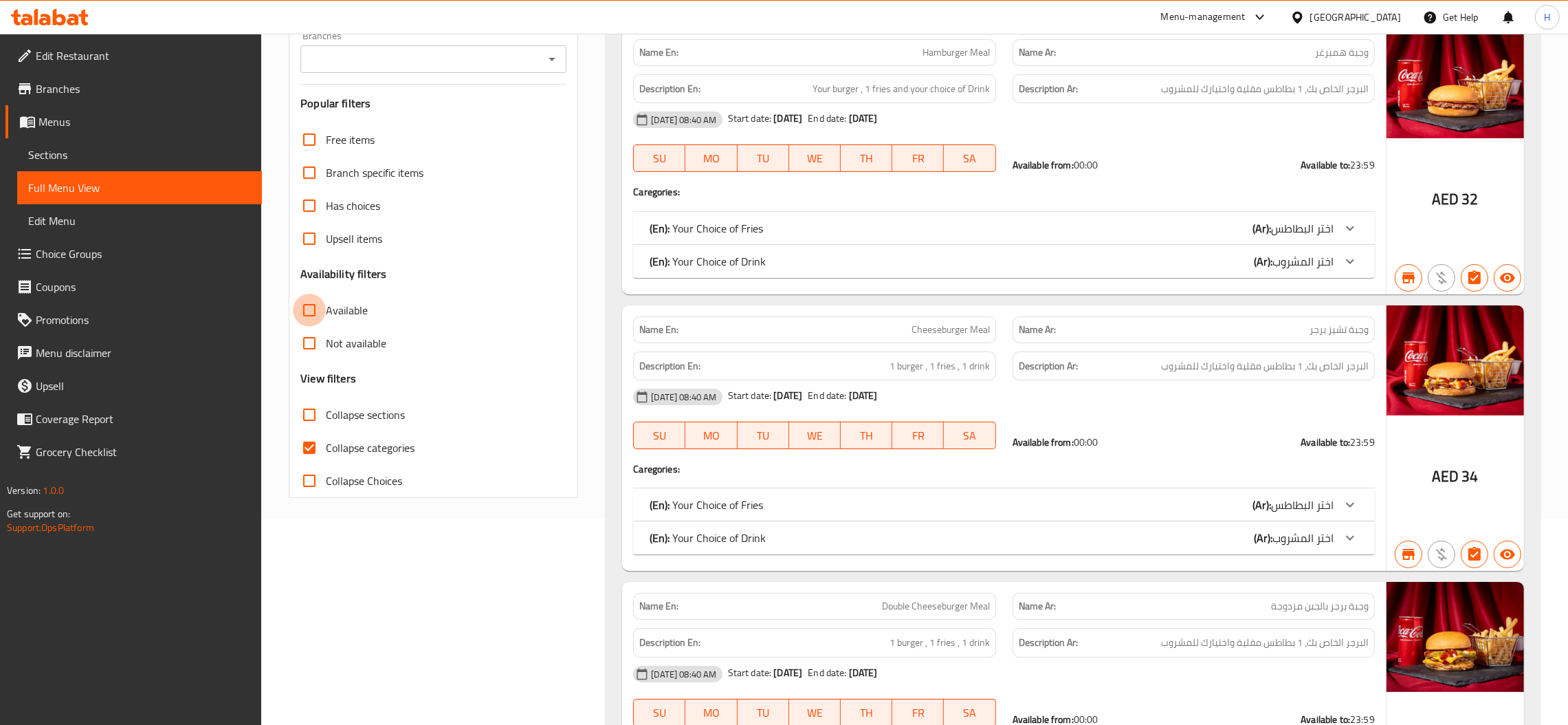
drag, startPoint x: 302, startPoint y: 307, endPoint x: 315, endPoint y: 353, distance: 47.8
click at [302, 307] on input "Available" at bounding box center [309, 310] width 33 height 33
checkbox input "true"
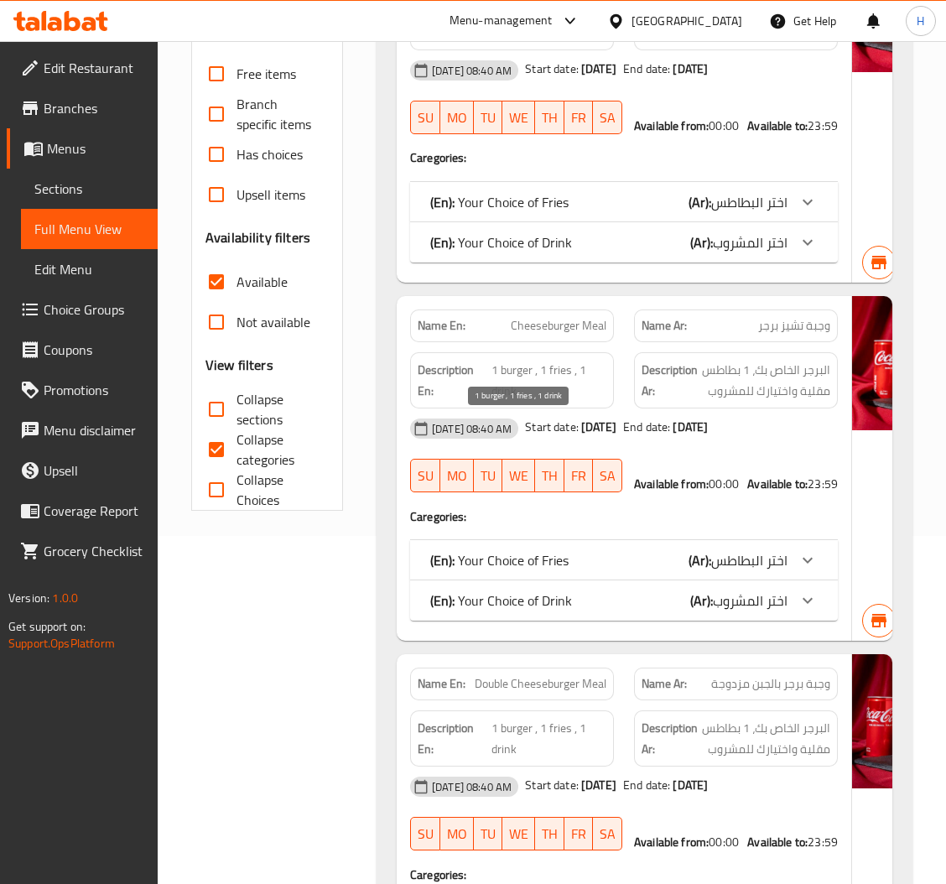
scroll to position [0, 0]
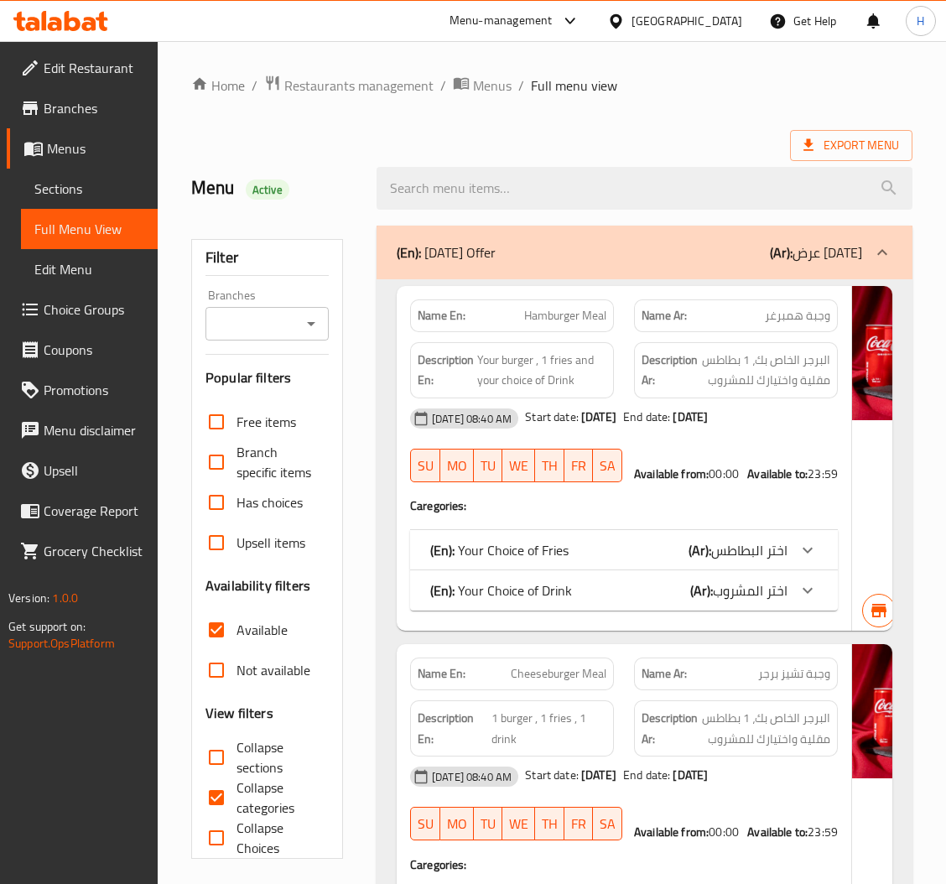
click at [298, 324] on div "Branches" at bounding box center [266, 324] width 123 height 34
click at [314, 335] on button "Open" at bounding box center [310, 323] width 23 height 23
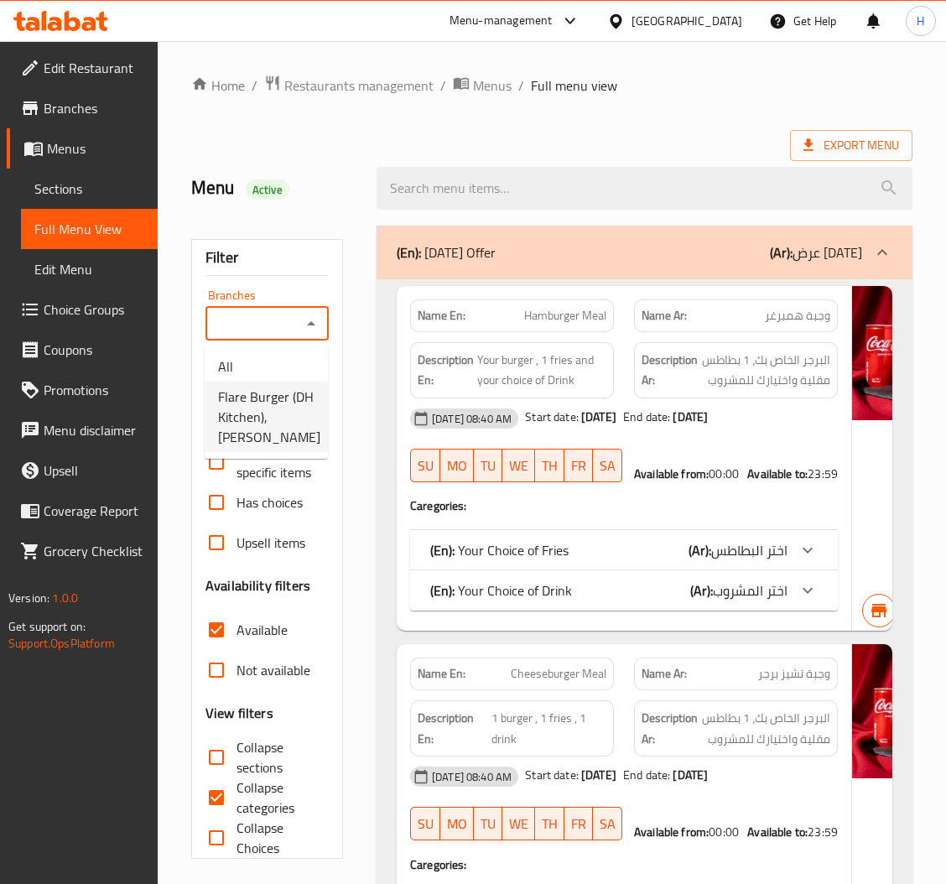
click at [273, 408] on span "Flare Burger (DH Kitchen), [PERSON_NAME]" at bounding box center [269, 417] width 102 height 60
type input "Flare Burger (DH Kitchen), [PERSON_NAME]"
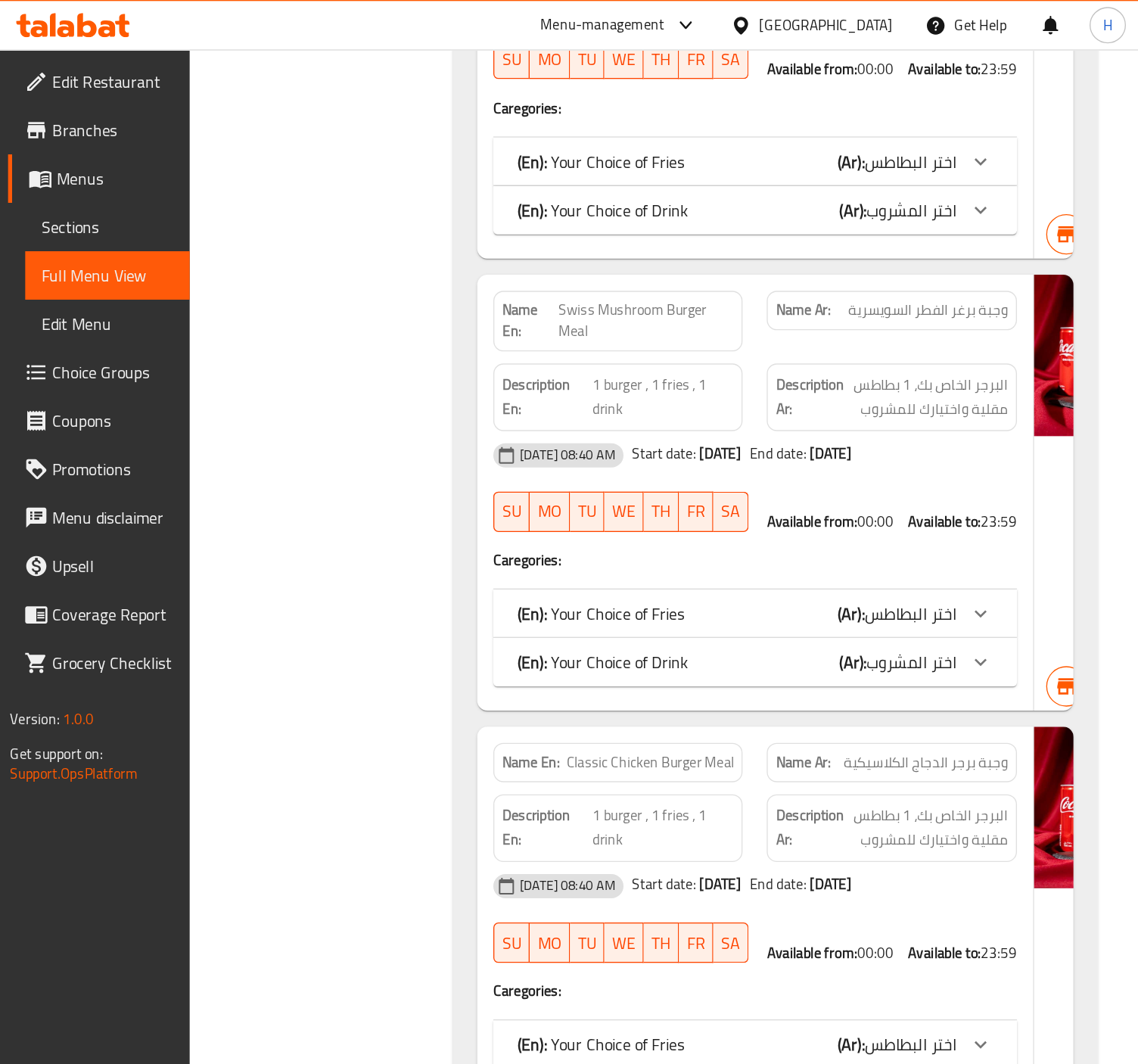
scroll to position [1022, 0]
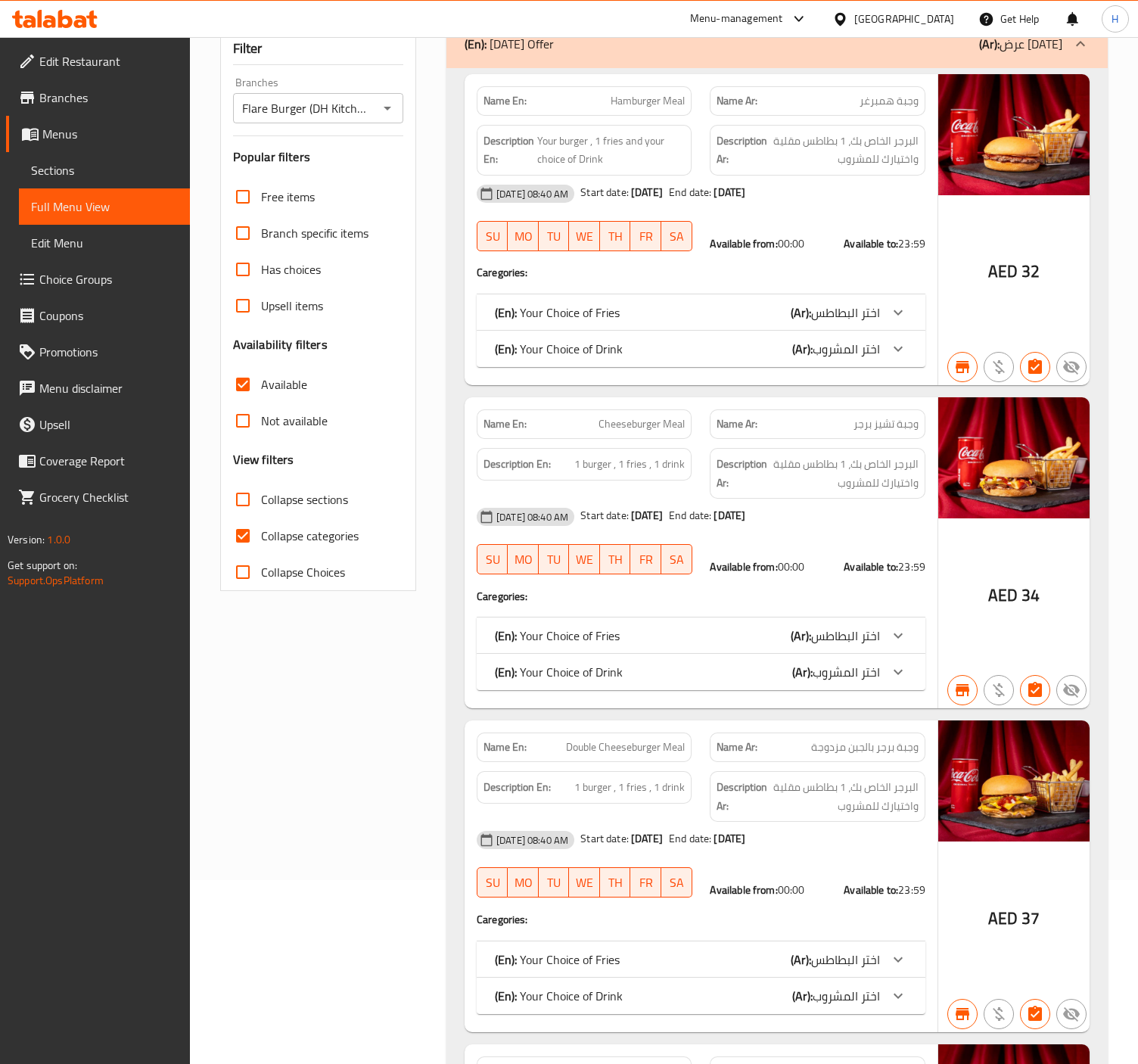
scroll to position [152, 0]
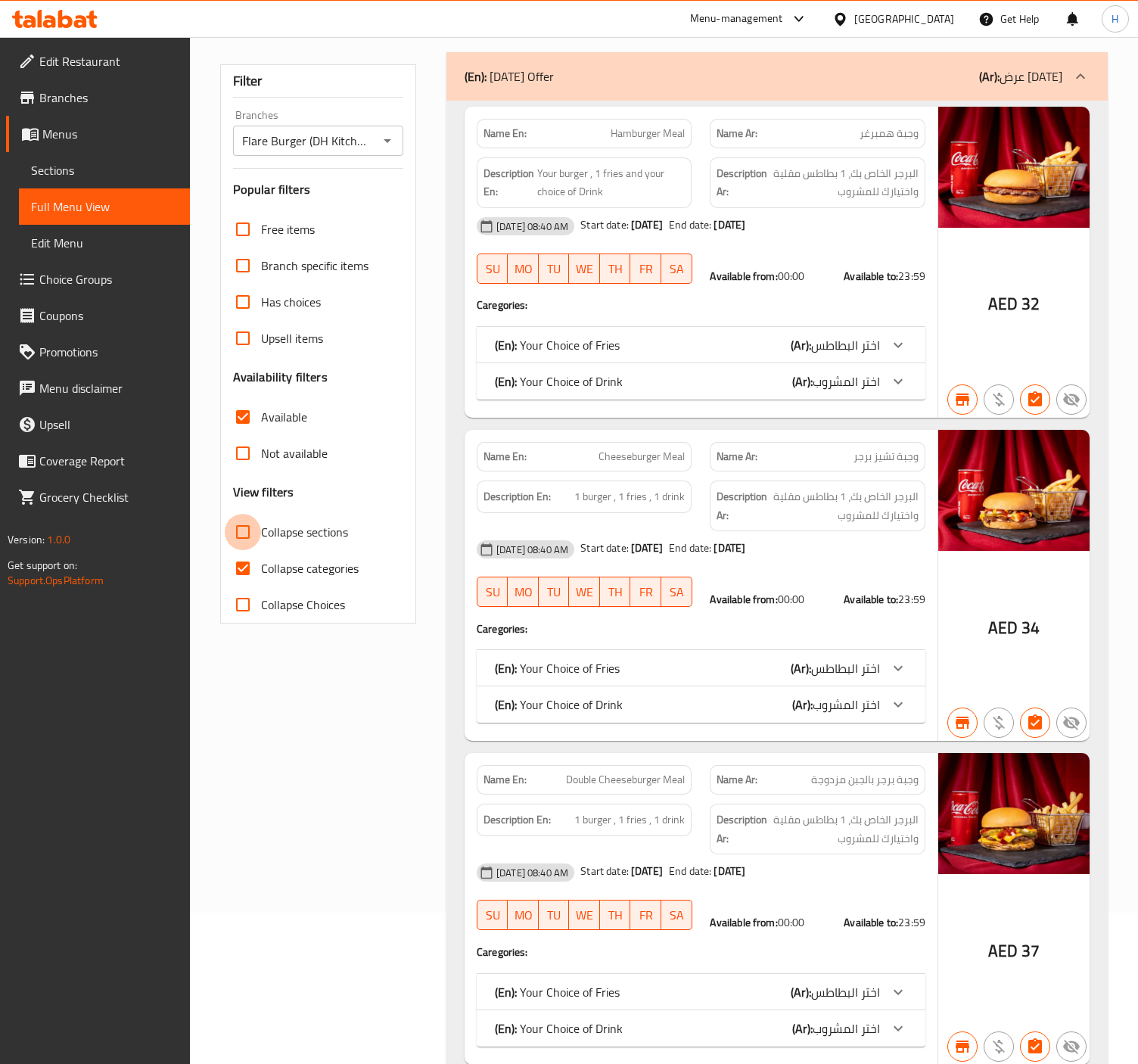
click at [241, 538] on input "Collapse sections" at bounding box center [243, 532] width 36 height 36
checkbox input "true"
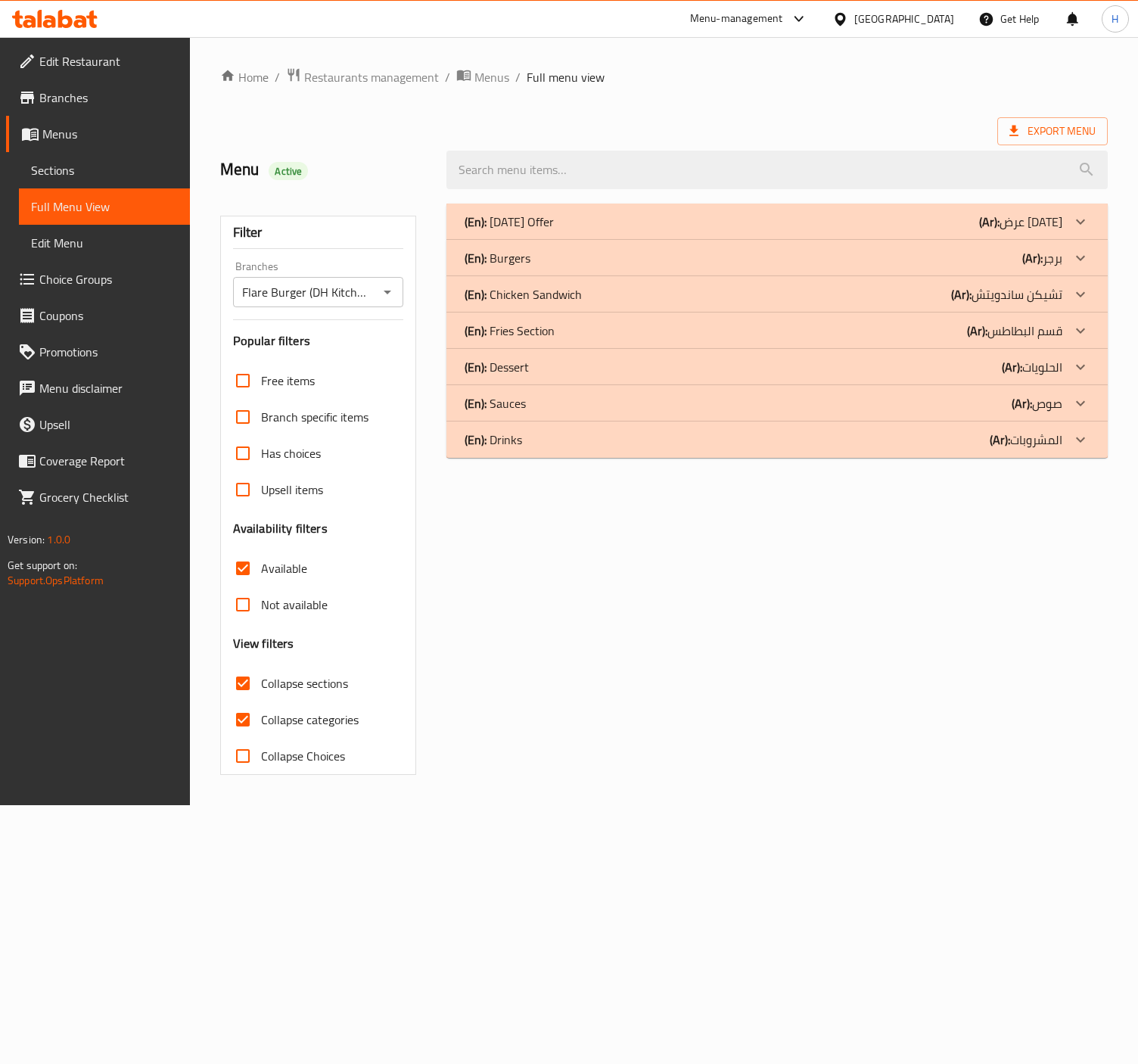
scroll to position [0, 0]
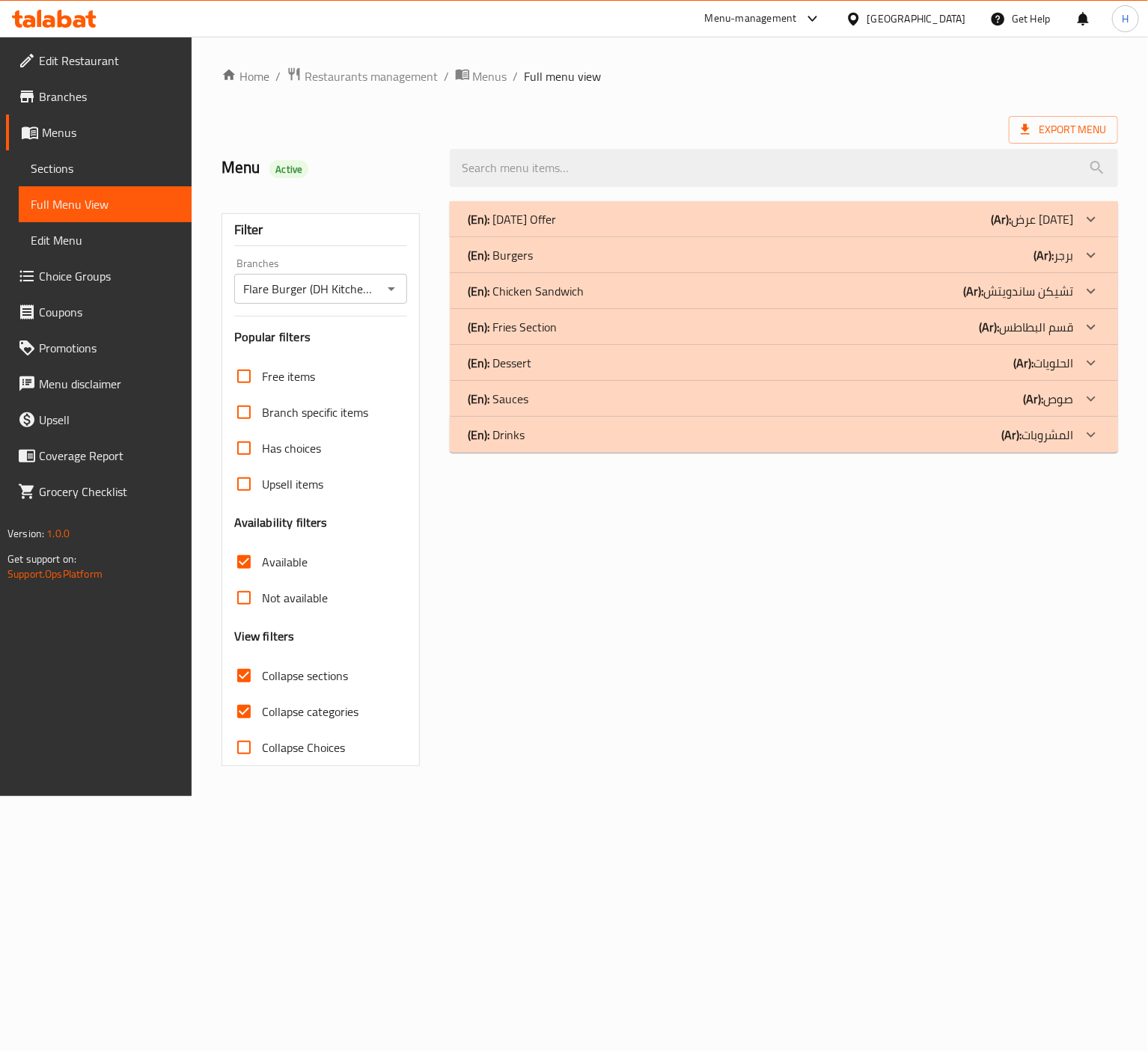
click at [257, 556] on input "Available" at bounding box center [244, 562] width 36 height 36
checkbox input "false"
drag, startPoint x: 250, startPoint y: 702, endPoint x: 243, endPoint y: 677, distance: 26.0
click at [250, 702] on input "Collapse categories" at bounding box center [244, 711] width 36 height 36
checkbox input "false"
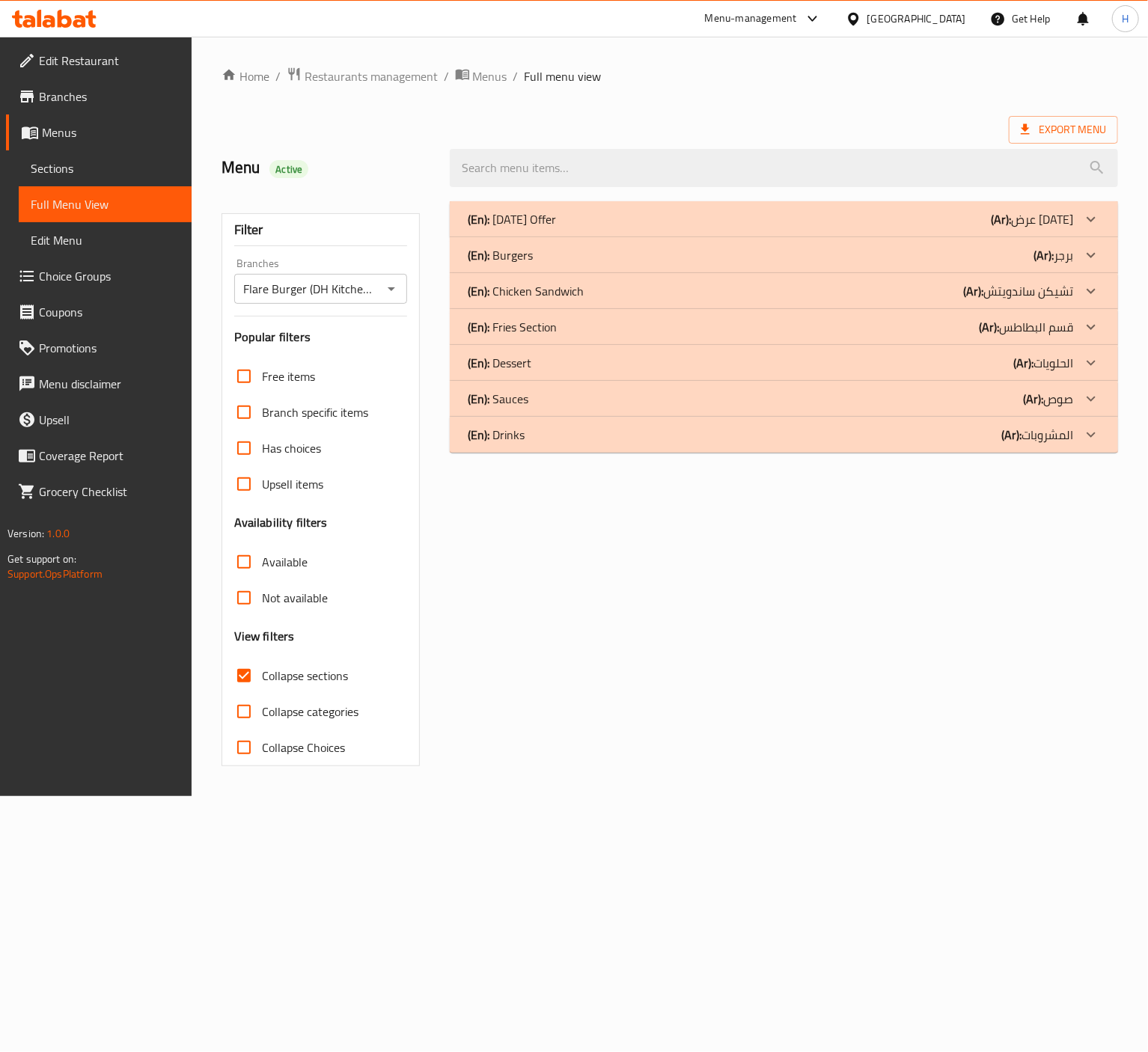
click at [242, 675] on input "Collapse sections" at bounding box center [244, 675] width 36 height 36
checkbox input "false"
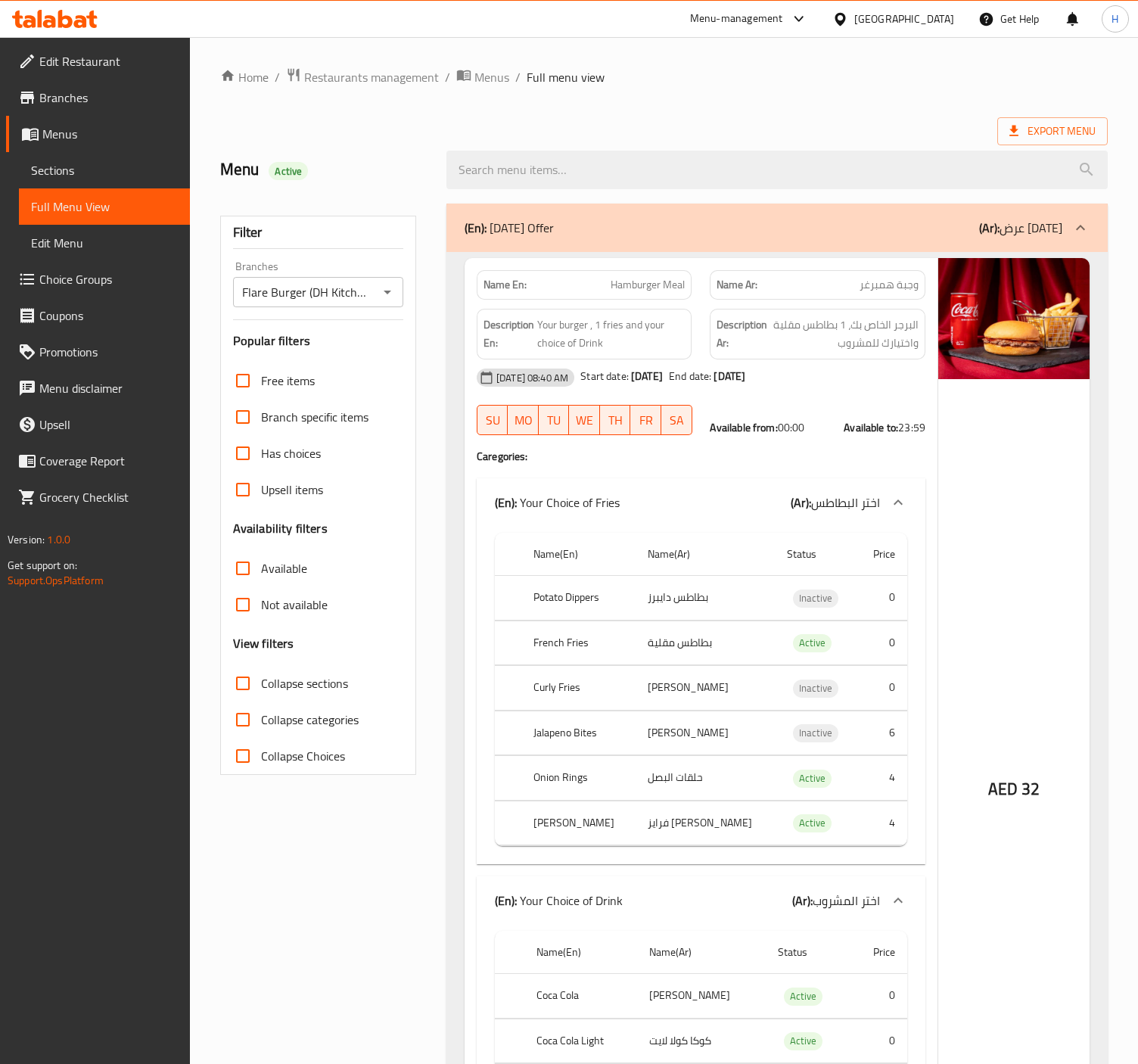
click at [69, 130] on span "Menus" at bounding box center [110, 134] width 135 height 18
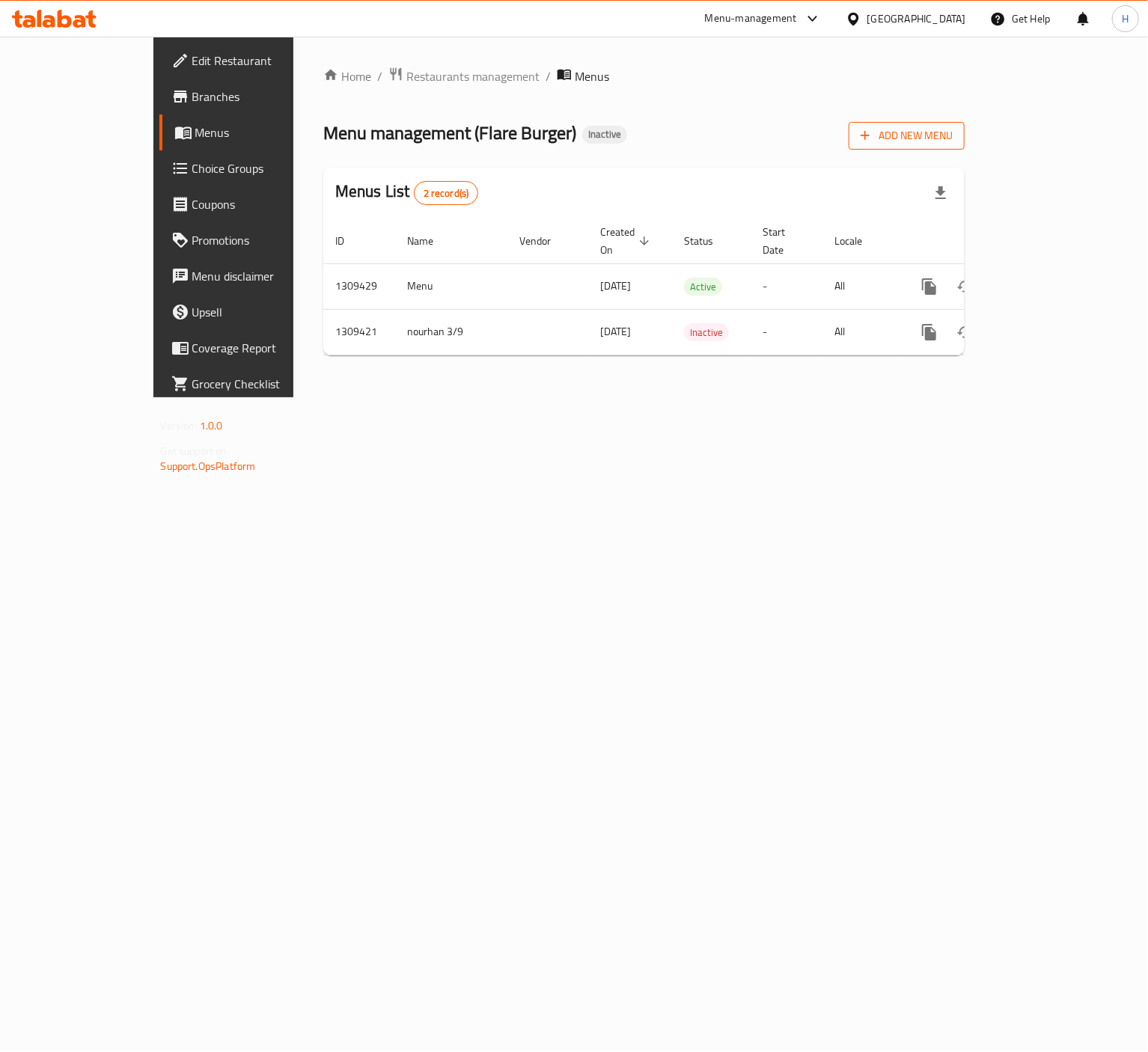
click at [953, 133] on span "Add New Menu" at bounding box center [906, 136] width 92 height 19
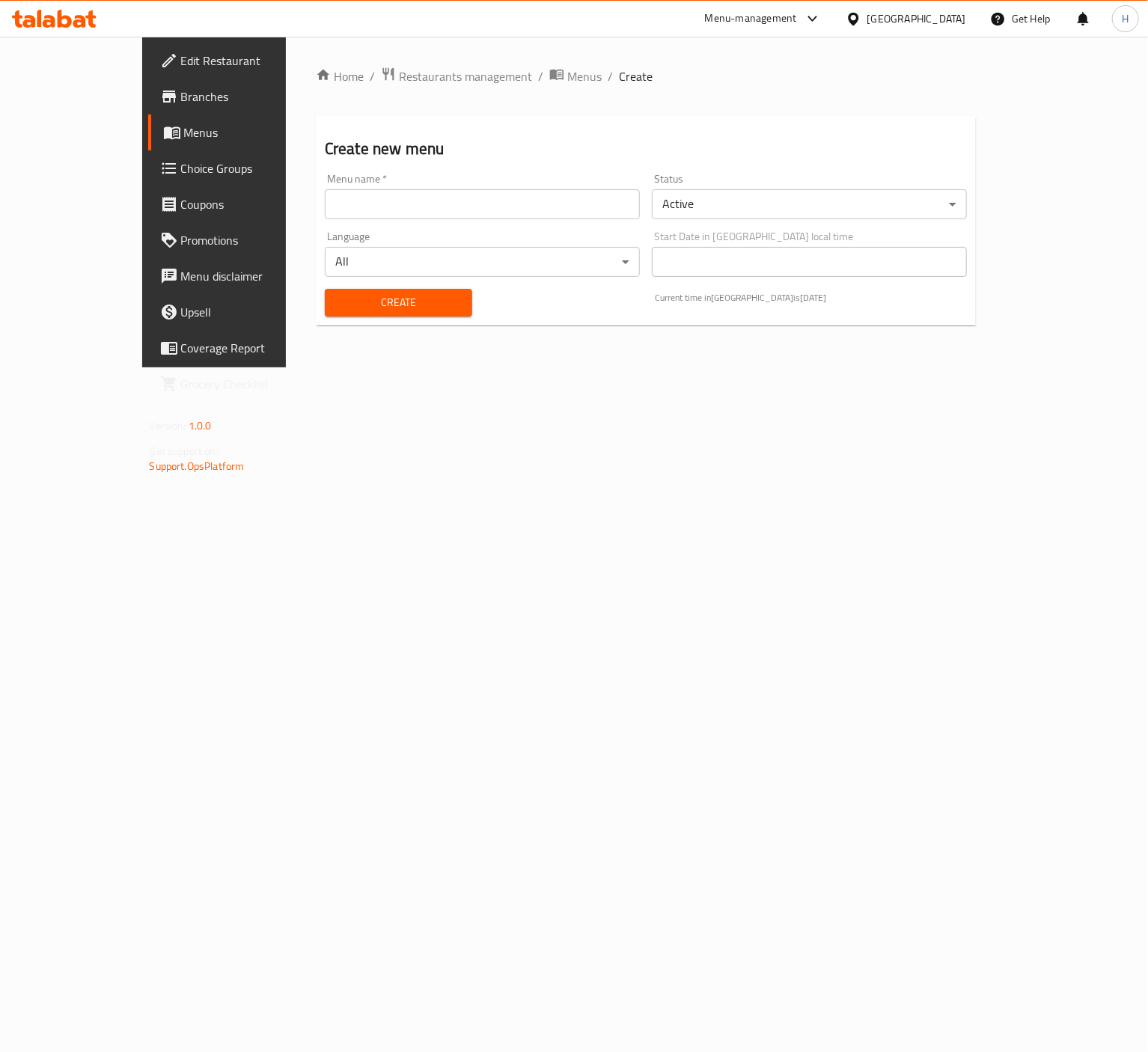
click at [370, 202] on input "text" at bounding box center [482, 204] width 315 height 30
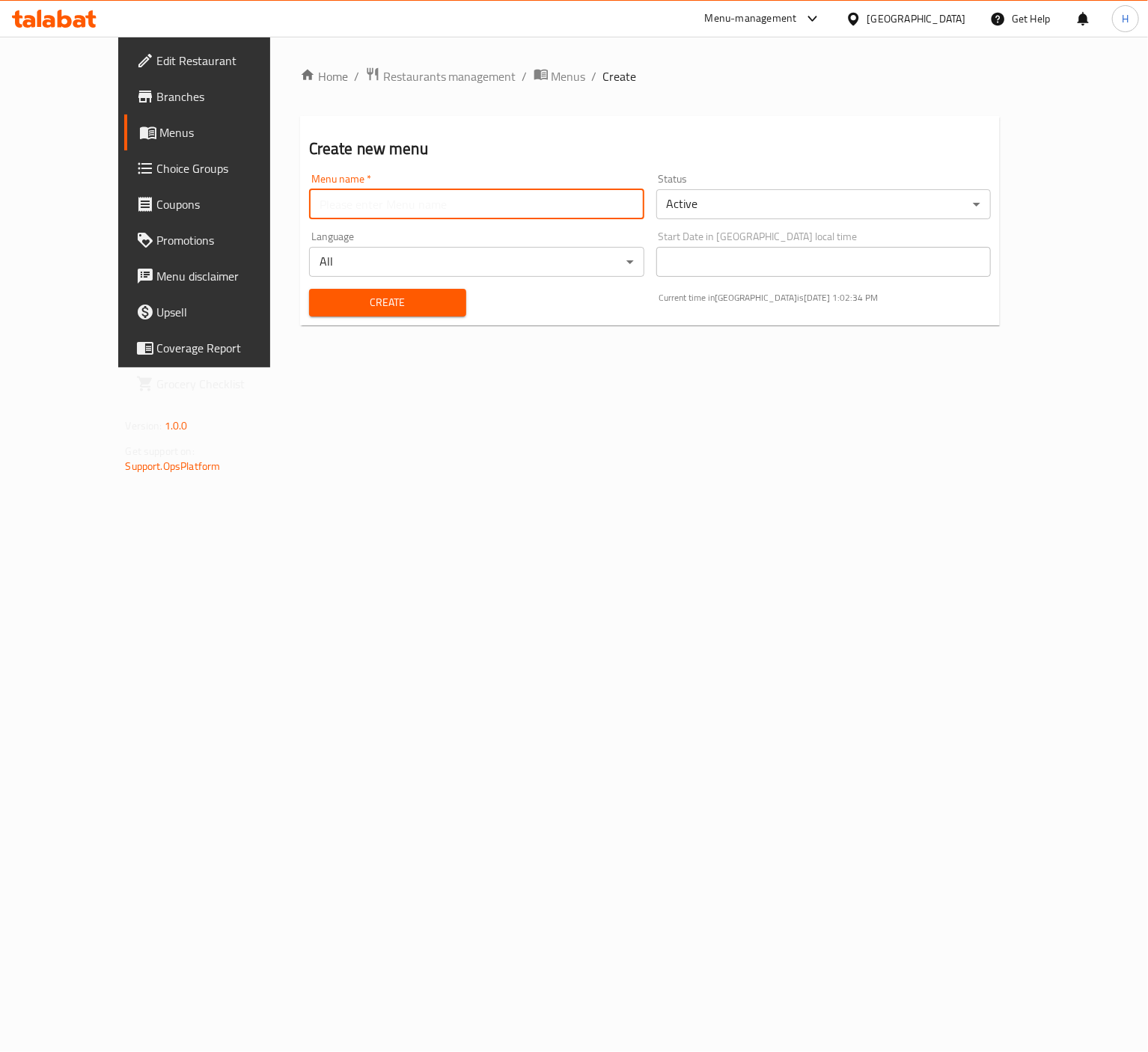
type input "New Menu"
click at [380, 307] on span "Create" at bounding box center [387, 302] width 133 height 19
drag, startPoint x: 66, startPoint y: 124, endPoint x: 129, endPoint y: 145, distance: 66.4
click at [160, 124] on span "Menus" at bounding box center [229, 132] width 137 height 18
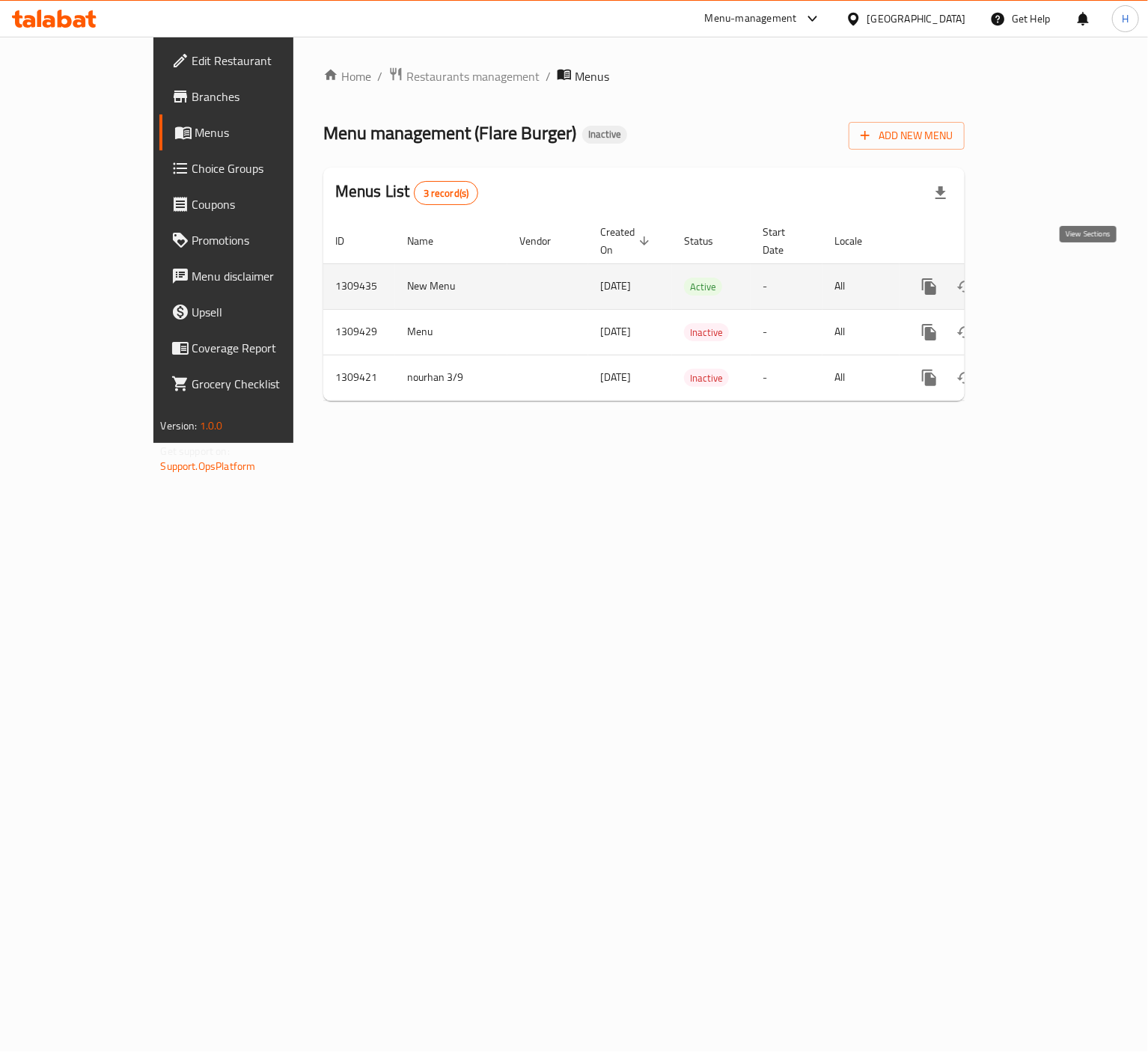
click at [1046, 277] on icon "enhanced table" at bounding box center [1037, 286] width 18 height 18
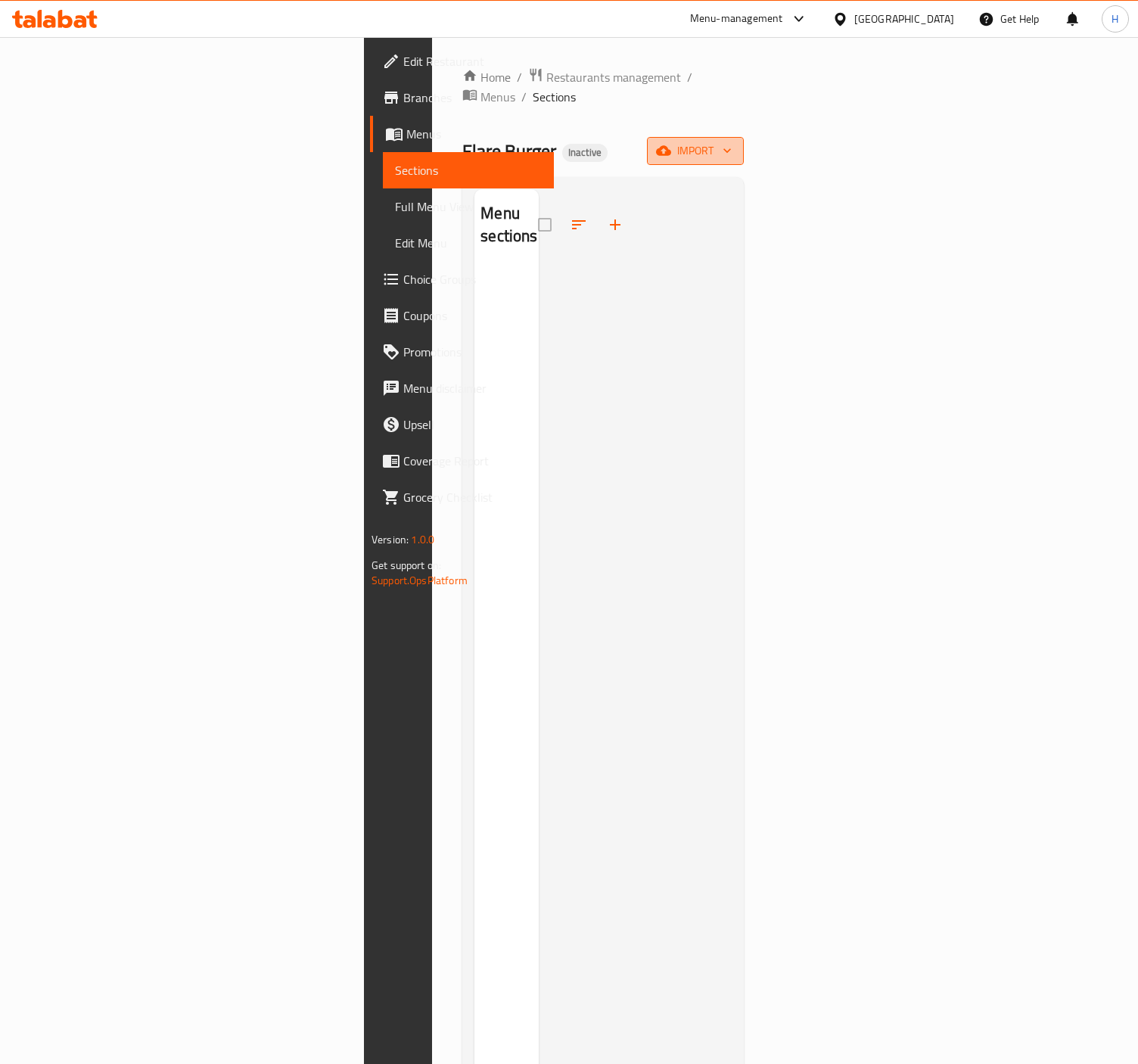
click at [732, 142] on span "import" at bounding box center [695, 151] width 72 height 19
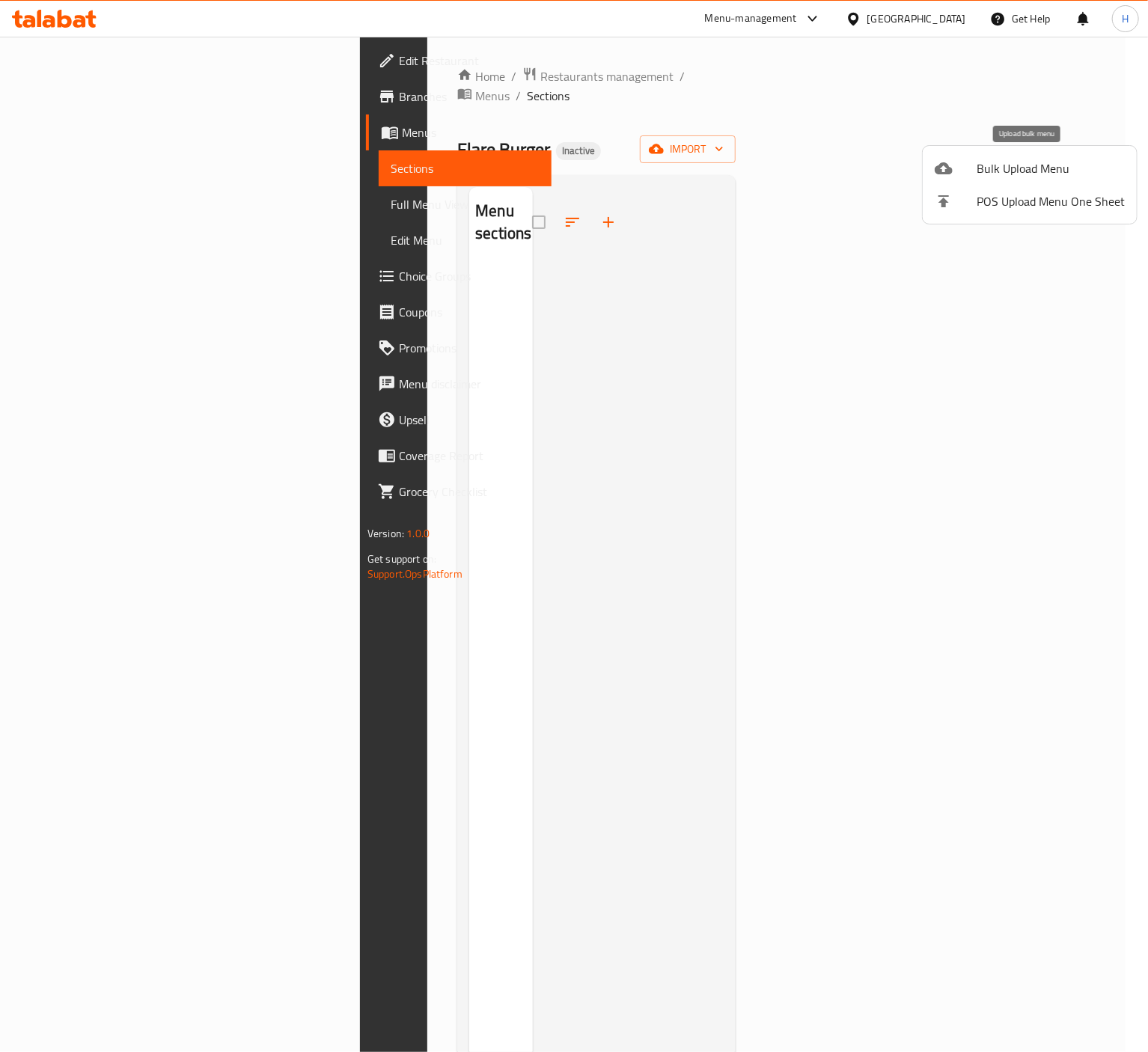
click at [1025, 169] on span "Bulk Upload Menu" at bounding box center [1051, 169] width 148 height 18
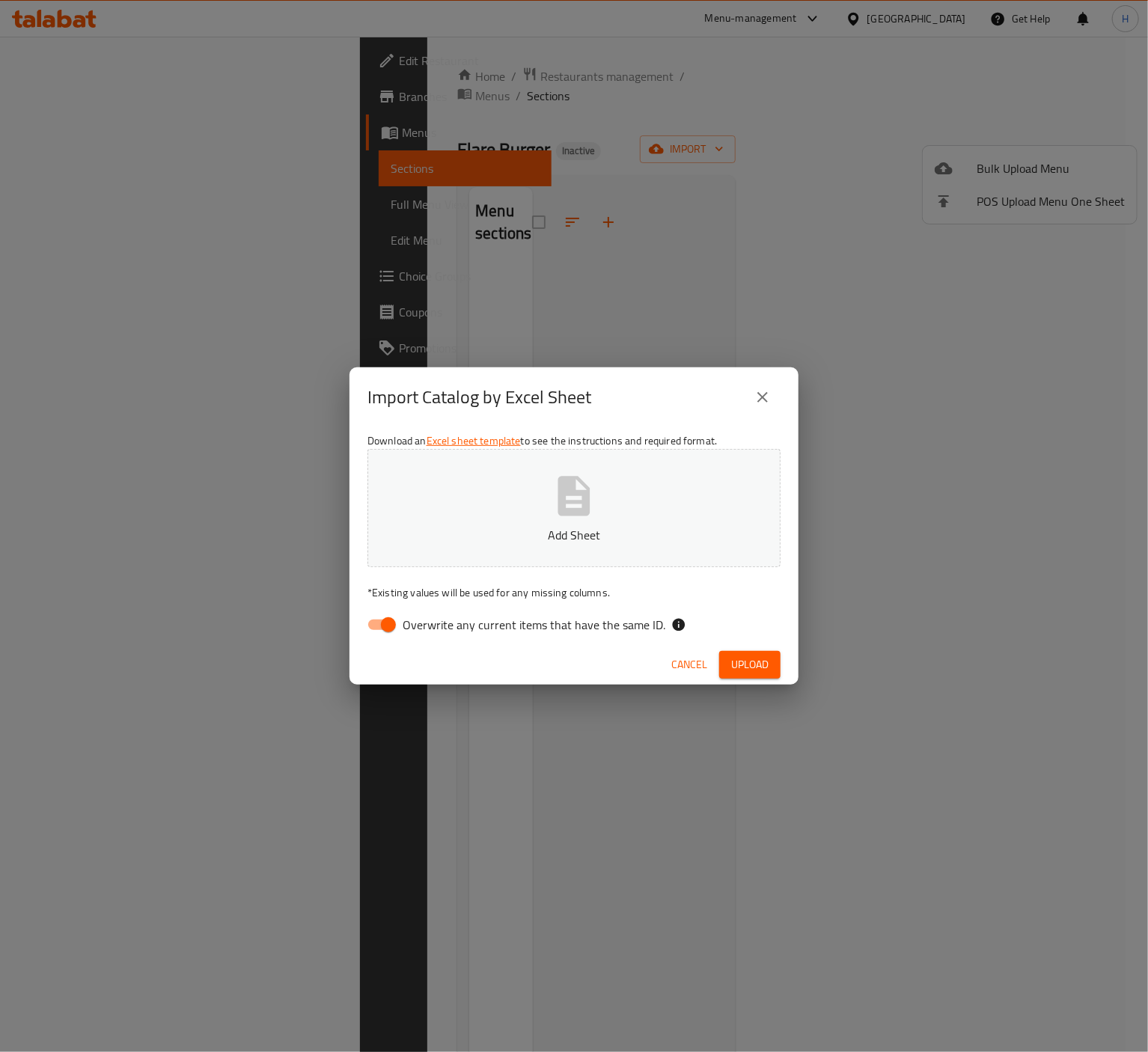
click at [378, 628] on input "Overwrite any current items that have the same ID." at bounding box center [388, 625] width 86 height 29
checkbox input "false"
click at [741, 671] on span "Upload" at bounding box center [750, 665] width 37 height 19
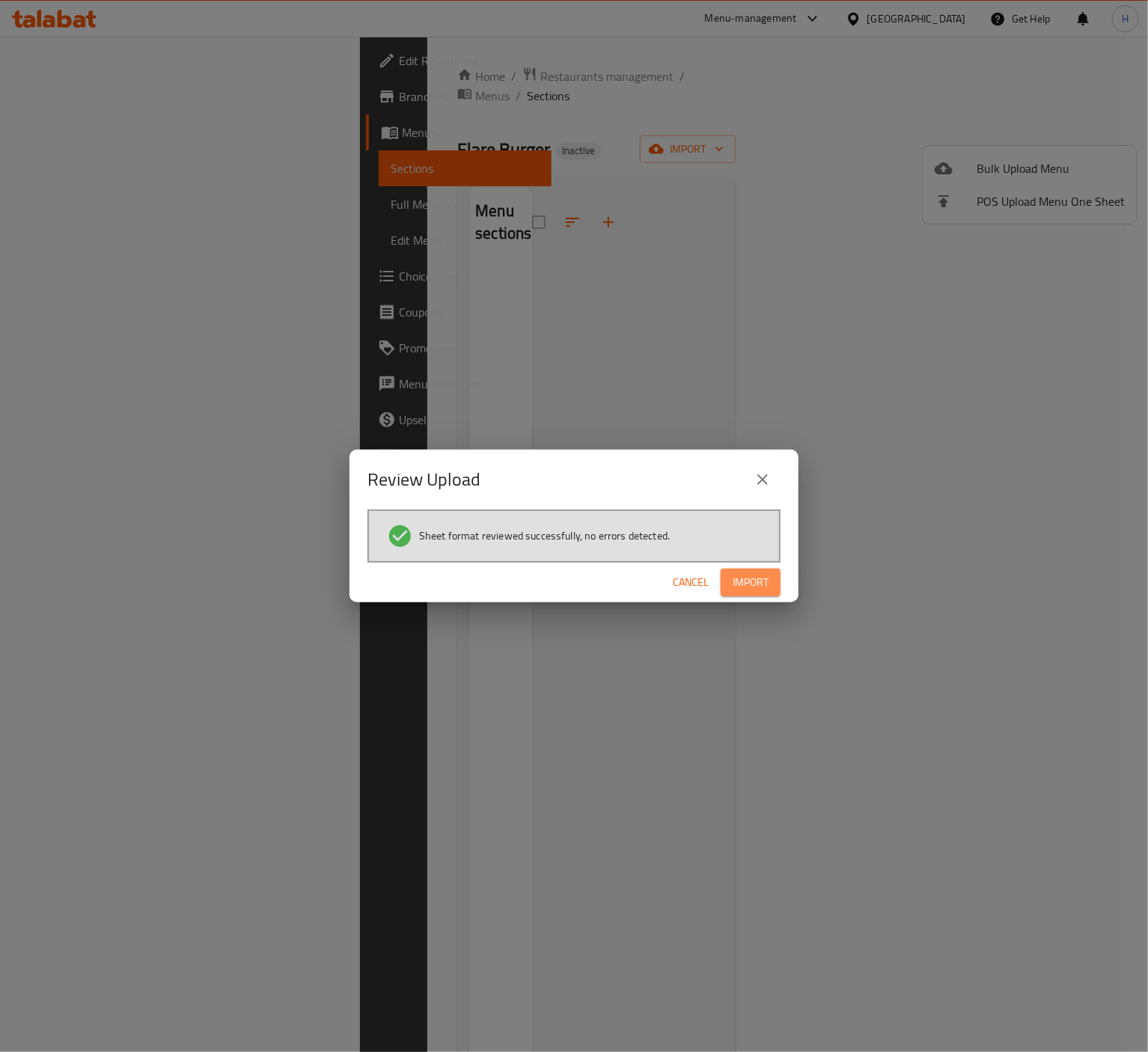
click at [763, 582] on span "Import" at bounding box center [751, 582] width 36 height 19
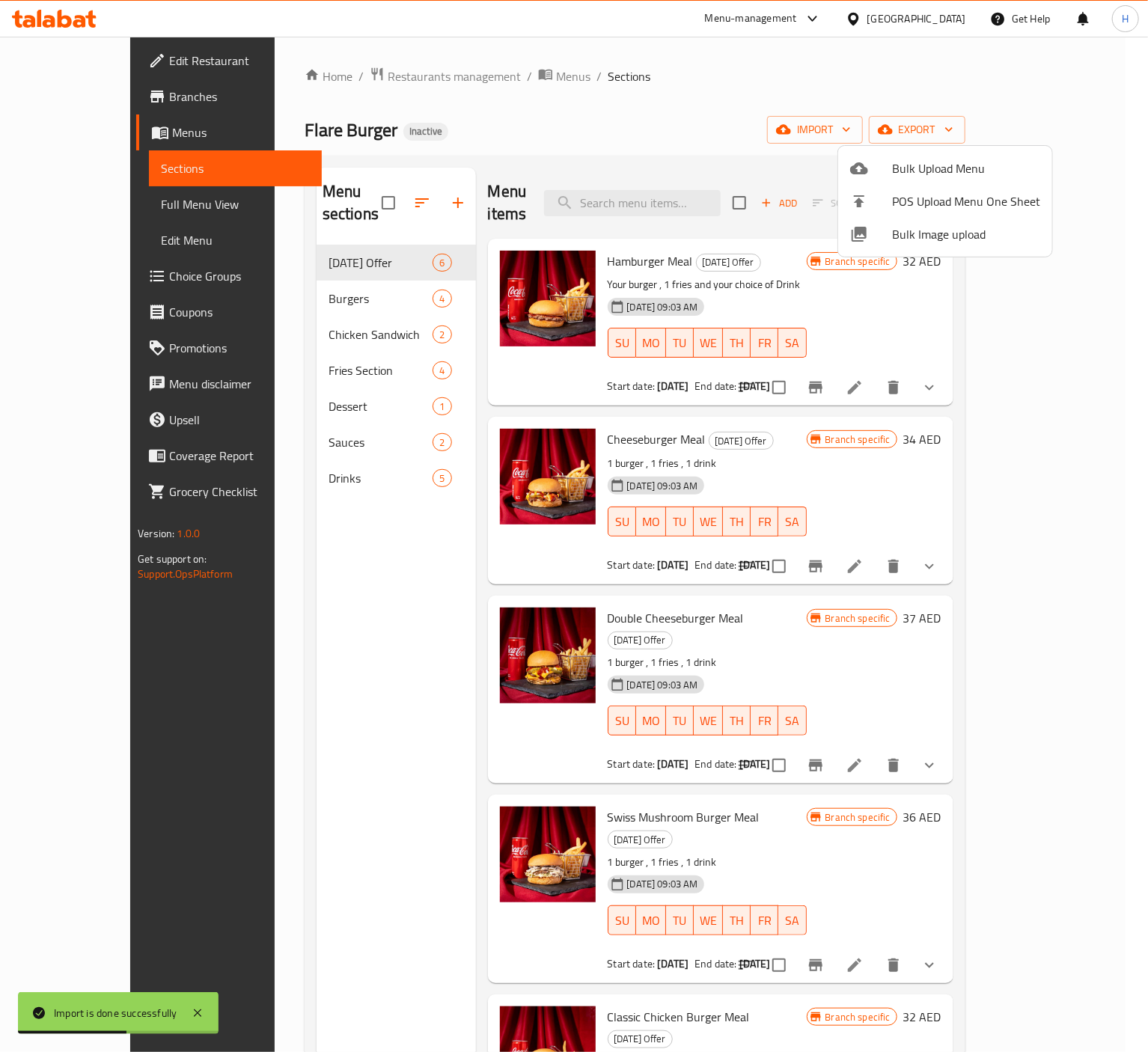
click at [75, 204] on div at bounding box center [574, 526] width 1148 height 1052
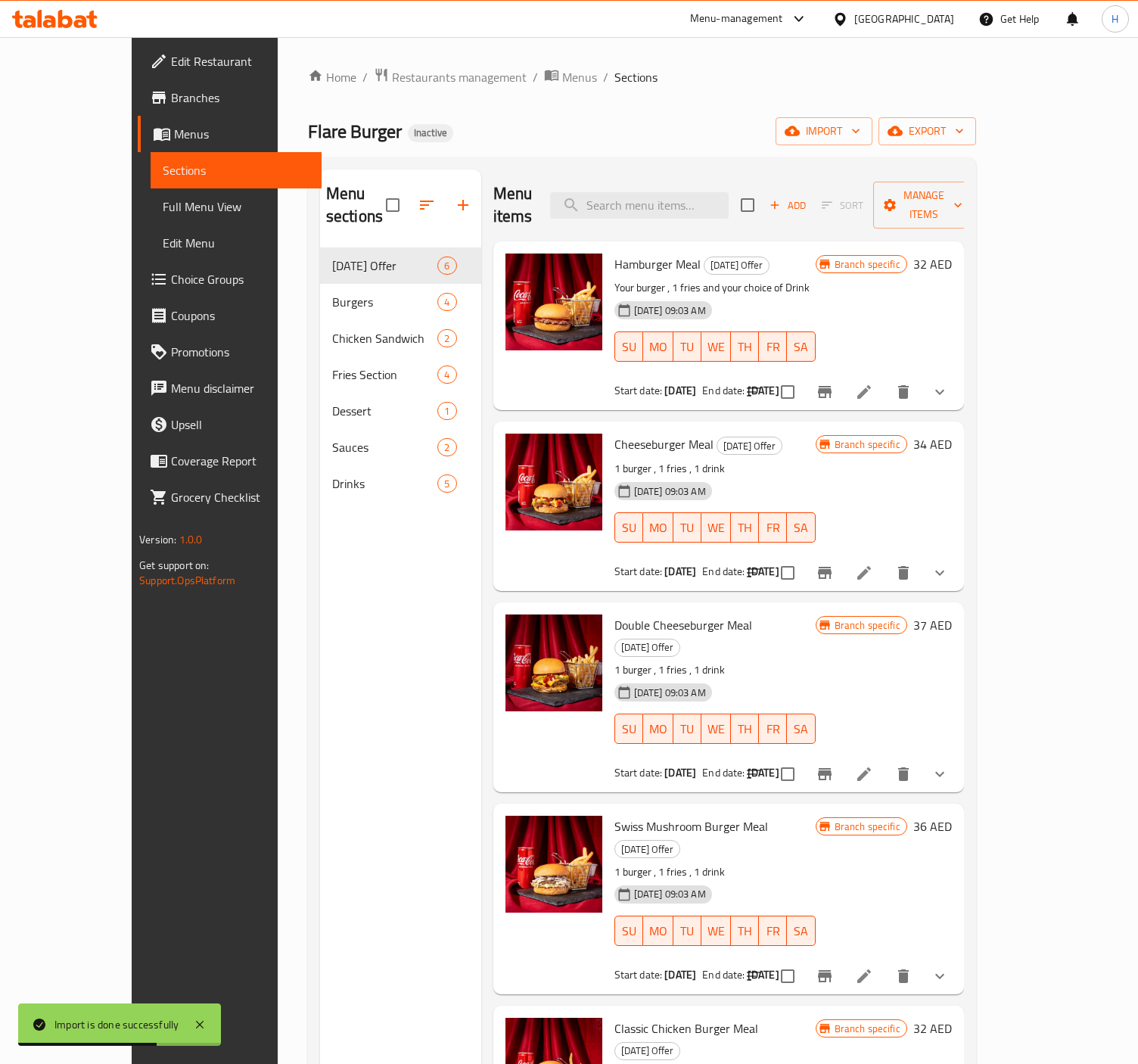
click at [162, 207] on span "Full Menu View" at bounding box center [236, 207] width 147 height 18
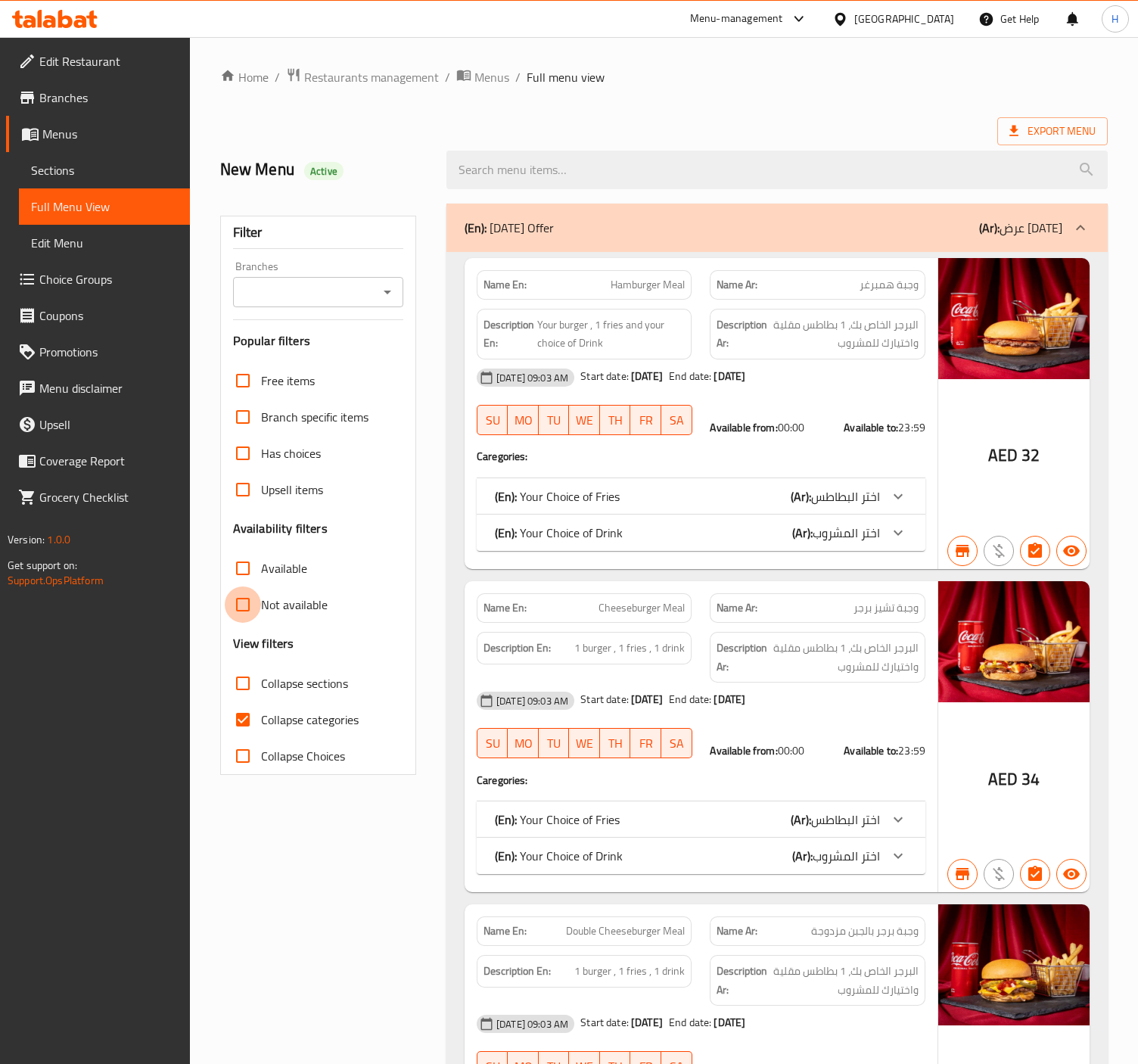
click at [238, 616] on input "Not available" at bounding box center [243, 605] width 36 height 36
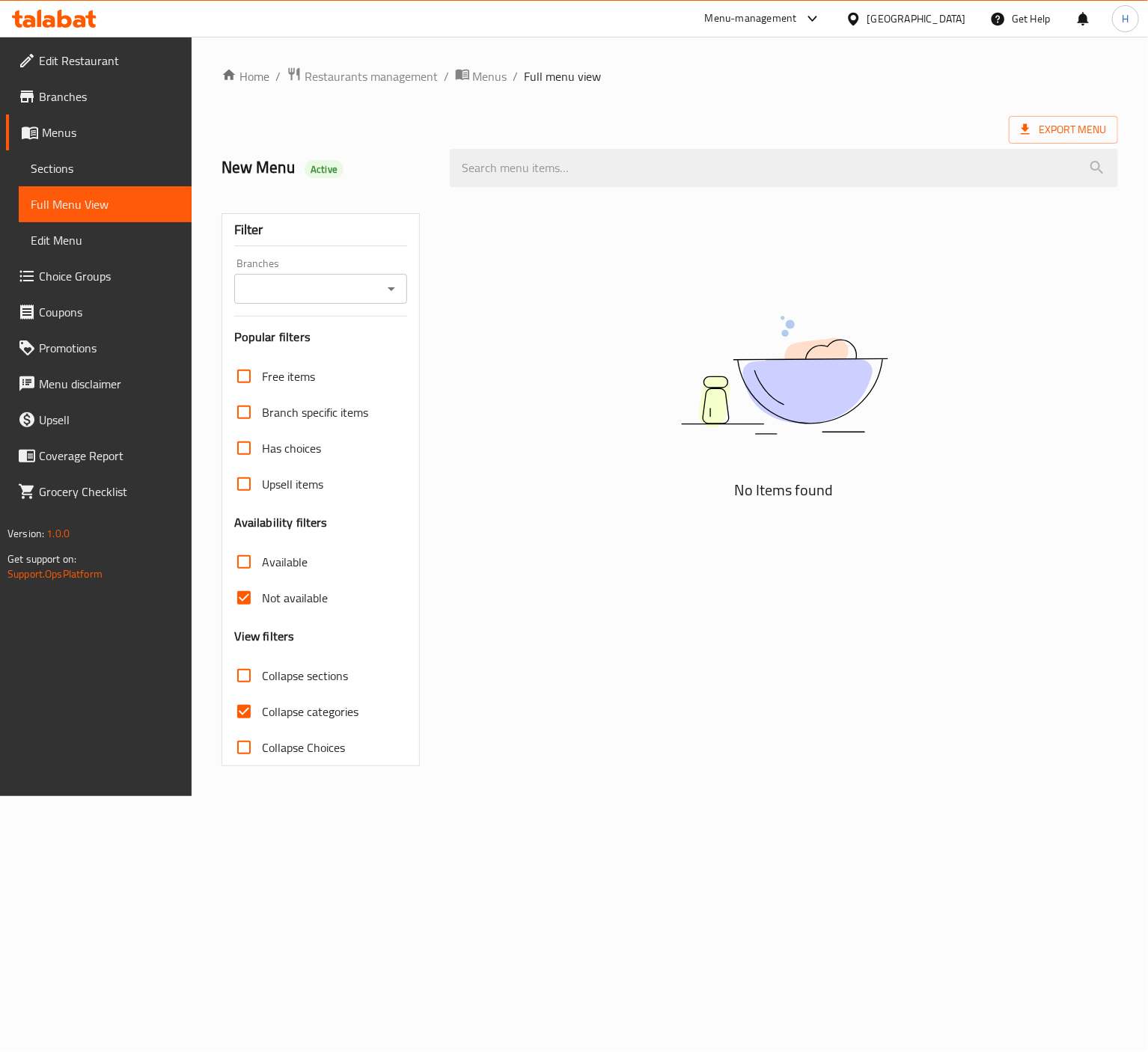
click at [236, 609] on input "Not available" at bounding box center [244, 598] width 36 height 36
checkbox input "false"
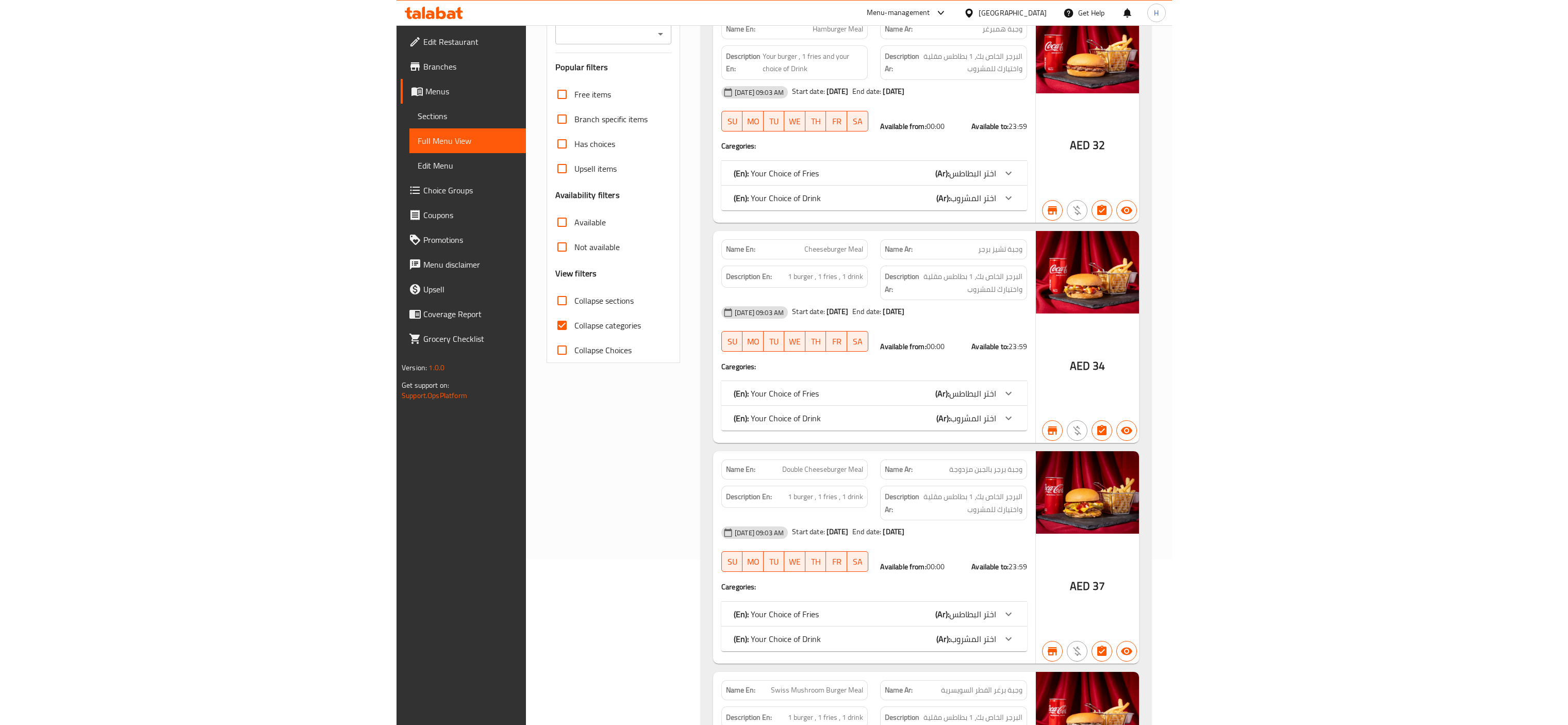
scroll to position [206, 0]
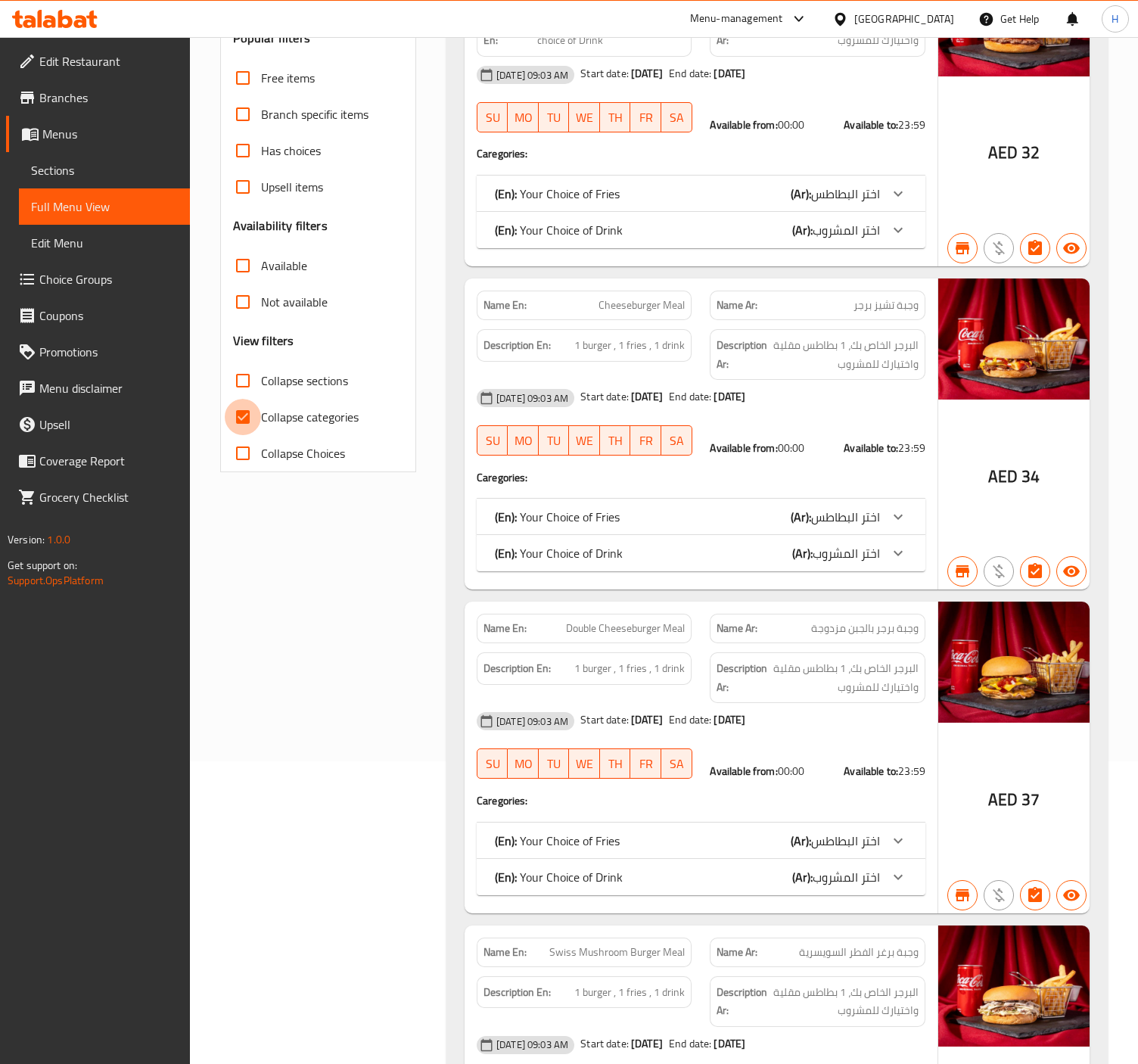
click at [231, 429] on input "Collapse categories" at bounding box center [243, 417] width 36 height 36
checkbox input "false"
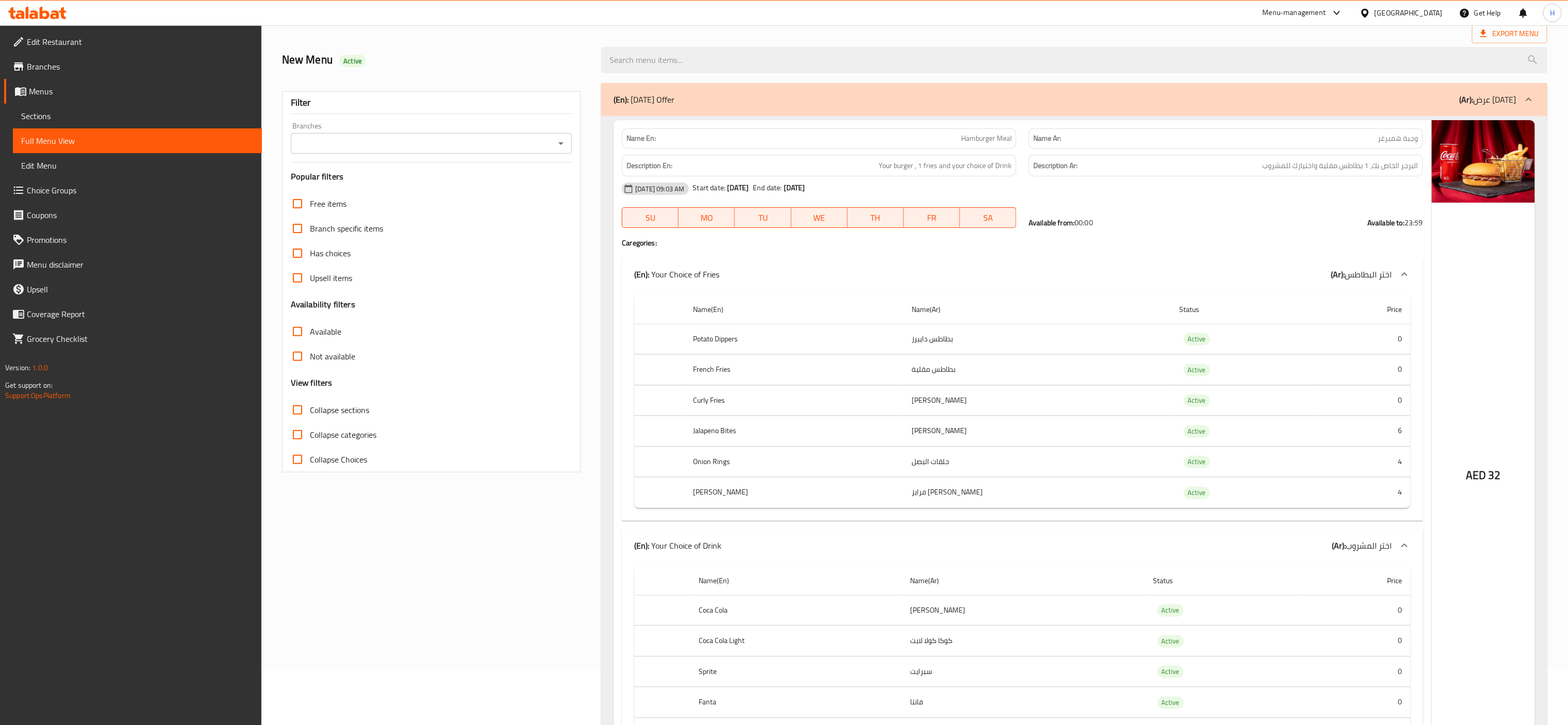
scroll to position [0, 0]
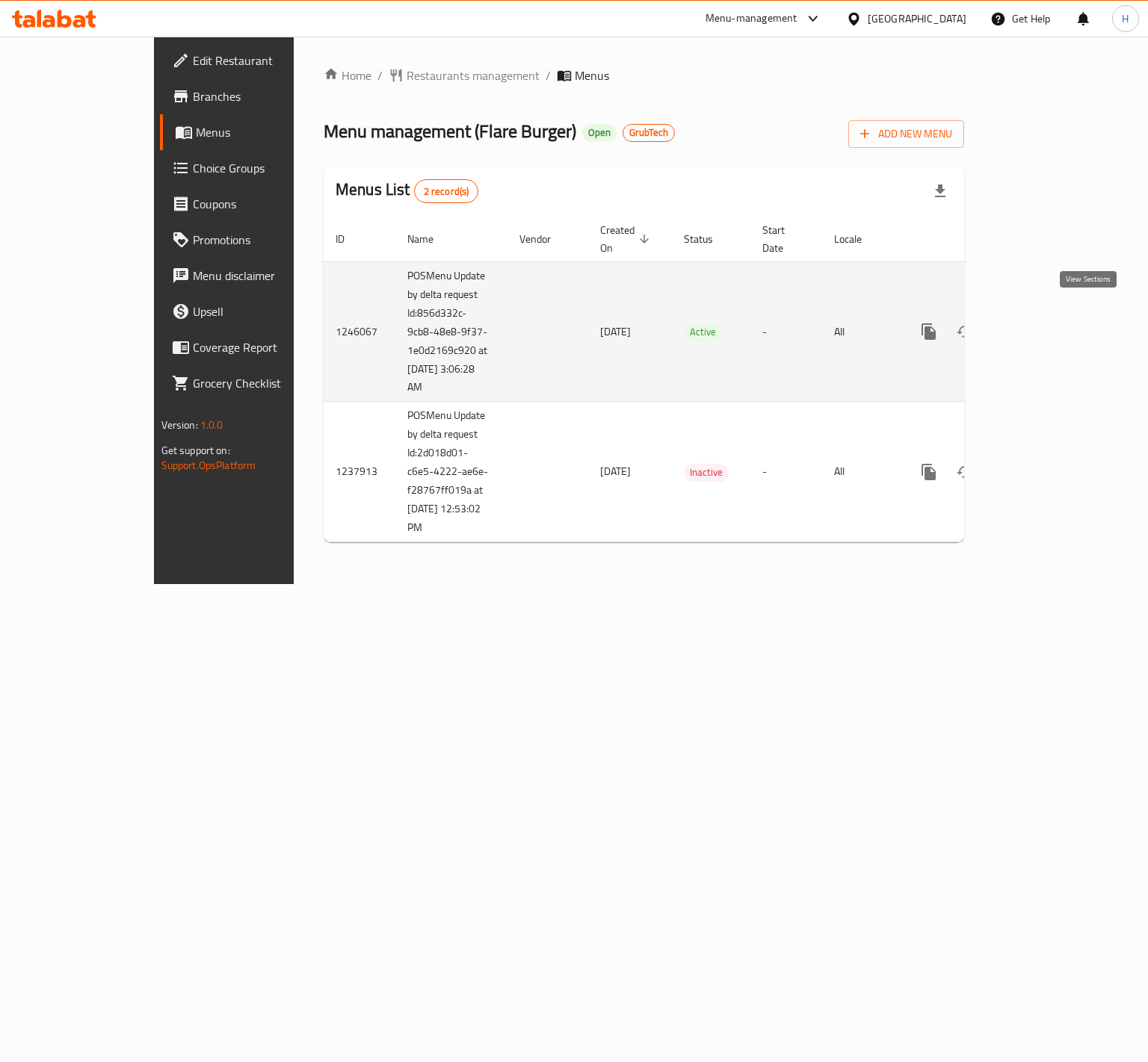
click at [1046, 323] on icon "enhanced table" at bounding box center [1037, 331] width 18 height 18
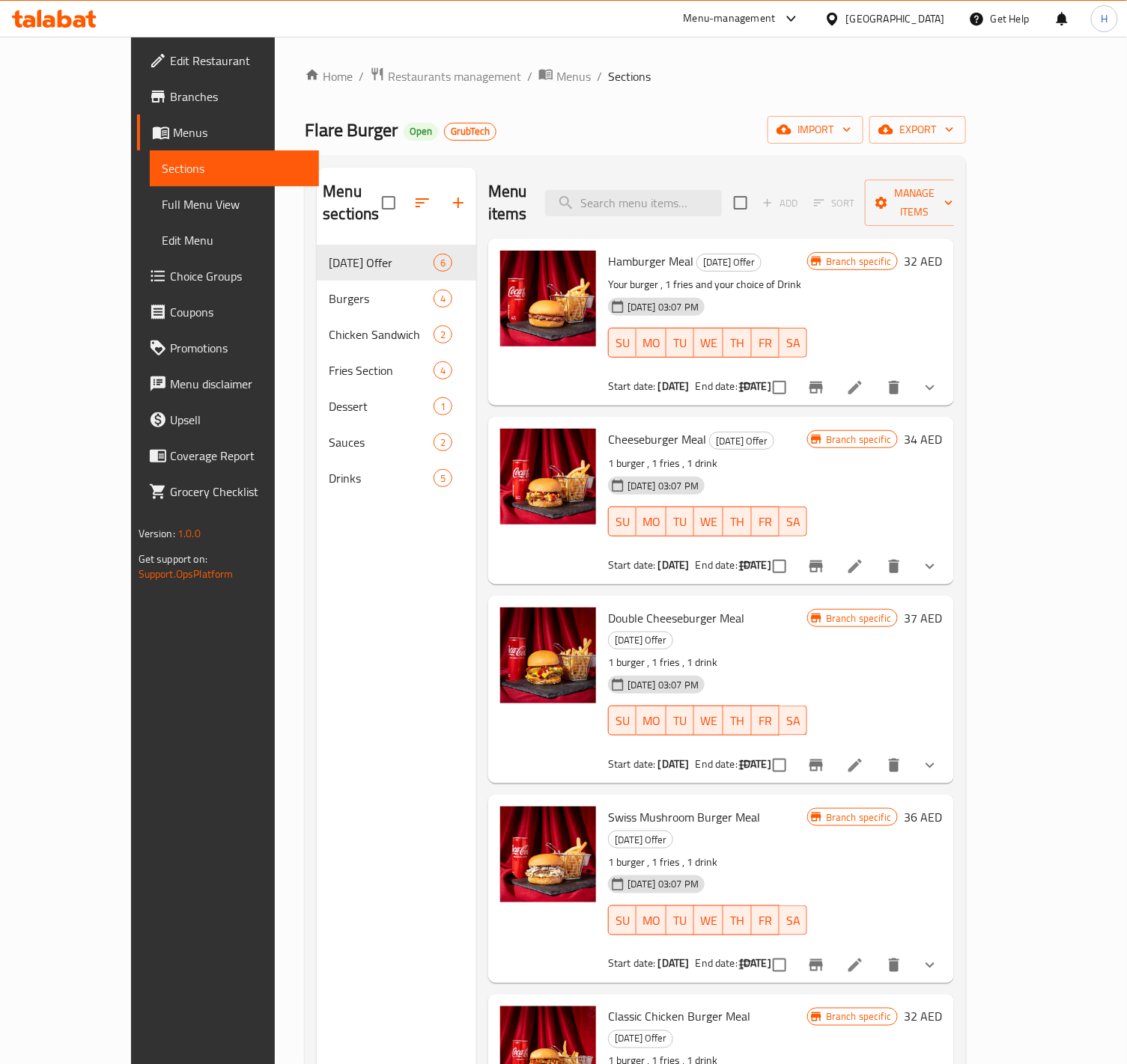
click at [162, 213] on span "Full Menu View" at bounding box center [234, 204] width 146 height 18
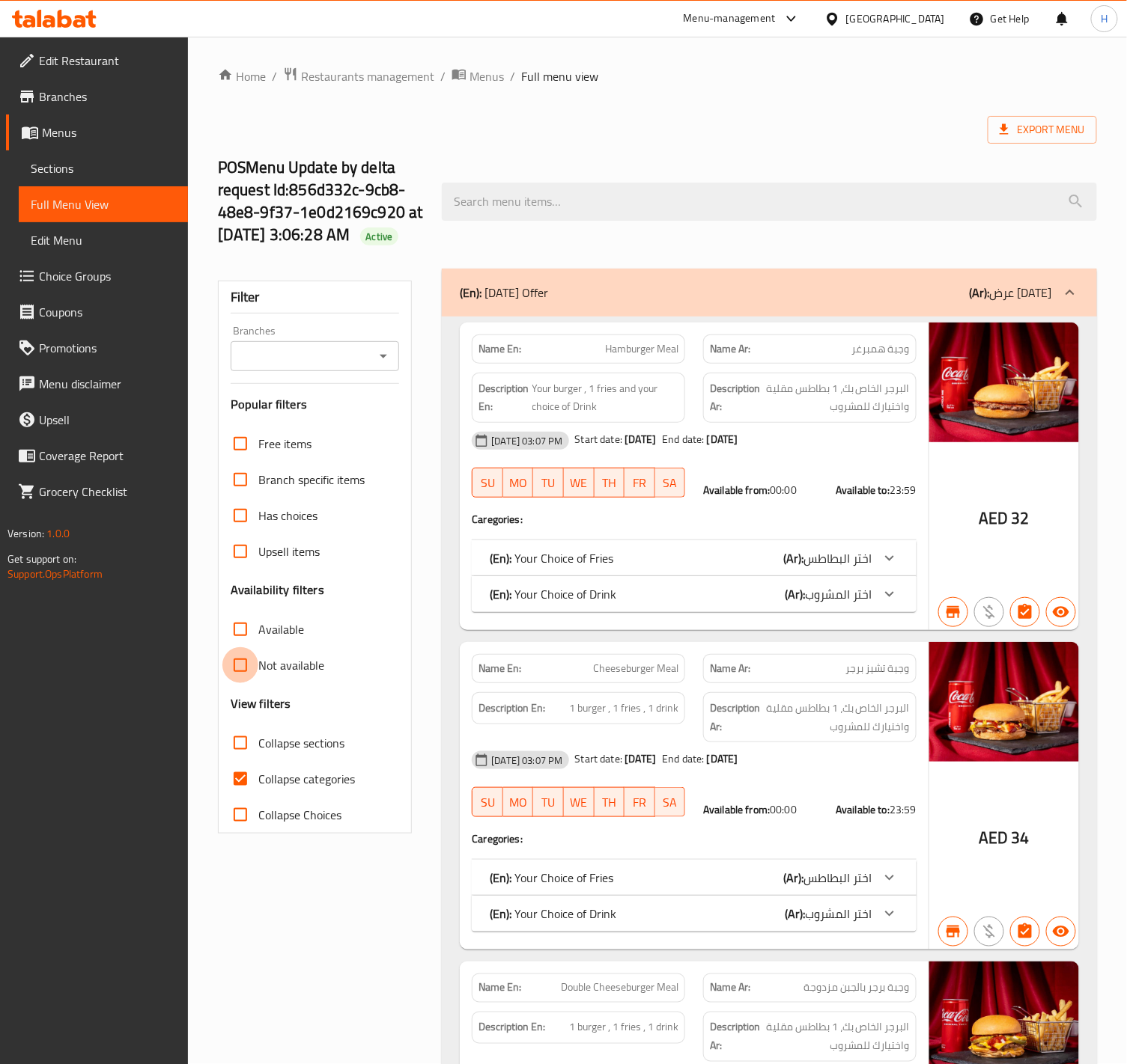
click at [236, 675] on input "Not available" at bounding box center [240, 665] width 36 height 36
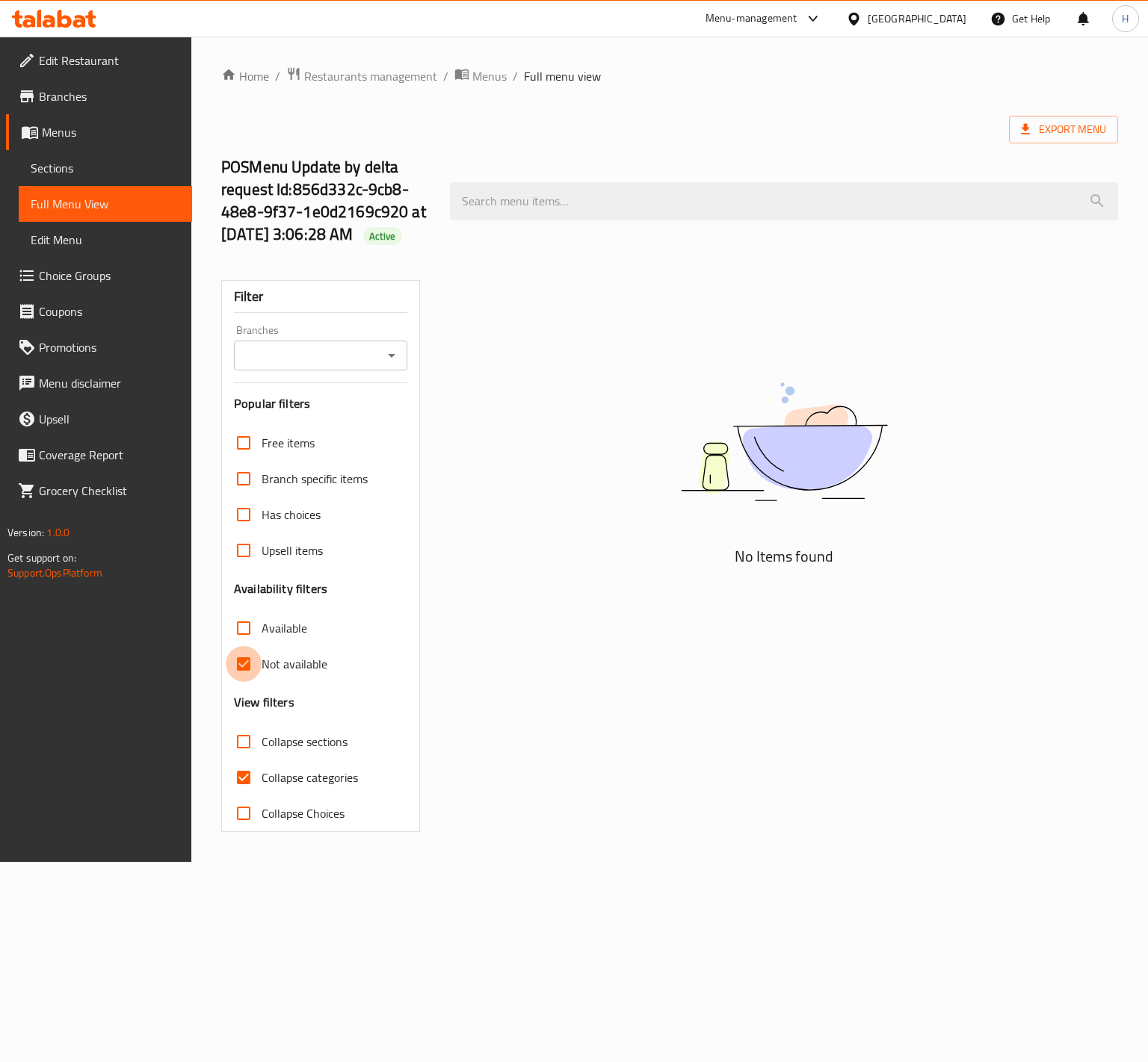
click at [235, 674] on input "Not available" at bounding box center [243, 664] width 36 height 36
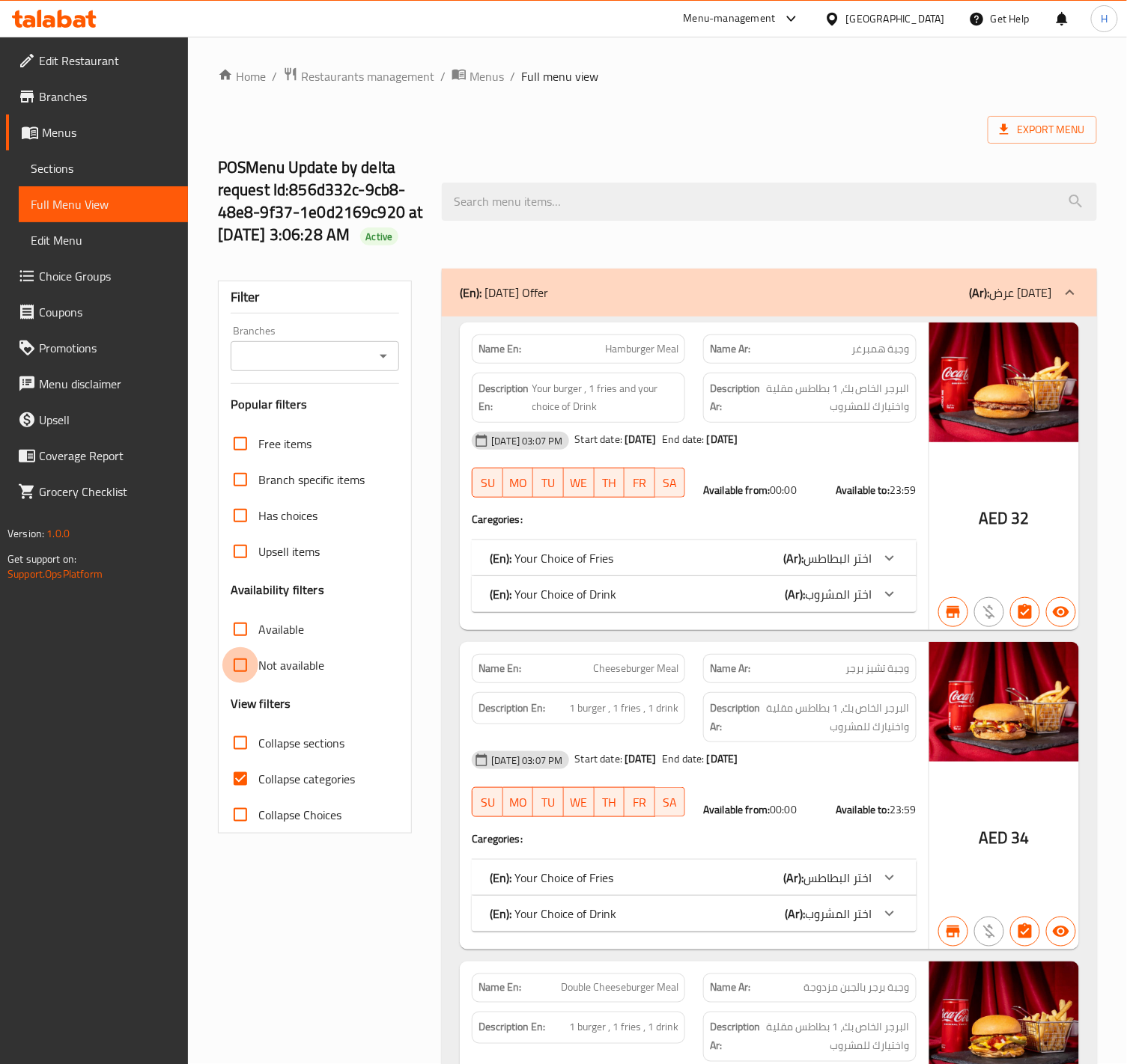
click at [248, 666] on input "Not available" at bounding box center [240, 665] width 36 height 36
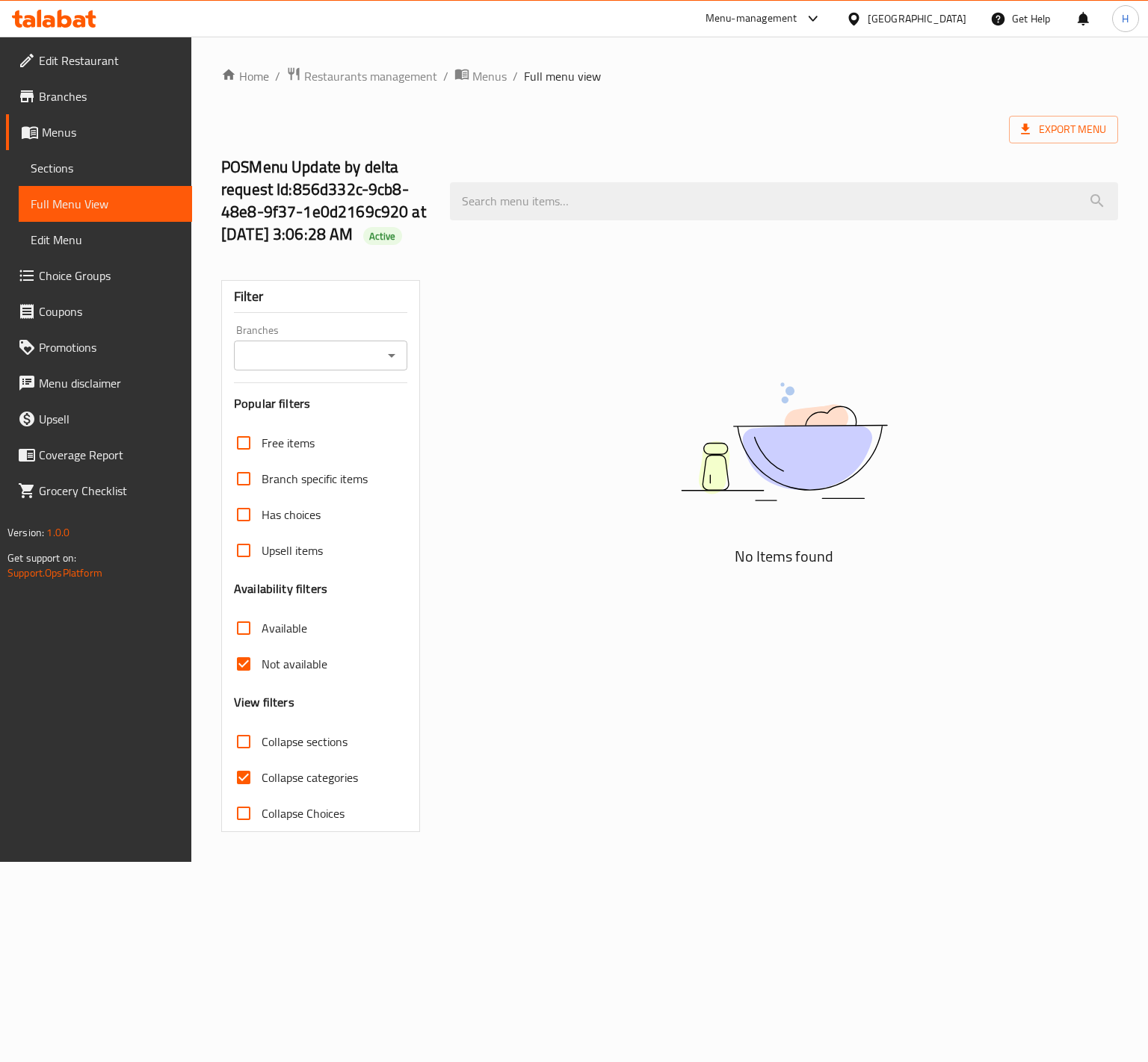
click at [248, 665] on input "Not available" at bounding box center [243, 664] width 36 height 36
checkbox input "false"
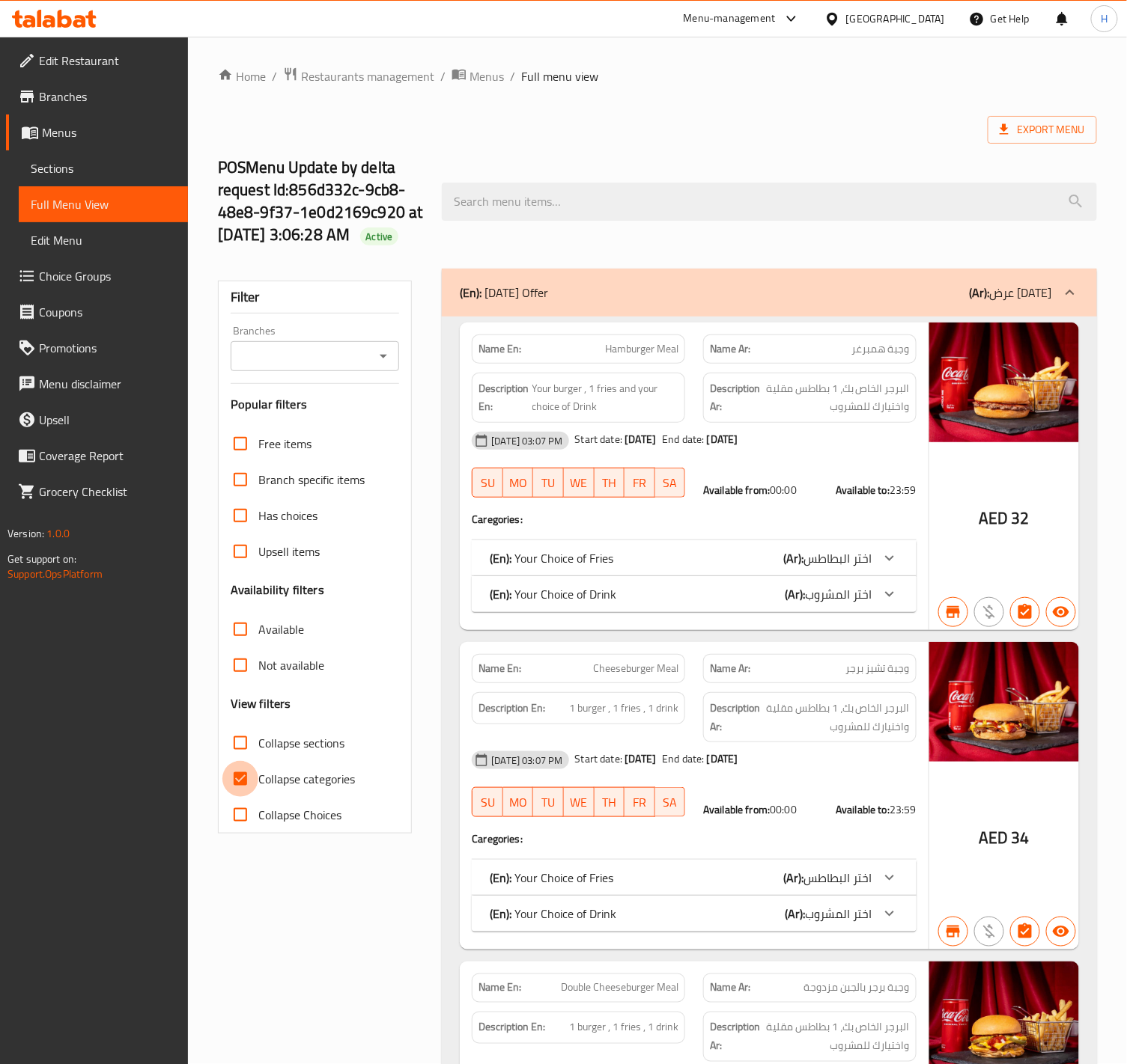
click at [246, 786] on input "Collapse categories" at bounding box center [240, 779] width 36 height 36
checkbox input "false"
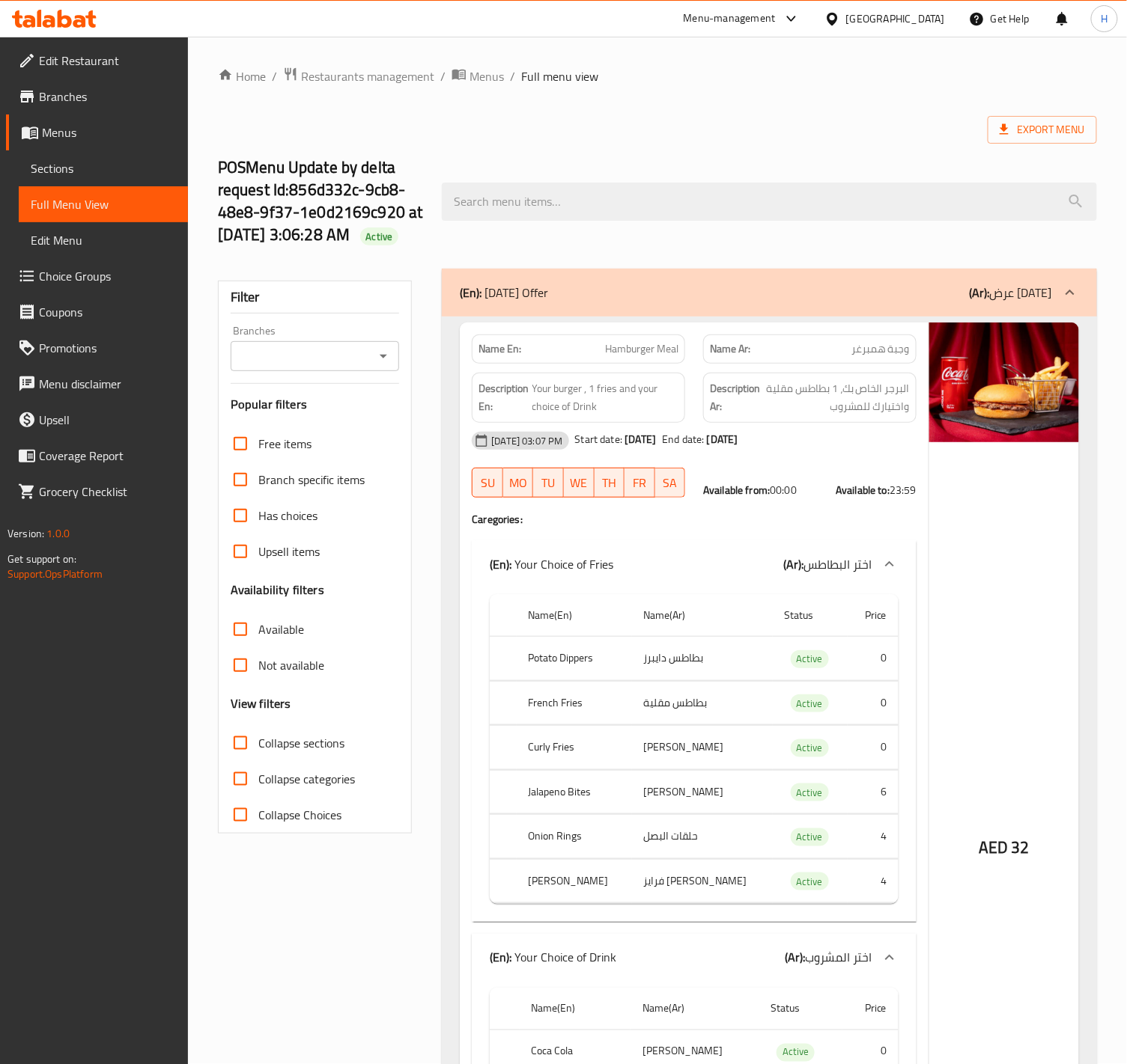
click at [240, 672] on input "Not available" at bounding box center [240, 665] width 36 height 36
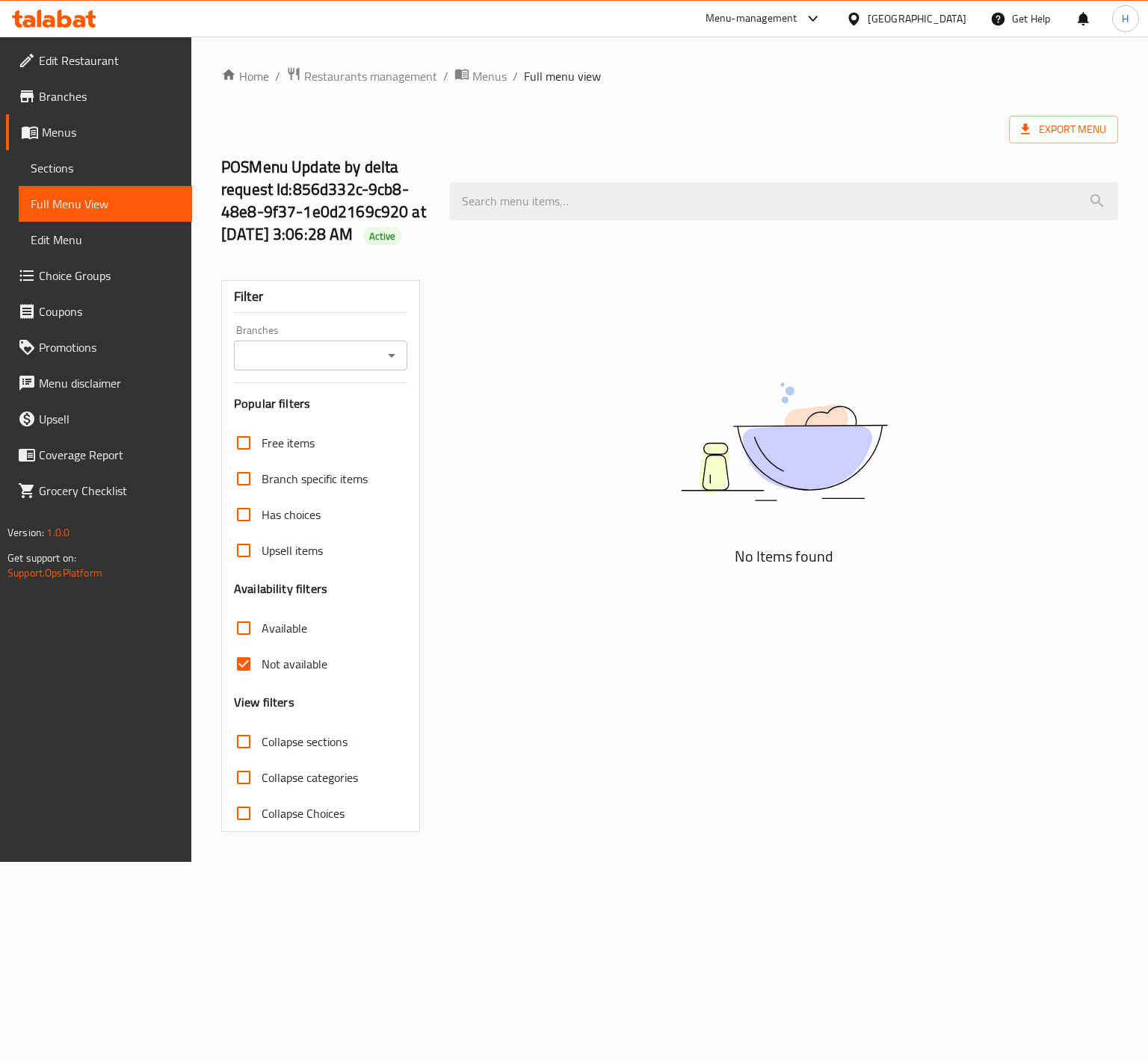
click at [240, 671] on input "Not available" at bounding box center [243, 664] width 36 height 36
checkbox input "false"
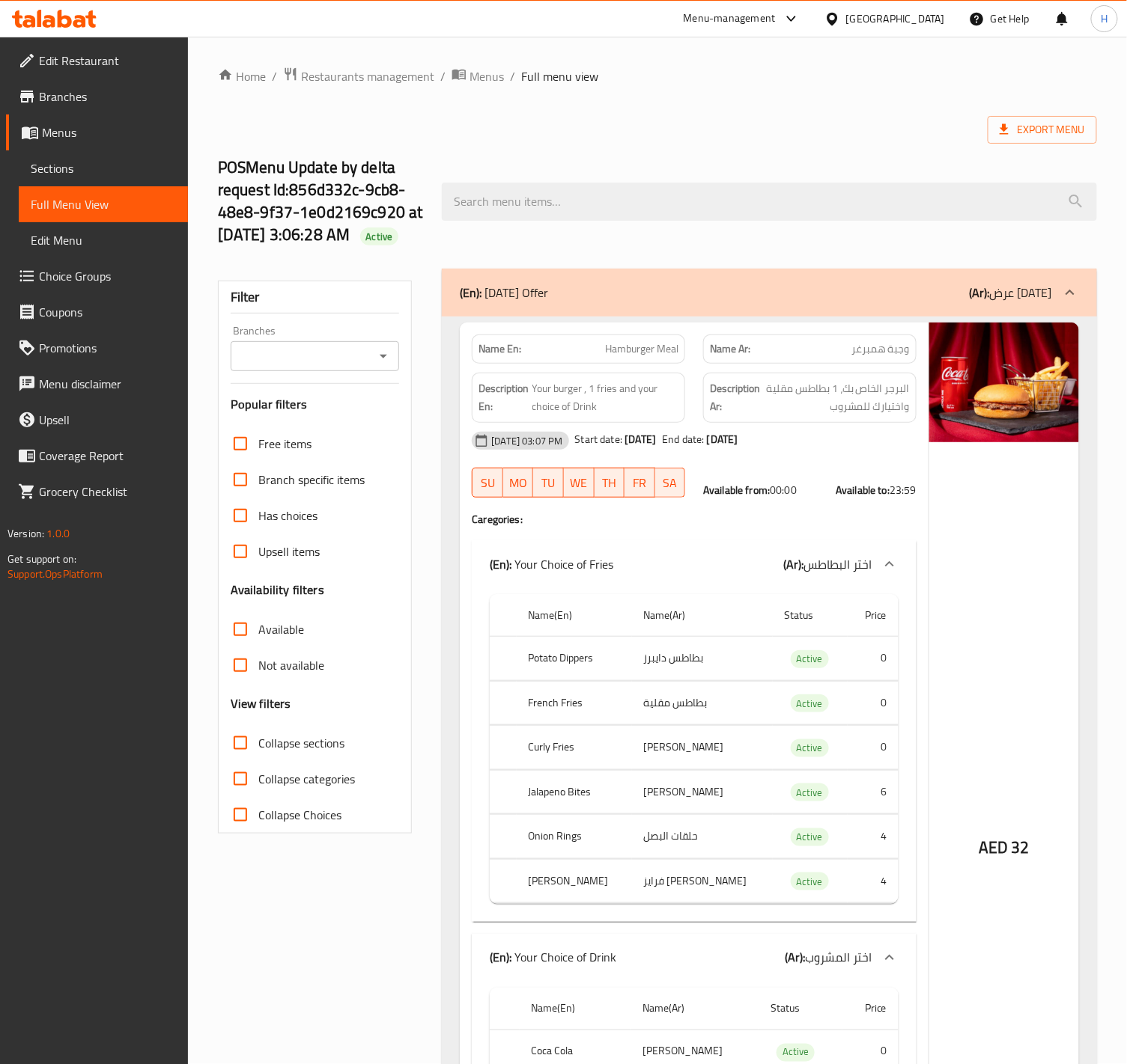
click at [246, 636] on input "Available" at bounding box center [240, 629] width 36 height 36
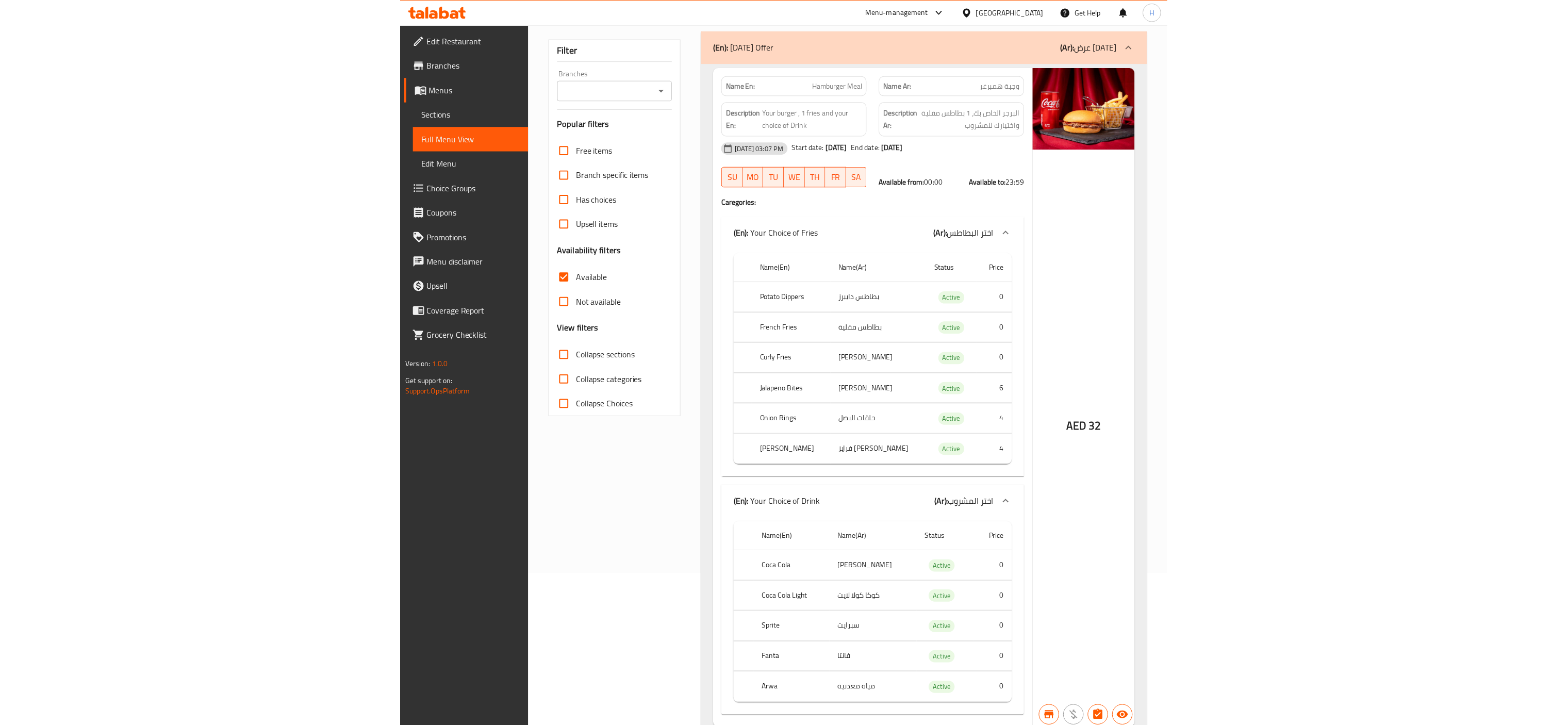
scroll to position [103, 0]
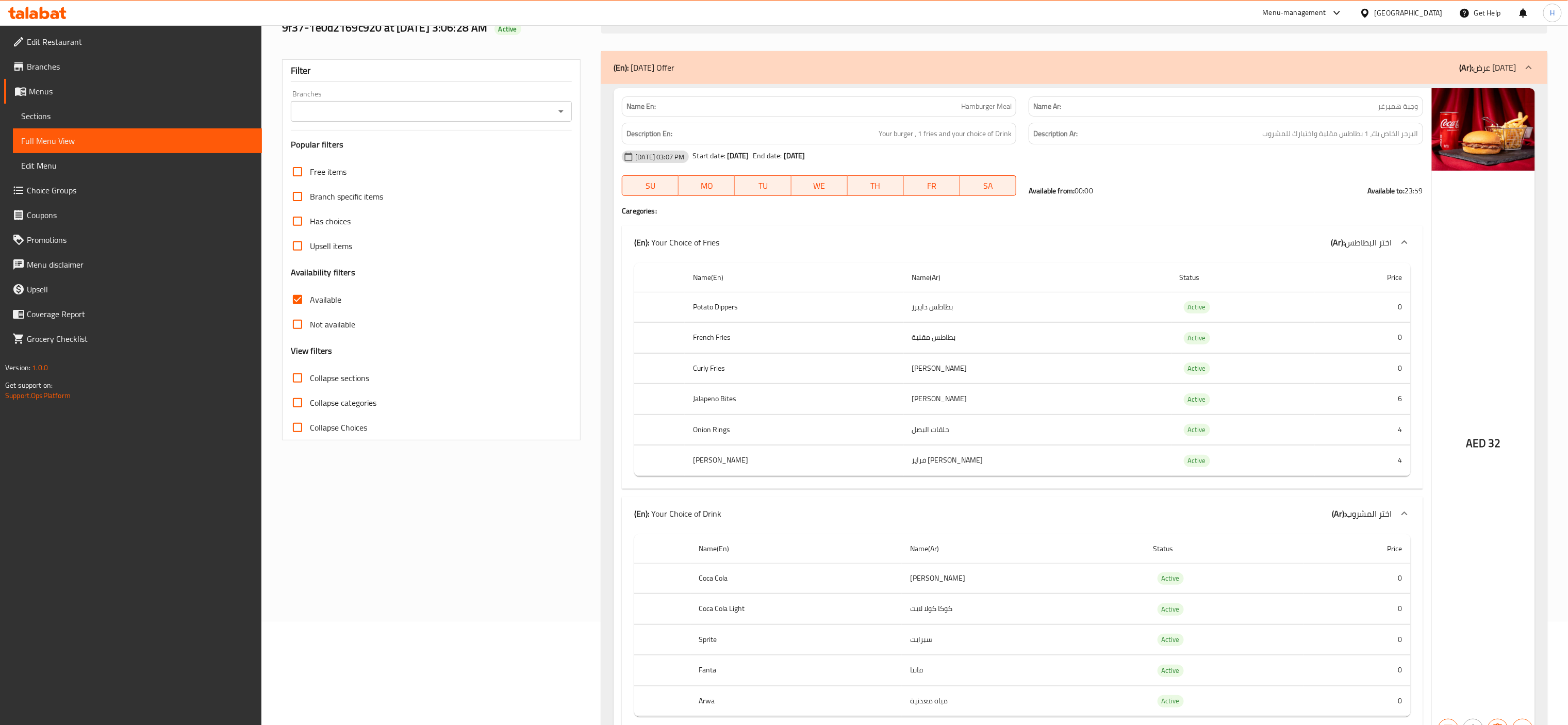
click at [292, 304] on input "Available" at bounding box center [298, 299] width 25 height 25
checkbox input "false"
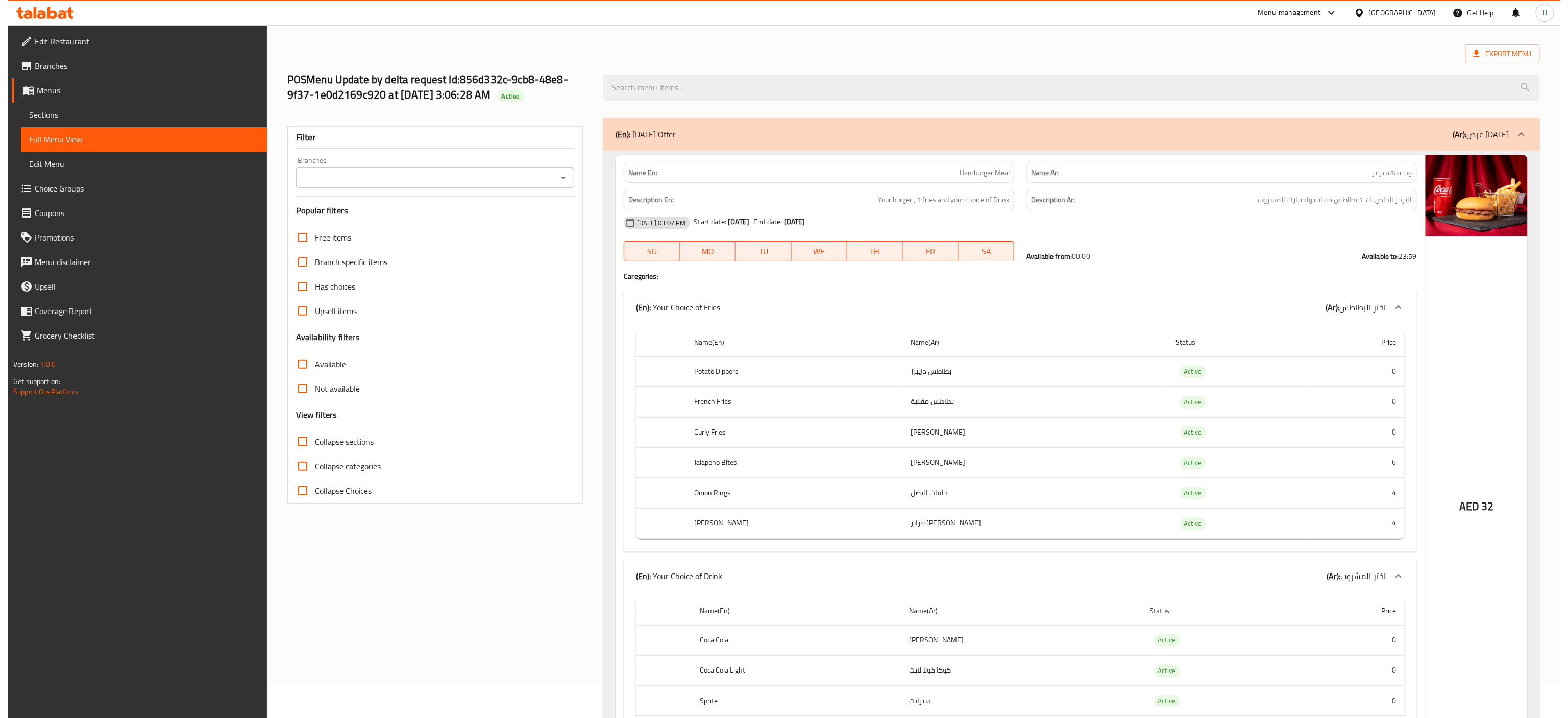
scroll to position [0, 0]
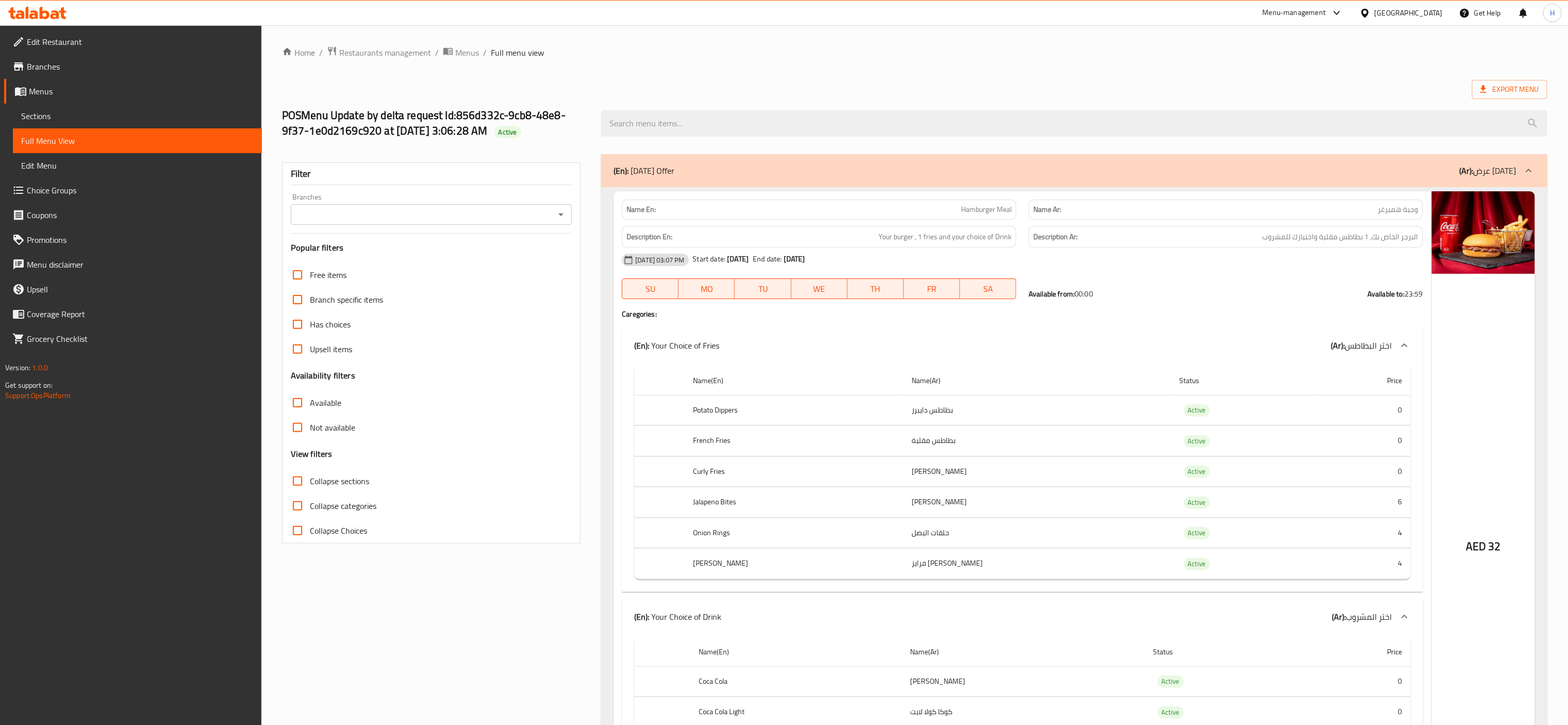
click at [56, 90] on span "Menus" at bounding box center [141, 91] width 225 height 12
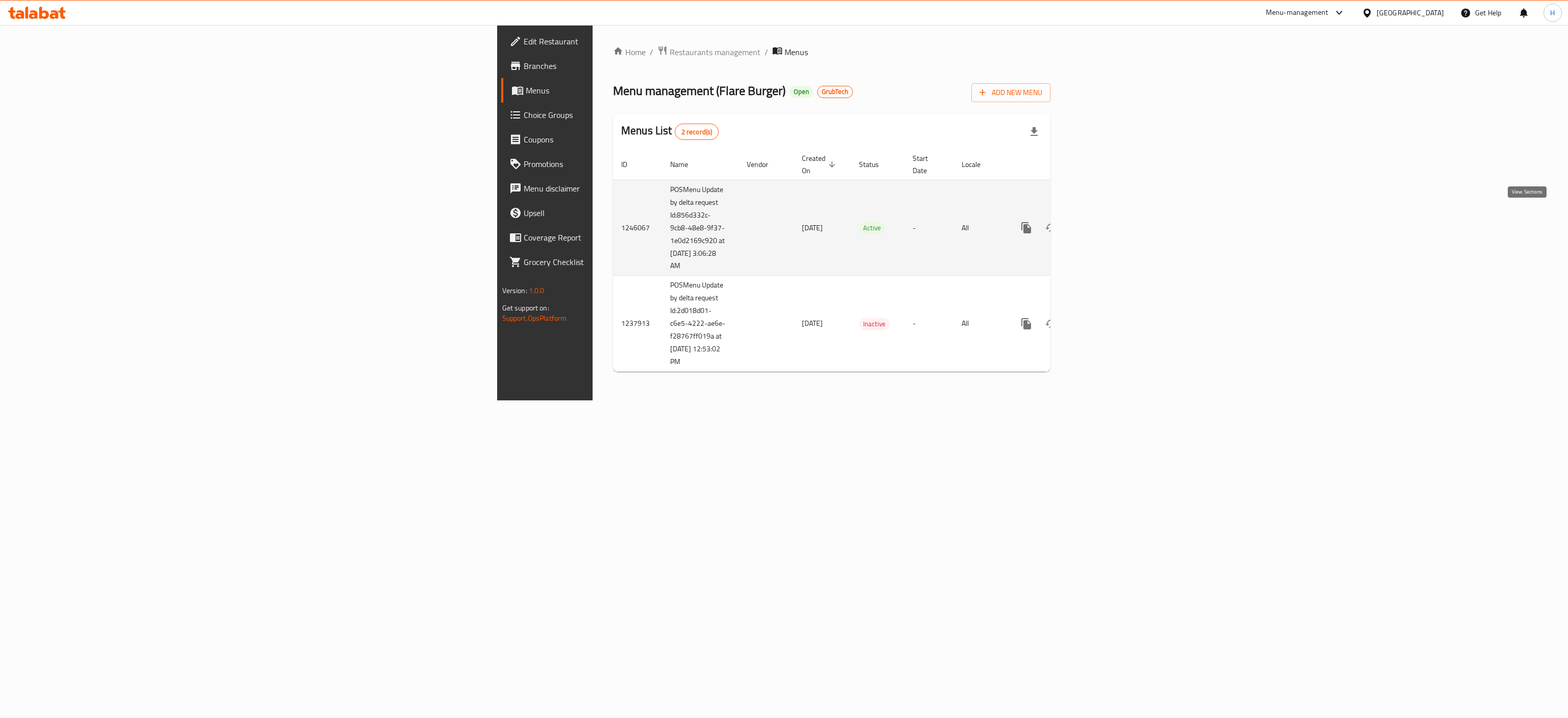
click at [783, 216] on link "enhanced table" at bounding box center [1100, 228] width 24 height 24
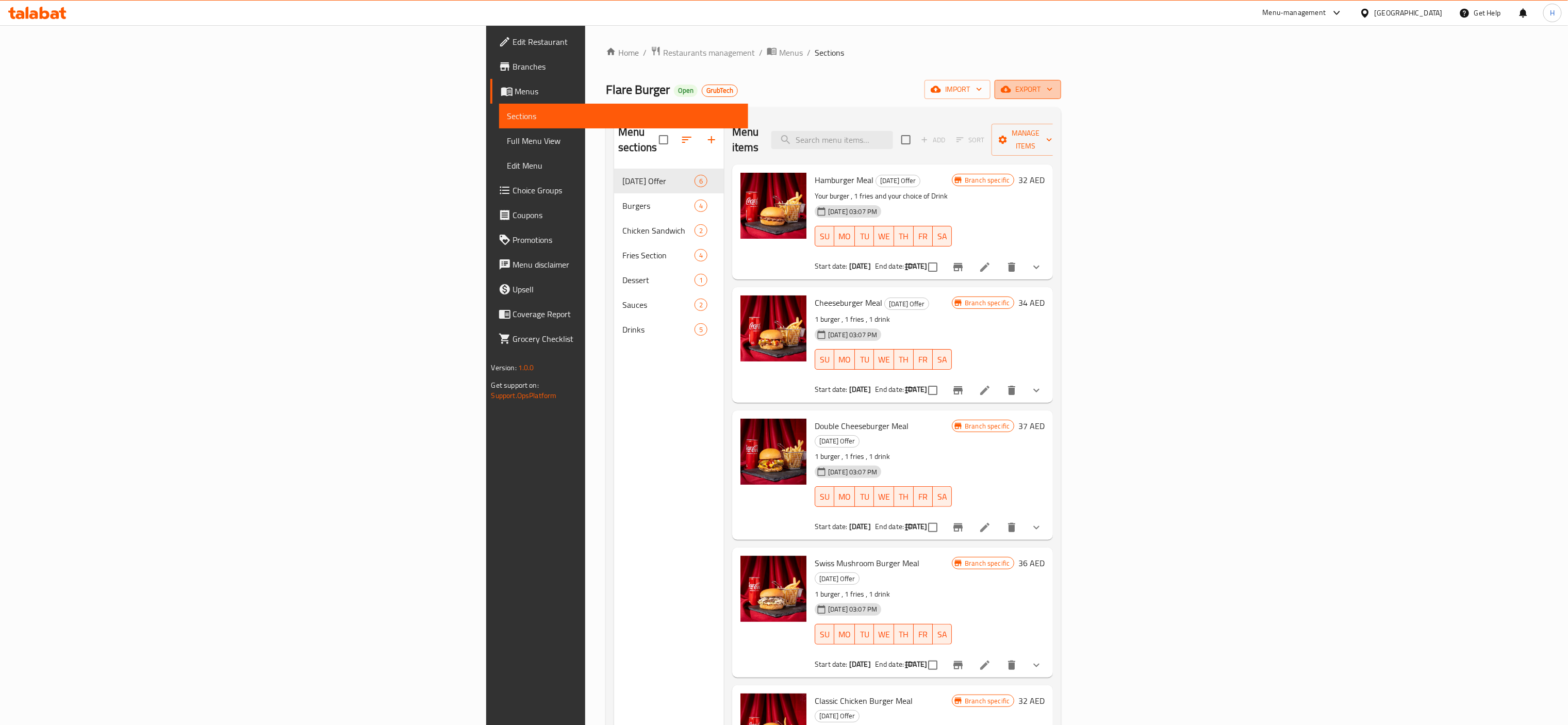
click at [791, 94] on span "export" at bounding box center [1028, 89] width 50 height 13
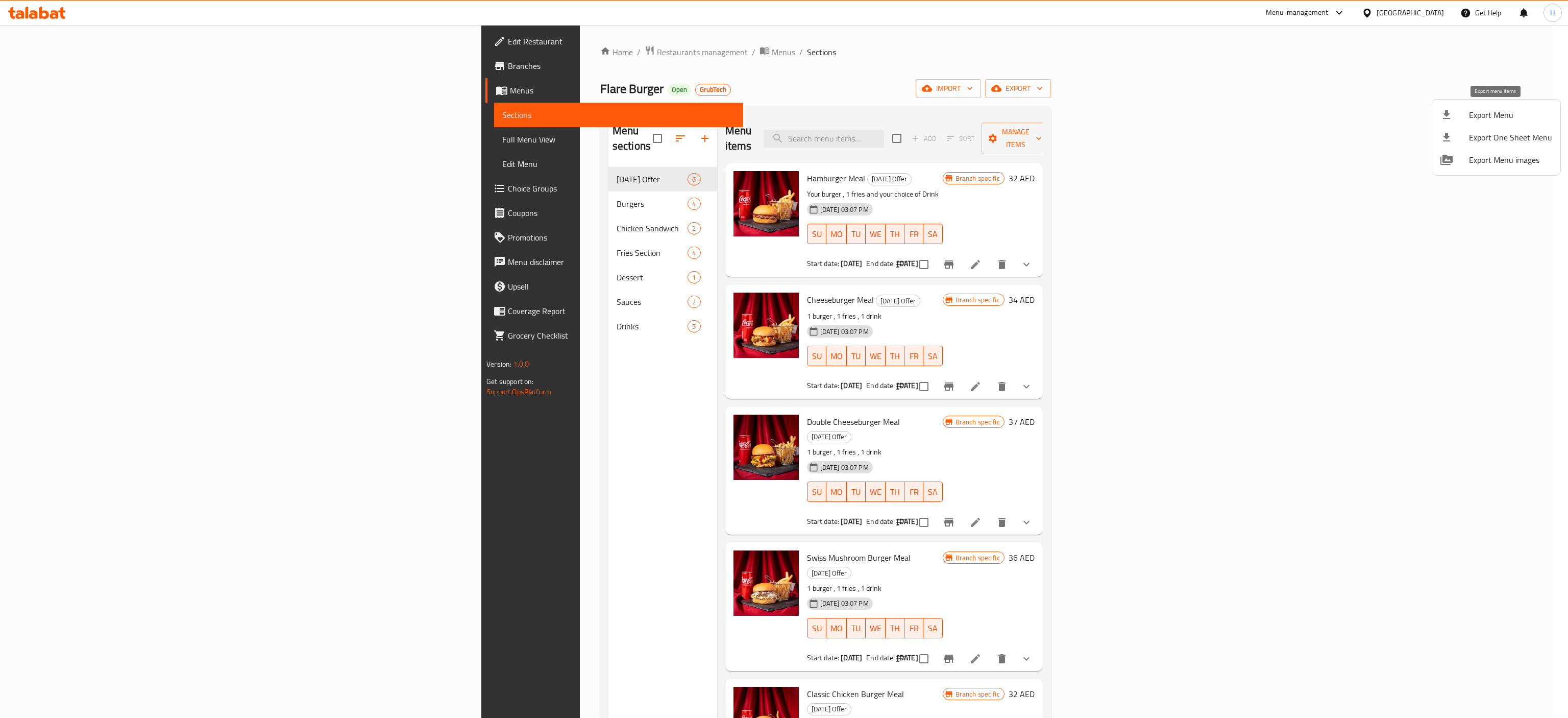
click at [783, 109] on span "Export Menu" at bounding box center [1510, 115] width 83 height 12
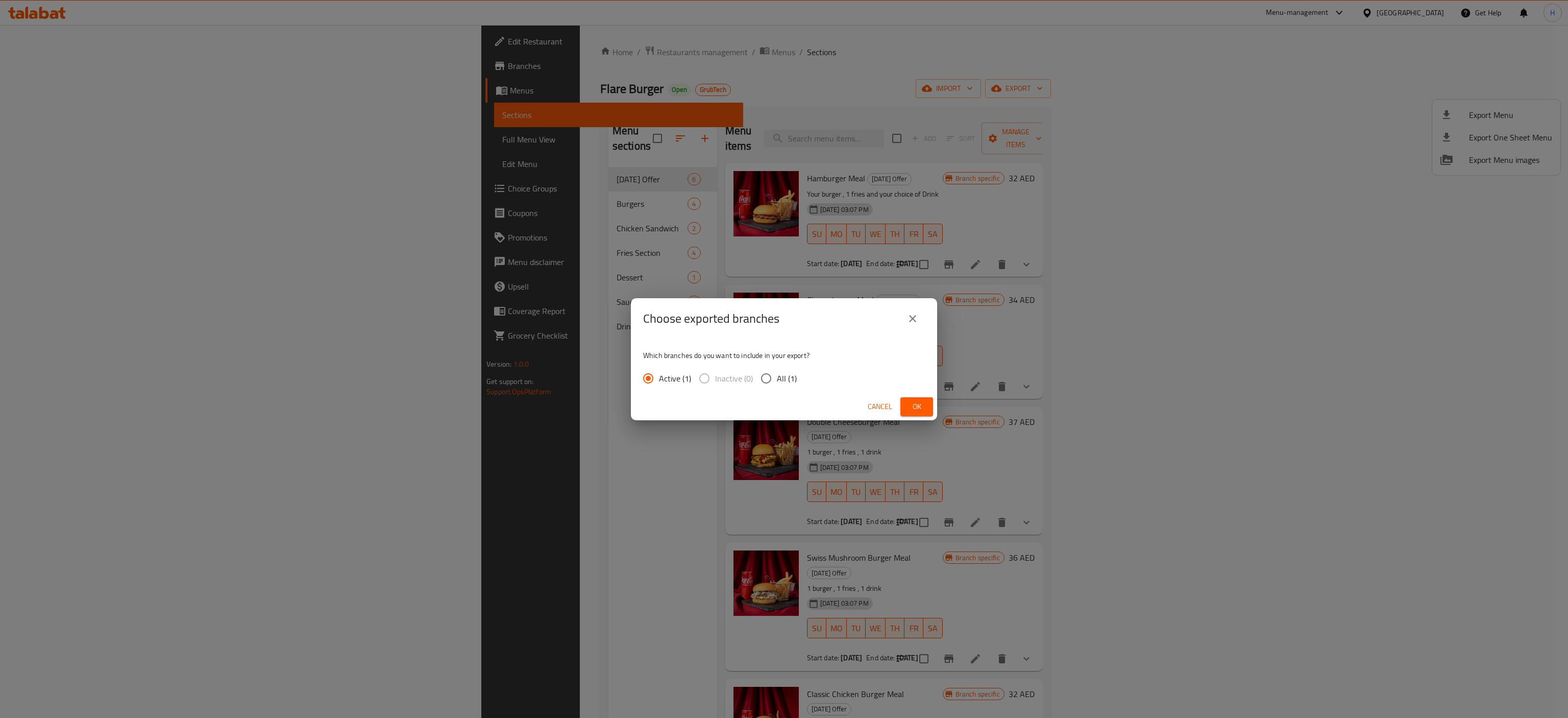
click at [763, 375] on input "All (1)" at bounding box center [766, 378] width 21 height 21
radio input "true"
click at [783, 415] on button "Ok" at bounding box center [917, 406] width 33 height 19
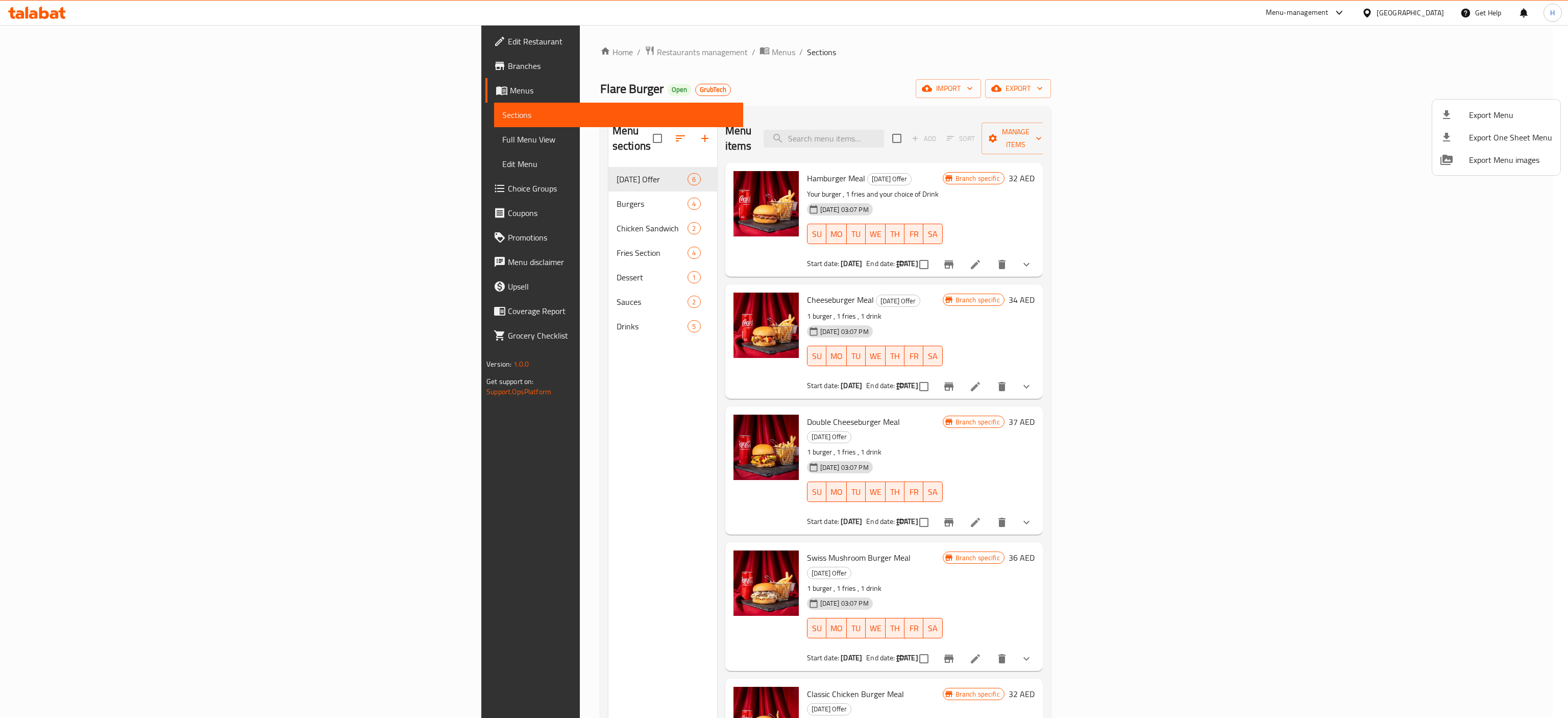
click at [59, 146] on div at bounding box center [784, 359] width 1568 height 718
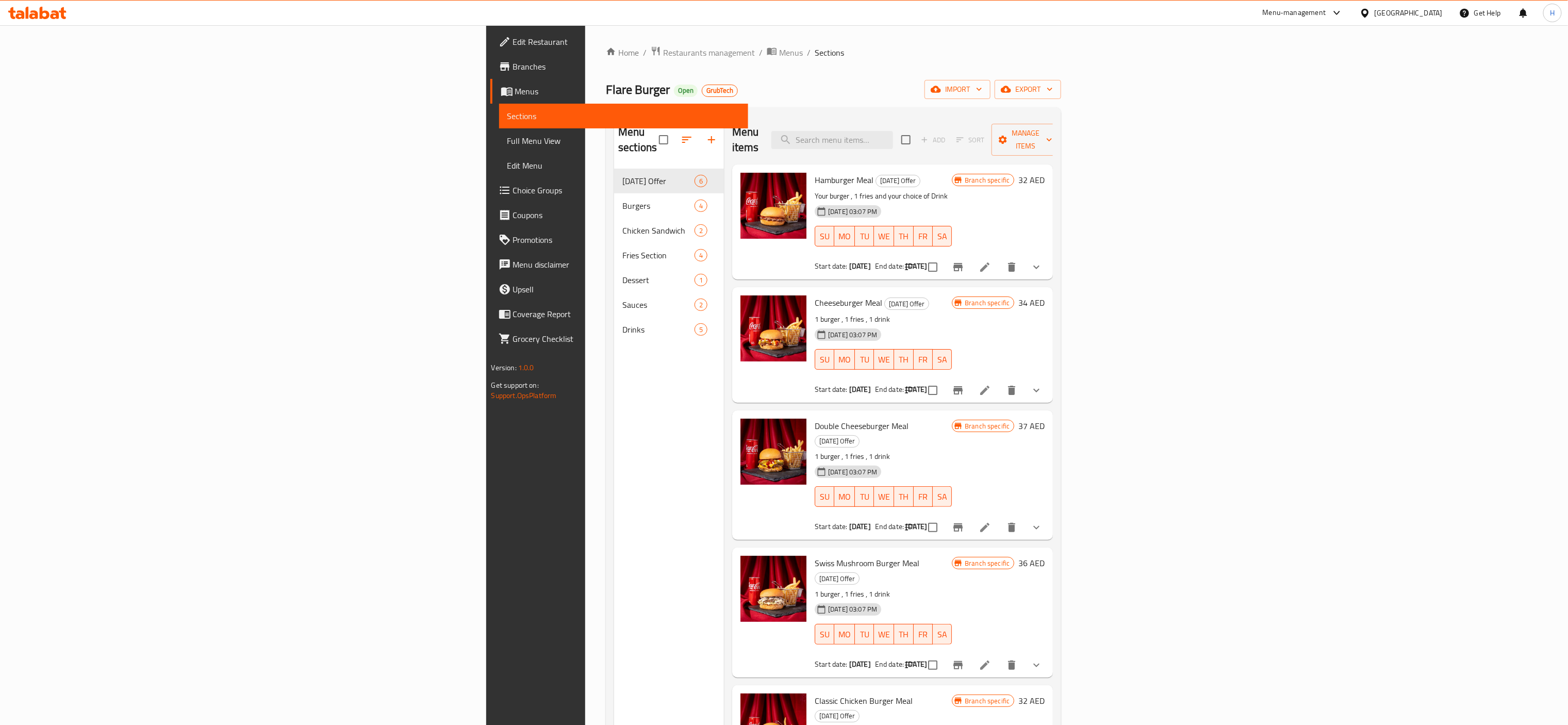
click at [507, 147] on span "Full Menu View" at bounding box center [624, 141] width 232 height 12
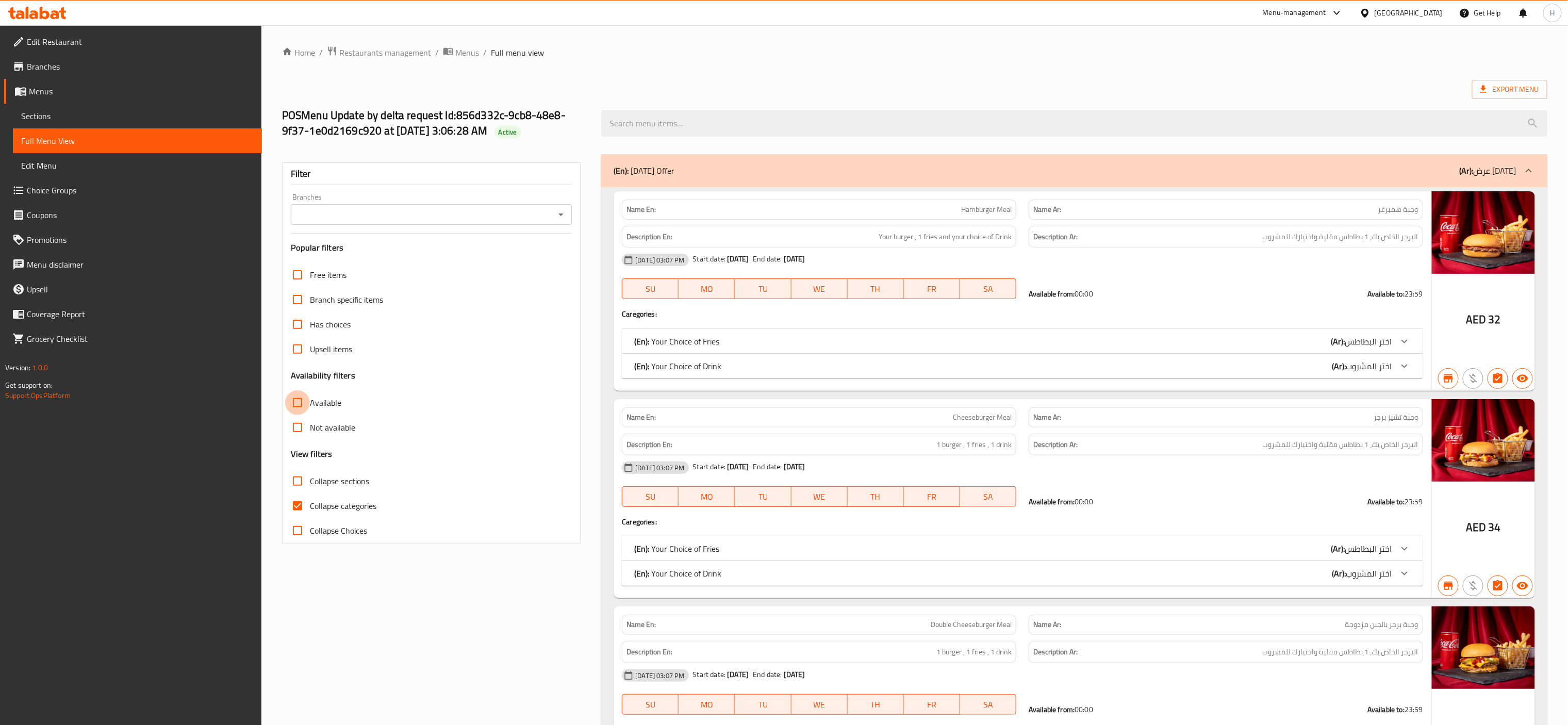
click at [298, 405] on input "Available" at bounding box center [298, 403] width 25 height 25
checkbox input "true"
click at [295, 486] on input "Collapse sections" at bounding box center [298, 481] width 25 height 25
checkbox input "true"
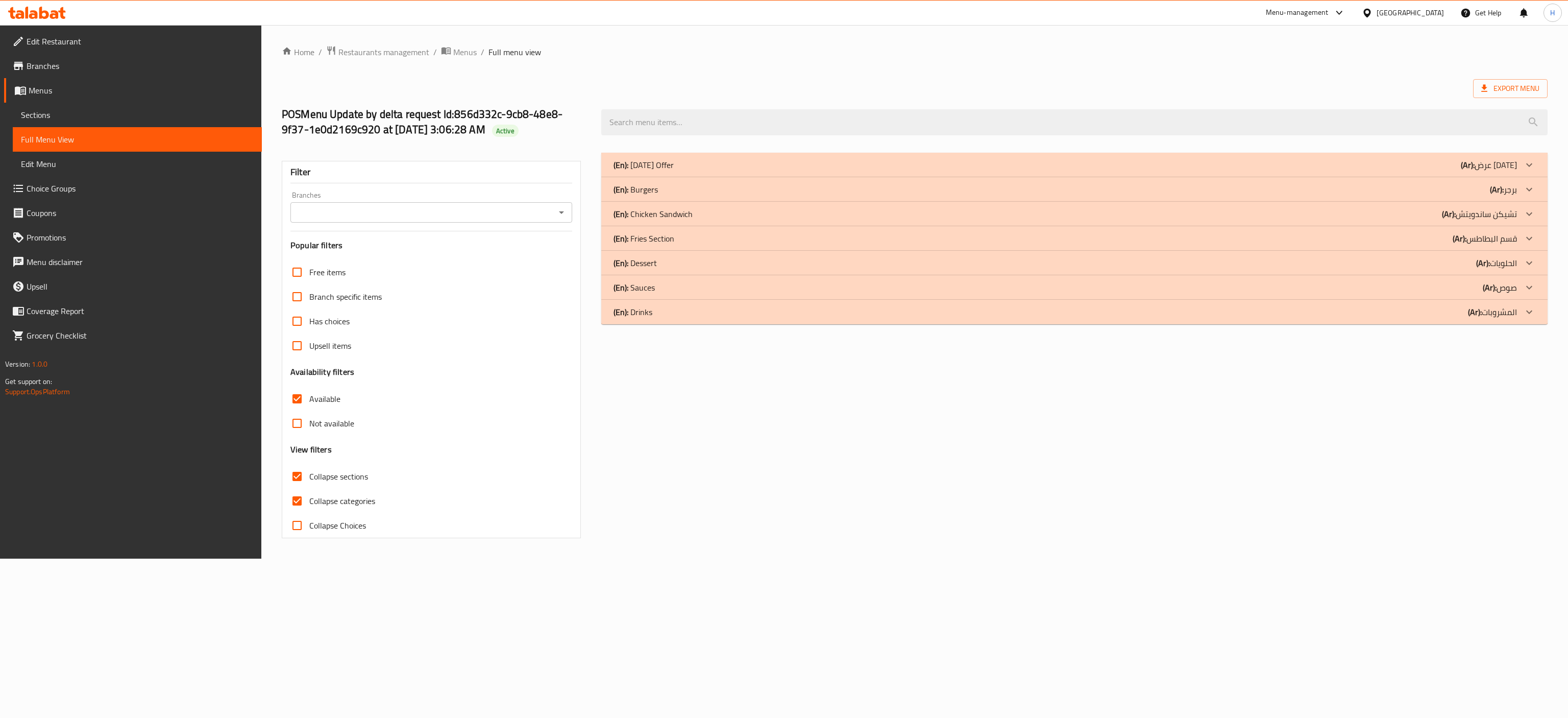
click at [550, 222] on div "Branches" at bounding box center [431, 213] width 282 height 21
click at [550, 209] on input "Branches" at bounding box center [422, 212] width 259 height 14
click at [469, 250] on li "Flare Burger, Al Quoz Industrial Area 4" at bounding box center [431, 258] width 281 height 18
type input "Flare Burger, Al Quoz Industrial Area 4"
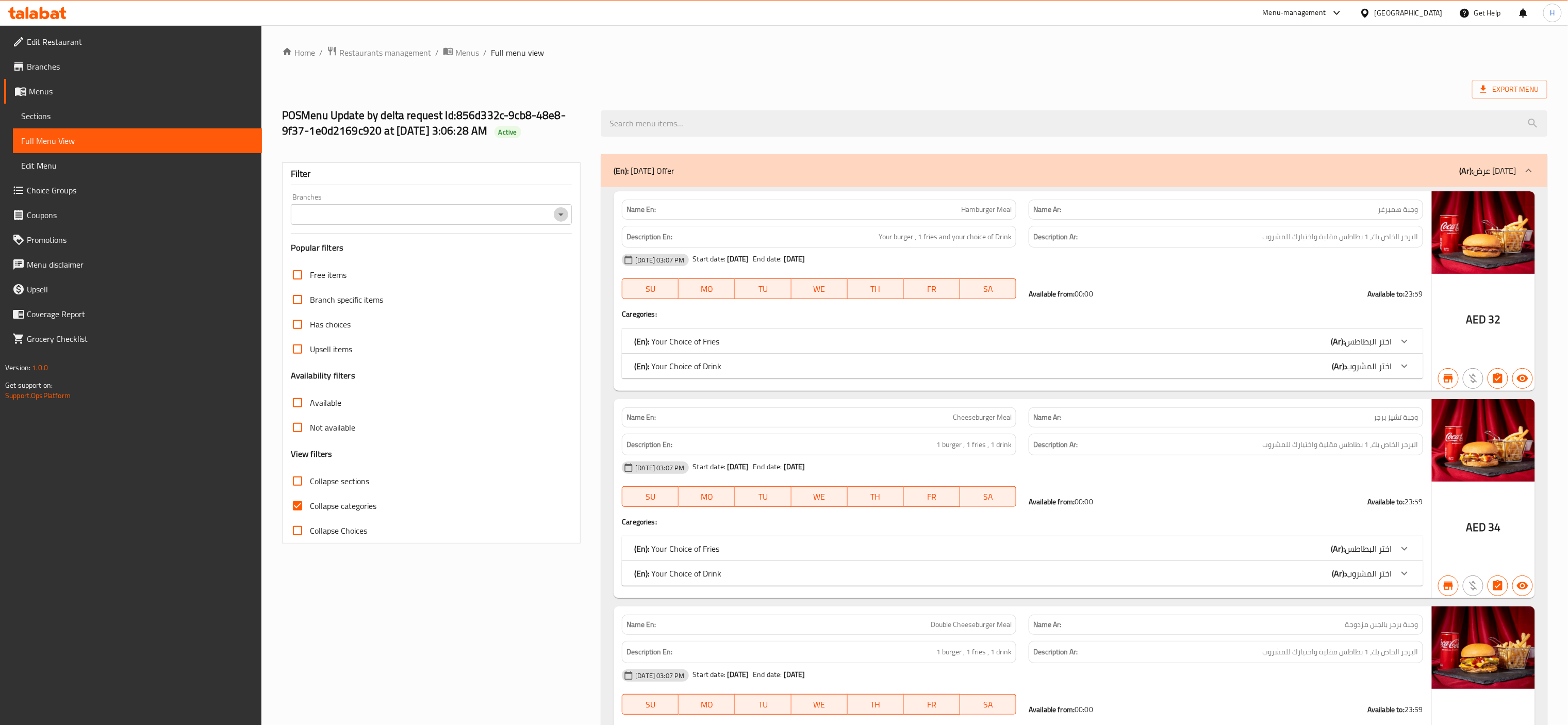
click at [556, 218] on icon "Open" at bounding box center [561, 215] width 12 height 12
click at [459, 261] on li "Flare Burger, Al Quoz Industrial Area 4" at bounding box center [432, 260] width 280 height 18
type input "Flare Burger, Al Quoz Industrial Area 4"
click at [300, 509] on input "Collapse categories" at bounding box center [298, 505] width 25 height 25
checkbox input "false"
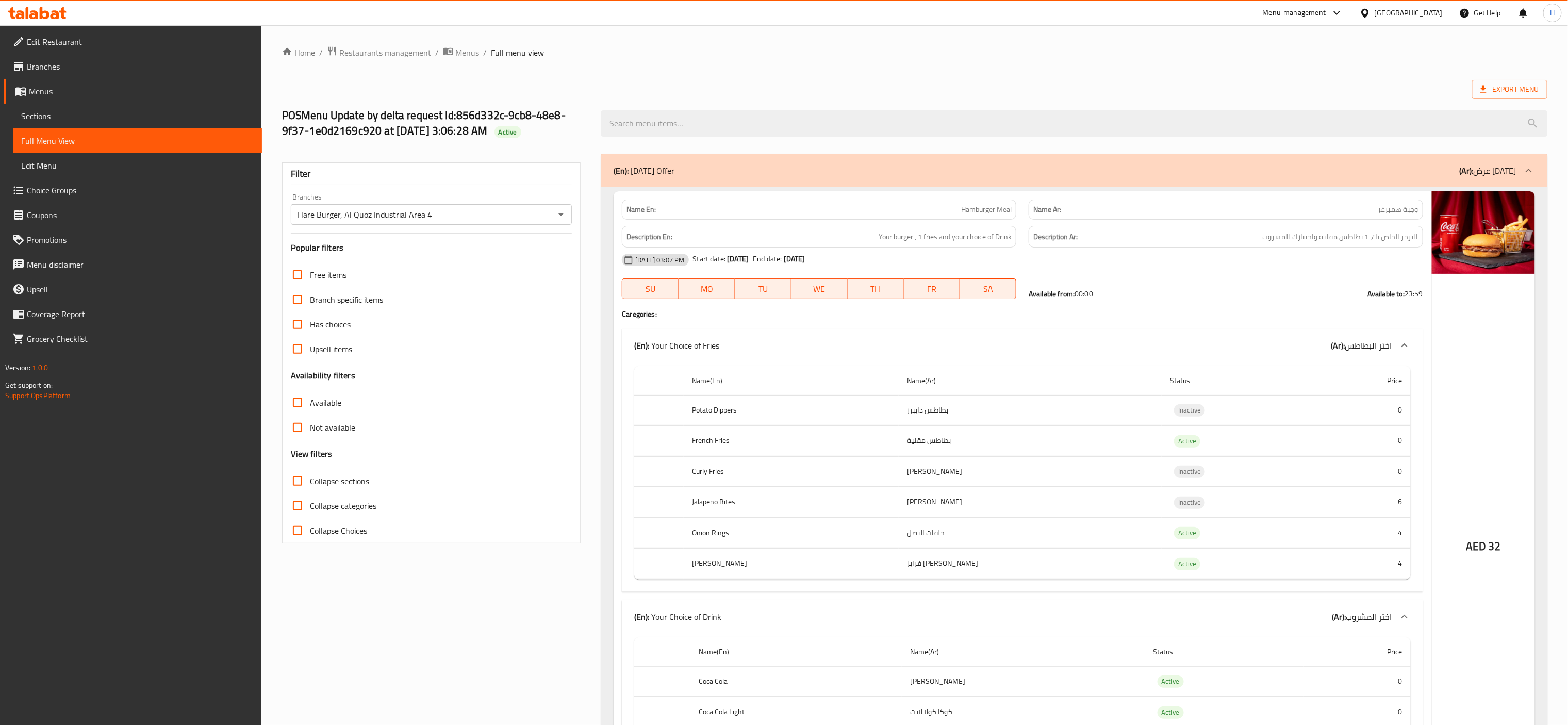
click at [293, 478] on input "Collapse sections" at bounding box center [298, 481] width 25 height 25
checkbox input "true"
